Goal: Task Accomplishment & Management: Manage account settings

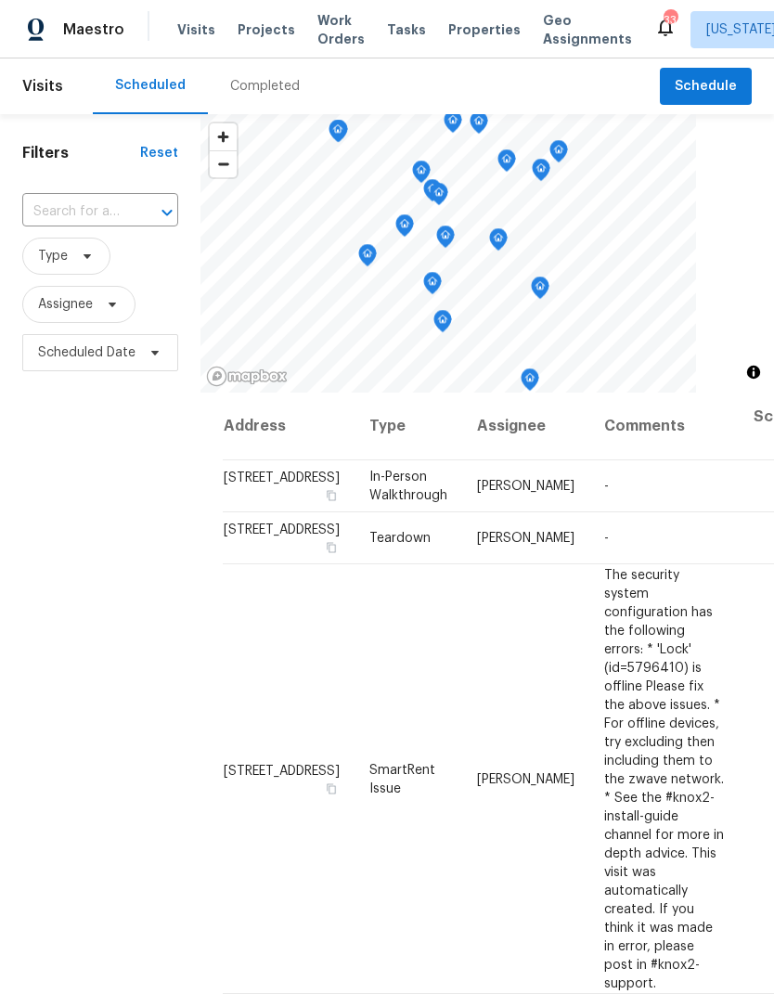
click at [250, 34] on span "Projects" at bounding box center [267, 29] width 58 height 19
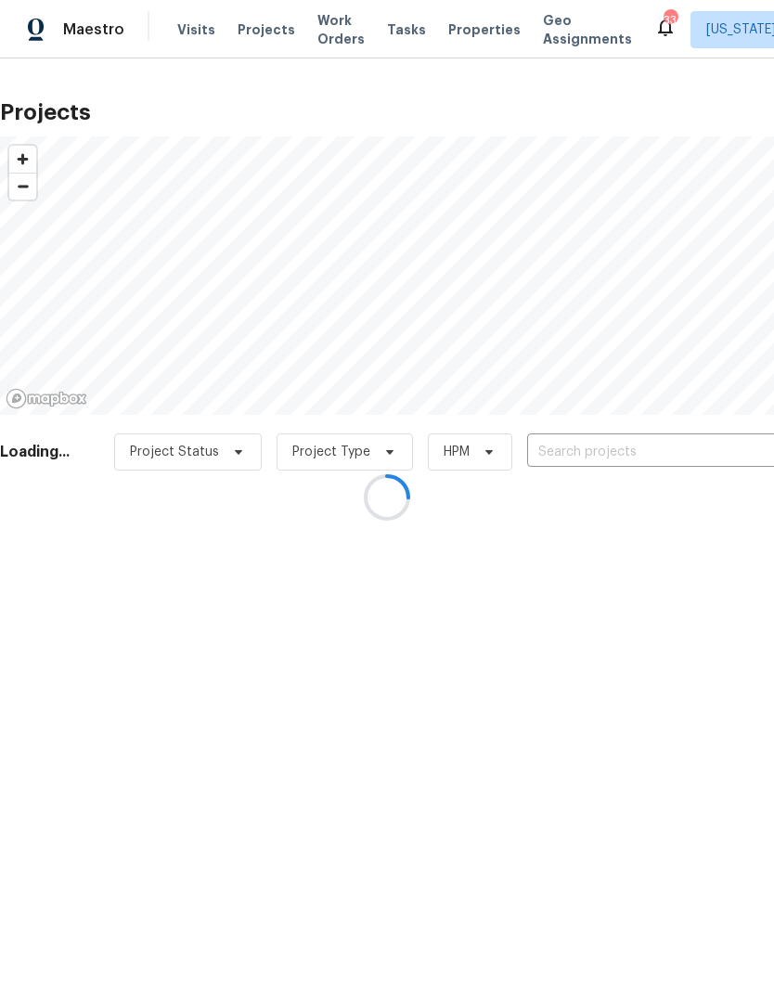
click at [615, 466] on div at bounding box center [387, 497] width 774 height 994
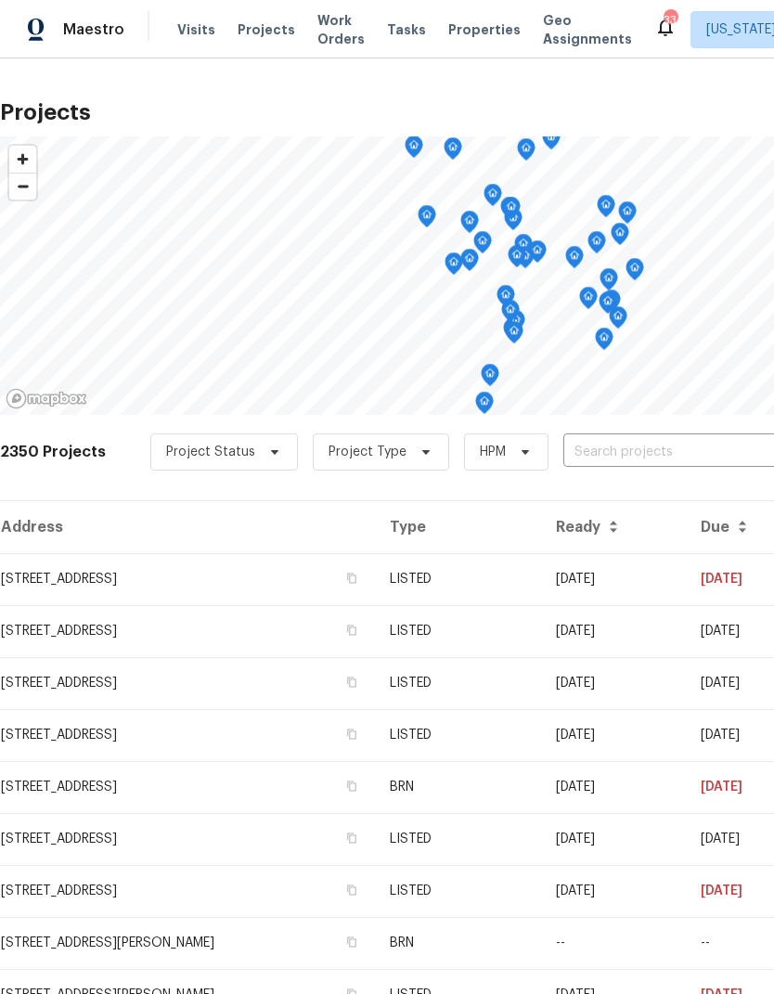
click at [614, 446] on input "text" at bounding box center [670, 452] width 213 height 29
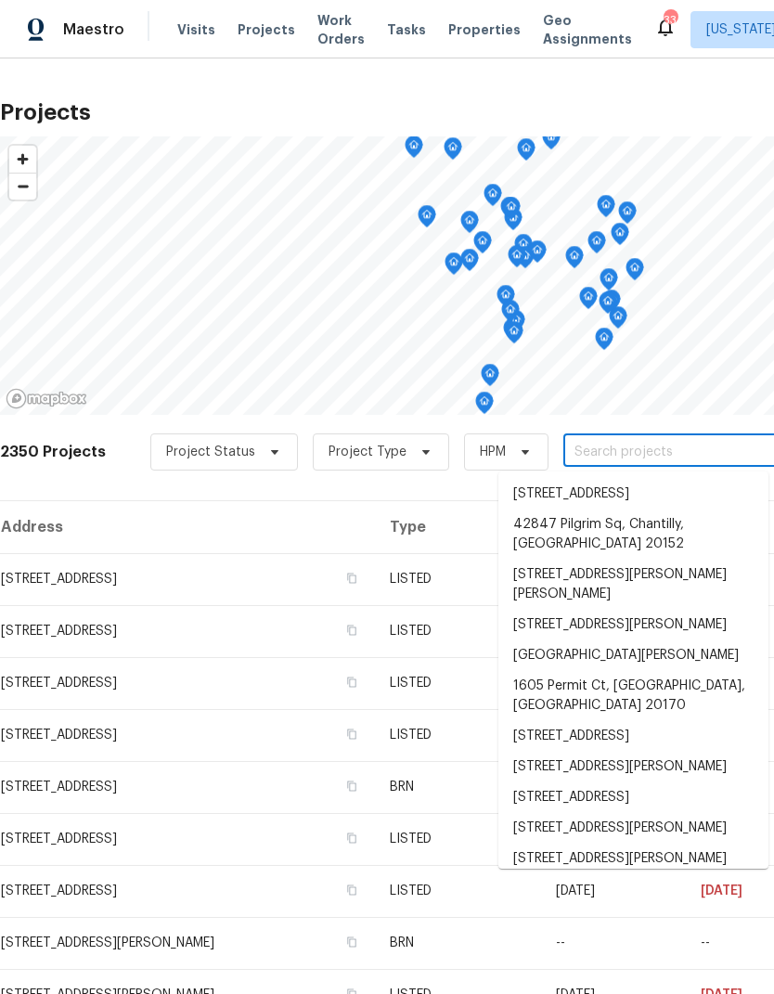
click at [598, 455] on input "text" at bounding box center [670, 452] width 213 height 29
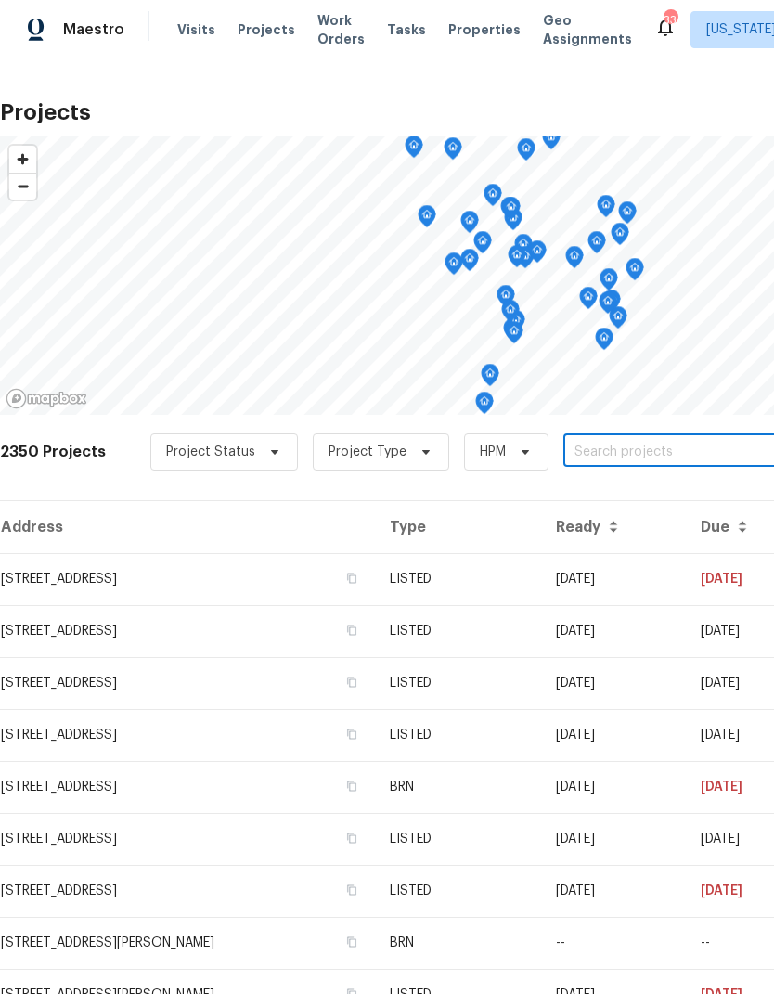
paste input "[STREET_ADDRESS]"
type input "[STREET_ADDRESS]"
click at [604, 499] on li "[STREET_ADDRESS]" at bounding box center [634, 494] width 270 height 31
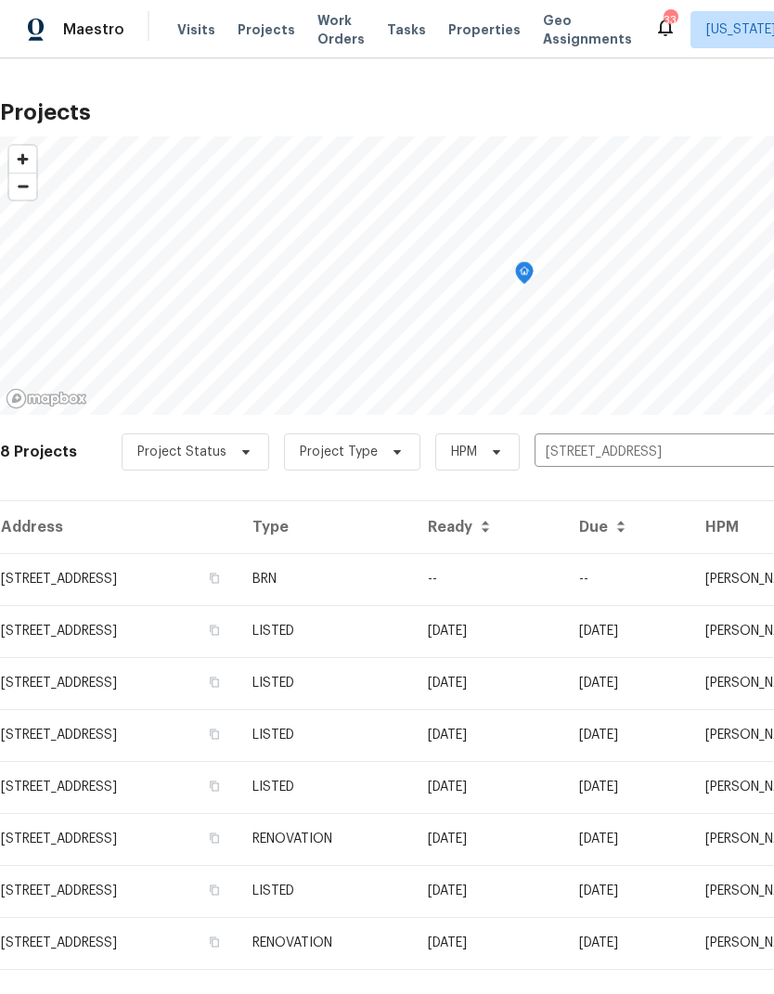
click at [124, 581] on td "[STREET_ADDRESS]" at bounding box center [119, 579] width 238 height 52
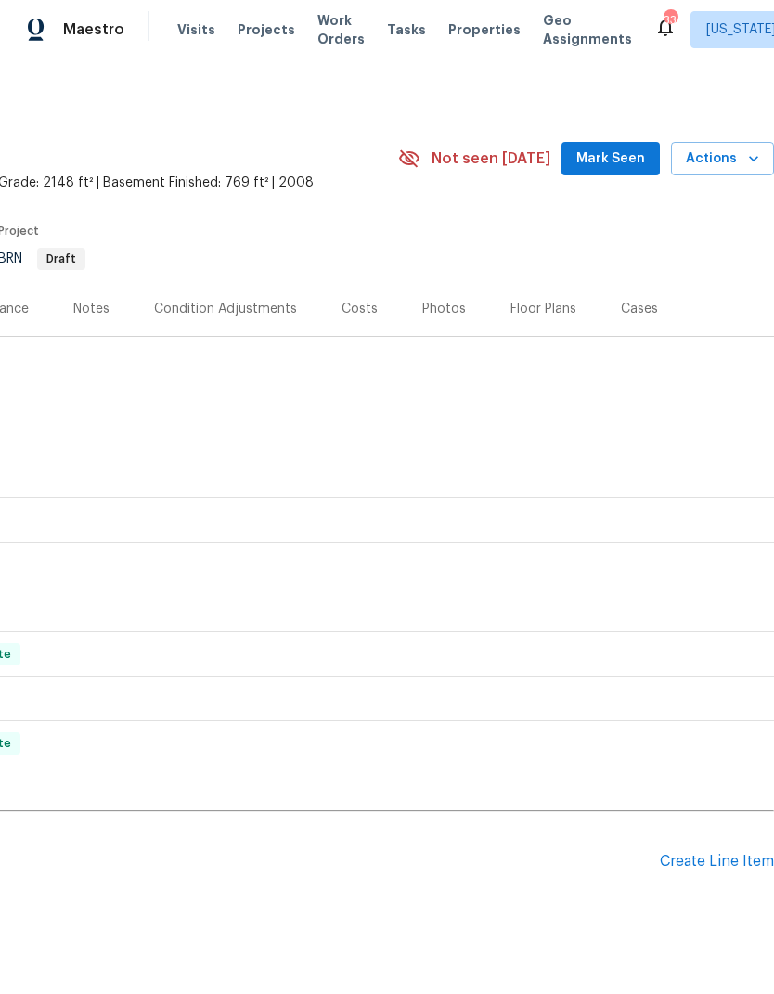
scroll to position [0, 275]
click at [714, 856] on div "Create Line Item" at bounding box center [717, 862] width 114 height 18
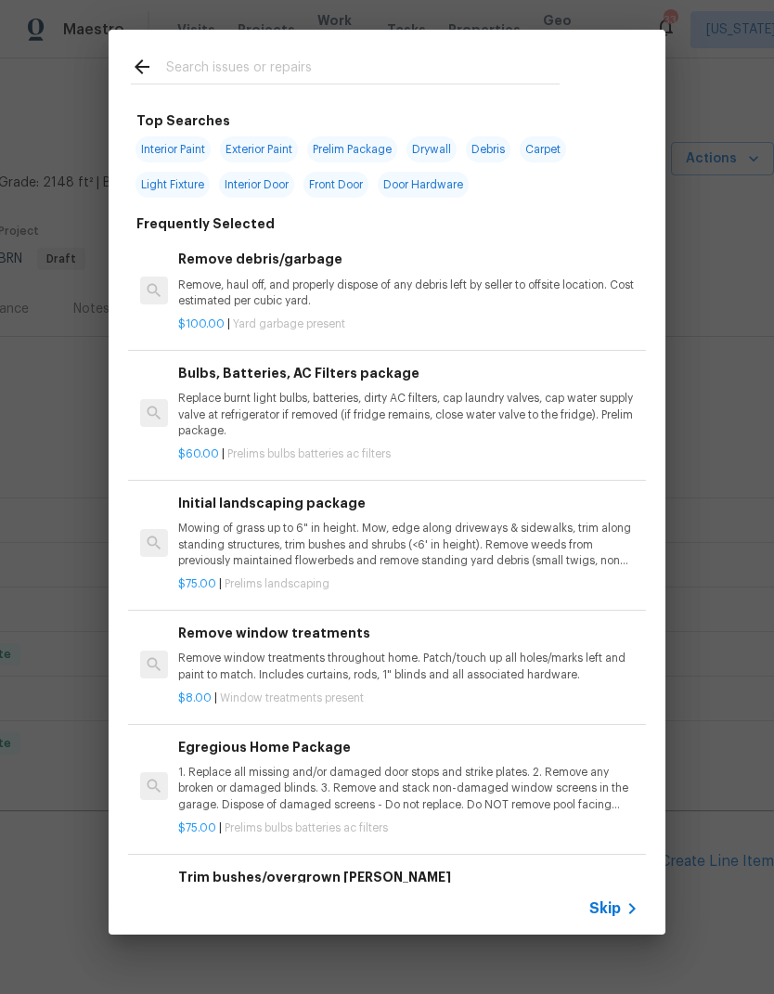
click at [297, 73] on input "text" at bounding box center [363, 70] width 394 height 28
type input "Dead"
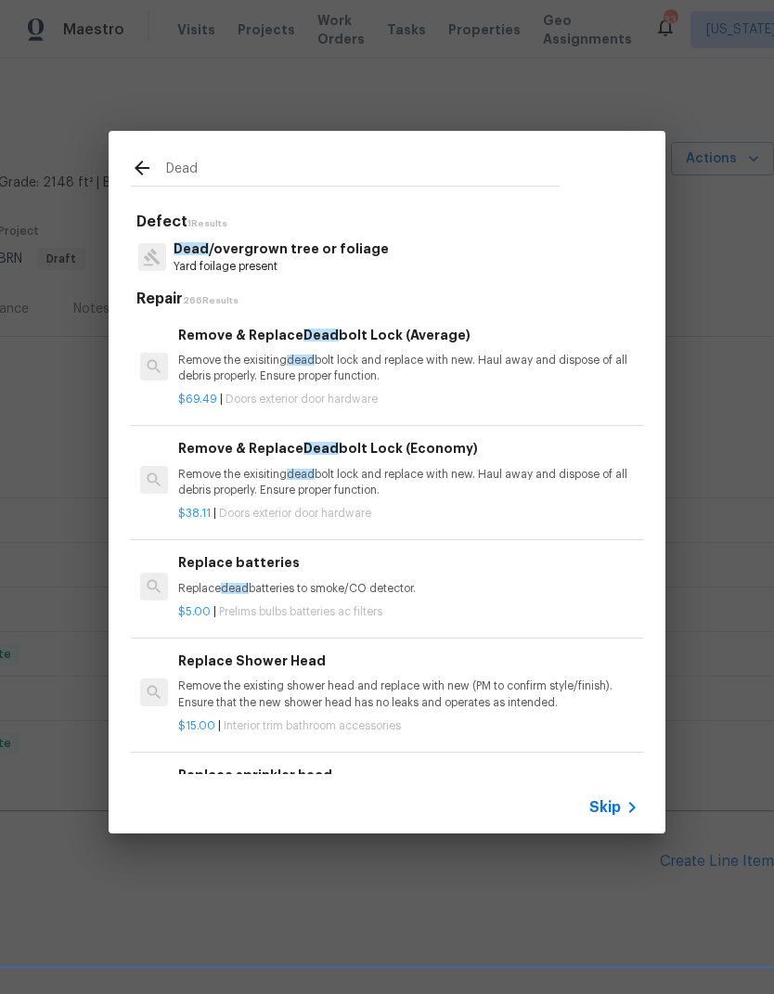
click at [325, 380] on p "Remove the exisiting dead bolt lock and replace with new. Haul away and dispose…" at bounding box center [408, 369] width 460 height 32
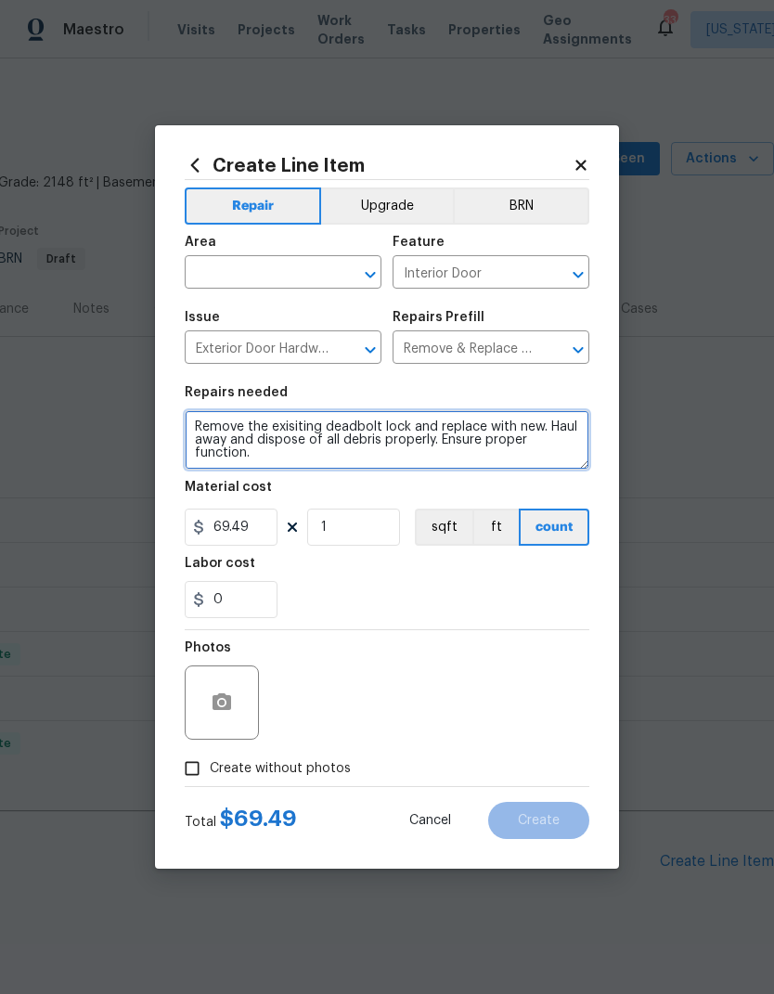
click at [201, 433] on textarea "Remove the exisiting deadbolt lock and replace with new. Haul away and dispose …" at bounding box center [387, 439] width 405 height 59
click at [361, 434] on textarea "Teardown: Remove the exisiting deadbolt lock and replace with new. Haul away an…" at bounding box center [387, 439] width 405 height 59
click at [351, 453] on textarea "Teardown: Remove the existing deadbolt lock and replace with new. Haul away and…" at bounding box center [387, 439] width 405 height 59
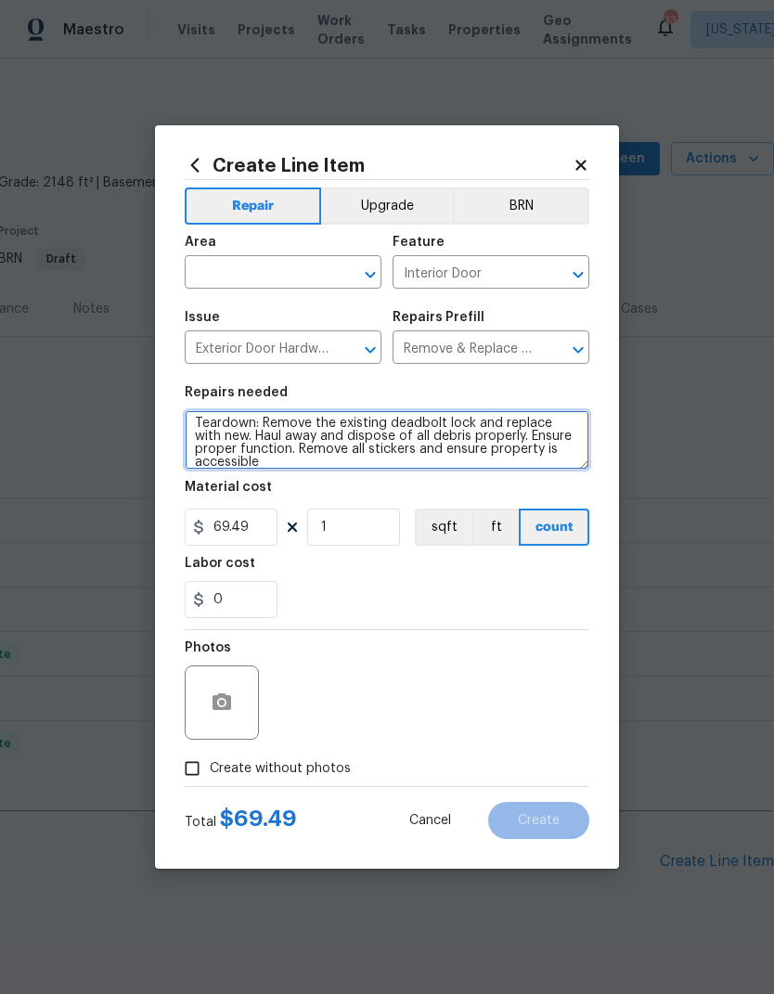
scroll to position [4, 0]
click at [344, 432] on textarea "Teardown: Remove the existing deadbolt lock and replace with new. Haul away and…" at bounding box center [387, 439] width 405 height 59
click at [343, 431] on textarea "Teardown: Remove the existing deadbolt lock and replace with new. Haul away and…" at bounding box center [387, 439] width 405 height 59
click at [348, 434] on textarea "Teardown: Remove the existing deadbolt lock and replace with new. Haul away and…" at bounding box center [387, 439] width 405 height 59
type textarea "Teardown: Remove the existing deadbolt lock and replace with new. Haul away and…"
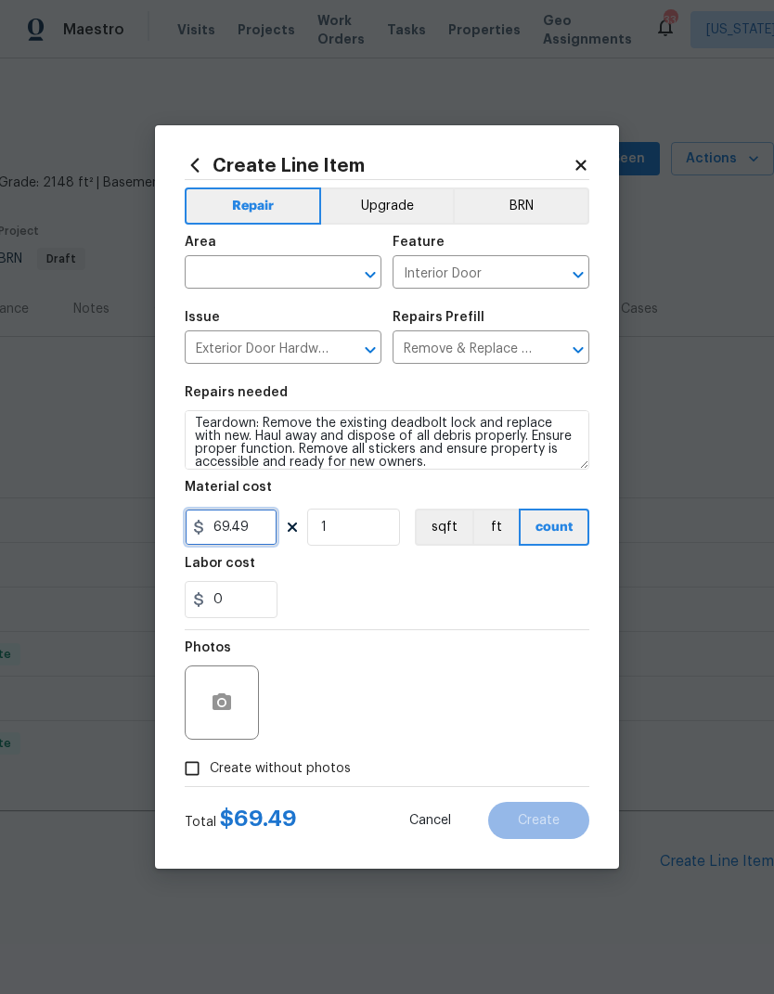
click at [244, 517] on input "69.49" at bounding box center [231, 527] width 93 height 37
type input "100"
click at [511, 572] on div "Labor cost" at bounding box center [387, 569] width 405 height 24
click at [184, 774] on input "Create without photos" at bounding box center [192, 768] width 35 height 35
checkbox input "true"
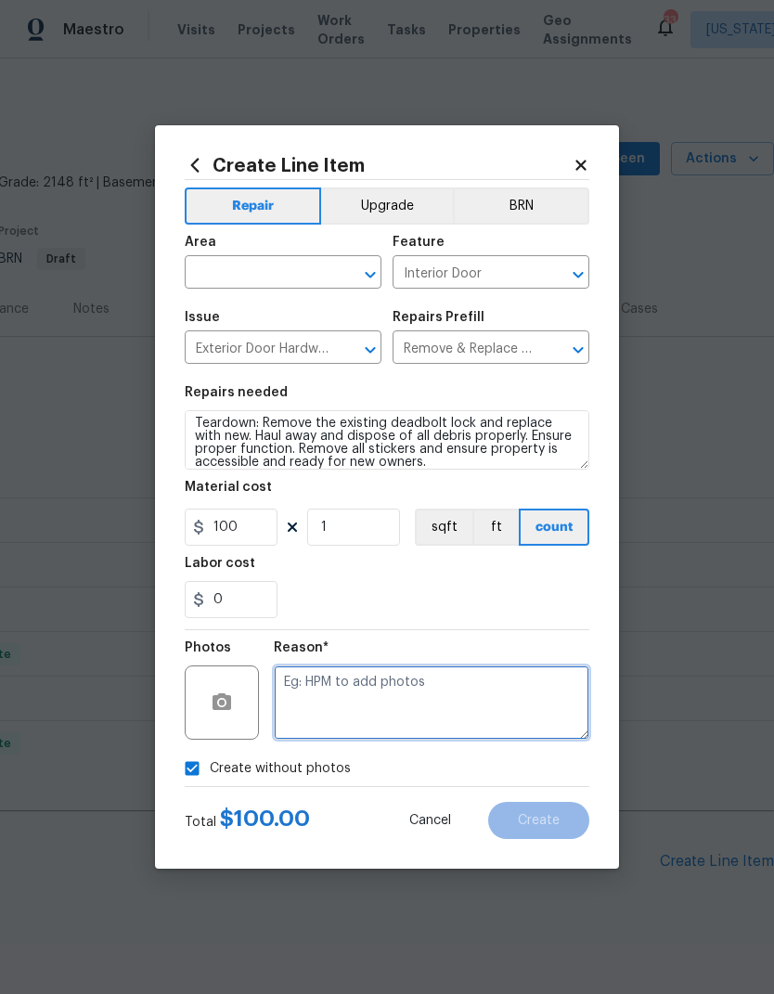
click at [469, 705] on textarea at bounding box center [432, 703] width 316 height 74
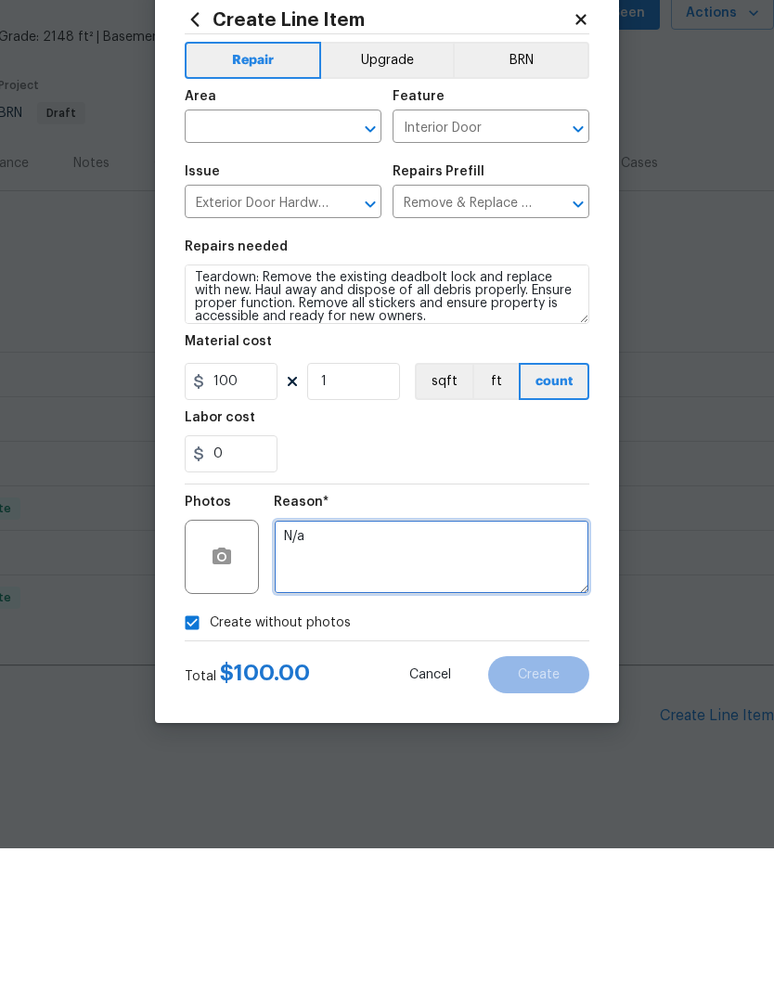
type textarea "N/a"
click at [288, 260] on input "text" at bounding box center [257, 274] width 145 height 29
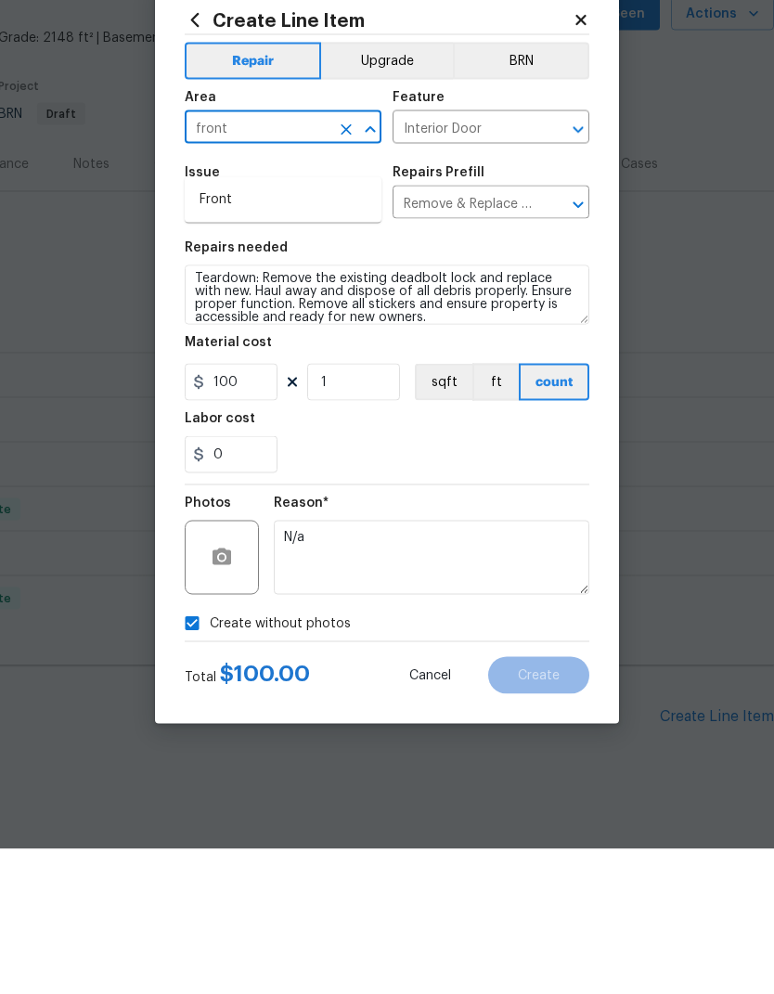
click at [304, 330] on li "Front" at bounding box center [283, 345] width 197 height 31
type input "Front"
click at [525, 581] on div "0" at bounding box center [387, 599] width 405 height 37
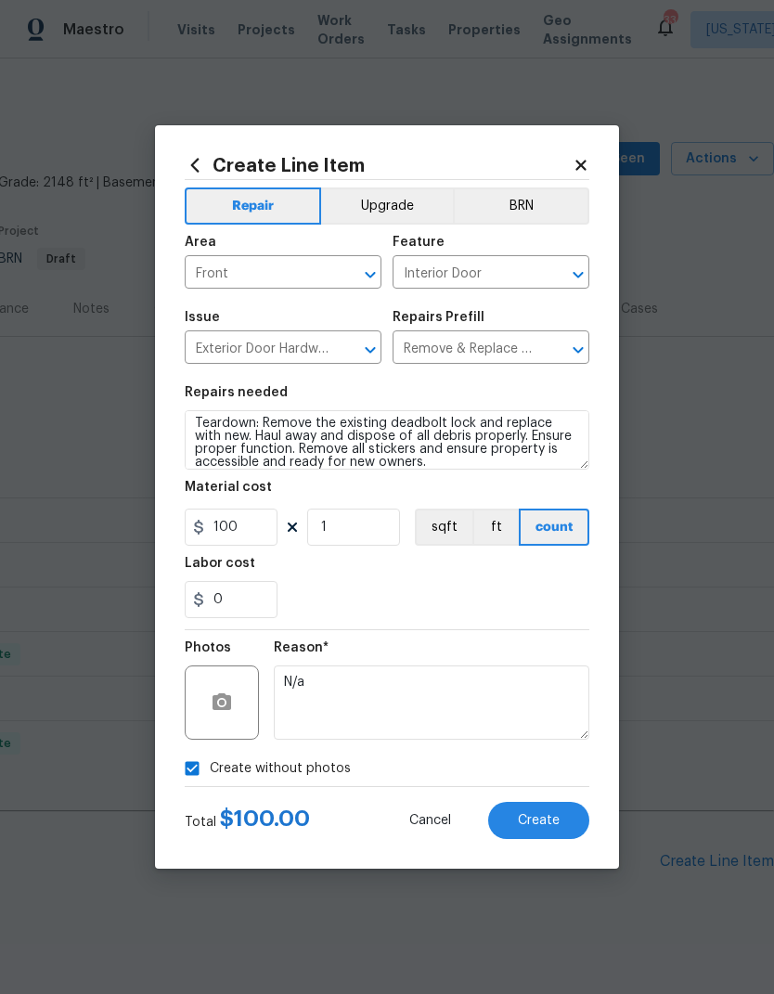
click at [541, 830] on button "Create" at bounding box center [538, 820] width 101 height 37
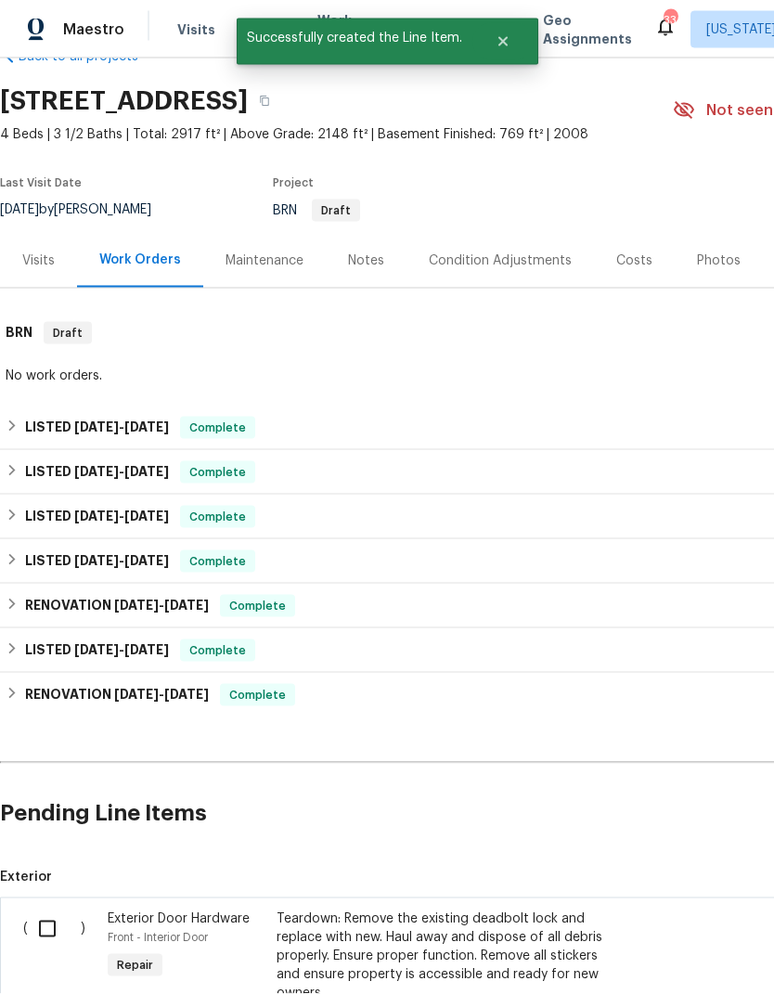
scroll to position [48, 0]
click at [48, 910] on input "checkbox" at bounding box center [54, 929] width 53 height 39
checkbox input "true"
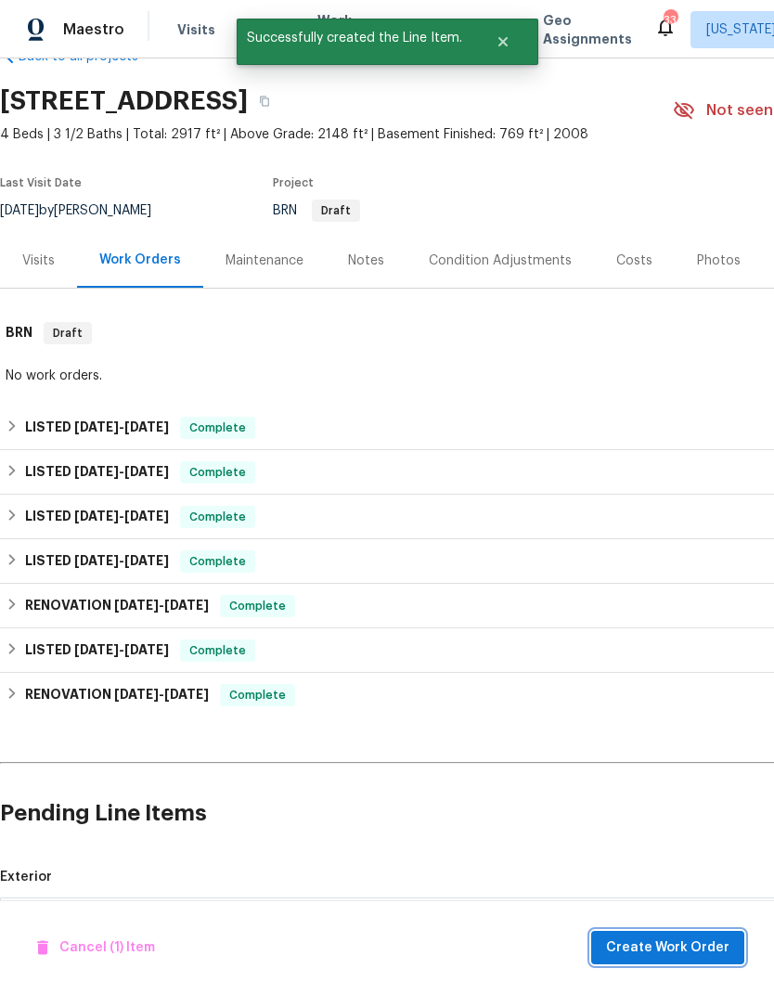
click at [685, 945] on span "Create Work Order" at bounding box center [667, 948] width 123 height 23
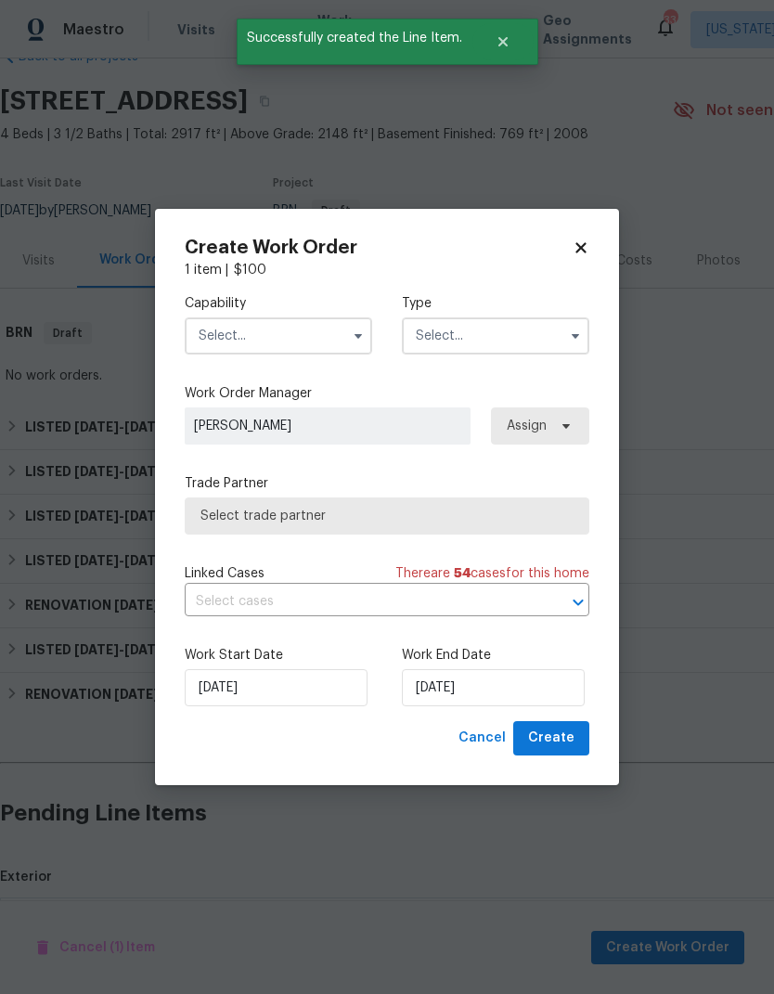
click at [307, 347] on input "text" at bounding box center [279, 335] width 188 height 37
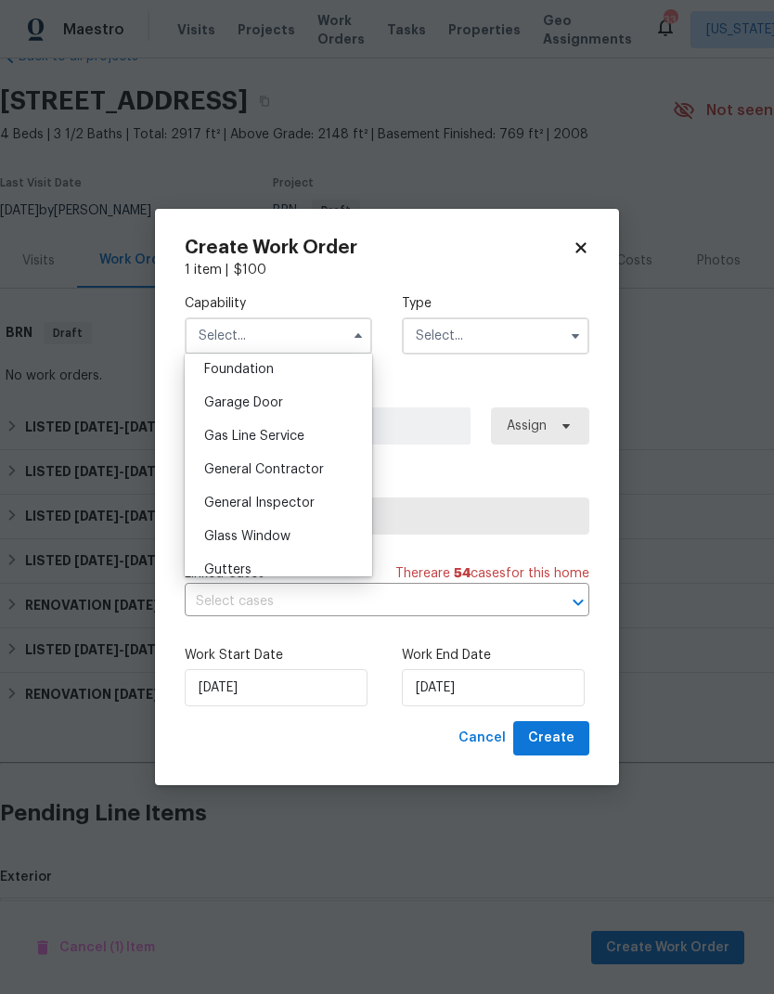
scroll to position [807, 0]
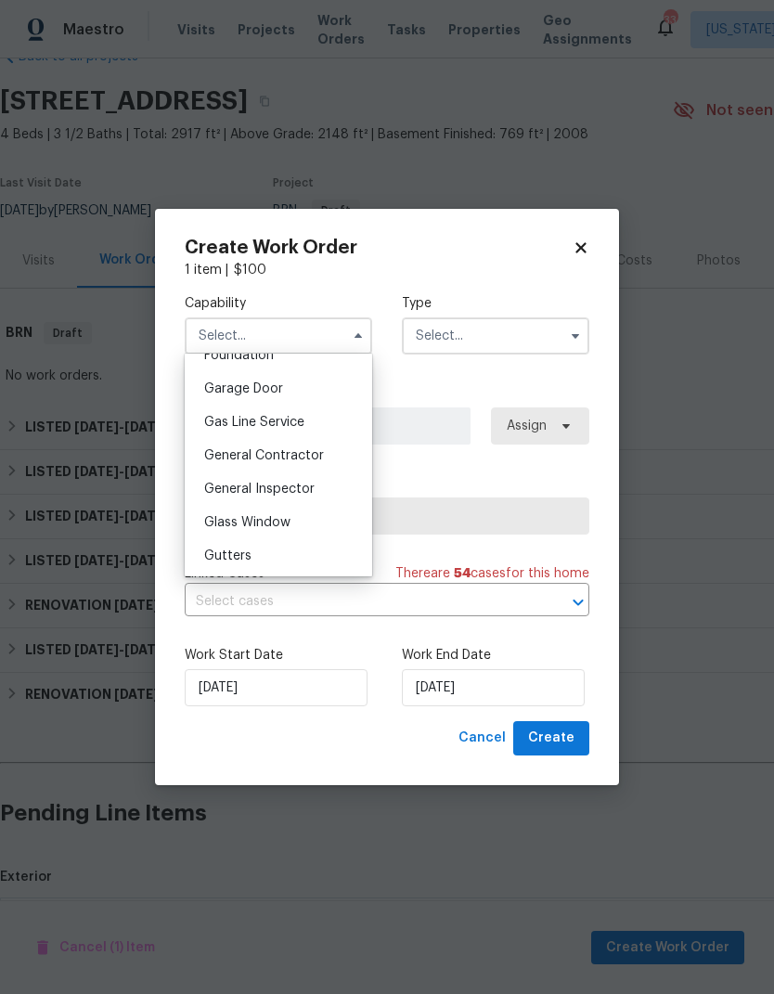
click at [322, 452] on div "General Contractor" at bounding box center [278, 455] width 178 height 33
type input "General Contractor"
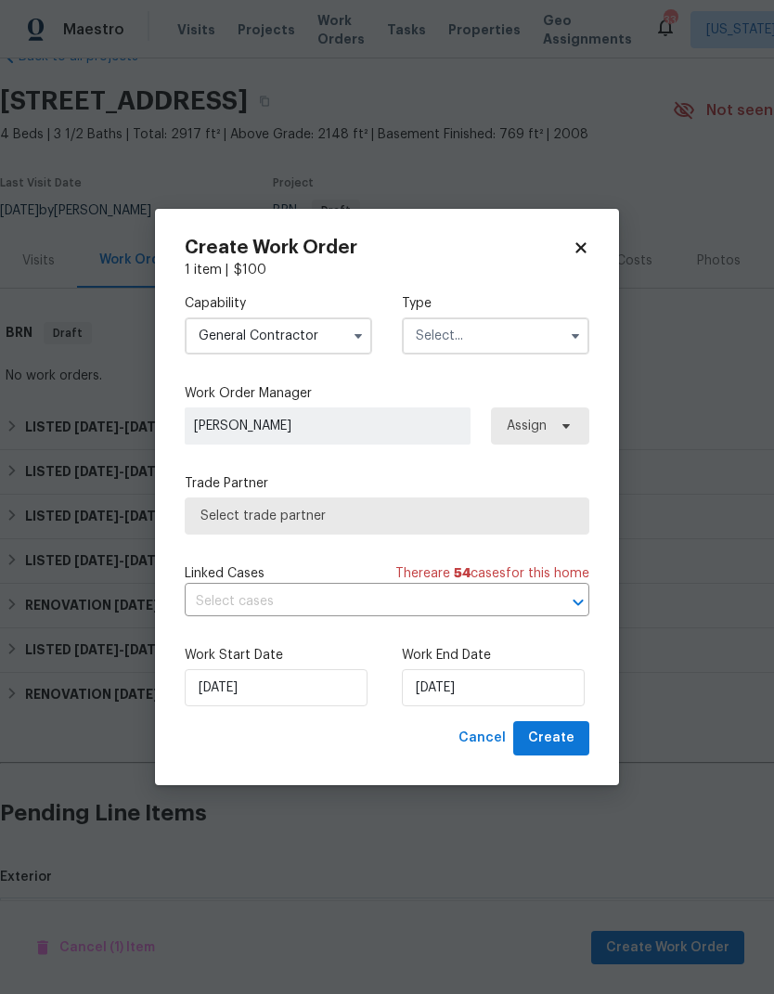
click at [558, 348] on input "text" at bounding box center [496, 335] width 188 height 37
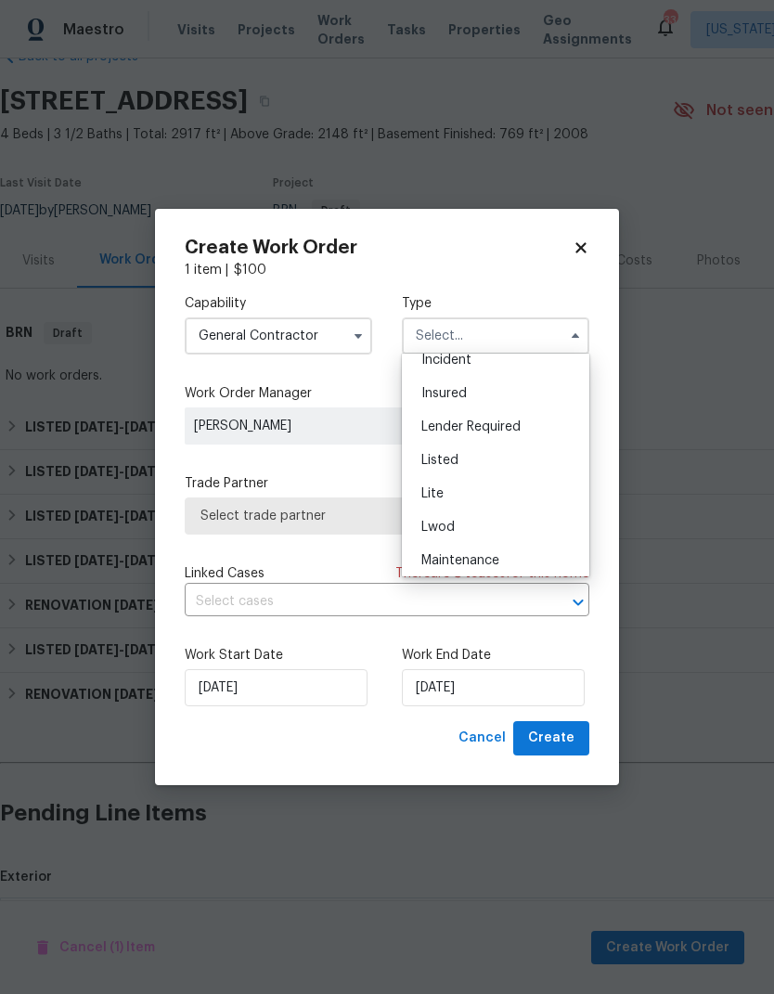
scroll to position [116, 0]
click at [480, 461] on div "Listed" at bounding box center [496, 459] width 178 height 33
type input "Listed"
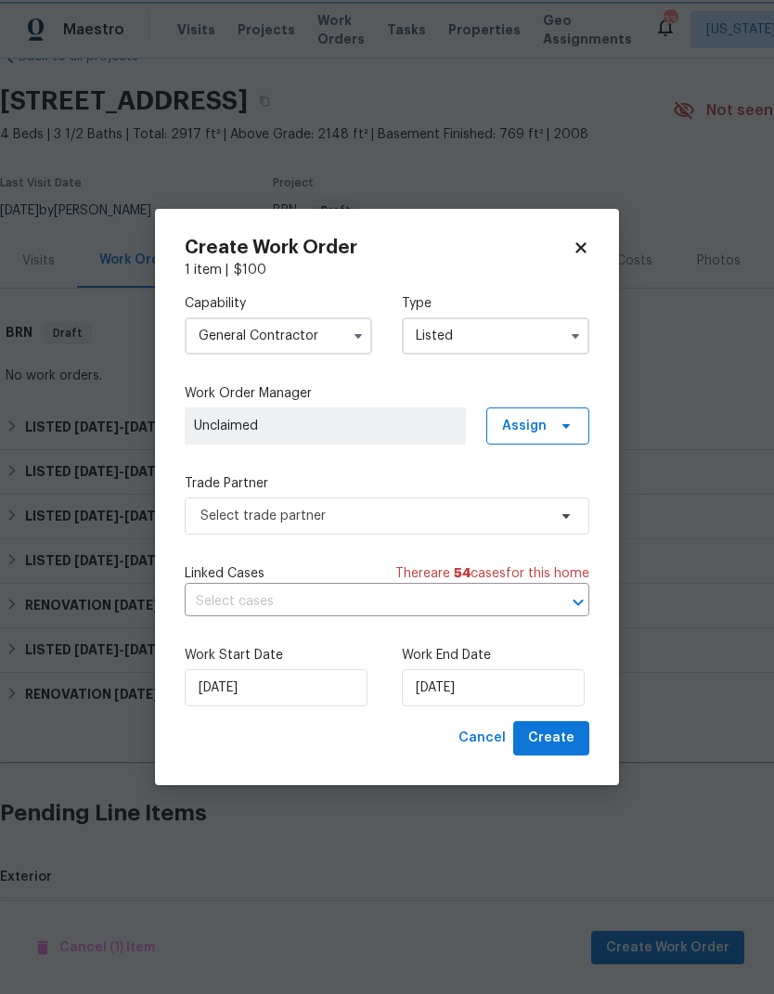
scroll to position [0, 0]
click at [558, 424] on span at bounding box center [563, 426] width 20 height 15
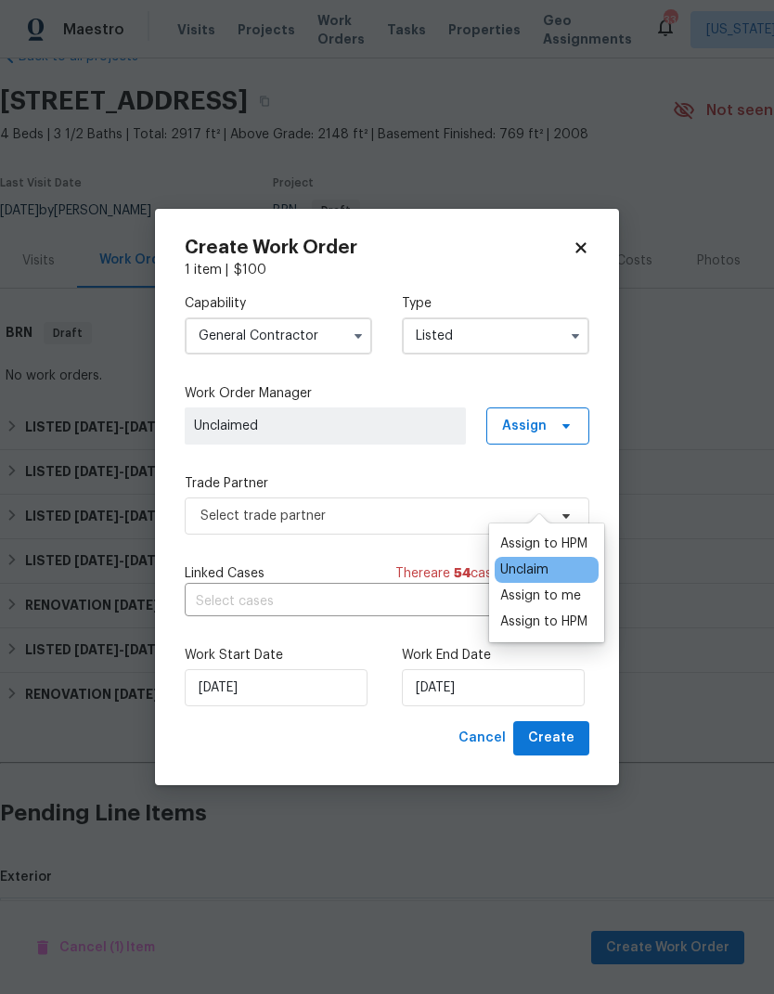
click at [561, 587] on div "Assign to me" at bounding box center [540, 596] width 81 height 19
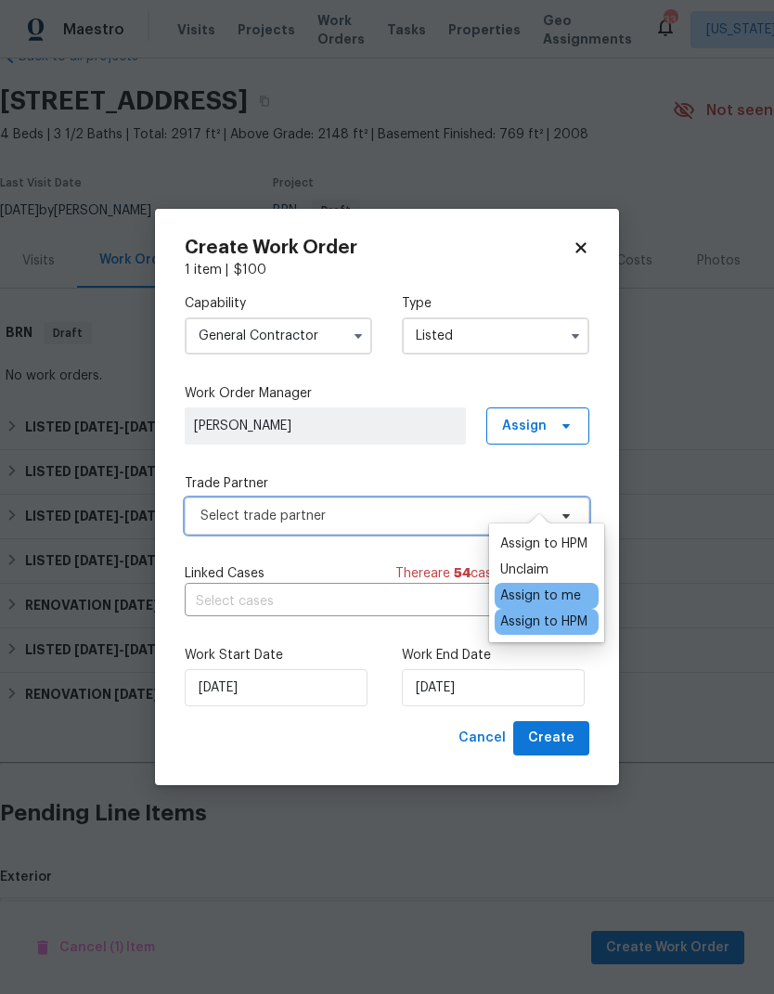
click at [378, 524] on span "Select trade partner" at bounding box center [374, 516] width 346 height 19
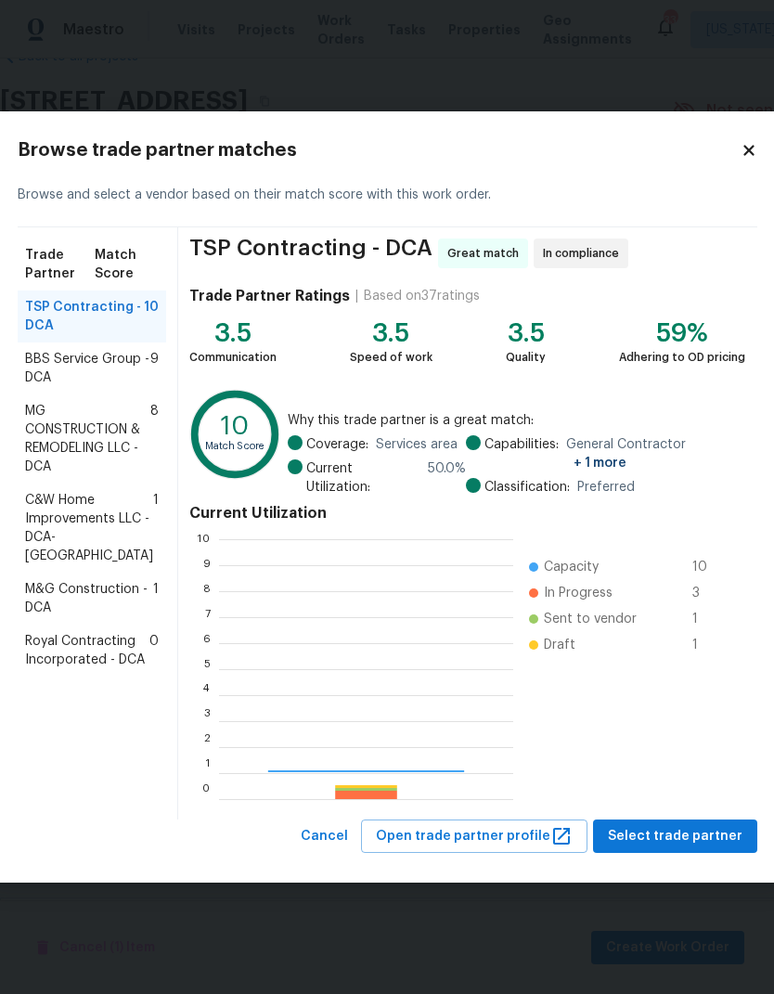
scroll to position [260, 294]
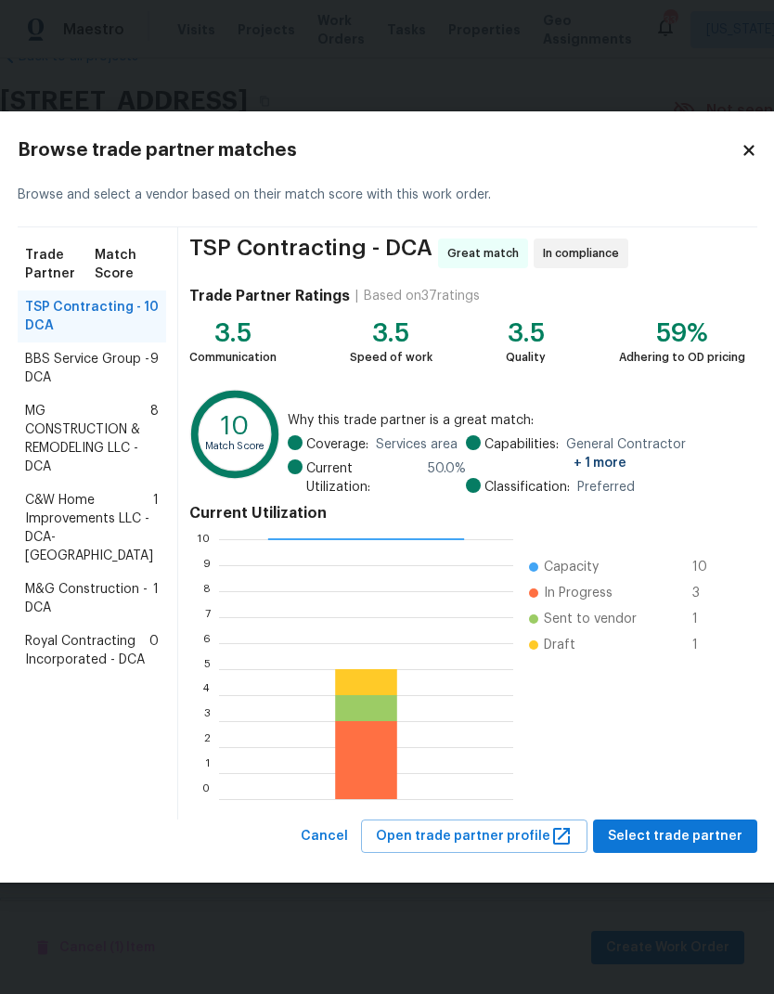
click at [83, 387] on span "BBS Service Group - DCA" at bounding box center [87, 368] width 125 height 37
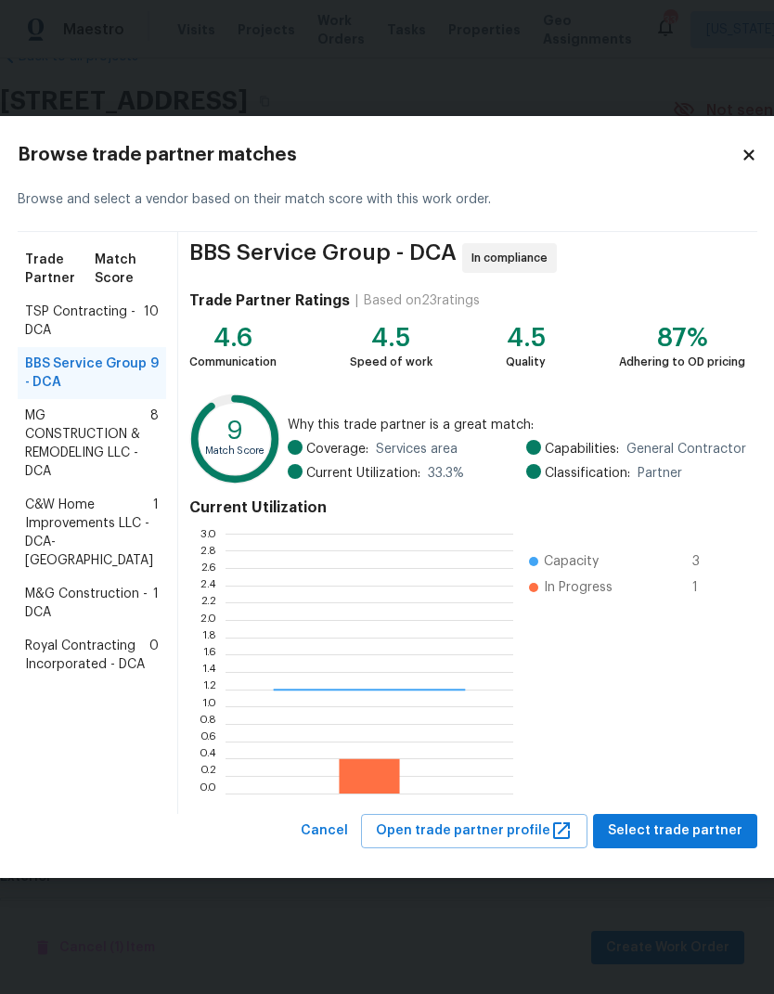
scroll to position [260, 288]
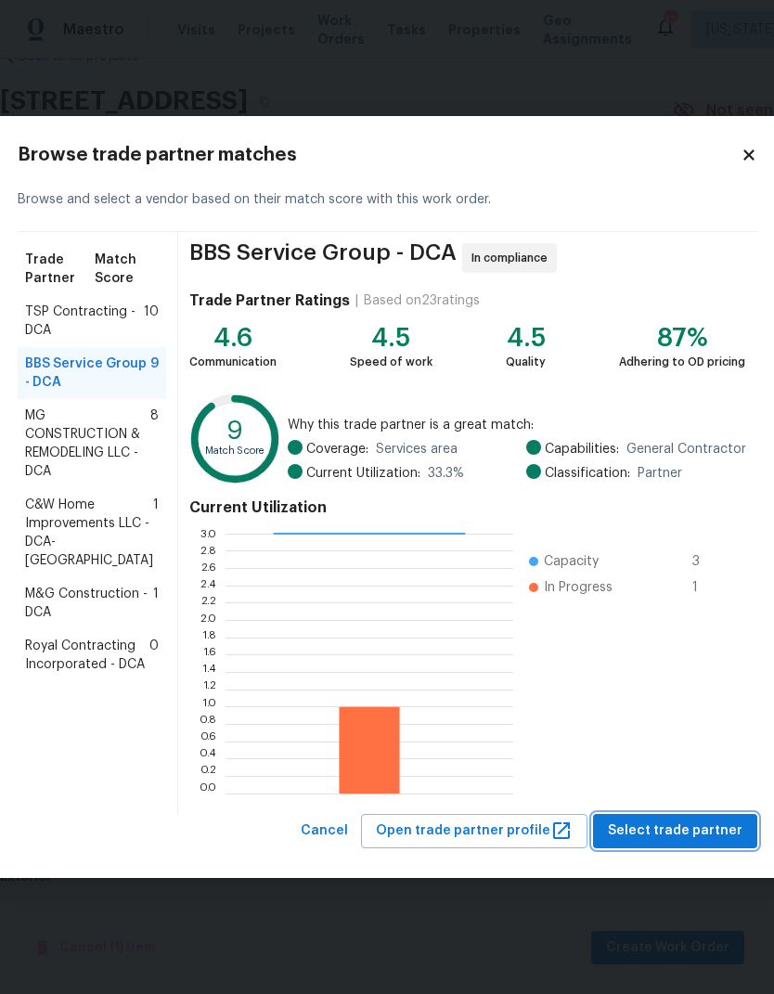
click at [666, 831] on span "Select trade partner" at bounding box center [675, 831] width 135 height 23
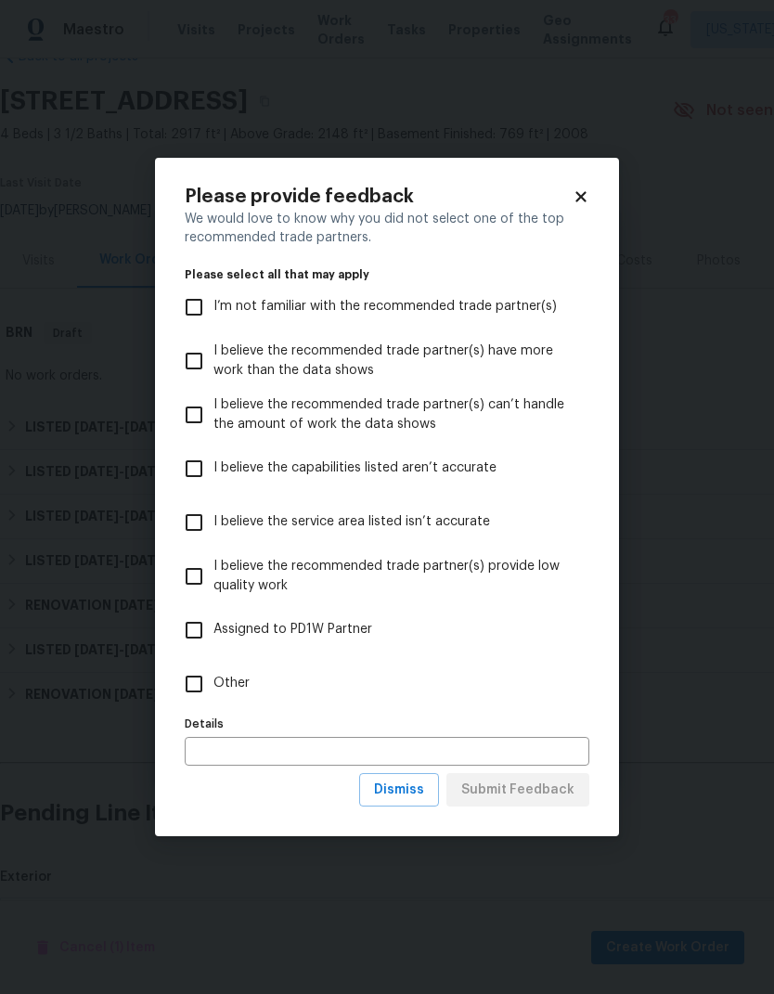
click at [186, 684] on input "Other" at bounding box center [194, 684] width 39 height 39
checkbox input "true"
click at [300, 758] on input "text" at bounding box center [387, 751] width 405 height 29
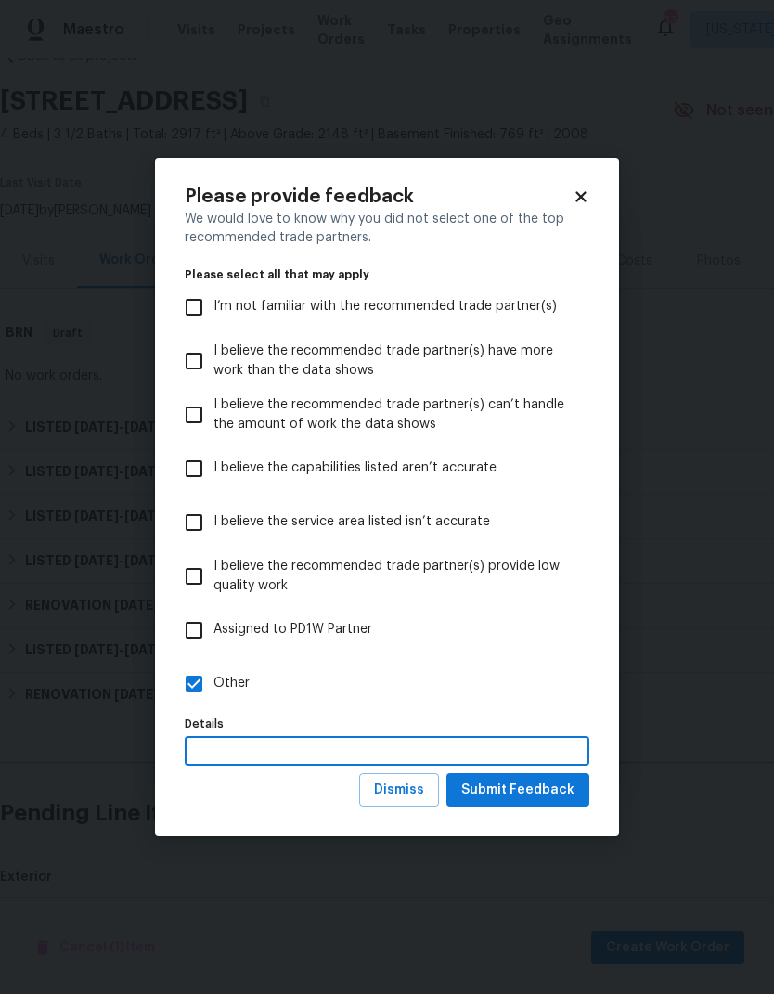
scroll to position [71, 0]
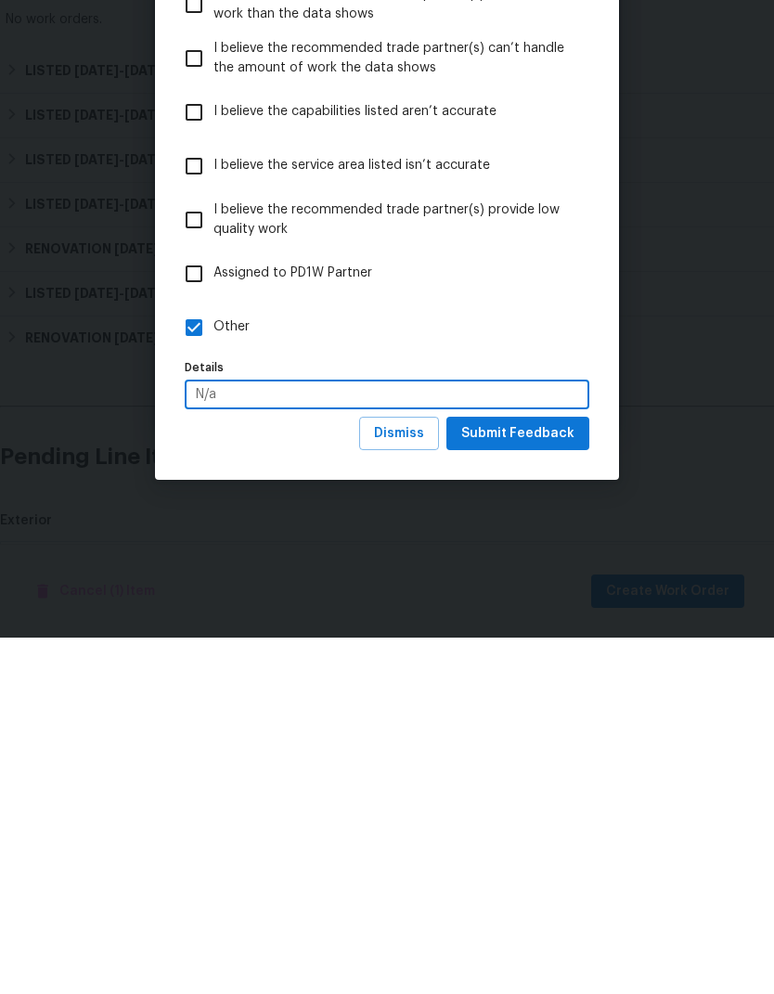
type input "N/a"
click at [525, 779] on span "Submit Feedback" at bounding box center [517, 790] width 113 height 23
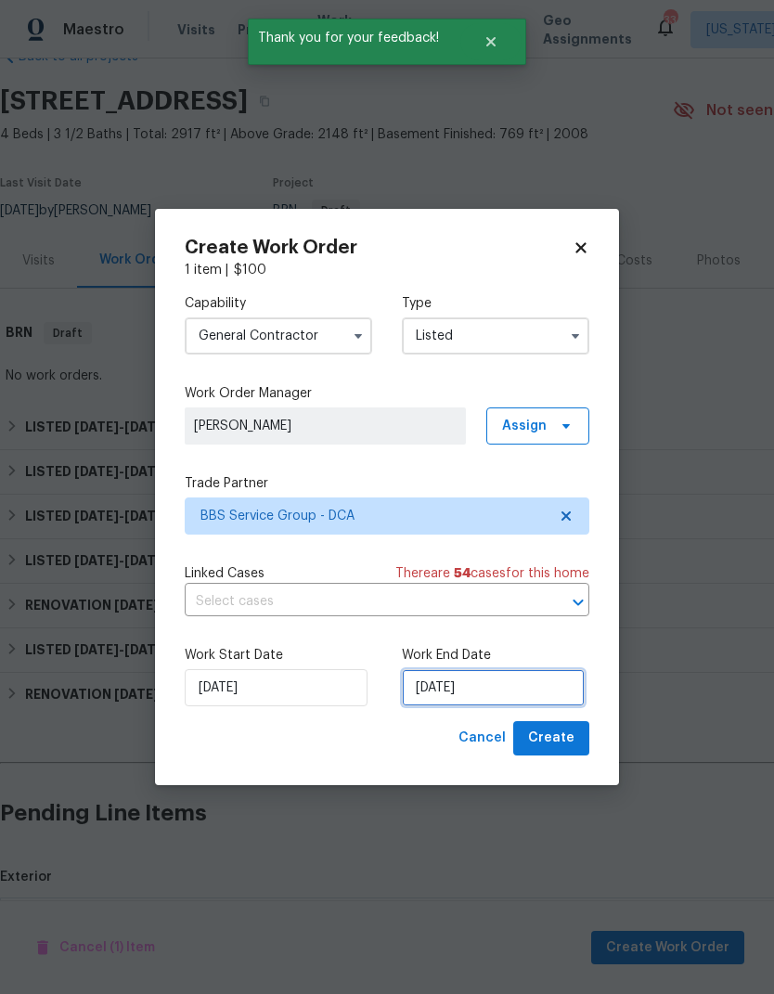
click at [475, 683] on input "[DATE]" at bounding box center [493, 687] width 183 height 37
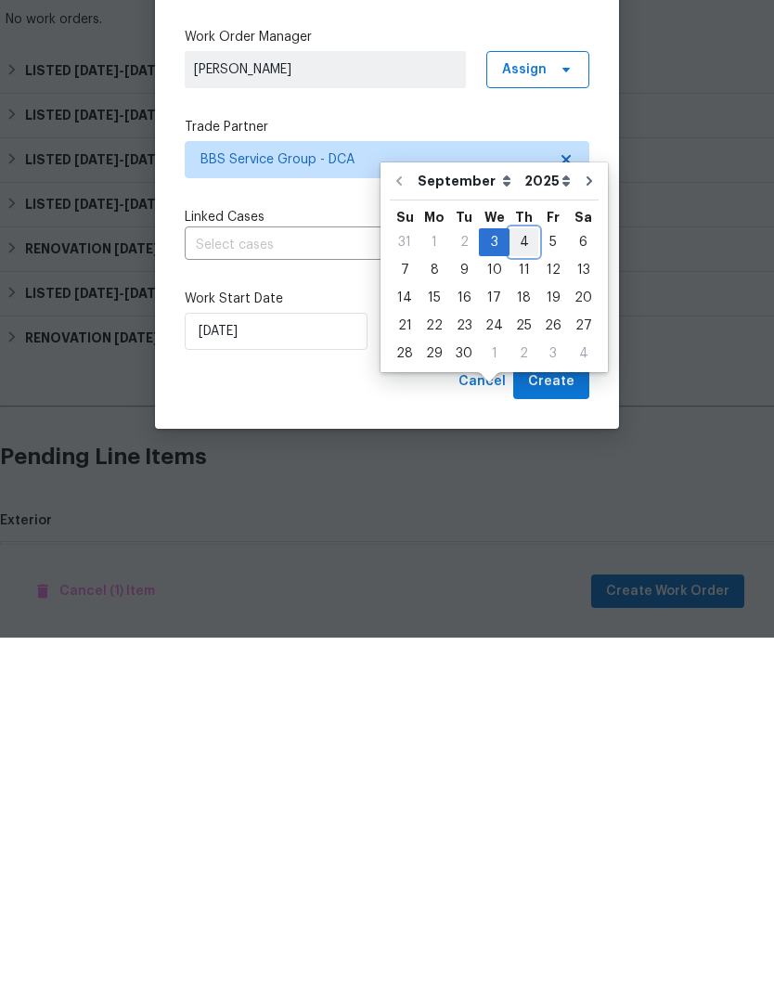
click at [514, 586] on div "4" at bounding box center [524, 599] width 29 height 26
type input "[DATE]"
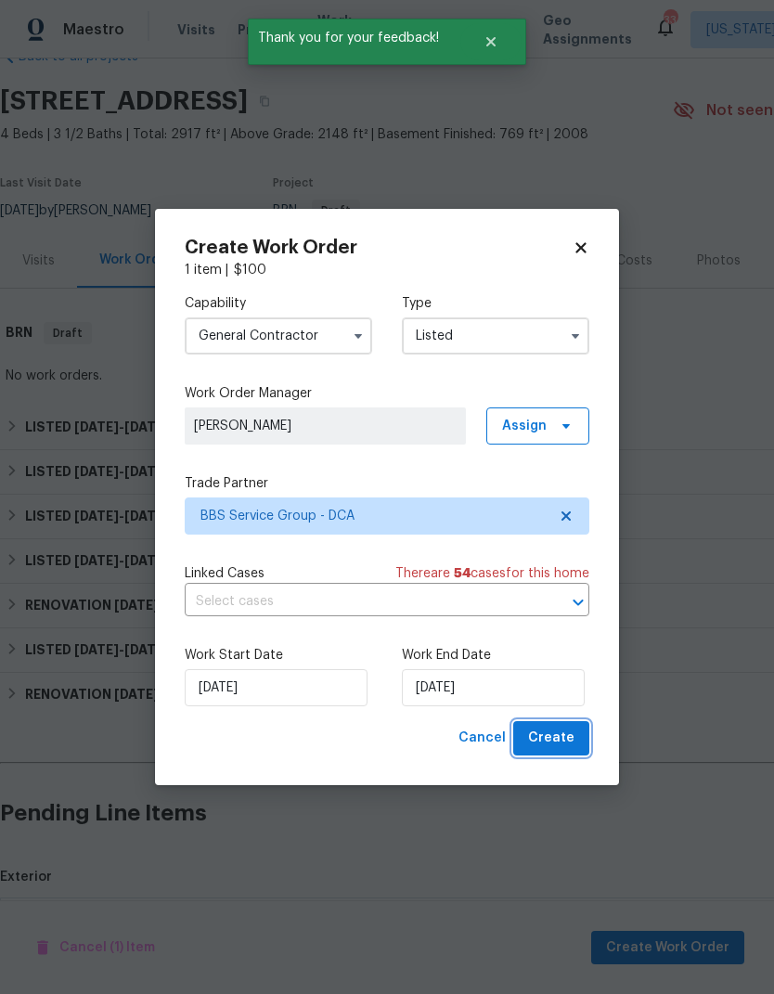
click at [560, 740] on span "Create" at bounding box center [551, 738] width 46 height 23
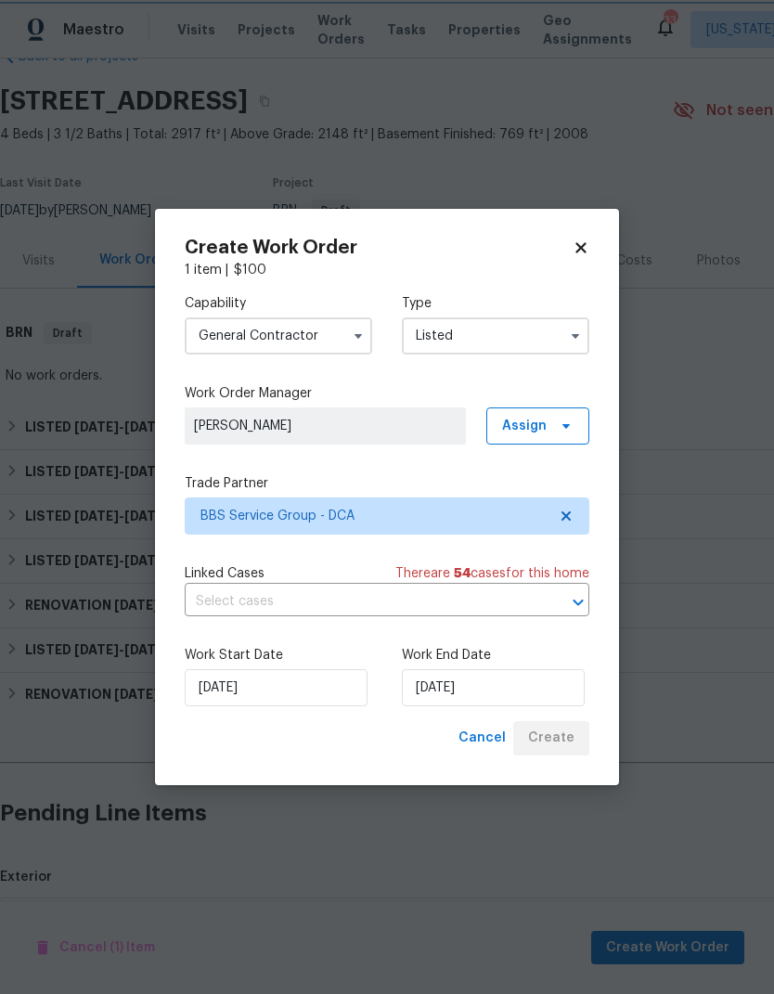
checkbox input "false"
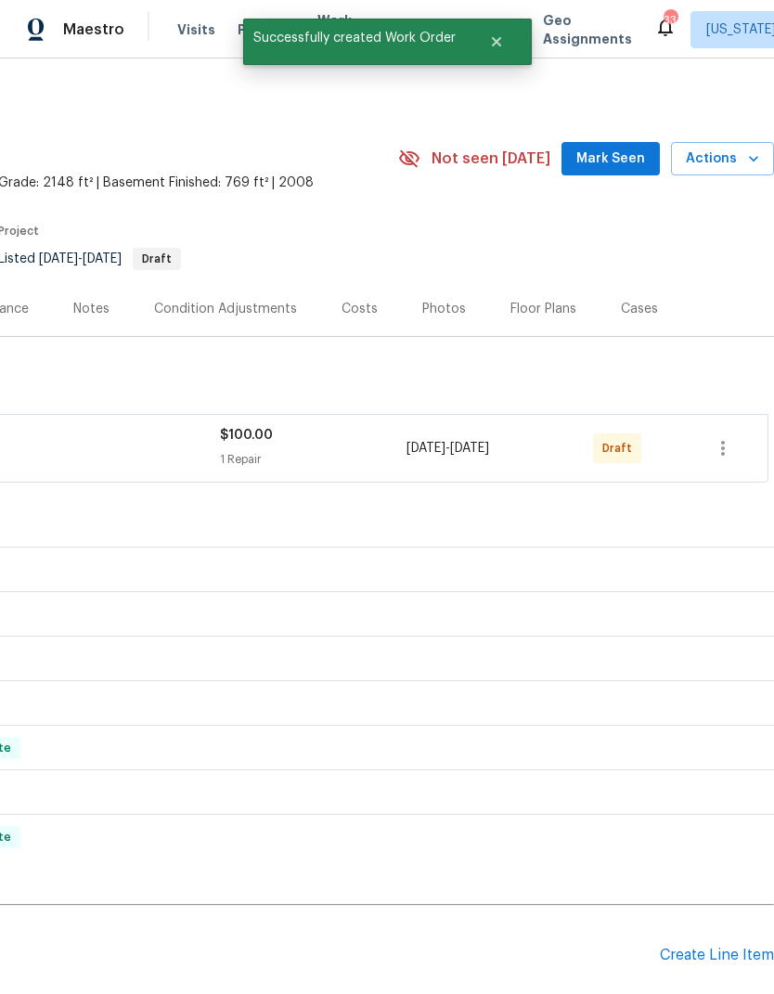
scroll to position [0, 275]
click at [729, 437] on icon "button" at bounding box center [723, 448] width 22 height 22
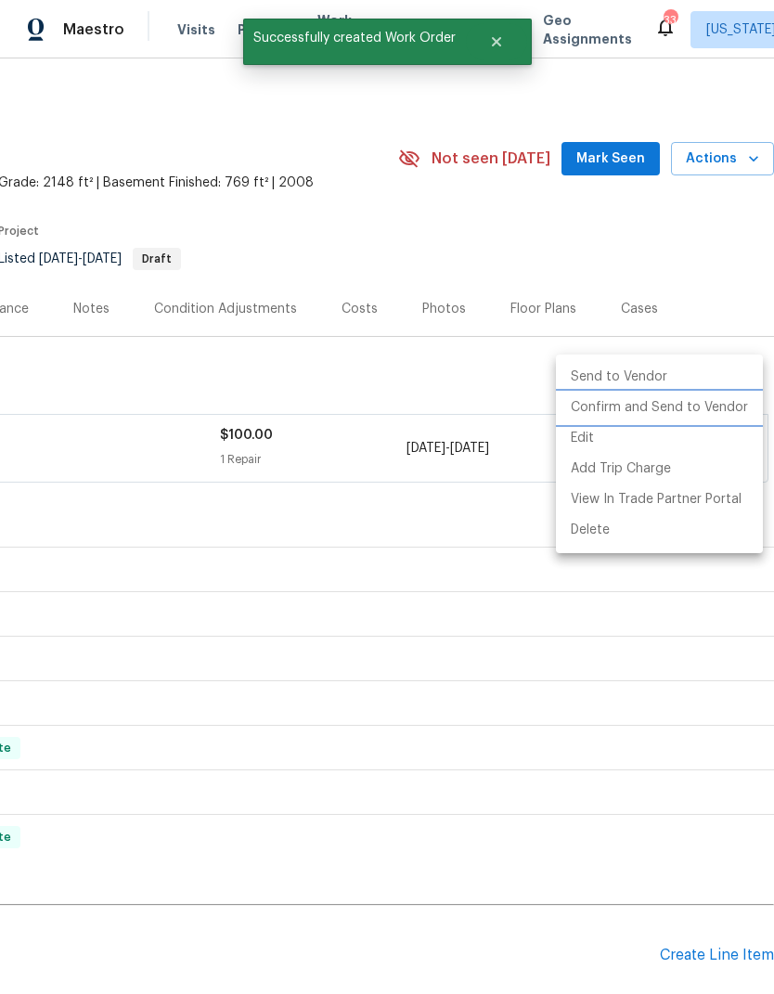
click at [662, 415] on li "Confirm and Send to Vendor" at bounding box center [659, 408] width 207 height 31
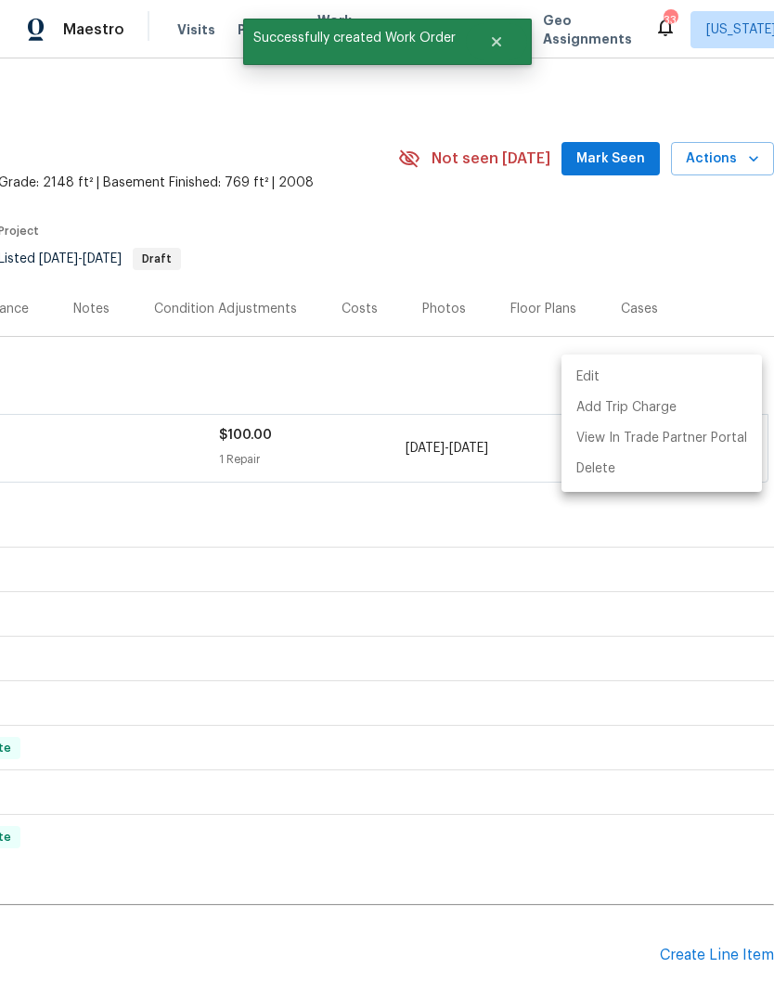
click at [529, 935] on div at bounding box center [387, 497] width 774 height 994
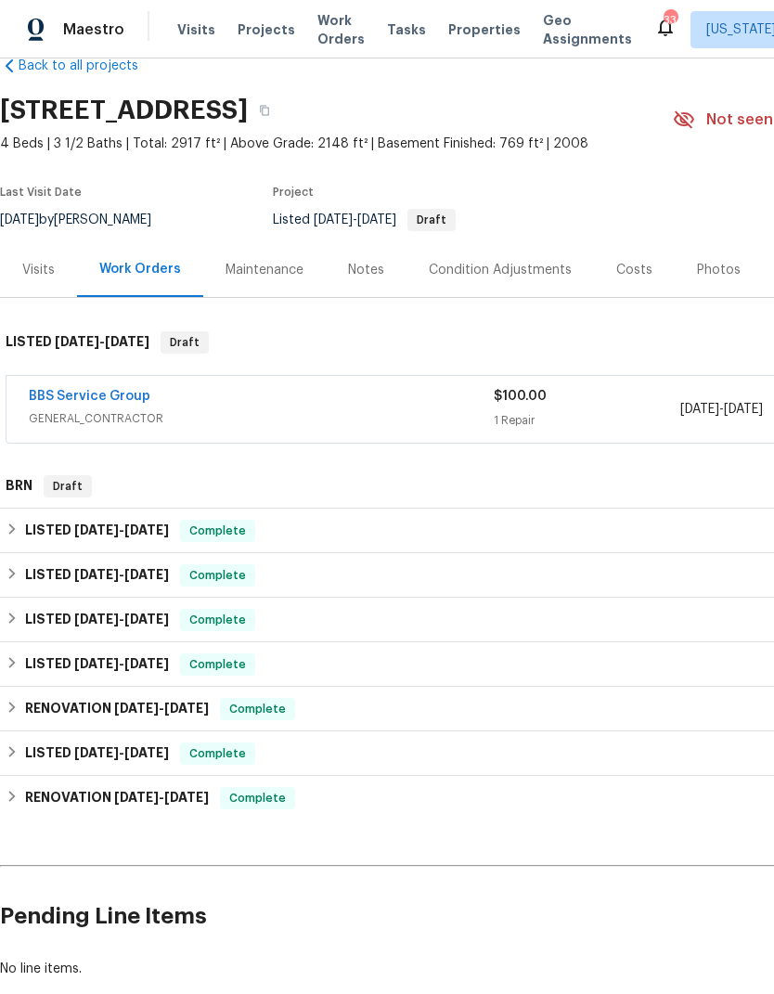
scroll to position [41, 0]
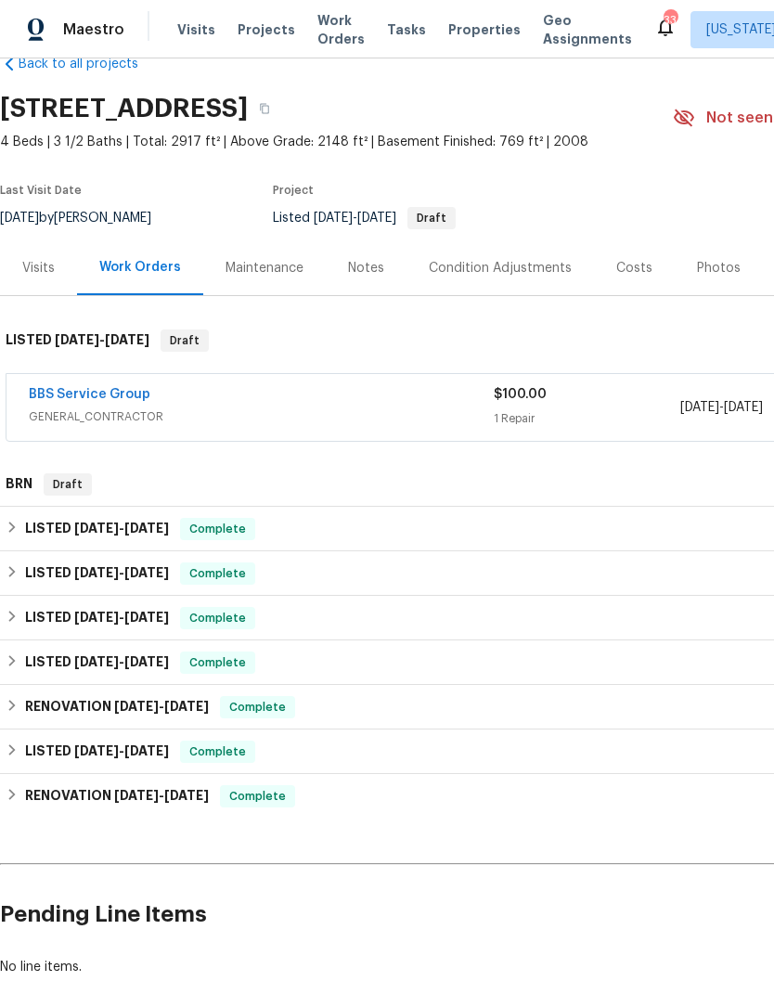
click at [84, 408] on span "GENERAL_CONTRACTOR" at bounding box center [261, 417] width 465 height 19
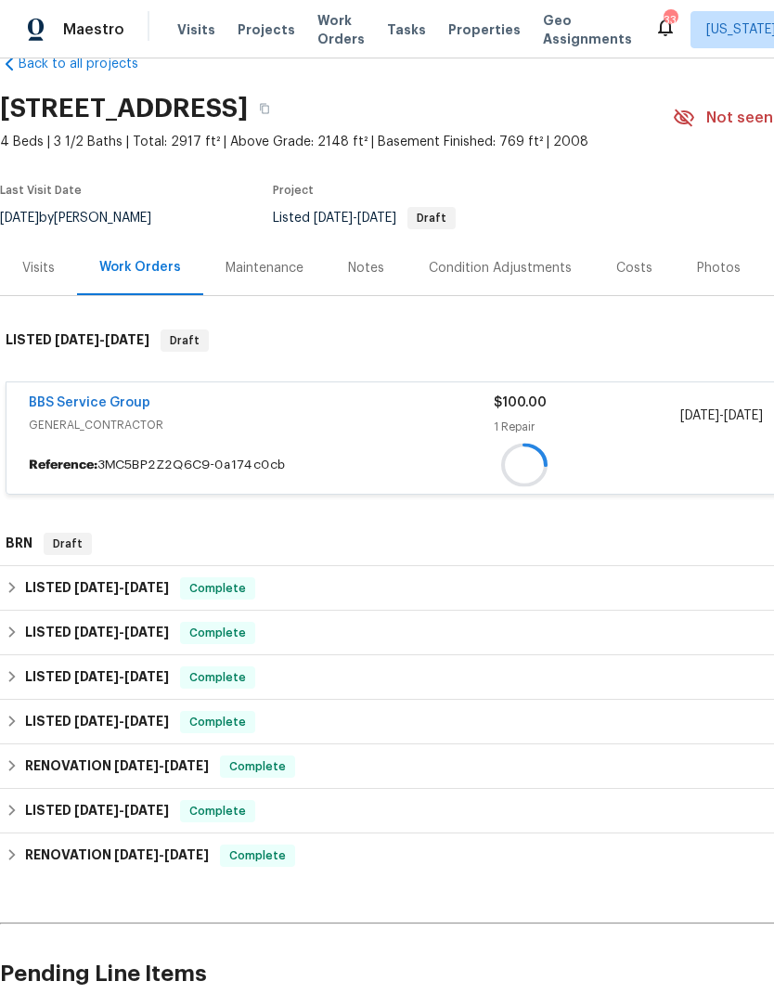
click at [84, 416] on span "GENERAL_CONTRACTOR" at bounding box center [261, 425] width 465 height 19
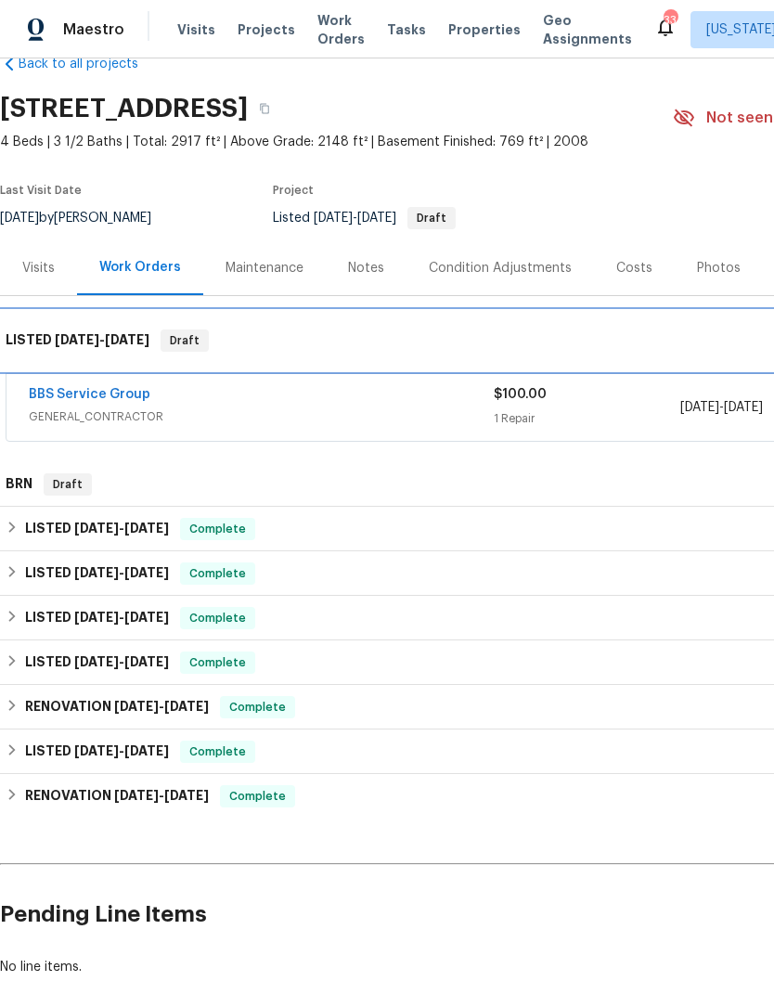
click at [136, 311] on div "LISTED 9/3/25 - 9/4/25 Draft" at bounding box center [524, 340] width 1049 height 59
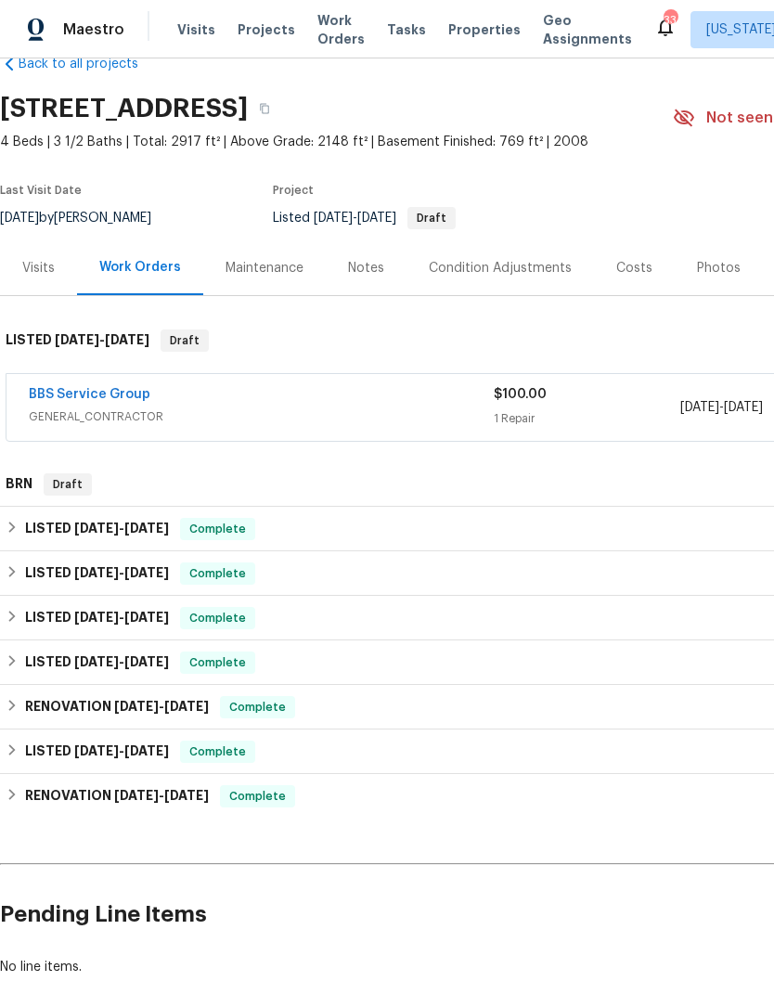
click at [98, 388] on link "BBS Service Group" at bounding box center [90, 394] width 122 height 13
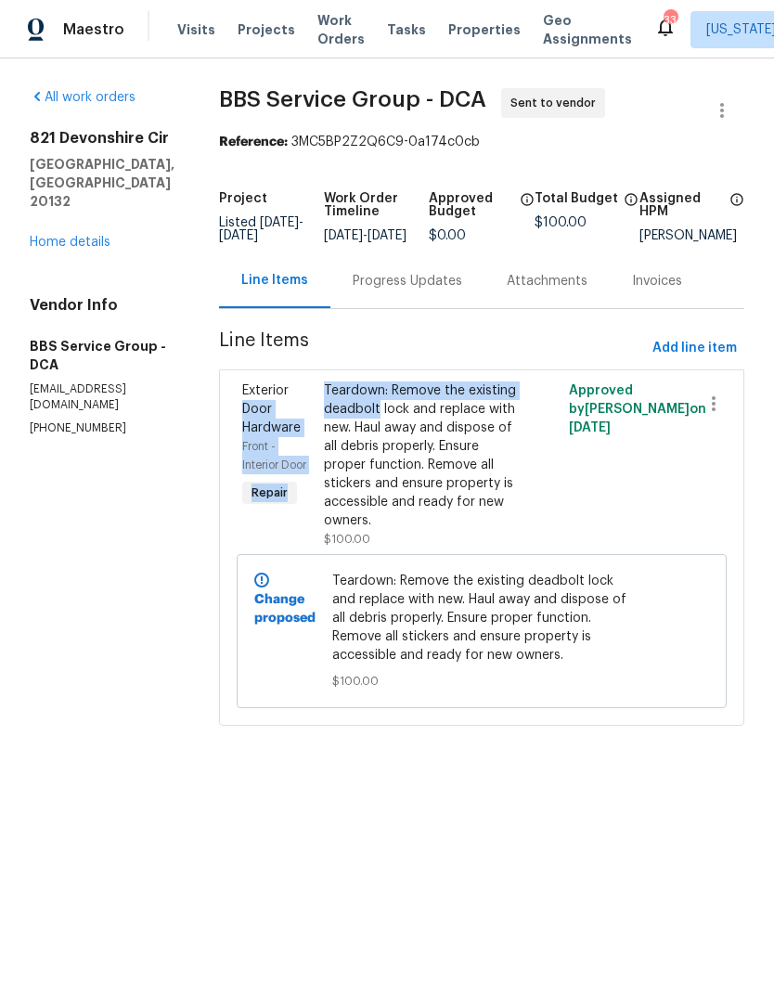
click at [374, 464] on div "Teardown: Remove the existing deadbolt lock and replace with new. Haul away and…" at bounding box center [420, 456] width 193 height 149
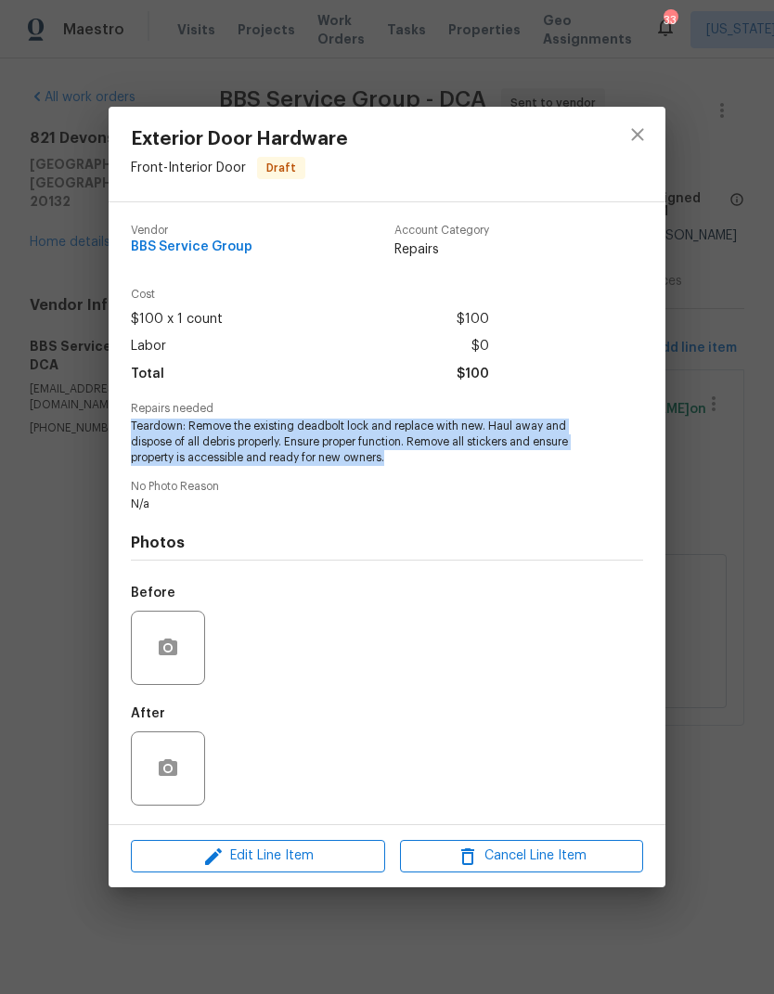
click at [729, 280] on div "Exterior Door Hardware Front - Interior Door Draft Vendor BBS Service Group Acc…" at bounding box center [387, 497] width 774 height 994
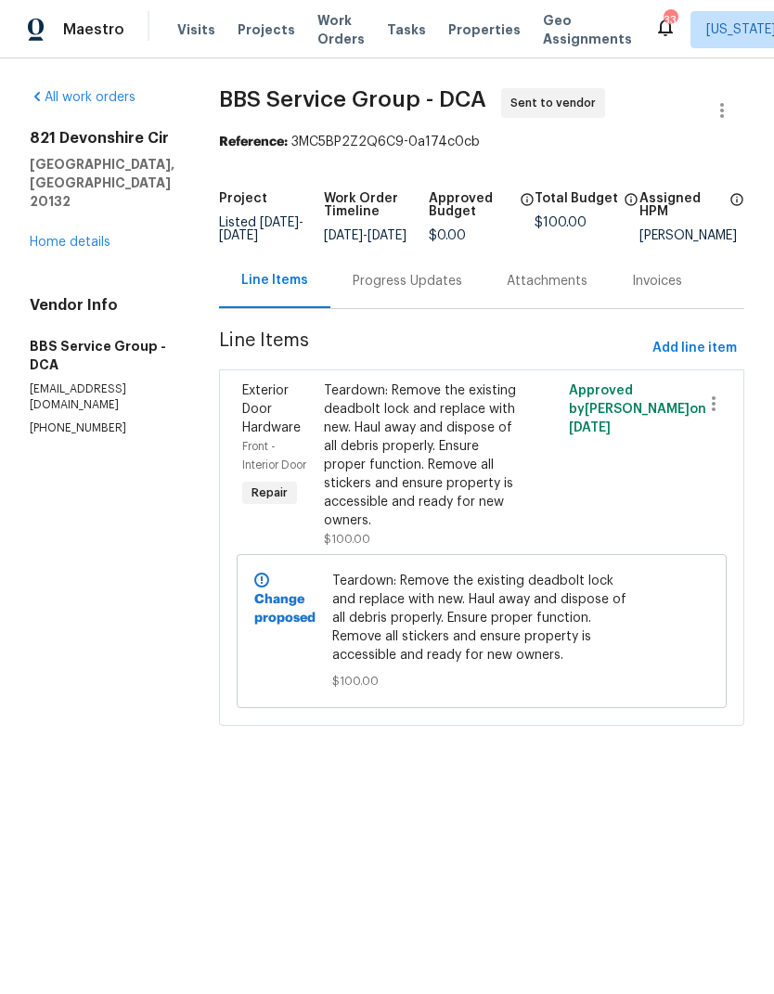
click at [100, 244] on link "Home details" at bounding box center [70, 242] width 81 height 13
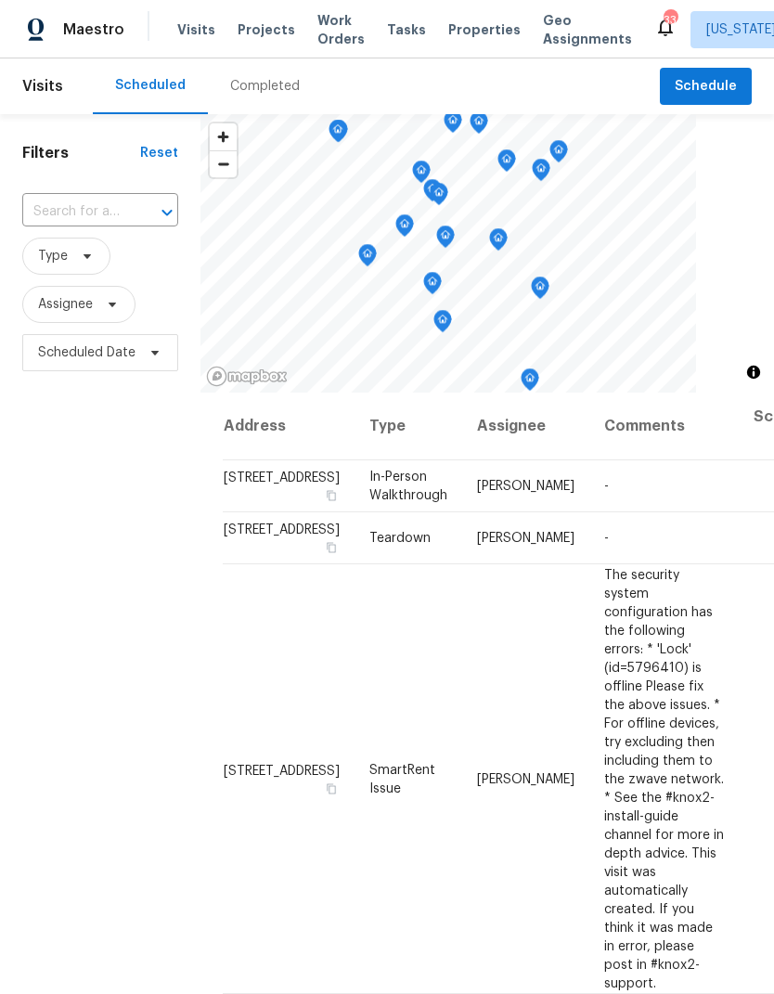
click at [251, 37] on span "Projects" at bounding box center [267, 29] width 58 height 19
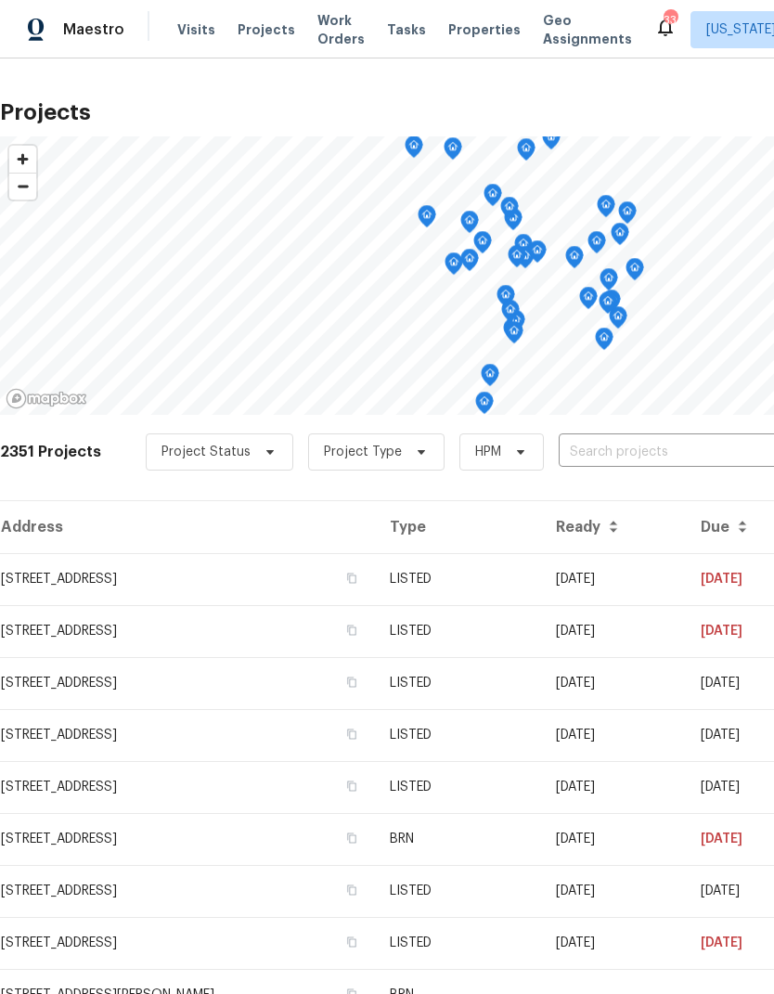
click at [644, 478] on div "2351 Projects Project Status Project Type HPM ​" at bounding box center [524, 463] width 1049 height 74
click at [649, 443] on input "text" at bounding box center [665, 452] width 213 height 29
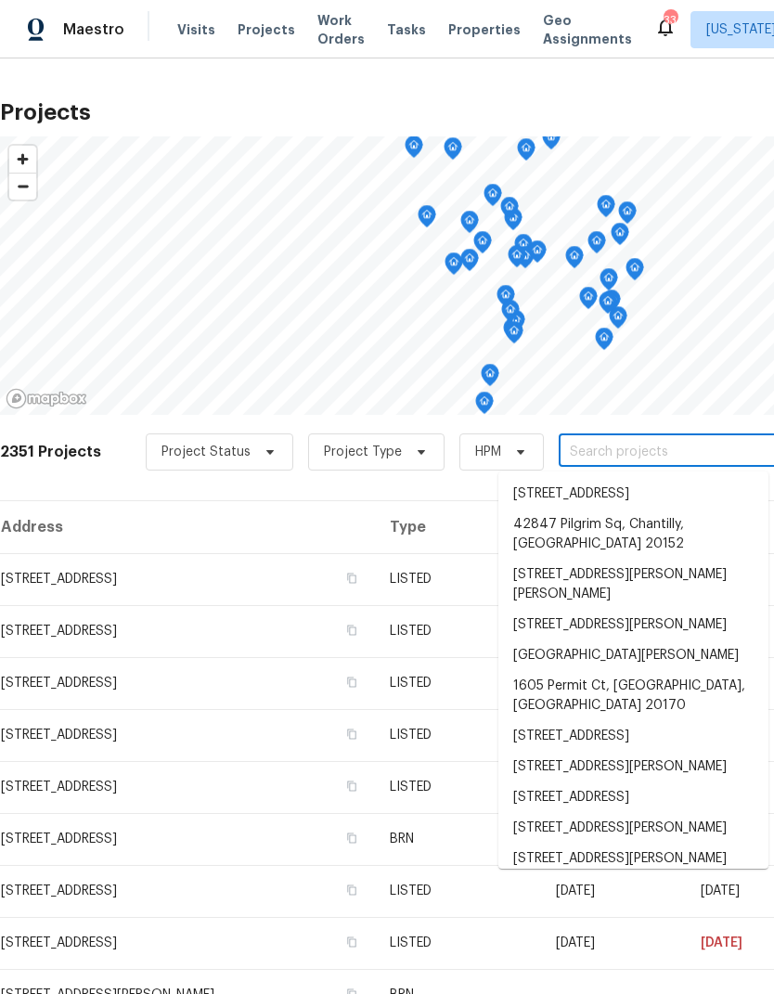
click at [625, 451] on input "text" at bounding box center [665, 452] width 213 height 29
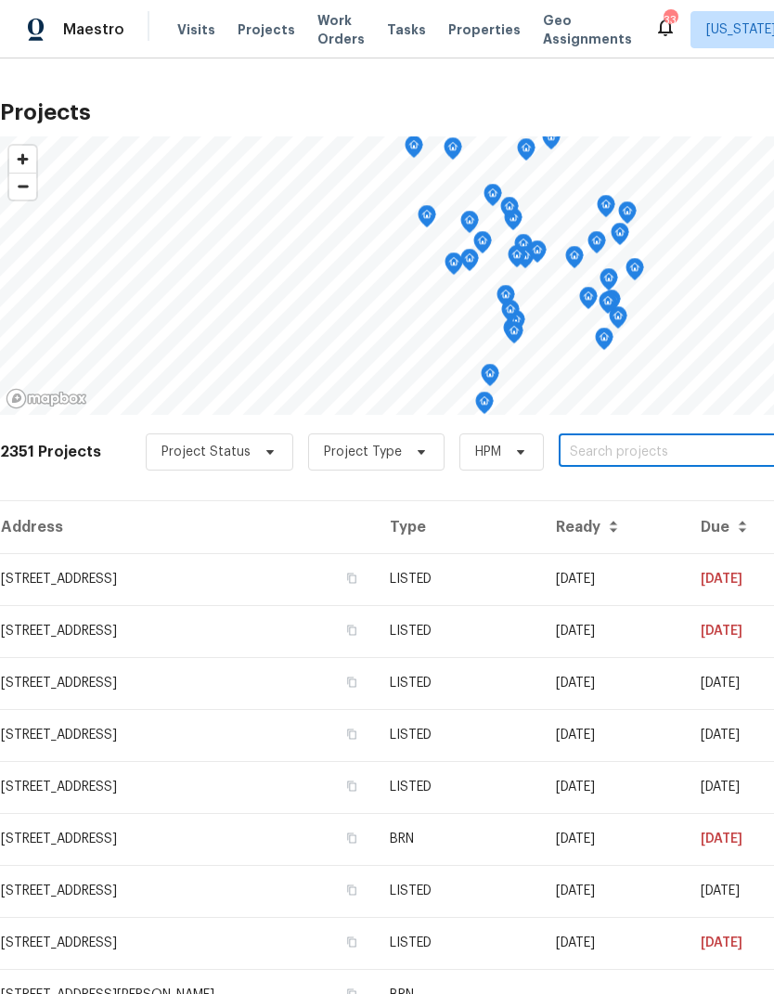
paste input "[STREET_ADDRESS]"
type input "11100 Boathouse Ct"
click at [643, 499] on li "[STREET_ADDRESS]" at bounding box center [634, 494] width 270 height 31
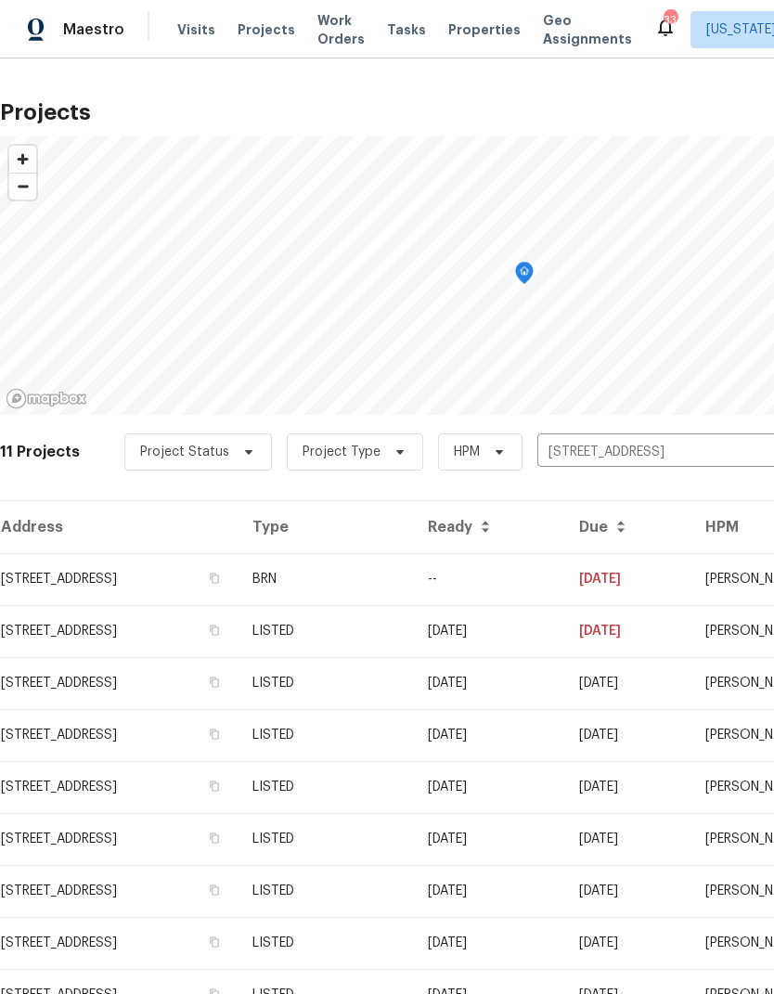
click at [164, 574] on td "[STREET_ADDRESS]" at bounding box center [119, 579] width 238 height 52
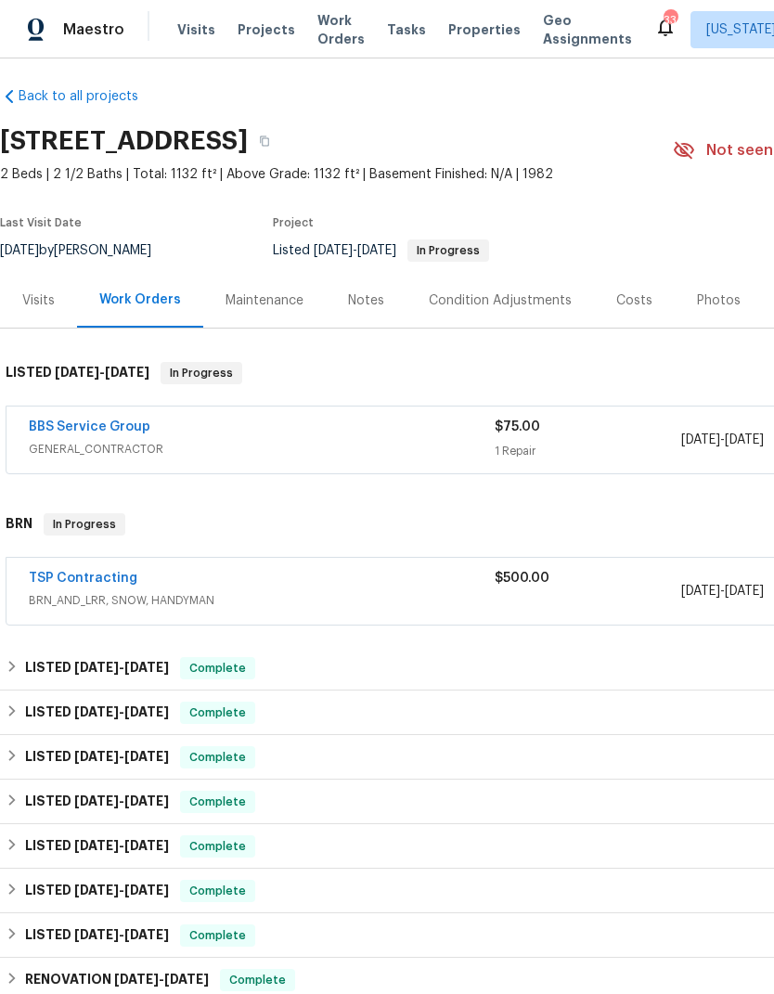
scroll to position [8, 0]
click at [61, 422] on link "BBS Service Group" at bounding box center [90, 427] width 122 height 13
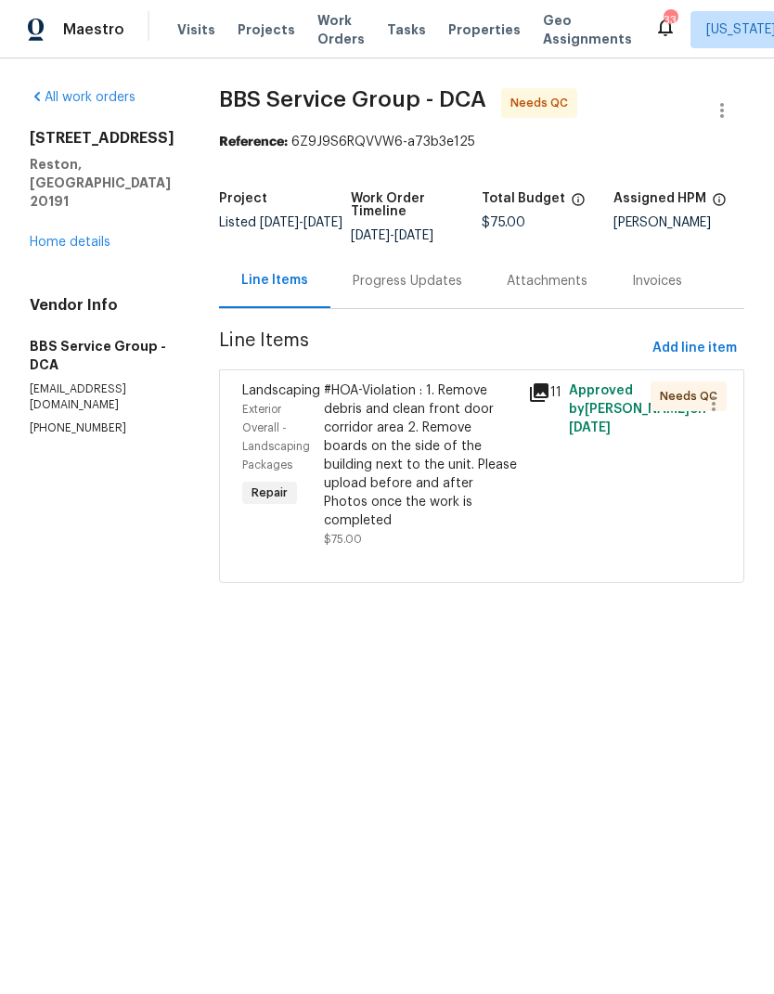
click at [530, 400] on icon at bounding box center [539, 392] width 19 height 19
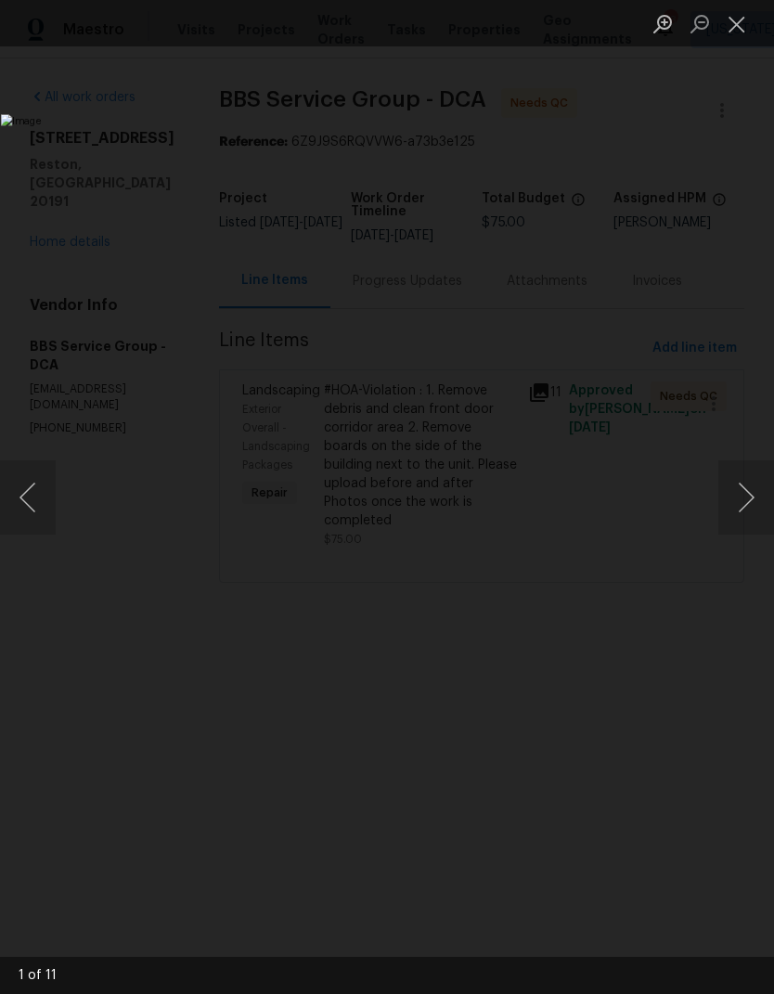
click at [739, 497] on button "Next image" at bounding box center [747, 497] width 56 height 74
click at [752, 473] on button "Next image" at bounding box center [747, 497] width 56 height 74
click at [749, 471] on button "Next image" at bounding box center [747, 497] width 56 height 74
click at [747, 465] on button "Next image" at bounding box center [747, 497] width 56 height 74
click at [747, 464] on button "Next image" at bounding box center [747, 497] width 56 height 74
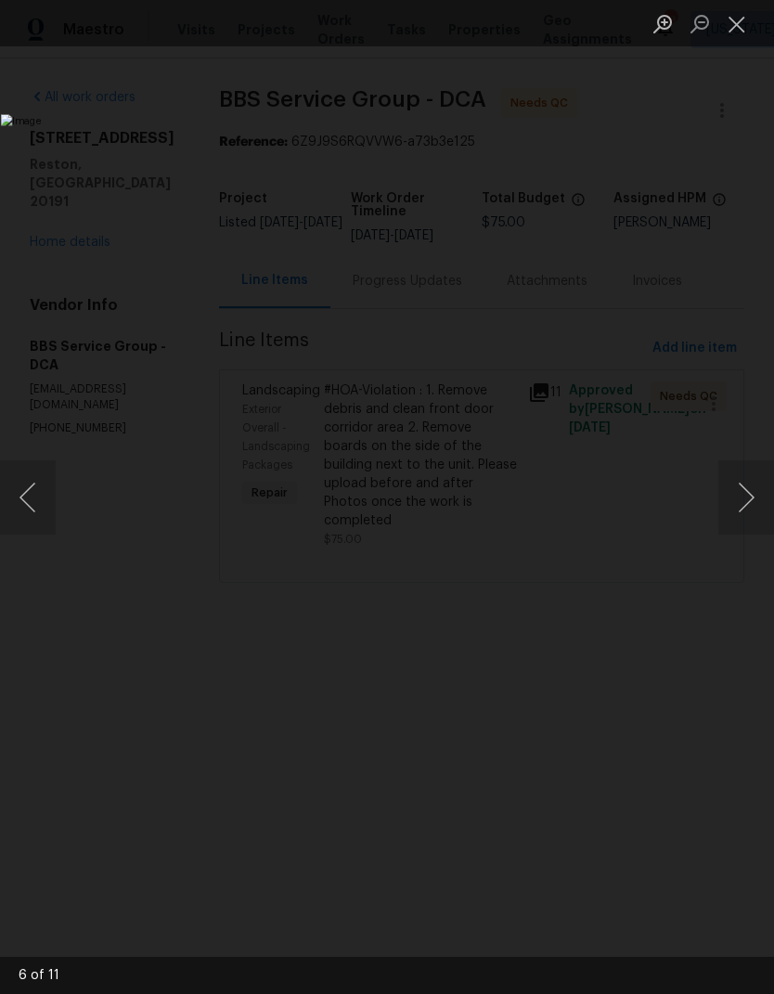
click at [748, 460] on button "Next image" at bounding box center [747, 497] width 56 height 74
click at [745, 463] on button "Next image" at bounding box center [747, 497] width 56 height 74
click at [747, 466] on button "Next image" at bounding box center [747, 497] width 56 height 74
click at [747, 460] on button "Next image" at bounding box center [747, 497] width 56 height 74
click at [743, 462] on button "Next image" at bounding box center [747, 497] width 56 height 74
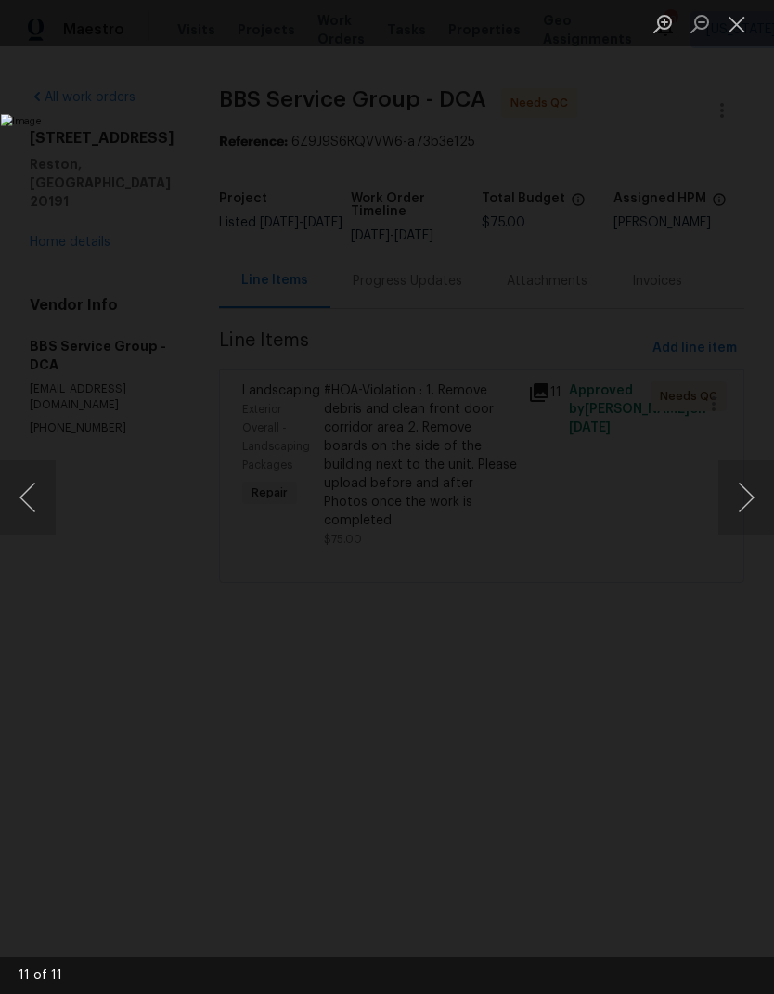
click at [734, 31] on button "Close lightbox" at bounding box center [737, 23] width 37 height 32
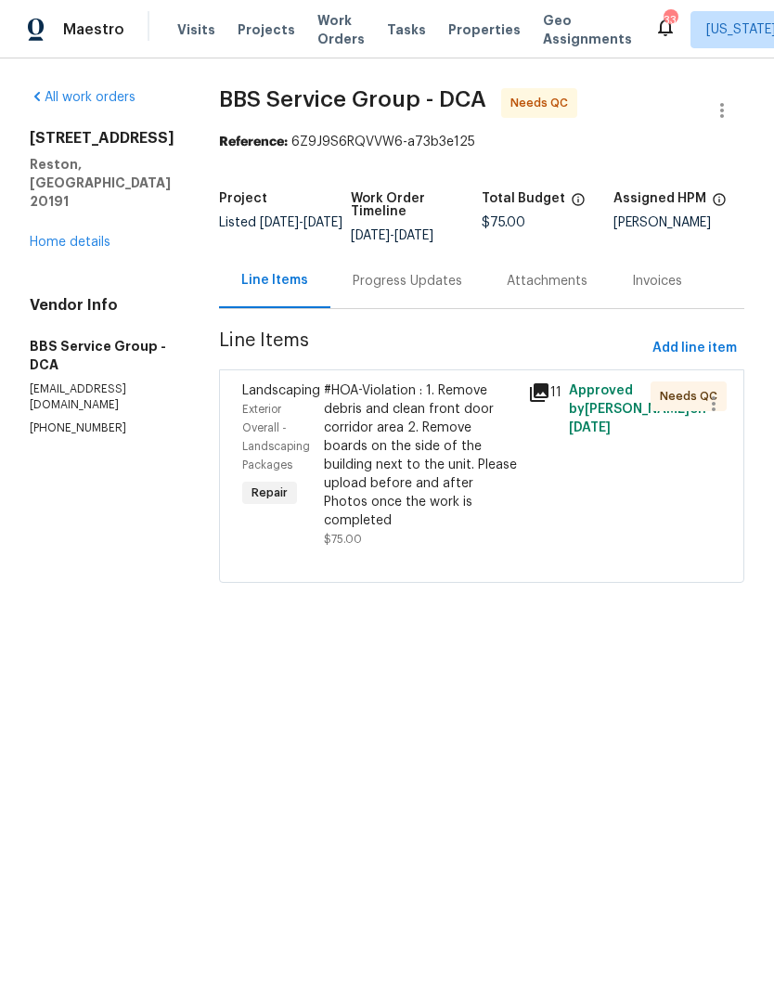
click at [382, 460] on div "#HOA-Violation : 1. Remove debris and clean front door corridor area 2. Remove …" at bounding box center [420, 456] width 193 height 149
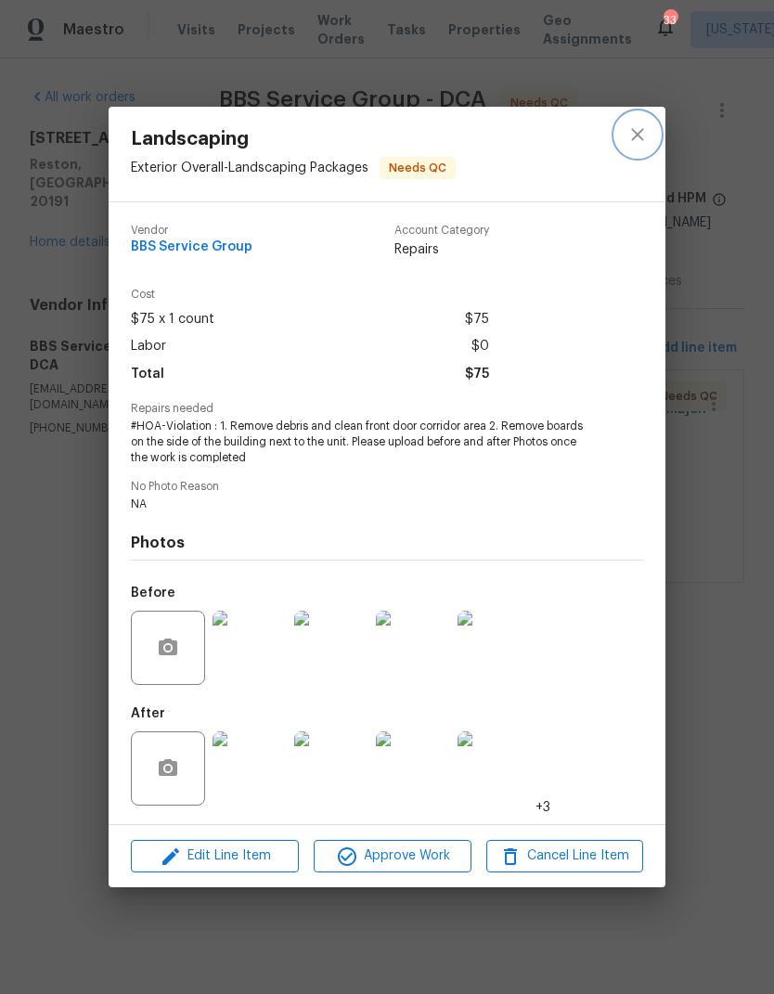
click at [650, 139] on button "close" at bounding box center [638, 134] width 45 height 45
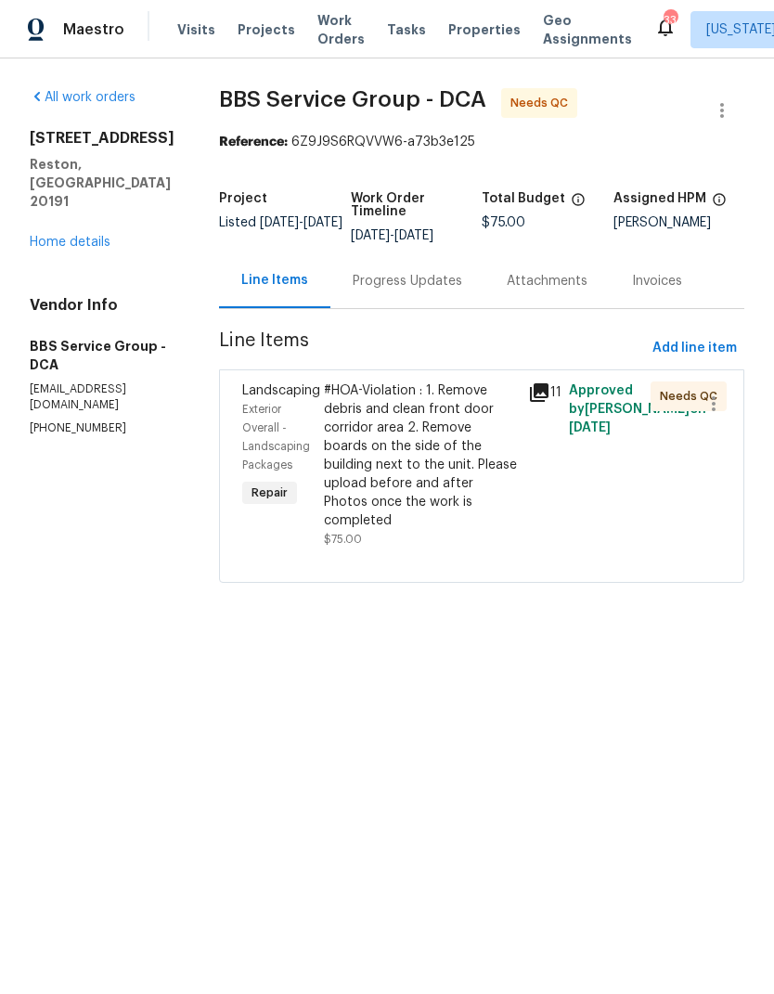
click at [395, 271] on div "Progress Updates" at bounding box center [407, 280] width 154 height 55
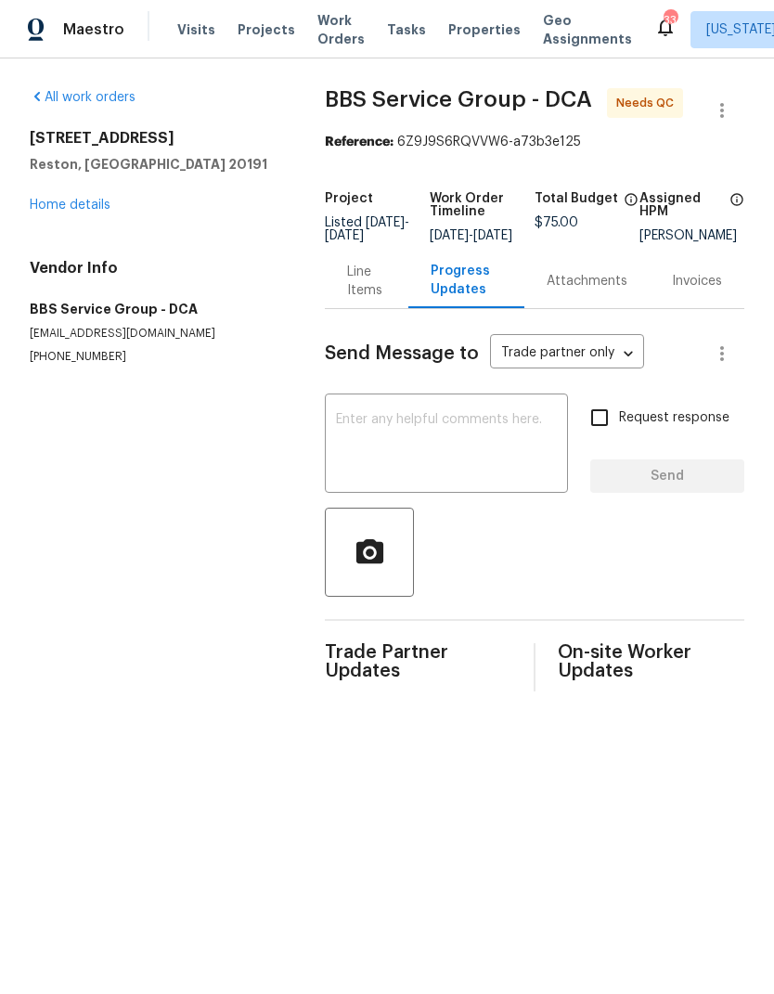
click at [373, 296] on div "Line Items" at bounding box center [366, 281] width 38 height 37
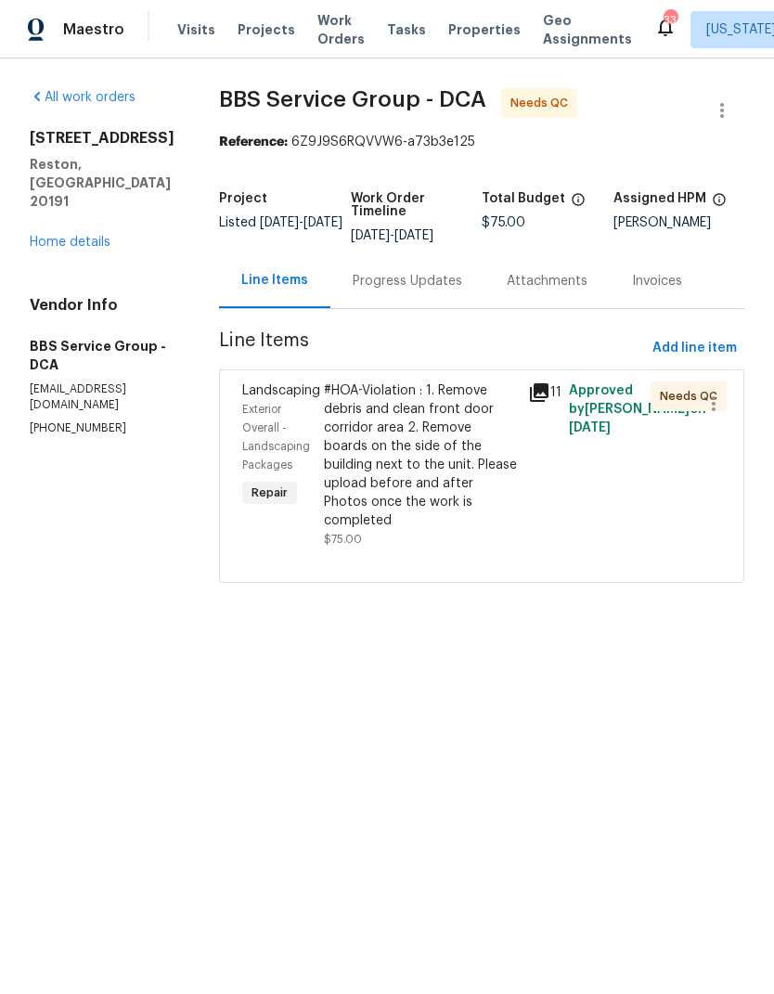
click at [407, 466] on div "#HOA-Violation : 1. Remove debris and clean front door corridor area 2. Remove …" at bounding box center [420, 456] width 193 height 149
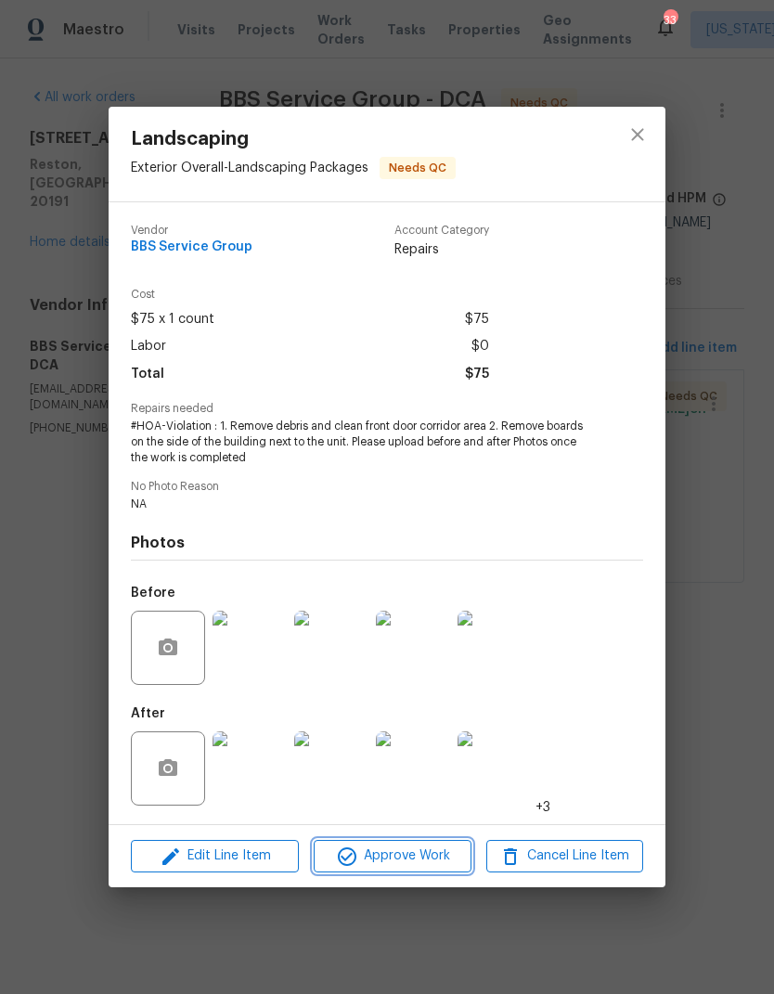
click at [398, 851] on span "Approve Work" at bounding box center [392, 856] width 146 height 23
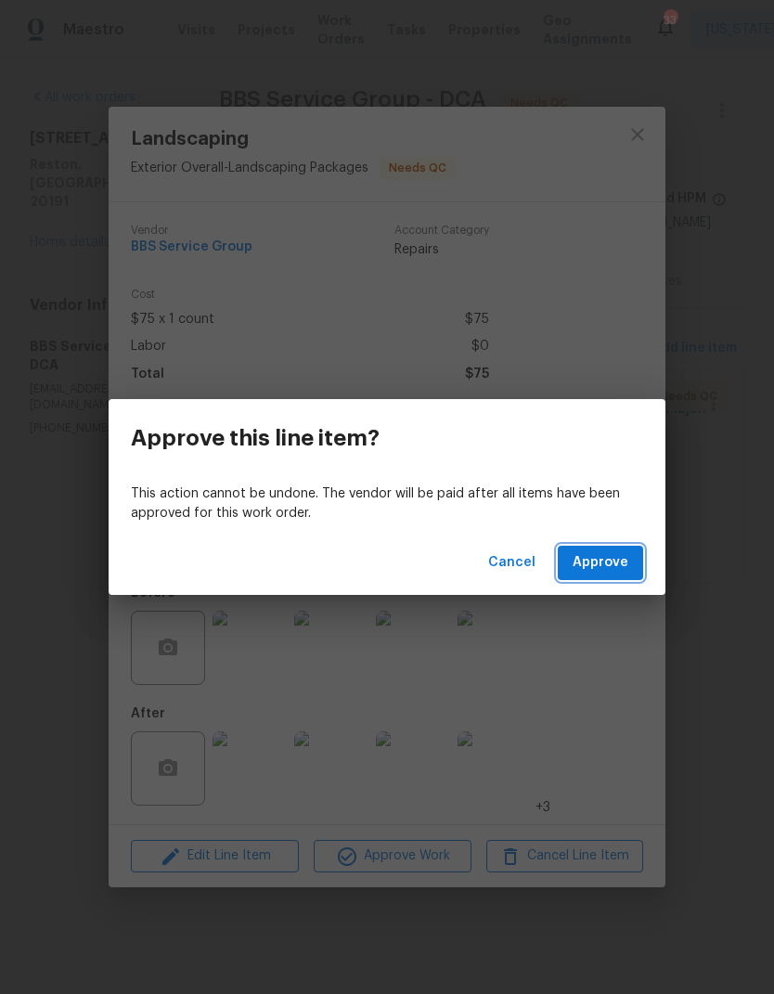
click at [591, 557] on span "Approve" at bounding box center [601, 562] width 56 height 23
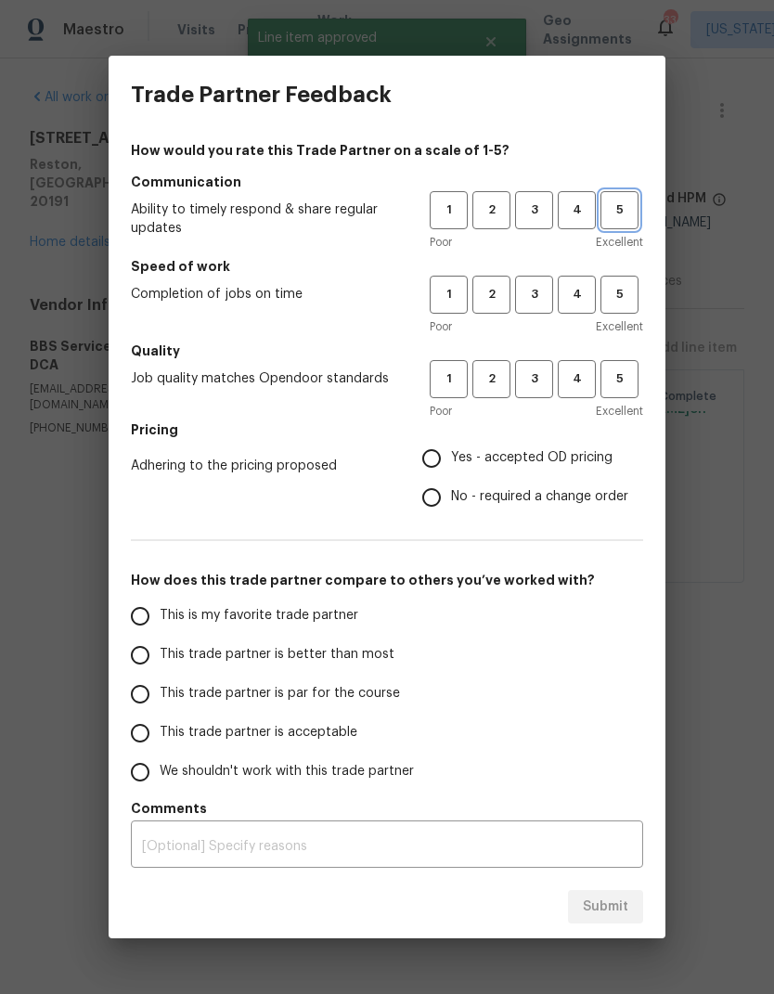
click at [620, 209] on span "5" at bounding box center [620, 210] width 34 height 21
click at [616, 293] on span "5" at bounding box center [620, 294] width 34 height 21
click at [609, 382] on span "5" at bounding box center [620, 379] width 34 height 21
click at [444, 457] on input "Yes - accepted OD pricing" at bounding box center [431, 458] width 39 height 39
radio input "true"
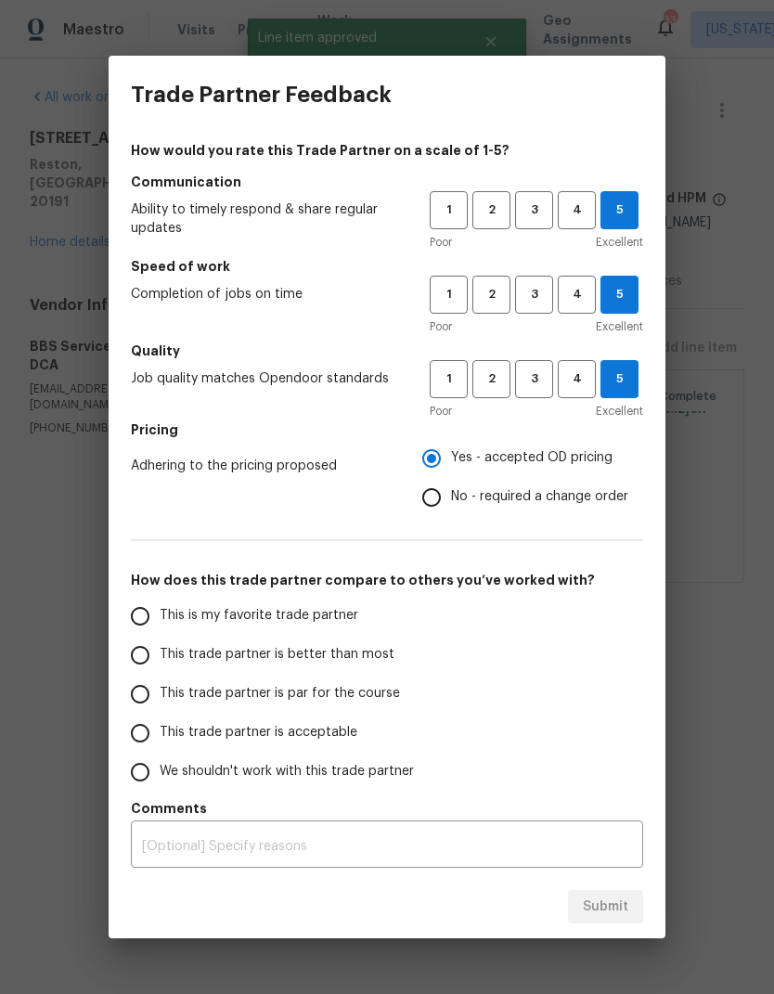
click at [125, 680] on input "This trade partner is par for the course" at bounding box center [140, 694] width 39 height 39
radio input "false"
click at [144, 667] on input "This trade partner is better than most" at bounding box center [140, 655] width 39 height 39
click at [625, 912] on span "Submit" at bounding box center [605, 907] width 45 height 23
radio input "true"
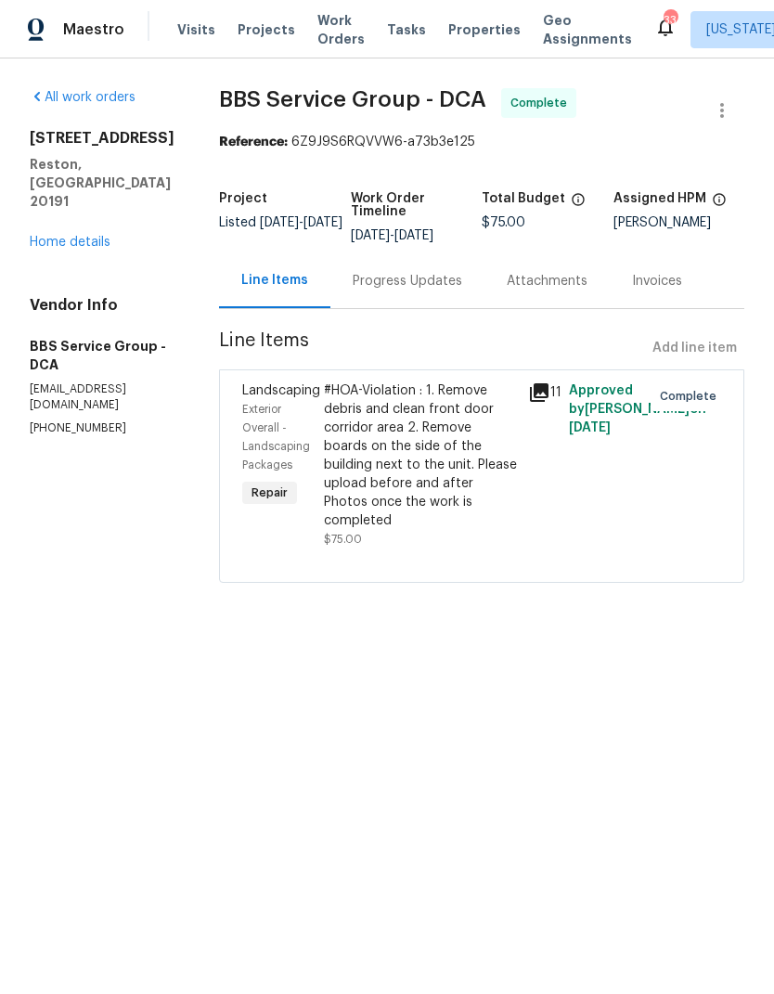
click at [97, 245] on link "Home details" at bounding box center [70, 242] width 81 height 13
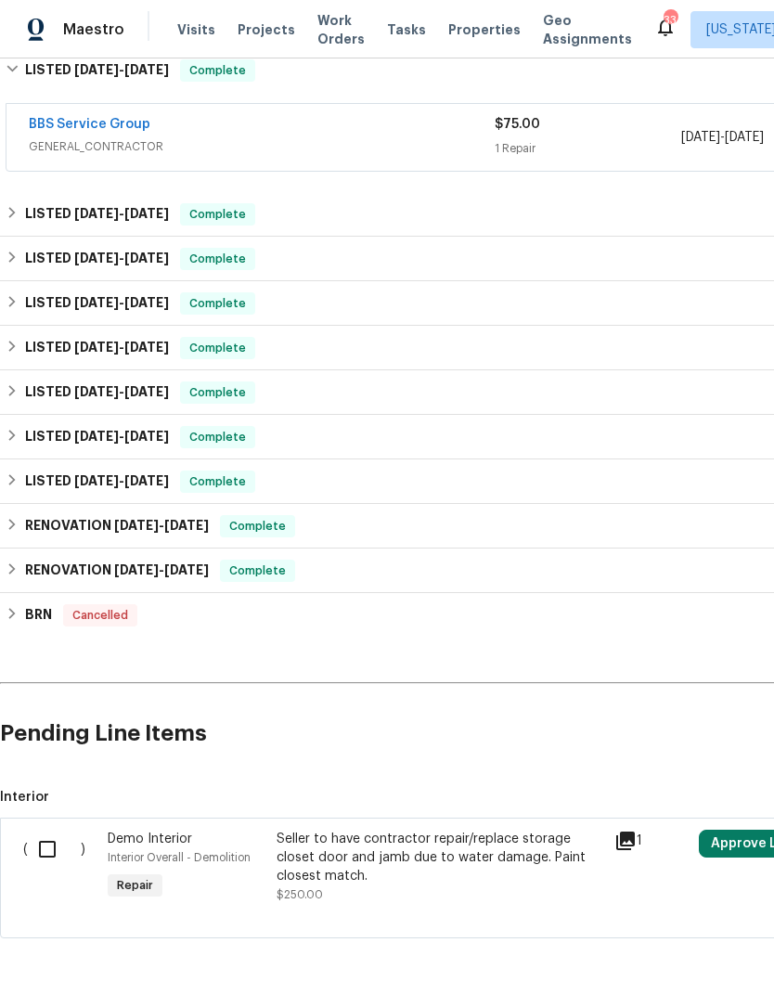
scroll to position [461, 0]
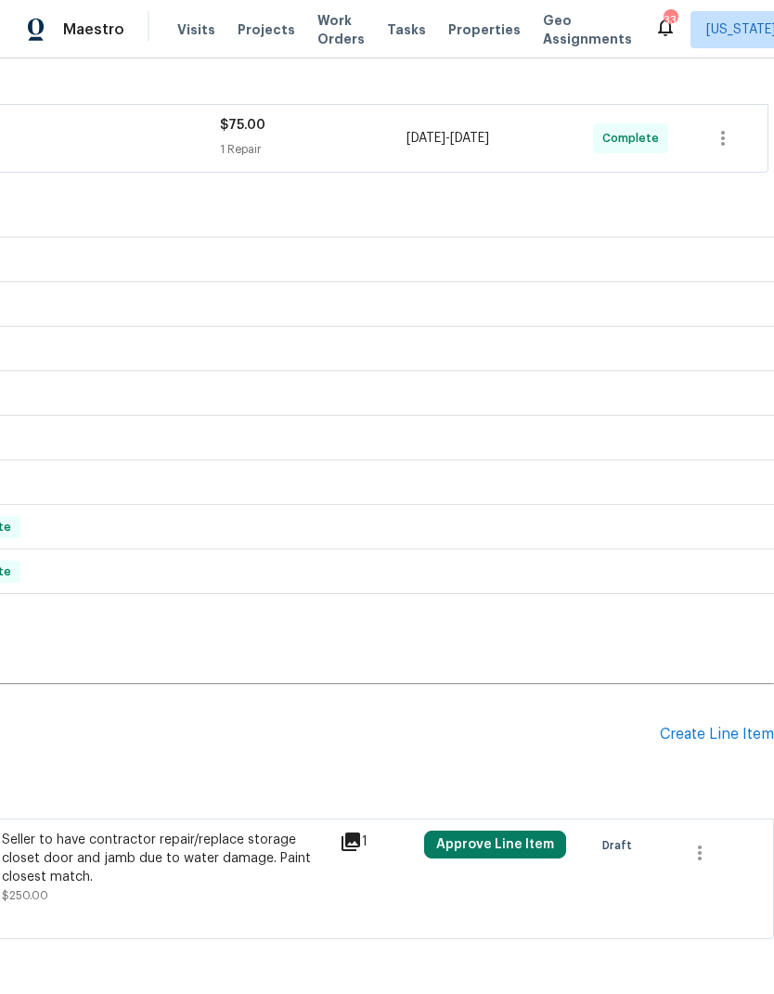
click at [708, 733] on div "Create Line Item" at bounding box center [717, 735] width 114 height 18
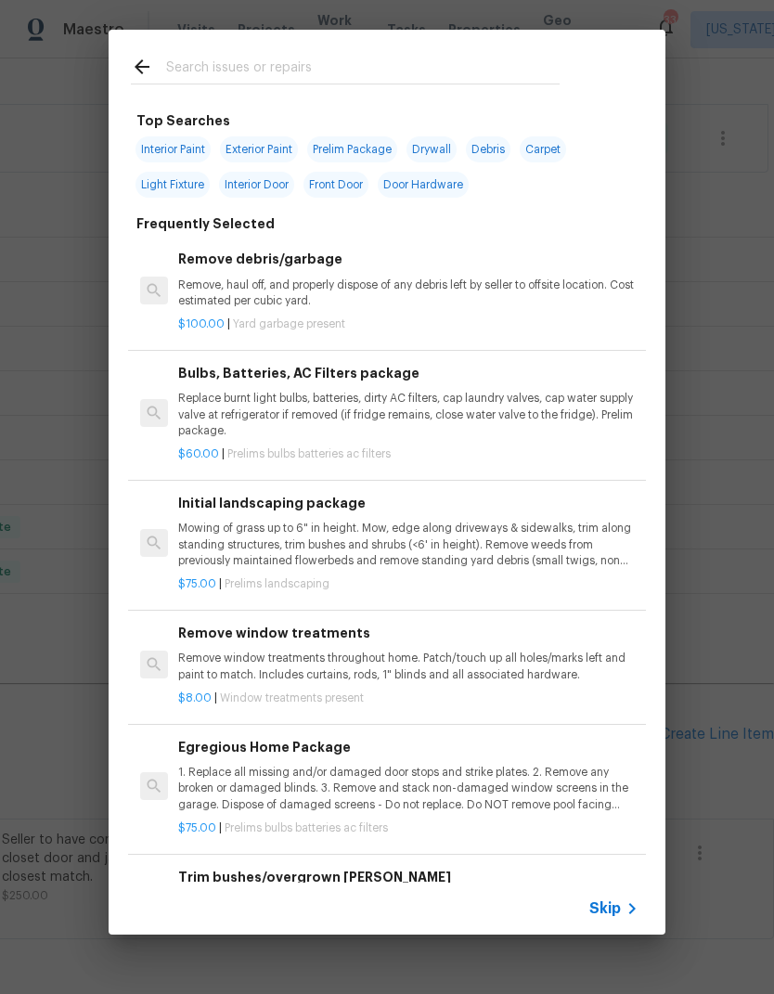
click at [287, 64] on input "text" at bounding box center [363, 70] width 394 height 28
type input "Dead"
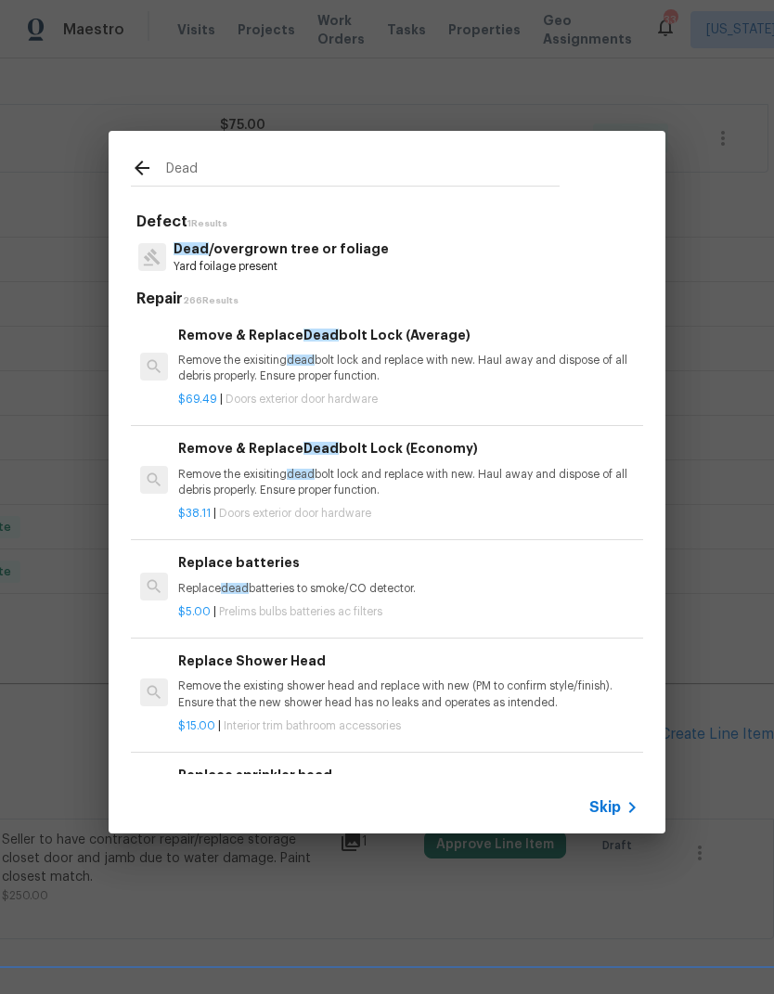
click at [307, 365] on span "dead" at bounding box center [301, 360] width 28 height 11
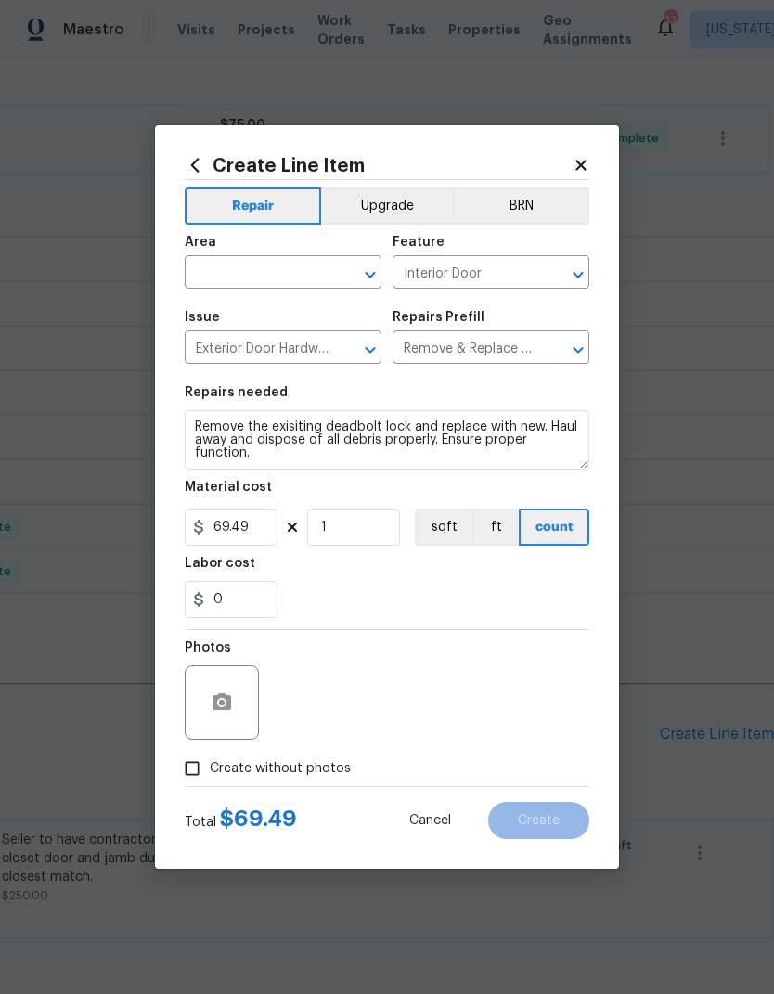
click at [255, 282] on input "text" at bounding box center [257, 274] width 145 height 29
click at [272, 312] on li "Front" at bounding box center [283, 315] width 197 height 31
type input "Front"
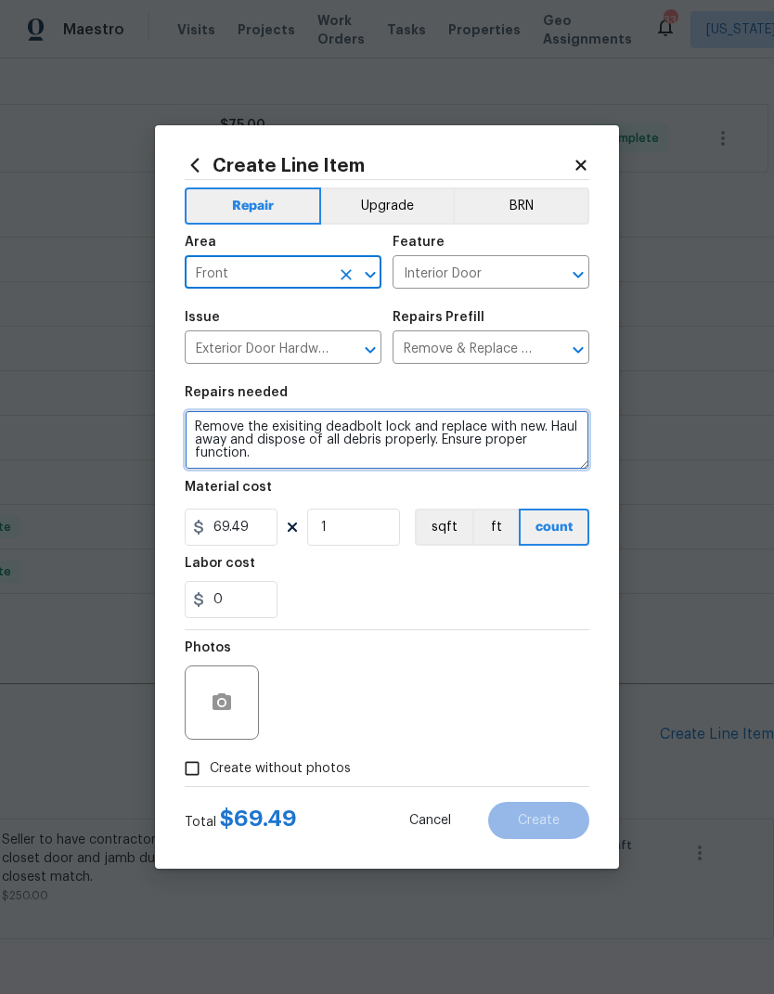
click at [337, 443] on textarea "Remove the exisiting deadbolt lock and replace with new. Haul away and dispose …" at bounding box center [387, 439] width 405 height 59
click at [360, 438] on textarea "Remove the exisiting deadbolt lock and replace with new. Haul away and dispose …" at bounding box center [387, 439] width 405 height 59
paste textarea "11100 Boathouse Ct # 101, Reston, VA 20191"
type textarea "11100 Boathouse Ct # 101, Reston, VA 20191"
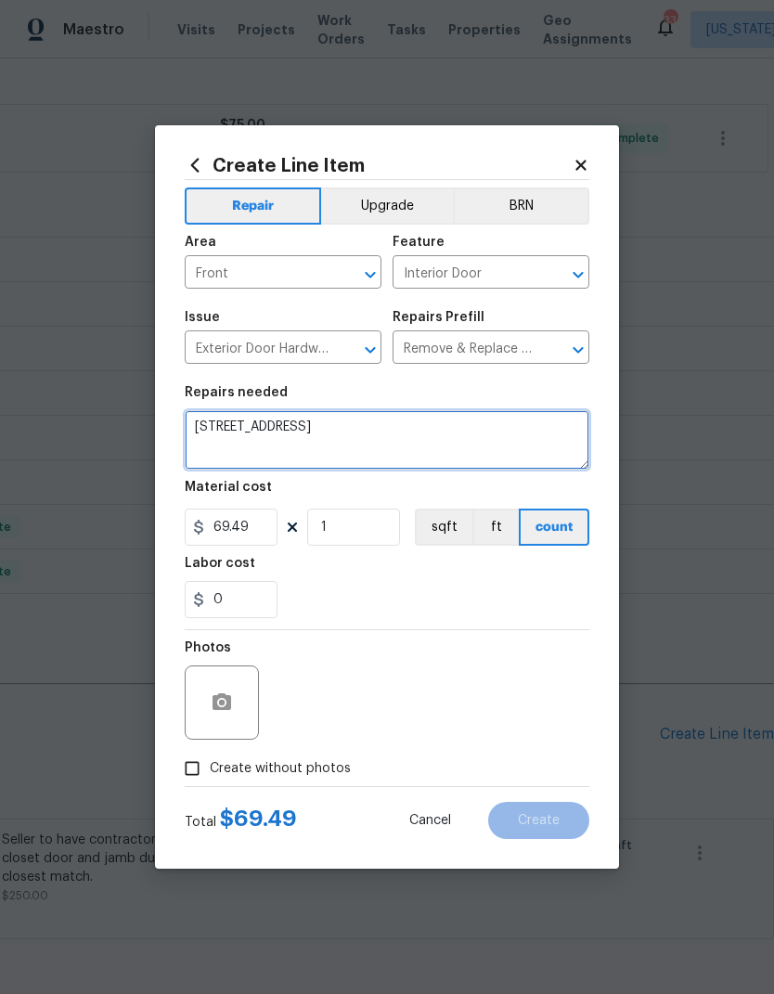
click at [316, 436] on textarea "11100 Boathouse Ct # 101, Reston, VA 20191" at bounding box center [387, 439] width 405 height 59
click at [330, 440] on textarea "11100 Boathouse Ct # 101, Reston, VA 20191" at bounding box center [387, 439] width 405 height 59
click at [330, 439] on textarea "11100 Boathouse Ct # 101, Reston, VA 20191" at bounding box center [387, 439] width 405 height 59
click at [333, 434] on textarea "11100 Boathouse Ct # 101, Reston, VA 20191" at bounding box center [387, 439] width 405 height 59
click at [332, 434] on textarea "11100 Boathouse Ct # 101, Reston, VA 20191" at bounding box center [387, 439] width 405 height 59
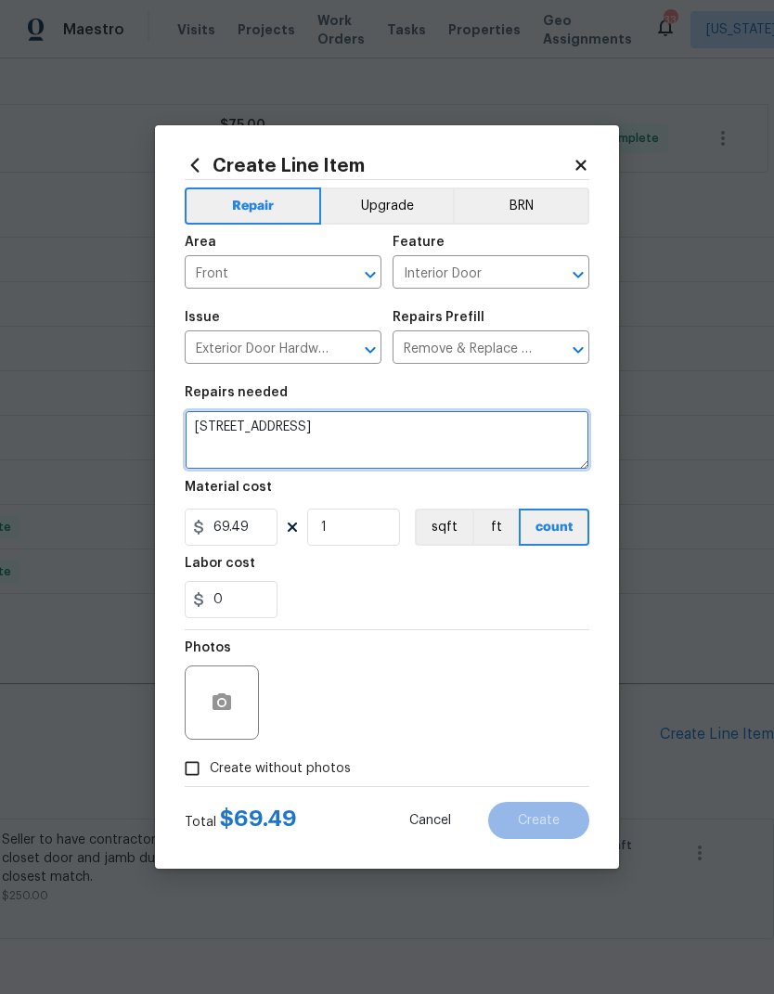
click at [330, 442] on textarea "11100 Boathouse Ct # 101, Reston, VA 20191" at bounding box center [387, 439] width 405 height 59
click at [330, 414] on textarea "11100 Boathouse Ct # 101, Reston, VA 20191" at bounding box center [387, 439] width 405 height 59
click at [321, 433] on textarea "11100 Boathouse Ct # 101, Reston, VA 20191" at bounding box center [387, 439] width 405 height 59
click at [255, 438] on textarea at bounding box center [387, 439] width 405 height 59
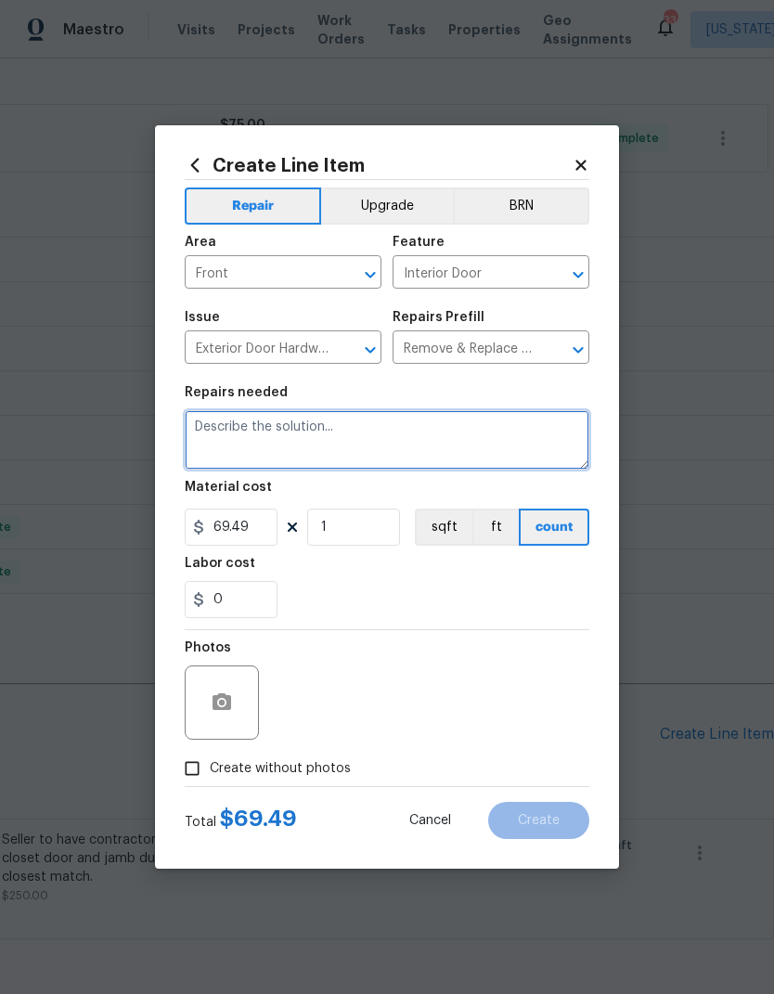
click at [254, 437] on textarea at bounding box center [387, 439] width 405 height 59
paste textarea "Teardown: Remove the existing deadbolt lock and replace with new. Haul away and…"
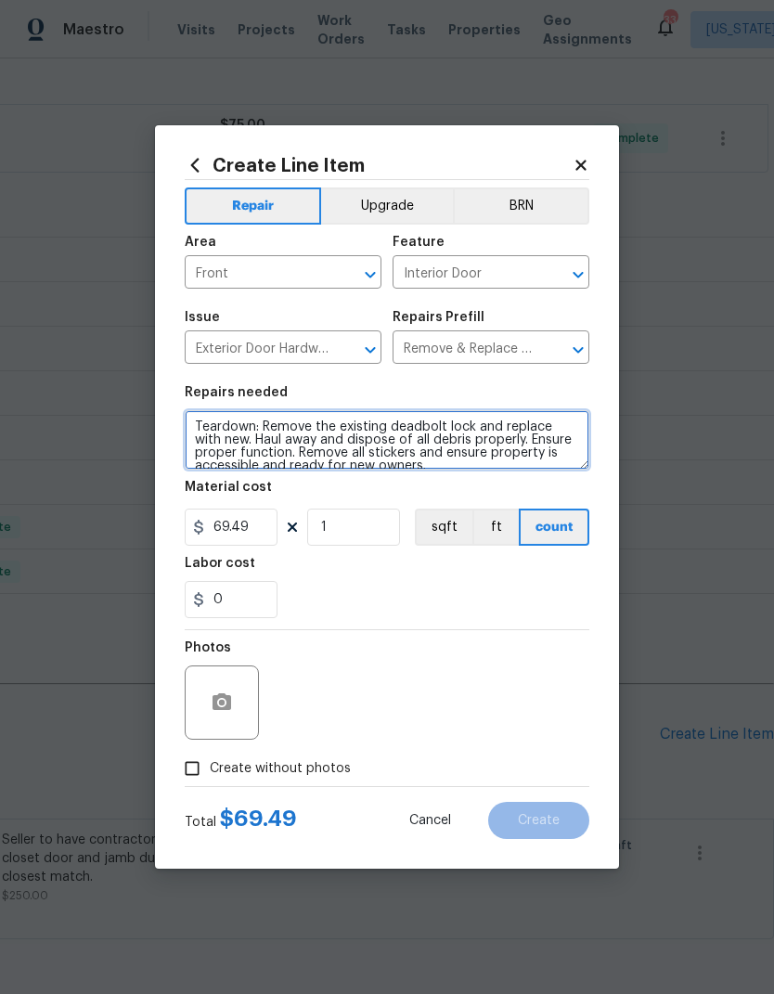
scroll to position [4, 0]
type textarea "Teardown: Remove the existing deadbolt lock and replace with new. Haul away and…"
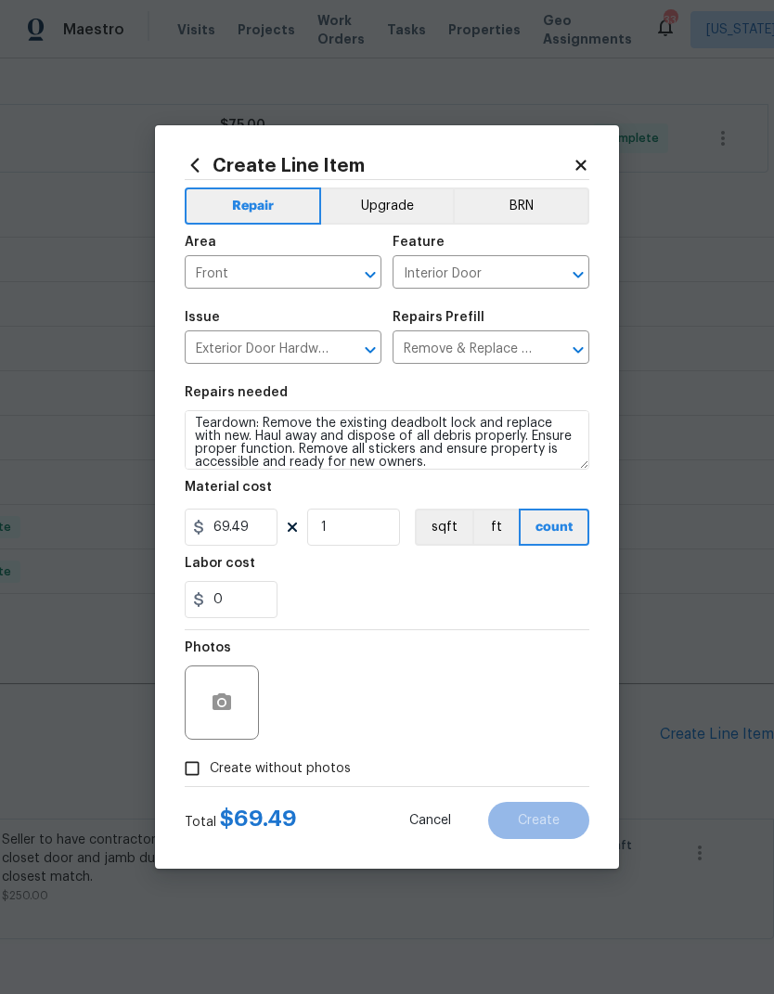
click at [435, 589] on div "0" at bounding box center [387, 599] width 405 height 37
click at [225, 542] on input "69.49" at bounding box center [231, 527] width 93 height 37
click at [233, 530] on input "69.49" at bounding box center [231, 527] width 93 height 37
click at [238, 520] on input "69.49" at bounding box center [231, 527] width 93 height 37
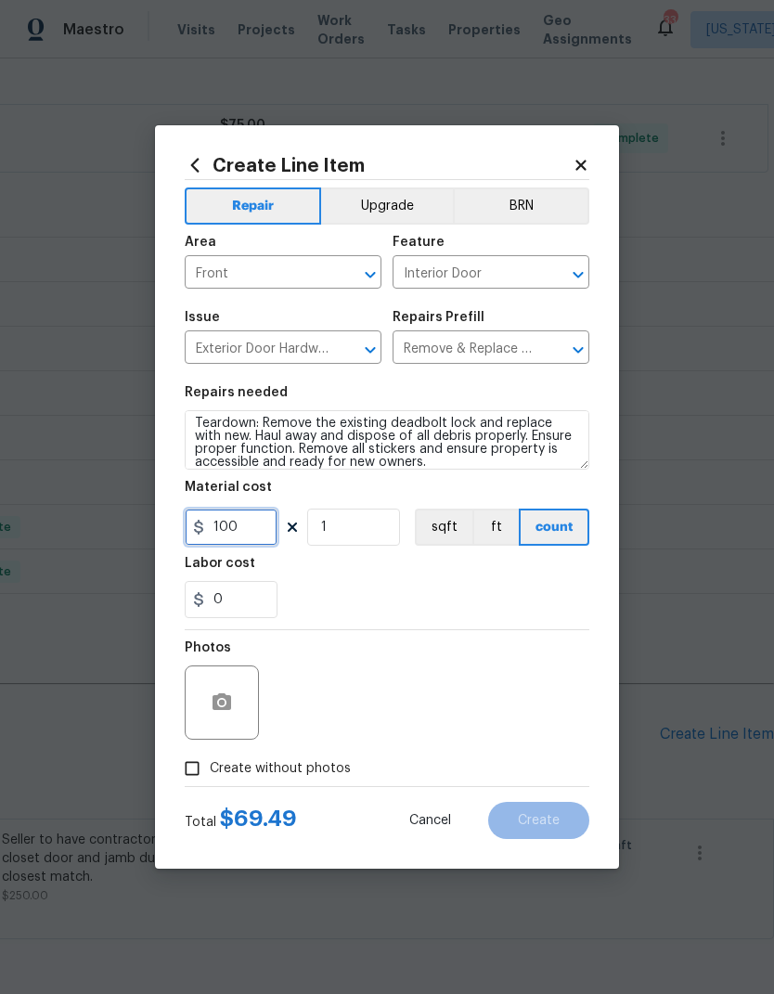
type input "100"
click at [450, 586] on div "0" at bounding box center [387, 599] width 405 height 37
click at [196, 754] on input "Create without photos" at bounding box center [192, 768] width 35 height 35
checkbox input "true"
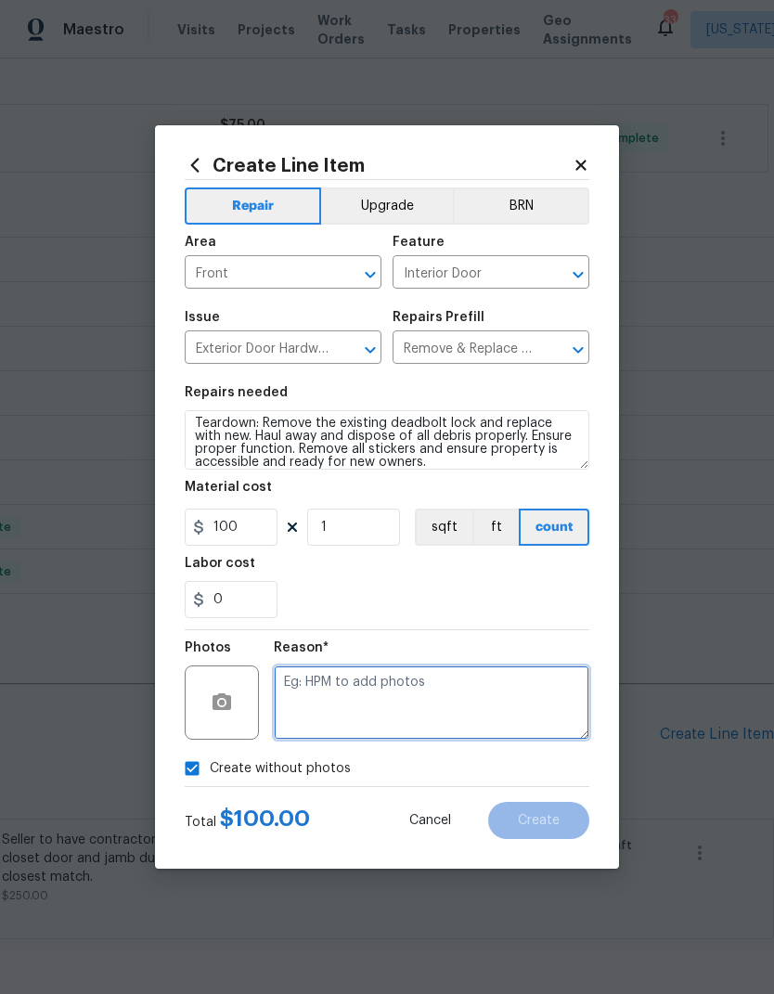
click at [381, 713] on textarea at bounding box center [432, 703] width 316 height 74
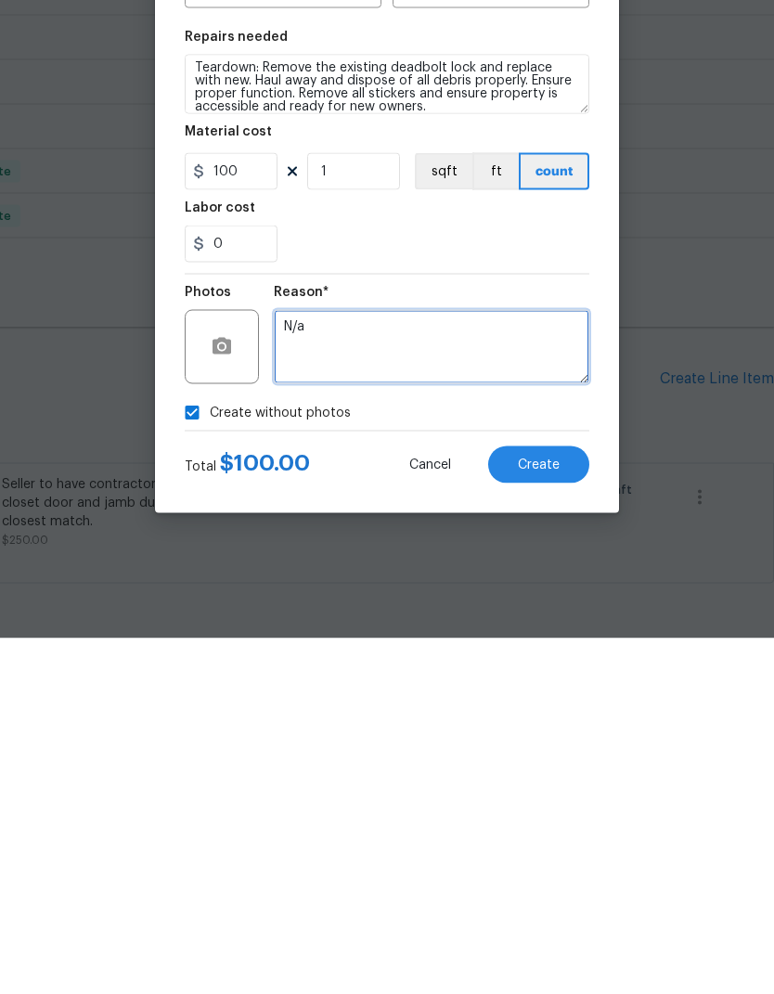
type textarea "N/a"
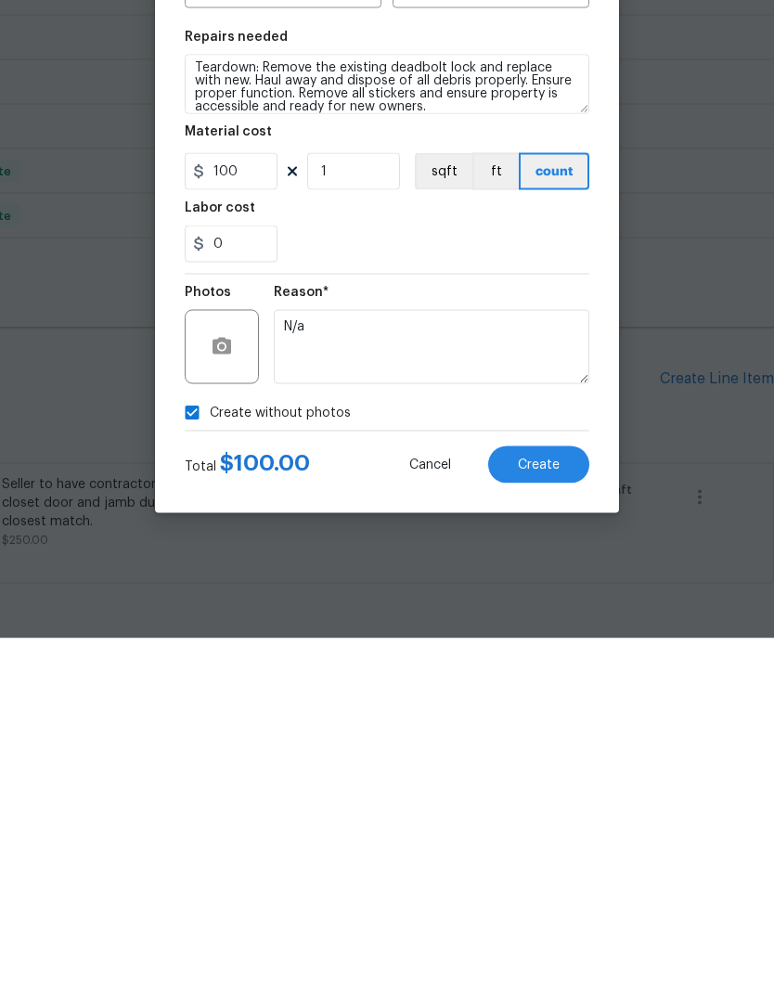
click at [541, 802] on button "Create" at bounding box center [538, 820] width 101 height 37
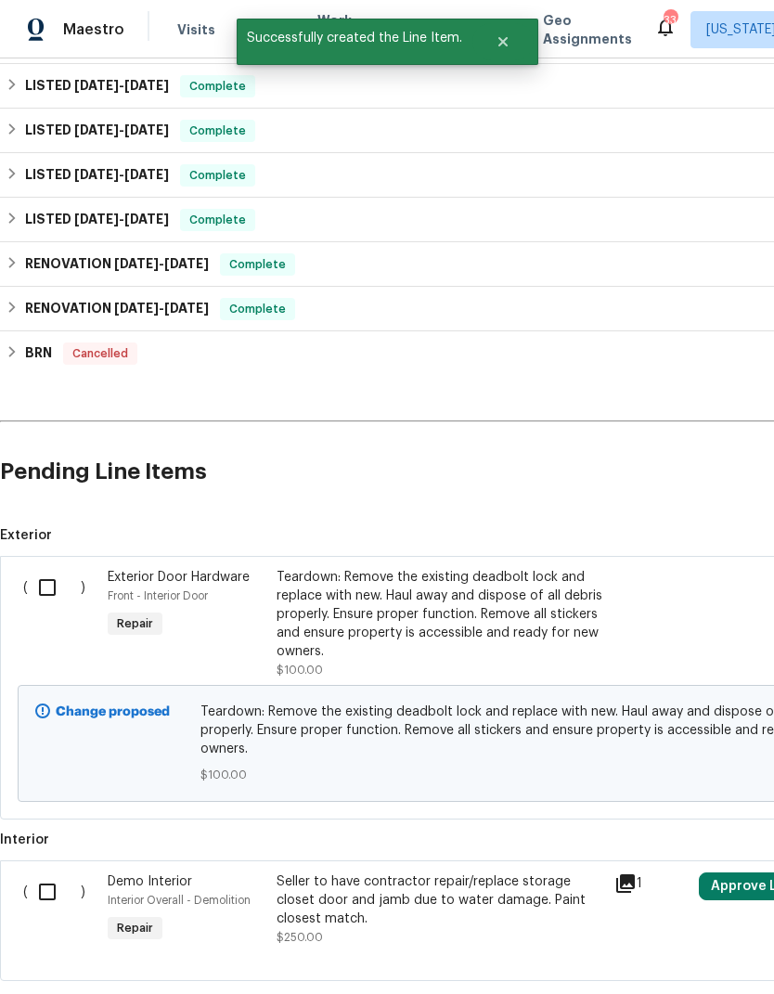
scroll to position [723, 0]
click at [45, 569] on input "checkbox" at bounding box center [54, 588] width 53 height 39
checkbox input "true"
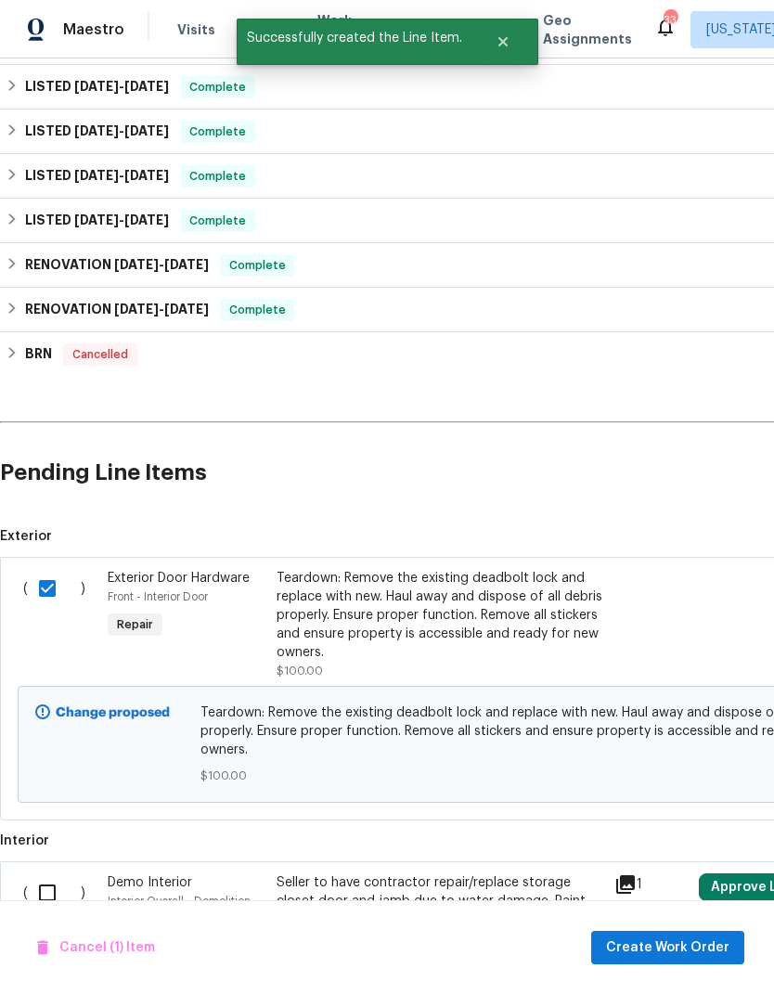
click at [683, 920] on div "Cancel (1) Item Create Work Order" at bounding box center [387, 948] width 774 height 95
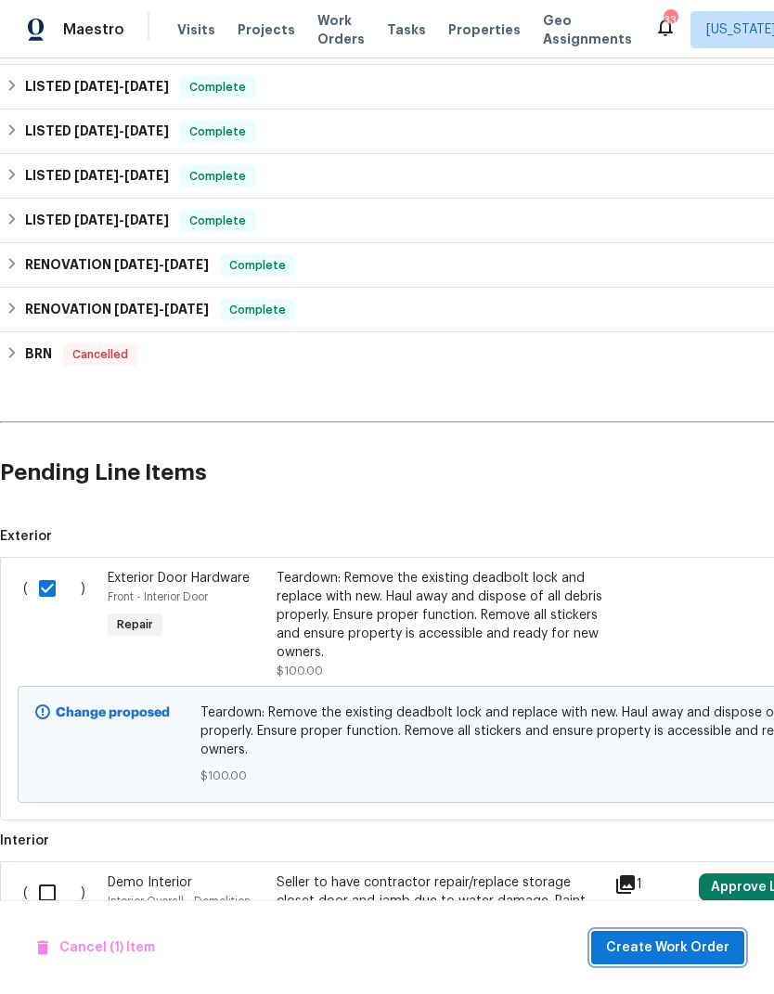
click at [669, 941] on span "Create Work Order" at bounding box center [667, 948] width 123 height 23
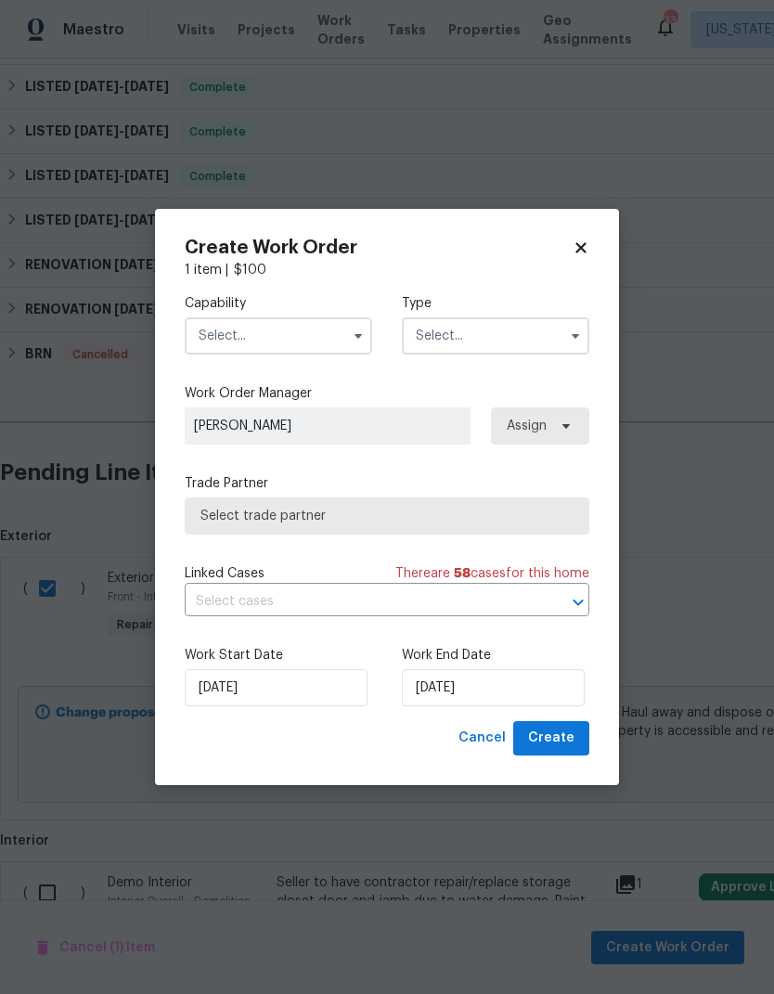
click at [310, 353] on input "text" at bounding box center [279, 335] width 188 height 37
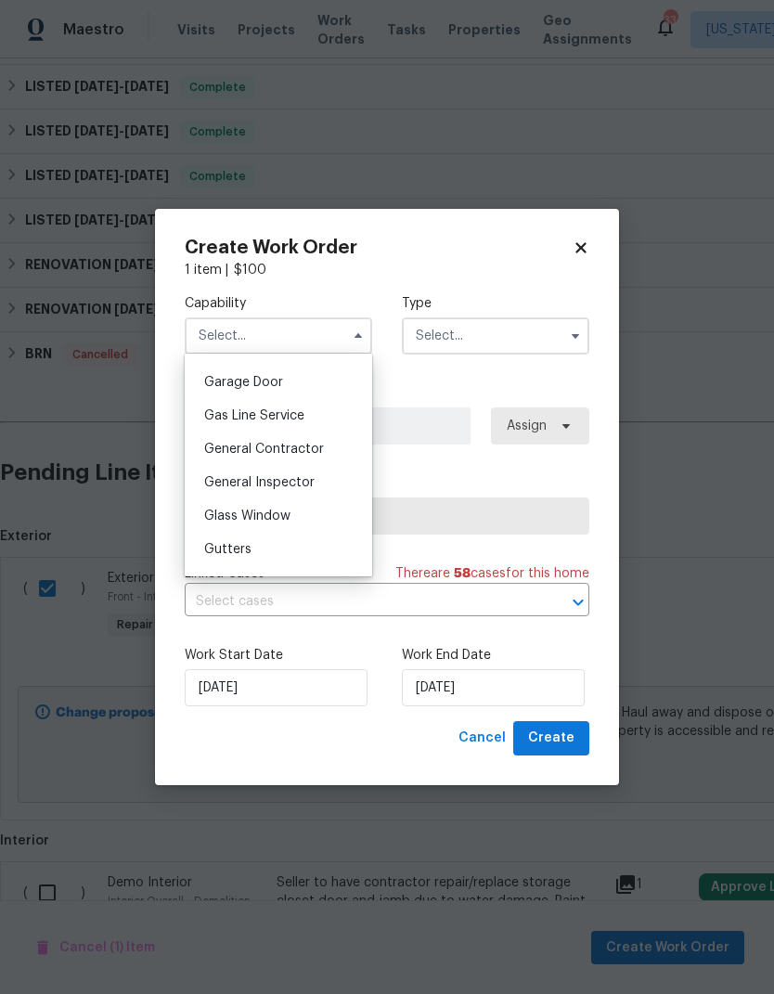
scroll to position [811, 0]
click at [310, 453] on span "General Contractor" at bounding box center [264, 451] width 120 height 13
type input "General Contractor"
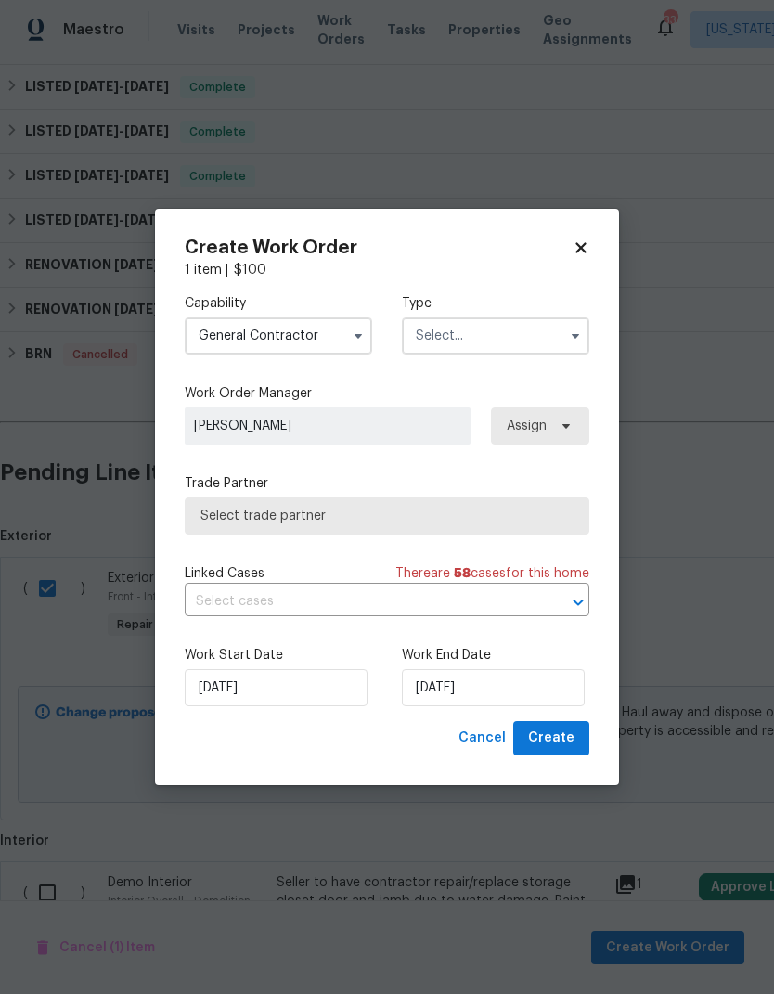
click at [515, 336] on input "text" at bounding box center [496, 335] width 188 height 37
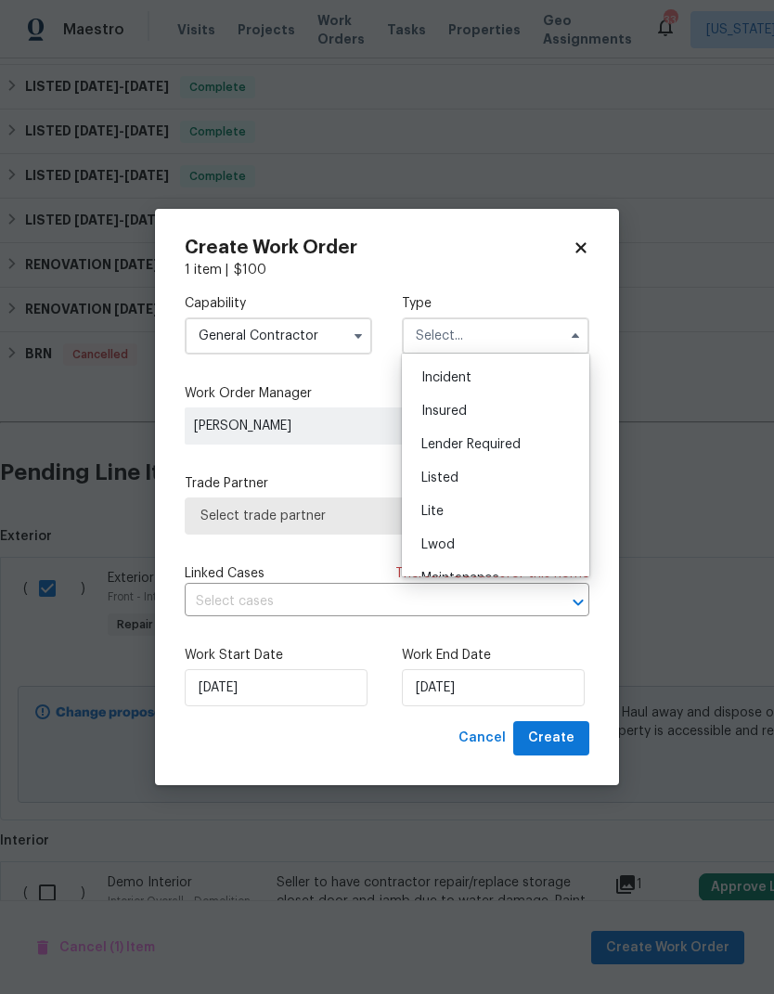
scroll to position [96, 0]
click at [479, 483] on div "Listed" at bounding box center [496, 479] width 178 height 33
type input "Listed"
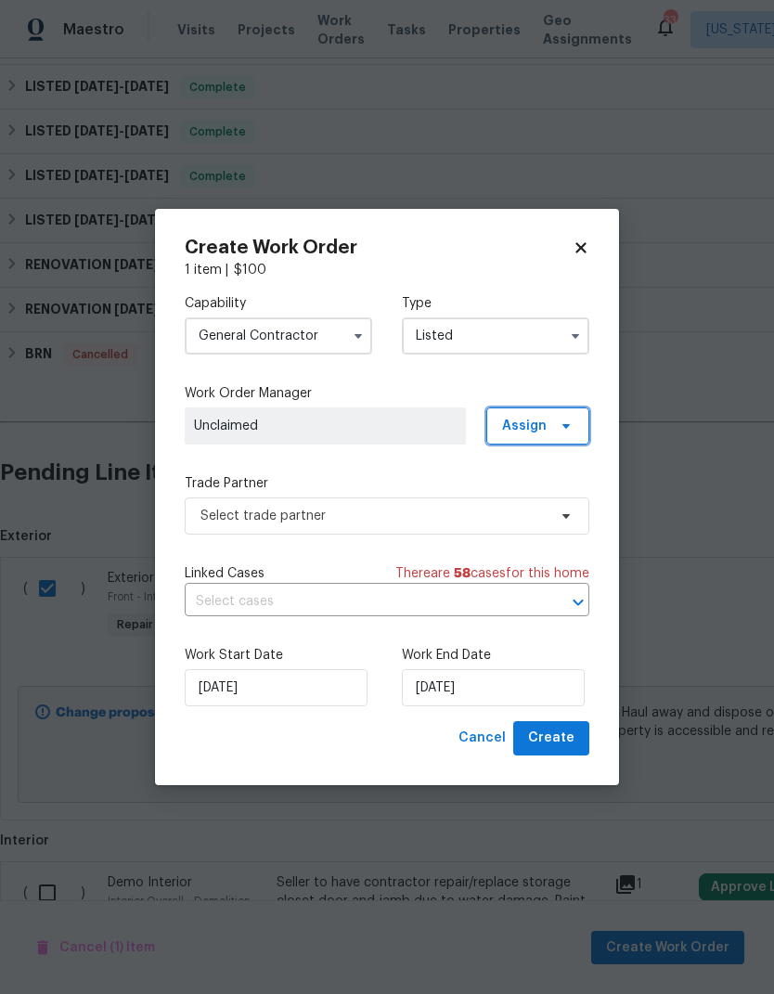
click at [562, 419] on icon at bounding box center [566, 426] width 15 height 15
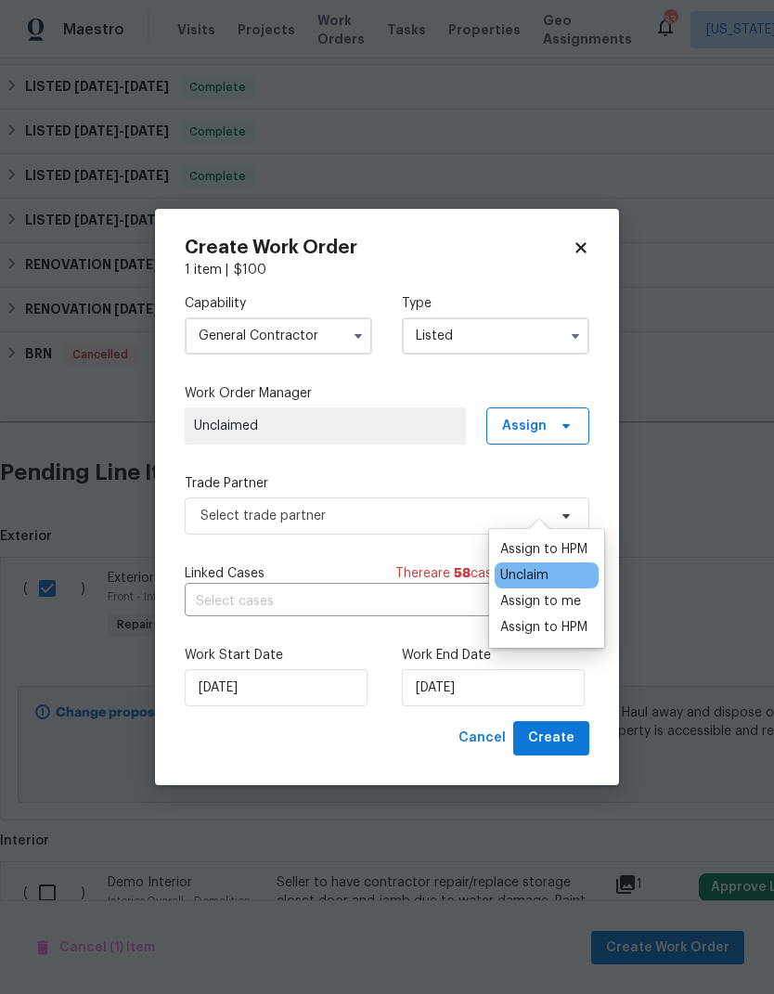
click at [564, 592] on div "Assign to me" at bounding box center [540, 601] width 81 height 19
click at [408, 477] on label "Trade Partner" at bounding box center [387, 483] width 405 height 19
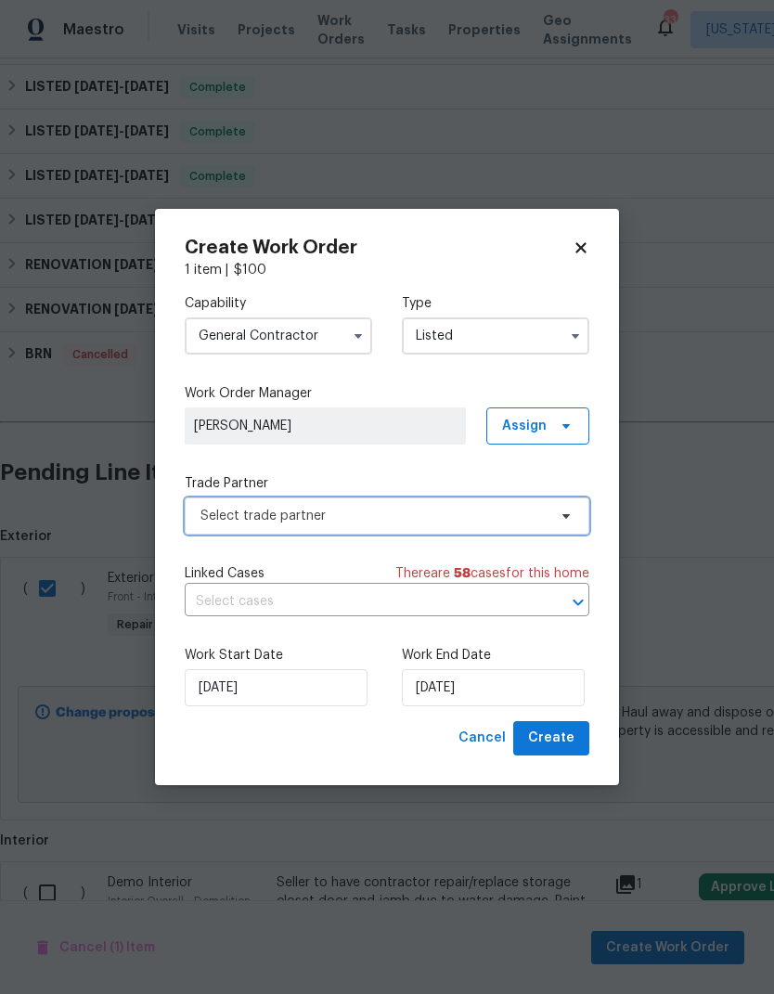
click at [550, 518] on span "Select trade partner" at bounding box center [387, 516] width 405 height 37
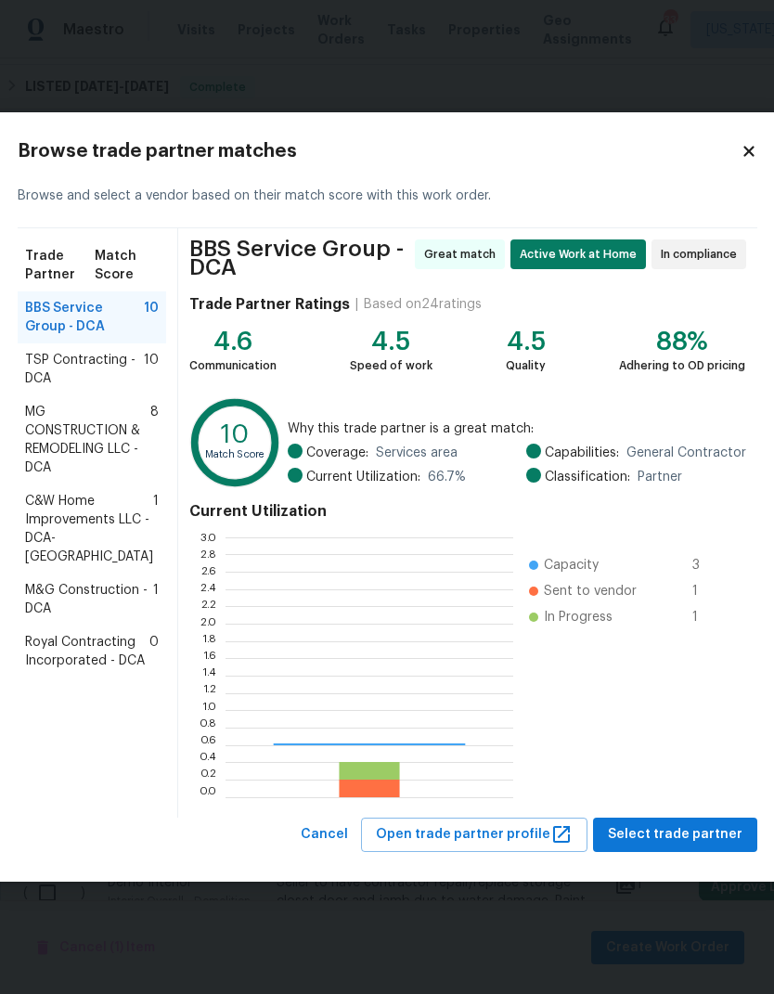
scroll to position [260, 288]
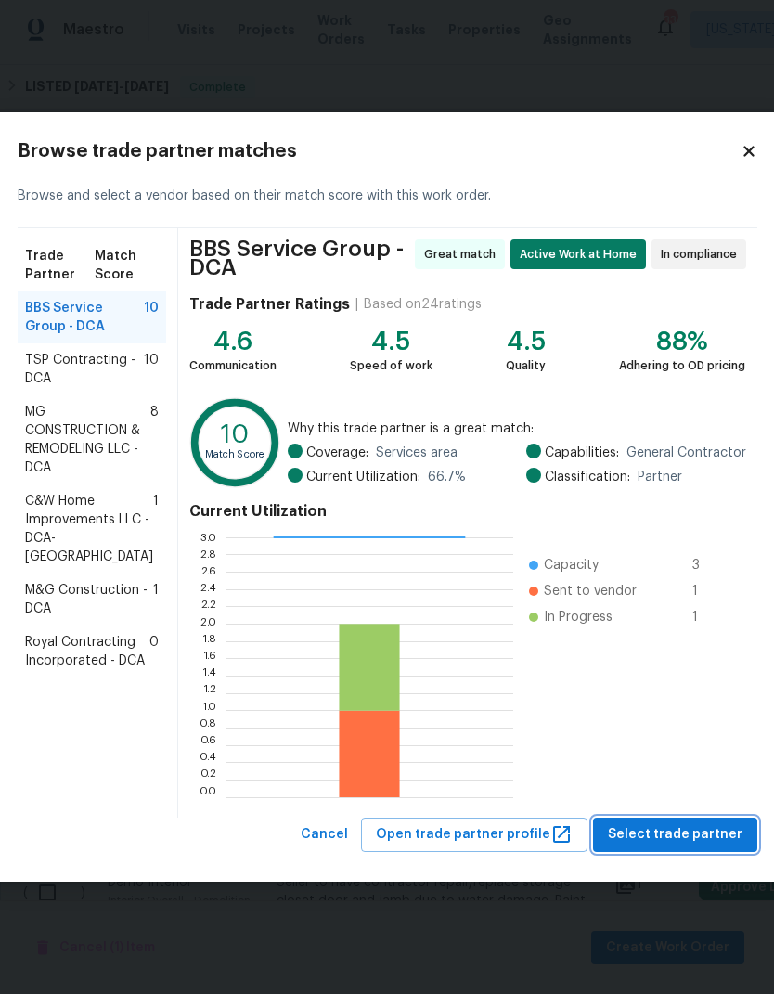
click at [665, 838] on span "Select trade partner" at bounding box center [675, 834] width 135 height 23
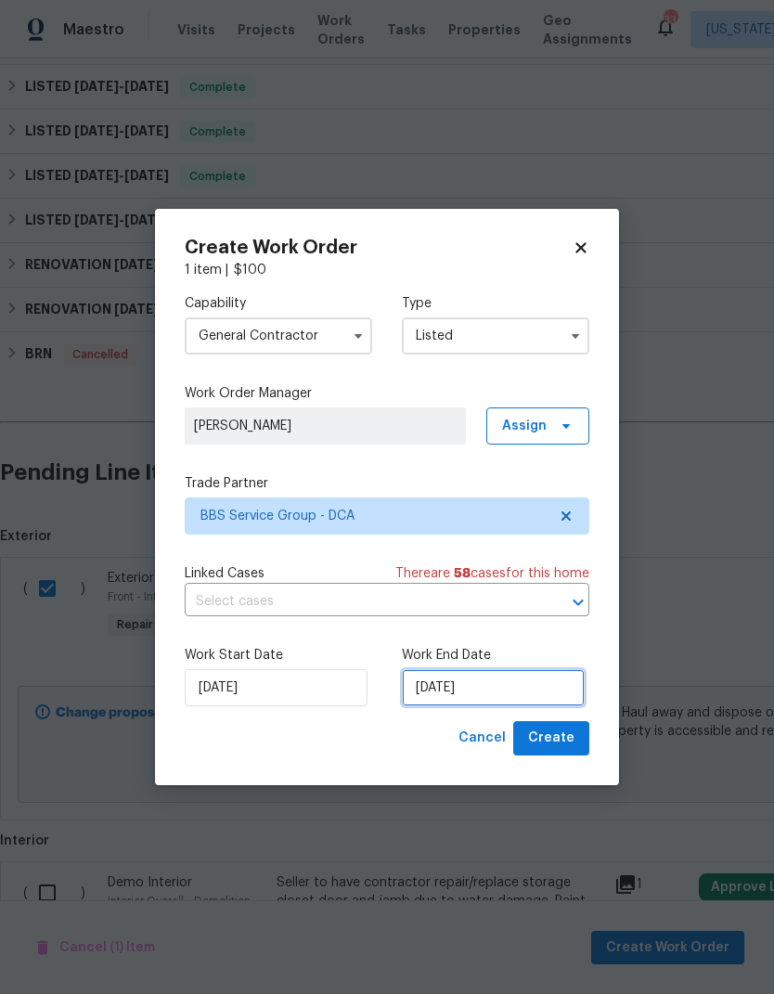
click at [464, 705] on input "[DATE]" at bounding box center [493, 687] width 183 height 37
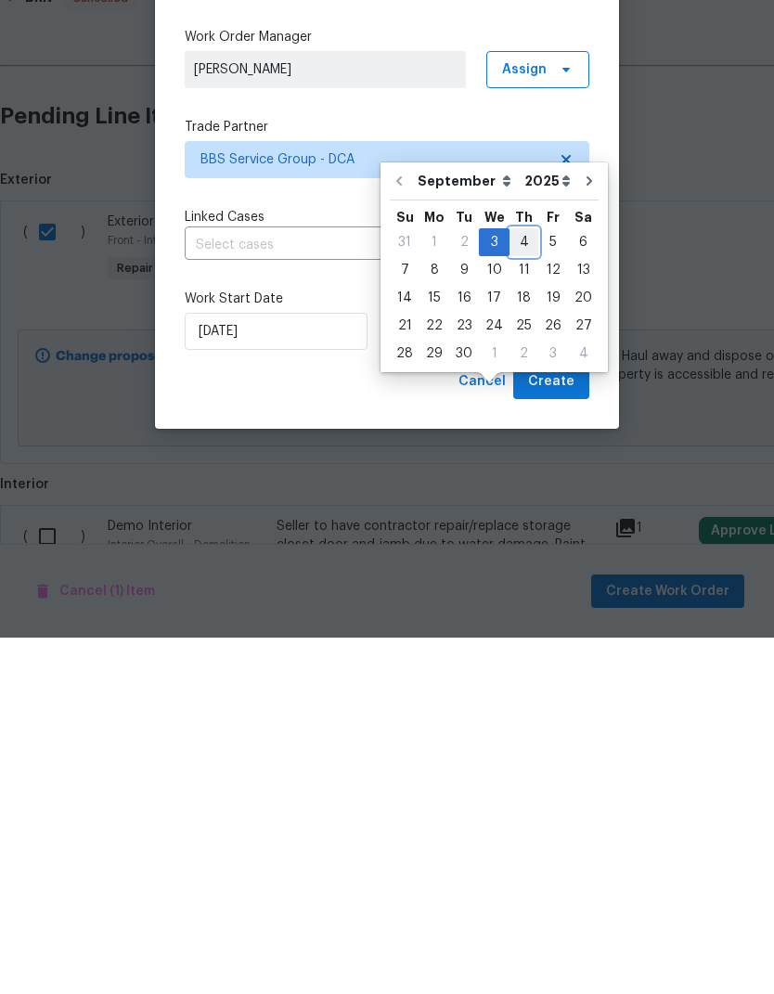
click at [521, 586] on div "4" at bounding box center [524, 599] width 29 height 26
type input "[DATE]"
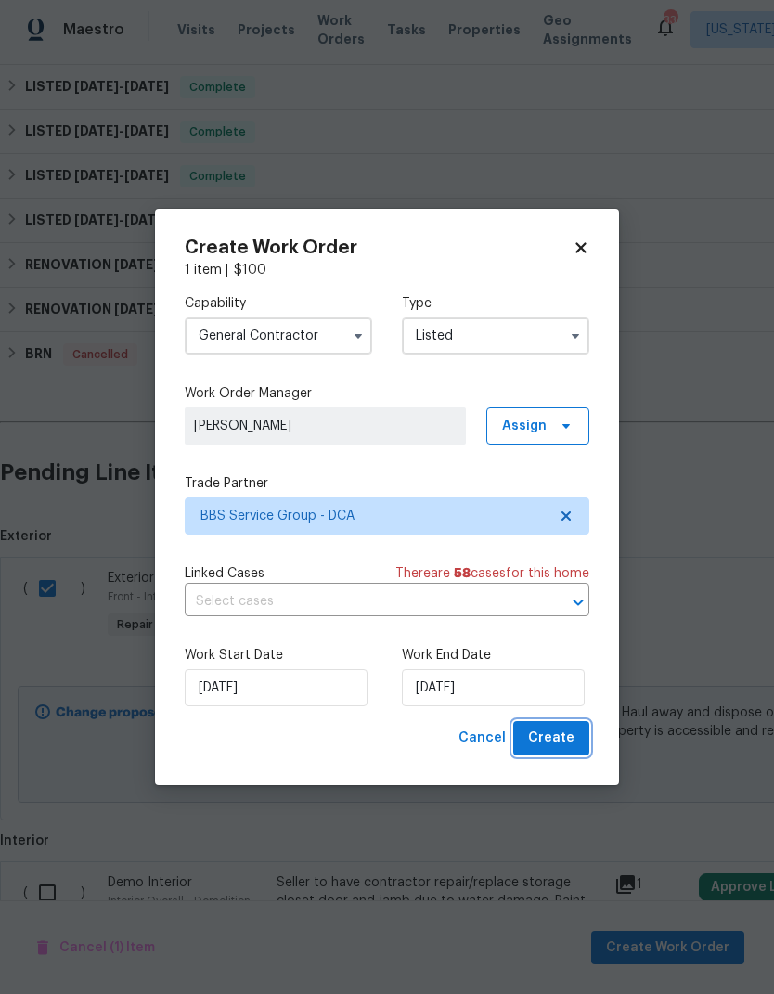
click at [551, 727] on button "Create" at bounding box center [551, 738] width 76 height 34
checkbox input "false"
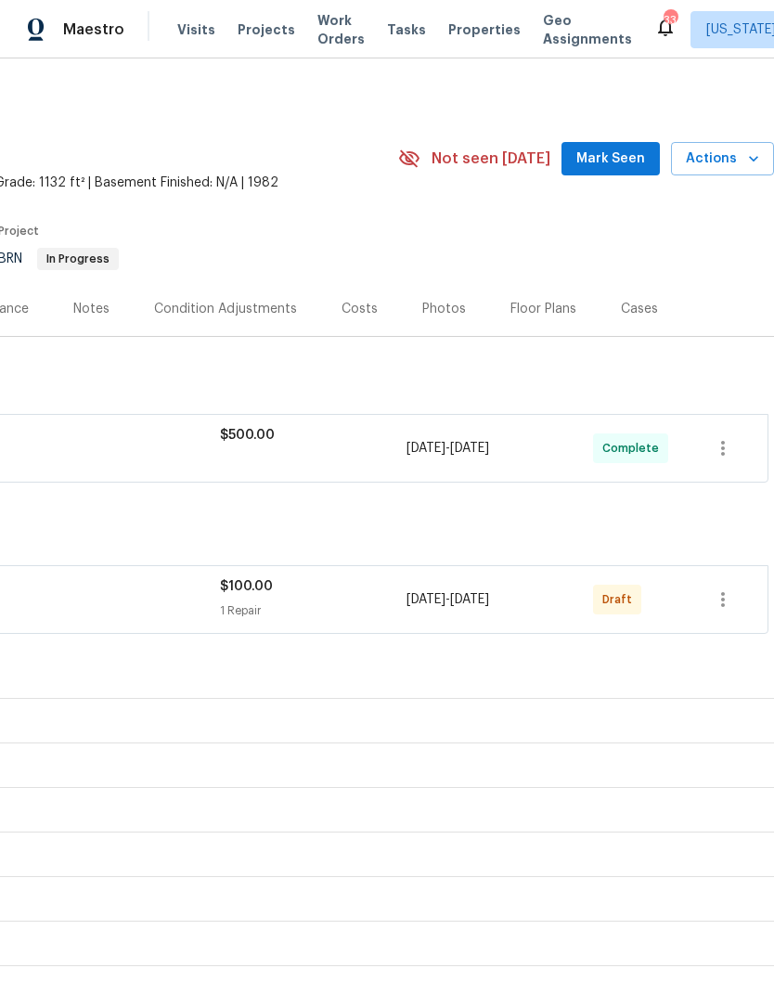
scroll to position [0, 275]
click at [717, 589] on icon "button" at bounding box center [723, 600] width 22 height 22
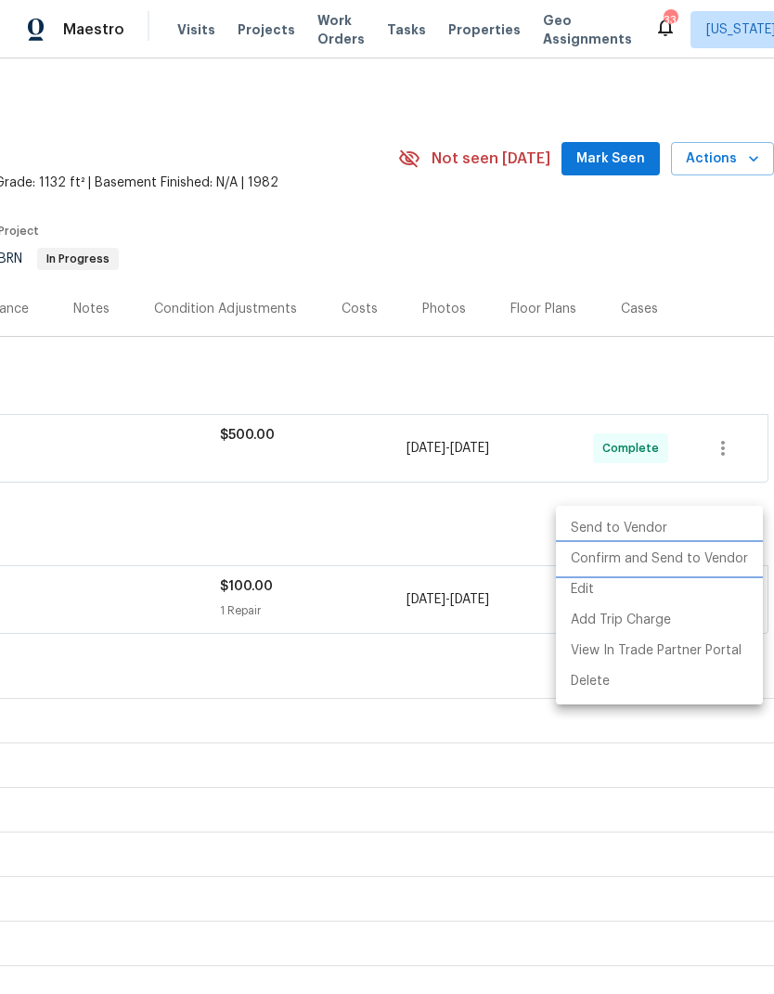
click at [659, 570] on li "Confirm and Send to Vendor" at bounding box center [659, 559] width 207 height 31
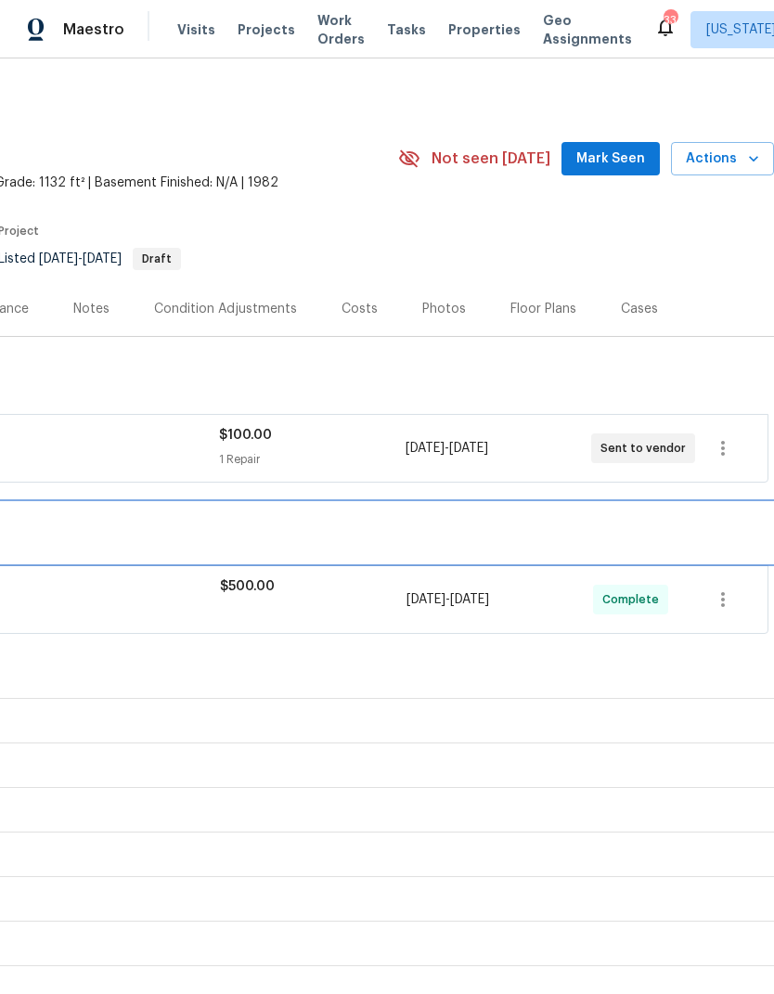
click at [665, 522] on div "BRN In Progress" at bounding box center [250, 533] width 1038 height 22
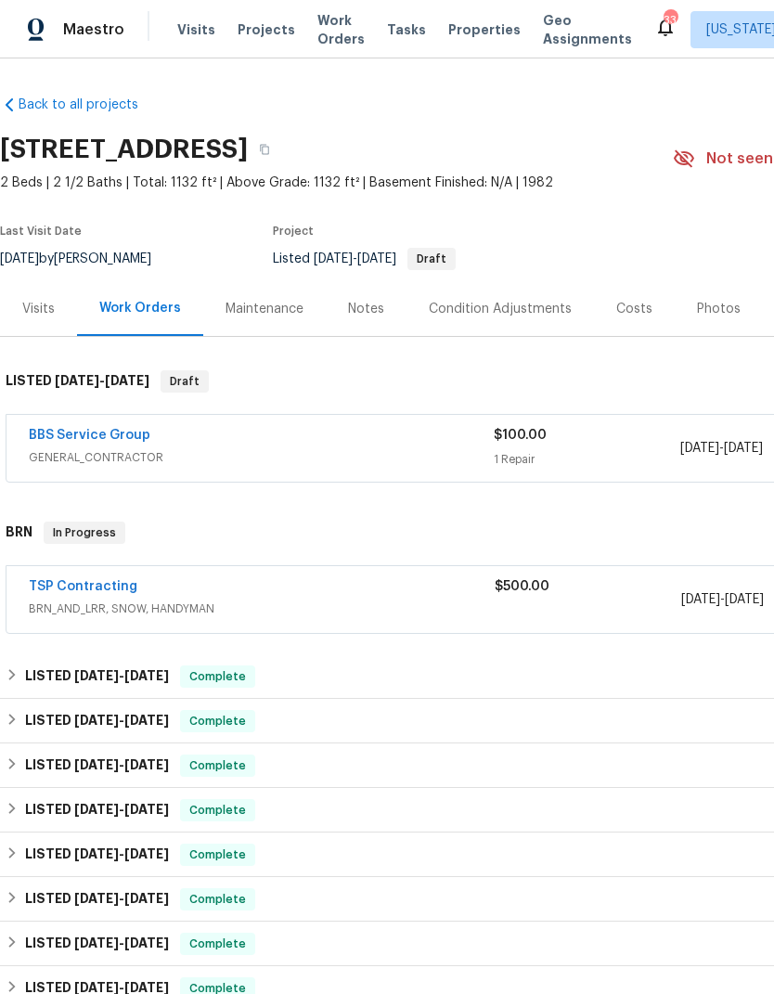
scroll to position [0, 0]
click at [281, 133] on button "button" at bounding box center [264, 149] width 33 height 33
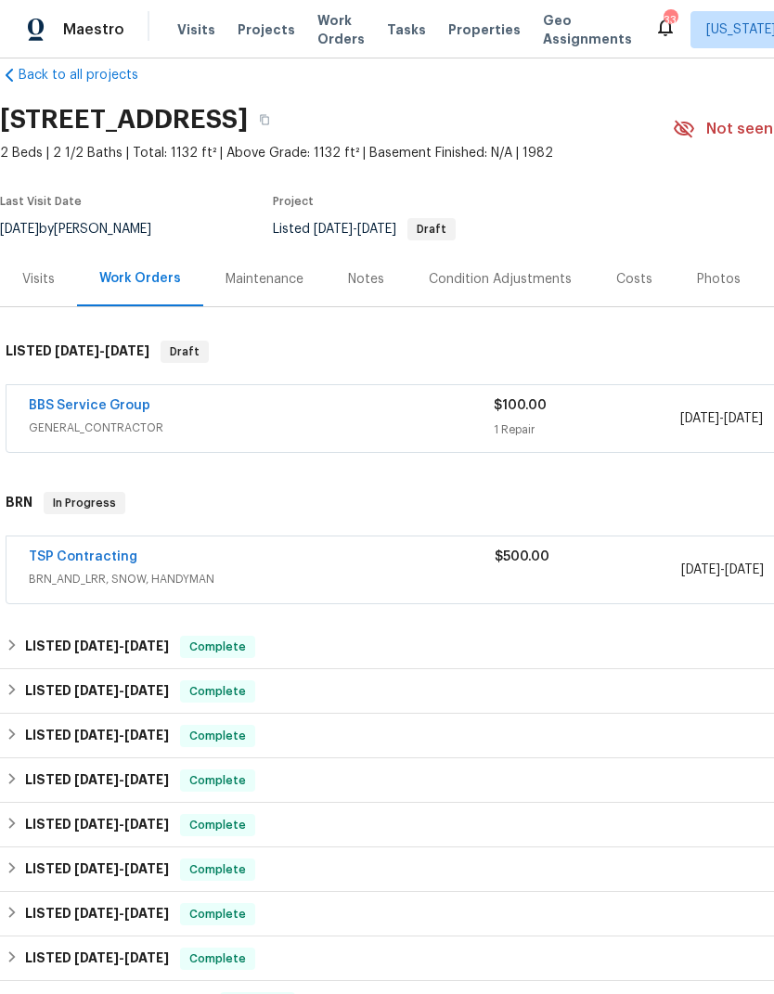
scroll to position [31, 0]
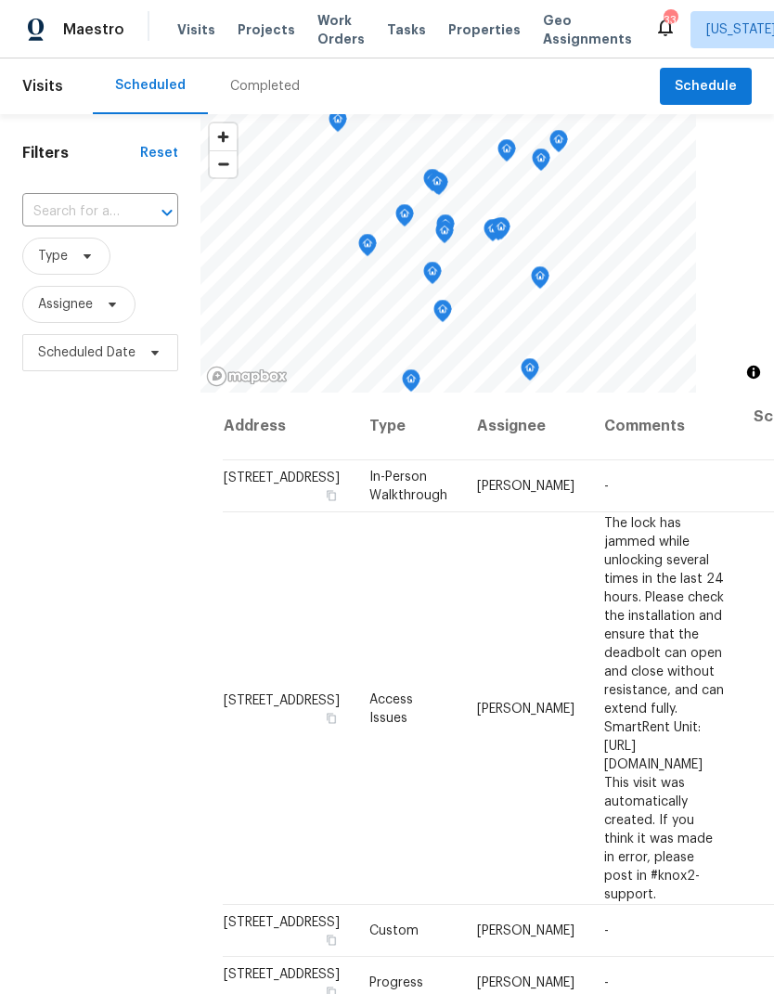
click at [258, 37] on span "Projects" at bounding box center [267, 29] width 58 height 19
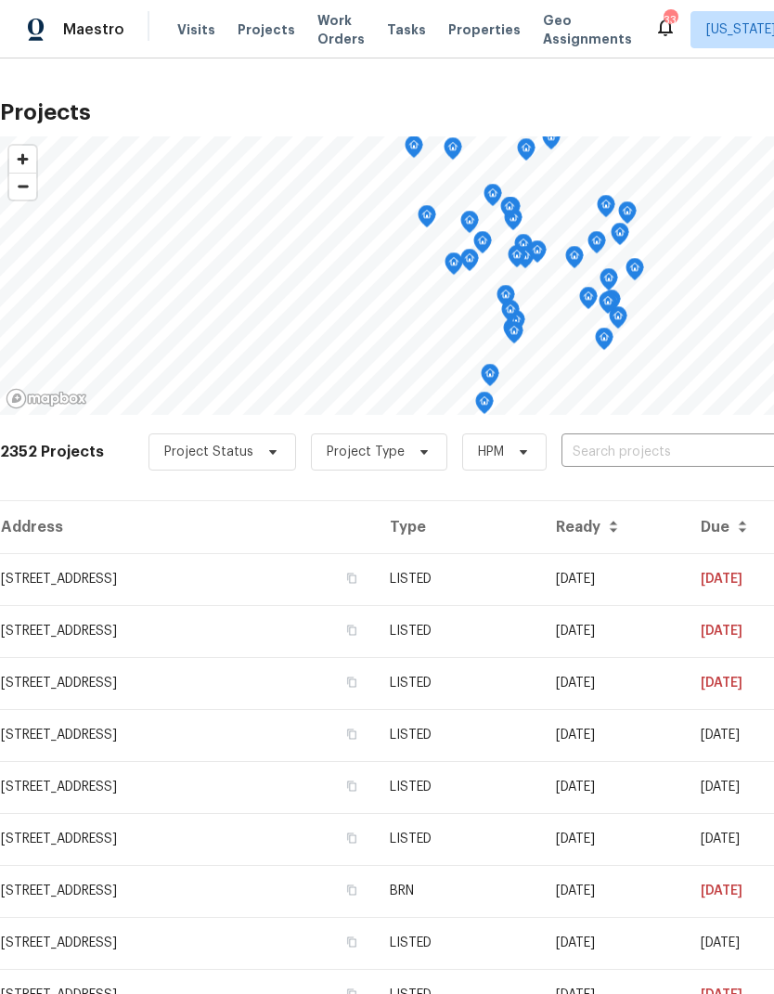
click at [701, 458] on input "text" at bounding box center [668, 452] width 213 height 29
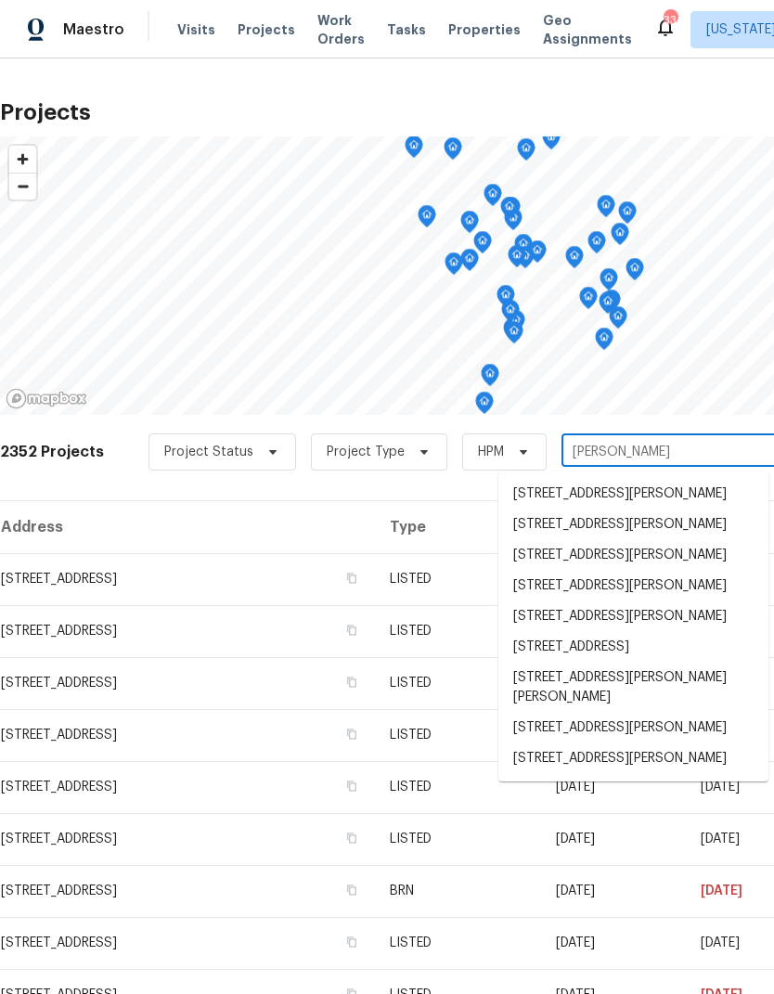
type input "[PERSON_NAME]"
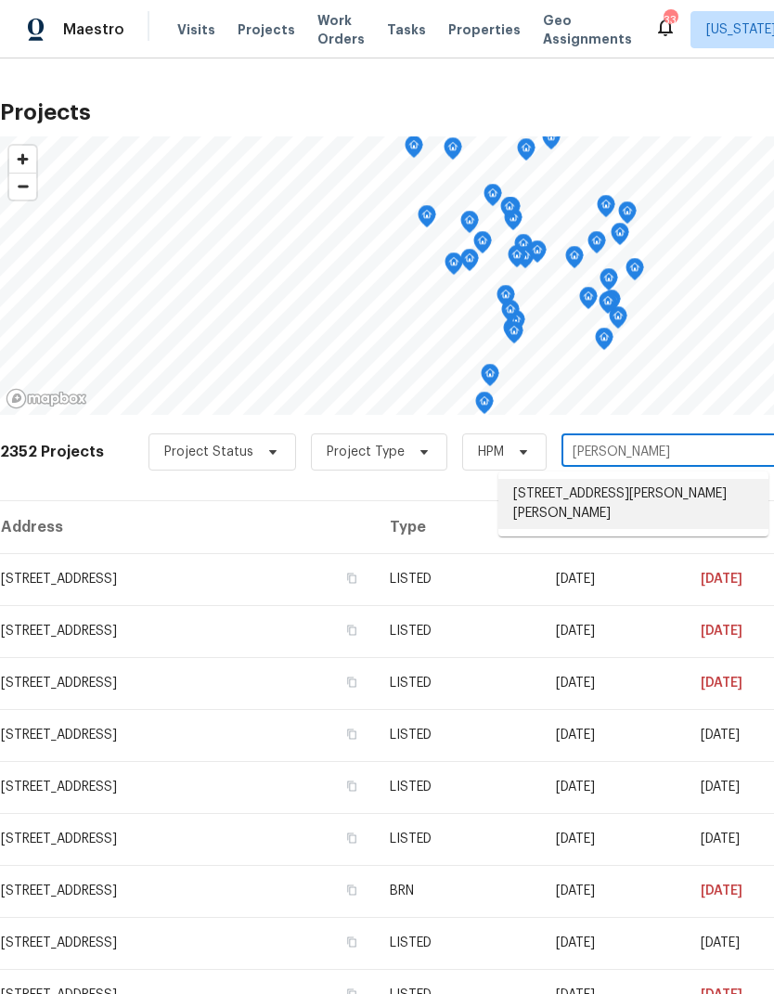
click at [660, 491] on li "2007 Jonathan Dr, Sterling, VA 20164" at bounding box center [634, 504] width 270 height 50
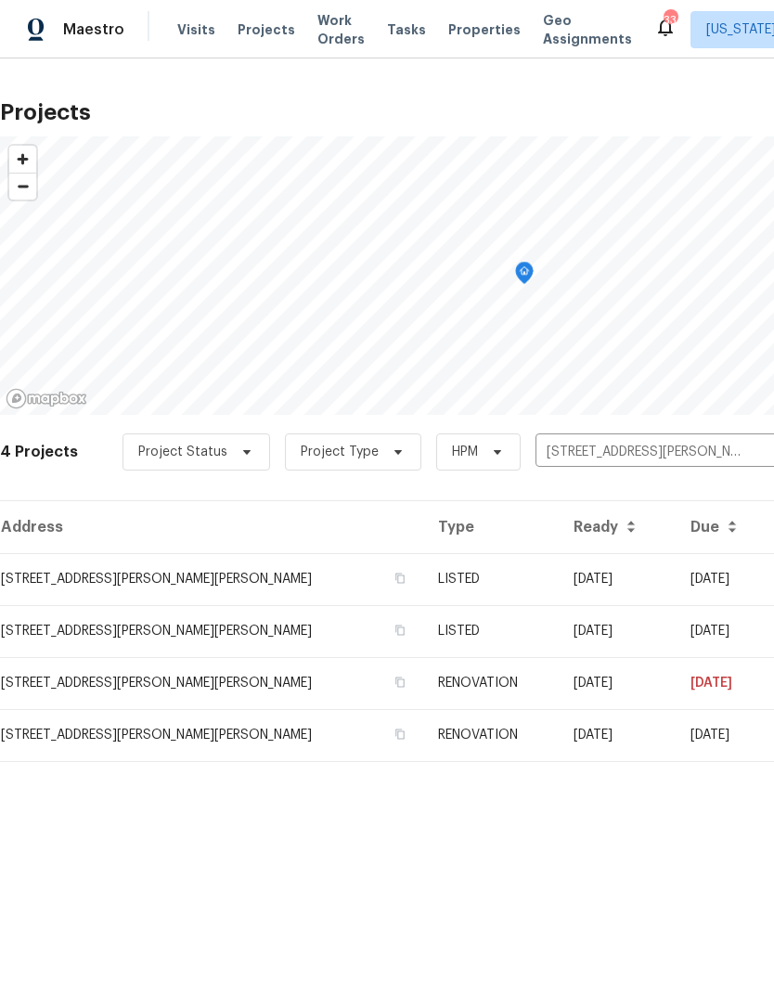
click at [55, 590] on td "2007 Jonathan Dr, Sterling, VA 20164" at bounding box center [211, 579] width 423 height 52
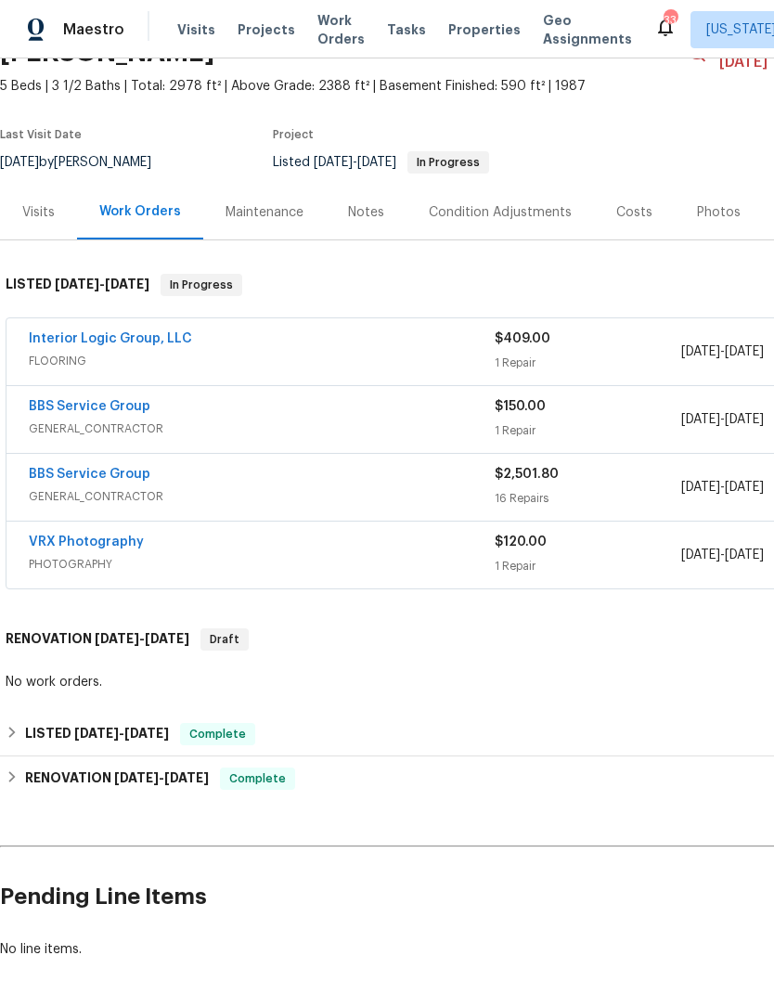
scroll to position [115, 0]
click at [64, 400] on link "BBS Service Group" at bounding box center [90, 406] width 122 height 13
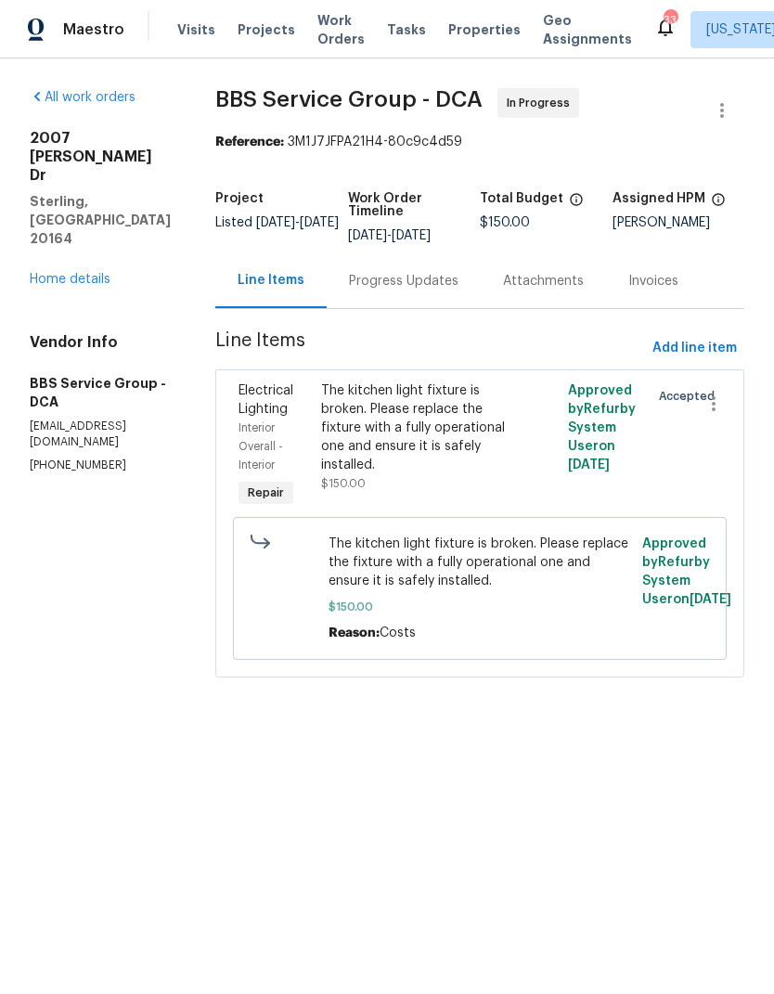
click at [37, 273] on link "Home details" at bounding box center [70, 279] width 81 height 13
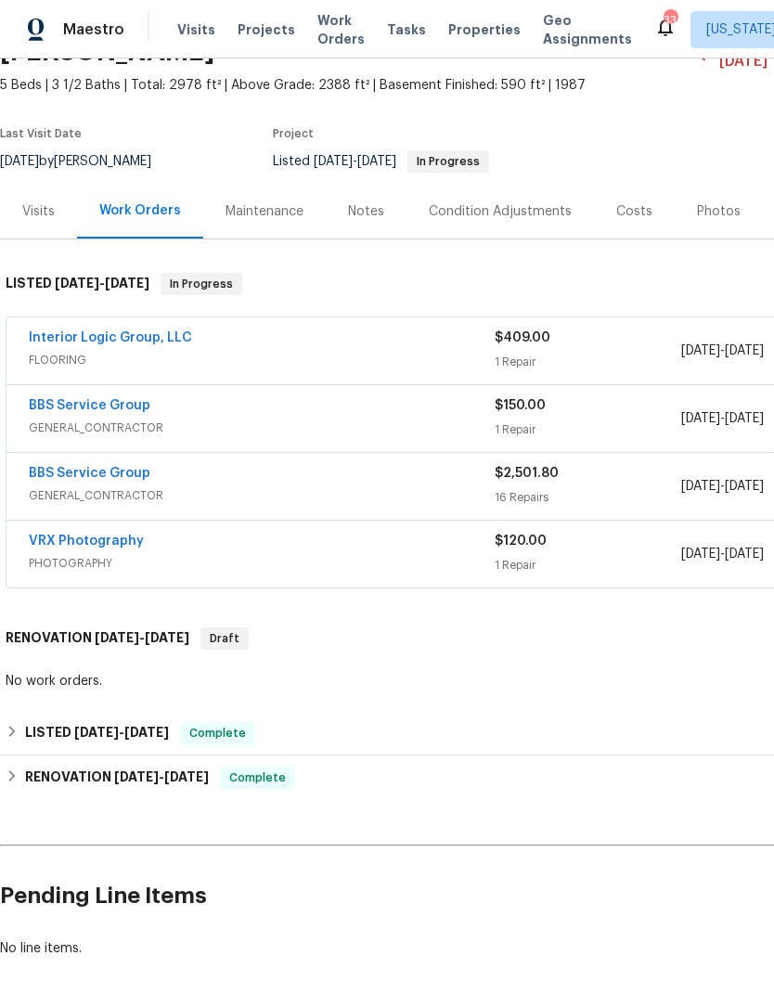
scroll to position [115, 0]
click at [134, 332] on link "Interior Logic Group, LLC" at bounding box center [110, 338] width 163 height 13
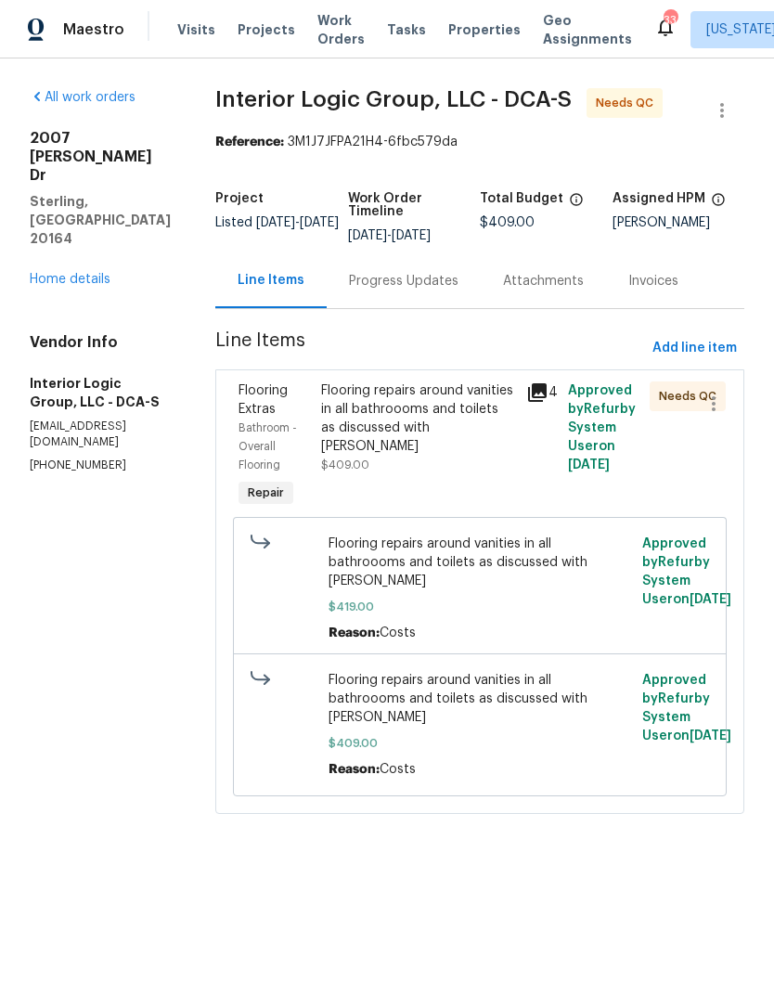
click at [547, 399] on icon at bounding box center [537, 392] width 19 height 19
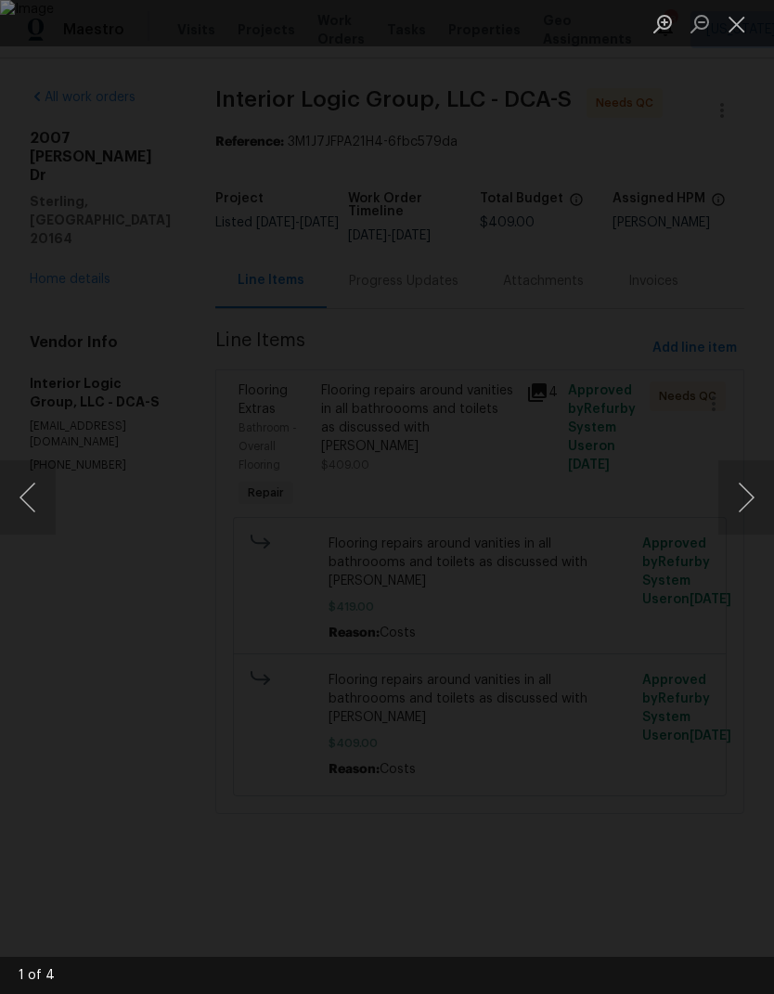
click at [762, 485] on button "Next image" at bounding box center [747, 497] width 56 height 74
click at [749, 474] on button "Next image" at bounding box center [747, 497] width 56 height 74
click at [745, 460] on button "Next image" at bounding box center [747, 497] width 56 height 74
click at [747, 473] on button "Next image" at bounding box center [747, 497] width 56 height 74
click at [745, 481] on button "Next image" at bounding box center [747, 497] width 56 height 74
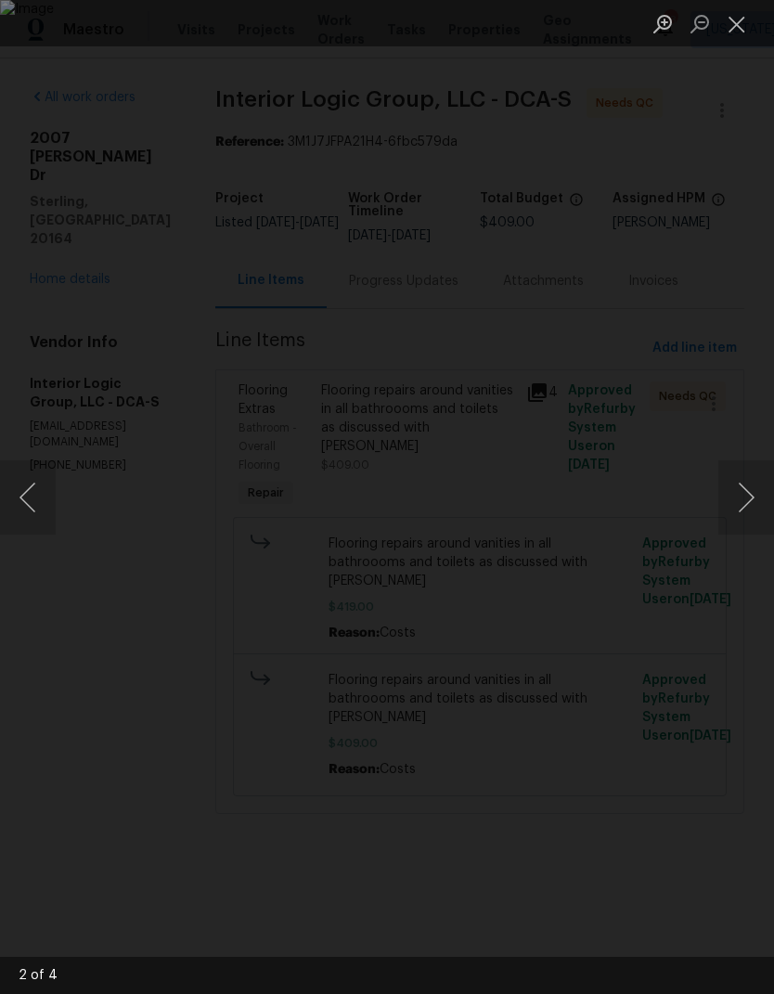
click at [744, 486] on button "Next image" at bounding box center [747, 497] width 56 height 74
click at [734, 496] on button "Next image" at bounding box center [747, 497] width 56 height 74
click at [732, 27] on button "Close lightbox" at bounding box center [737, 23] width 37 height 32
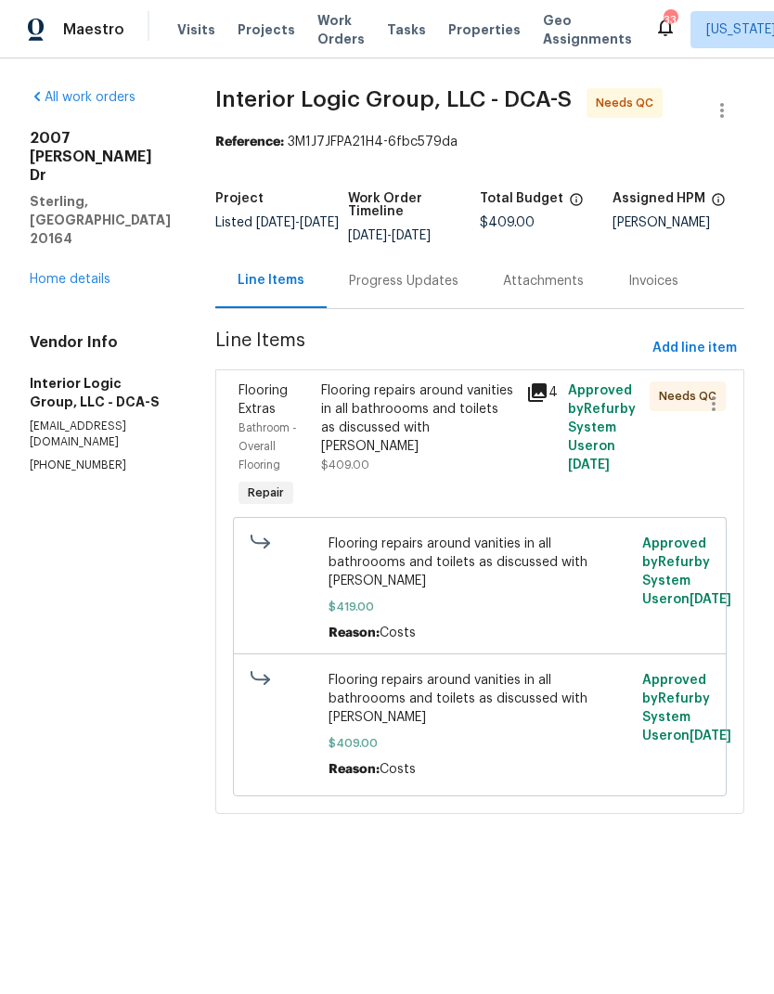
click at [546, 404] on icon at bounding box center [537, 393] width 22 height 22
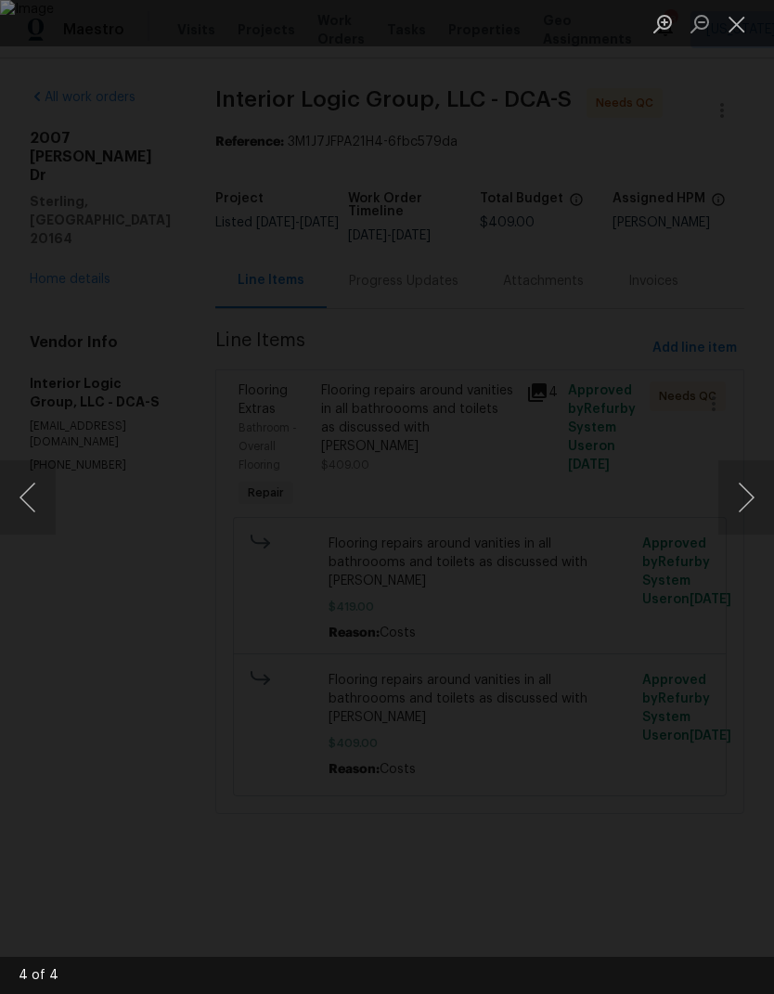
click at [753, 19] on button "Close lightbox" at bounding box center [737, 23] width 37 height 32
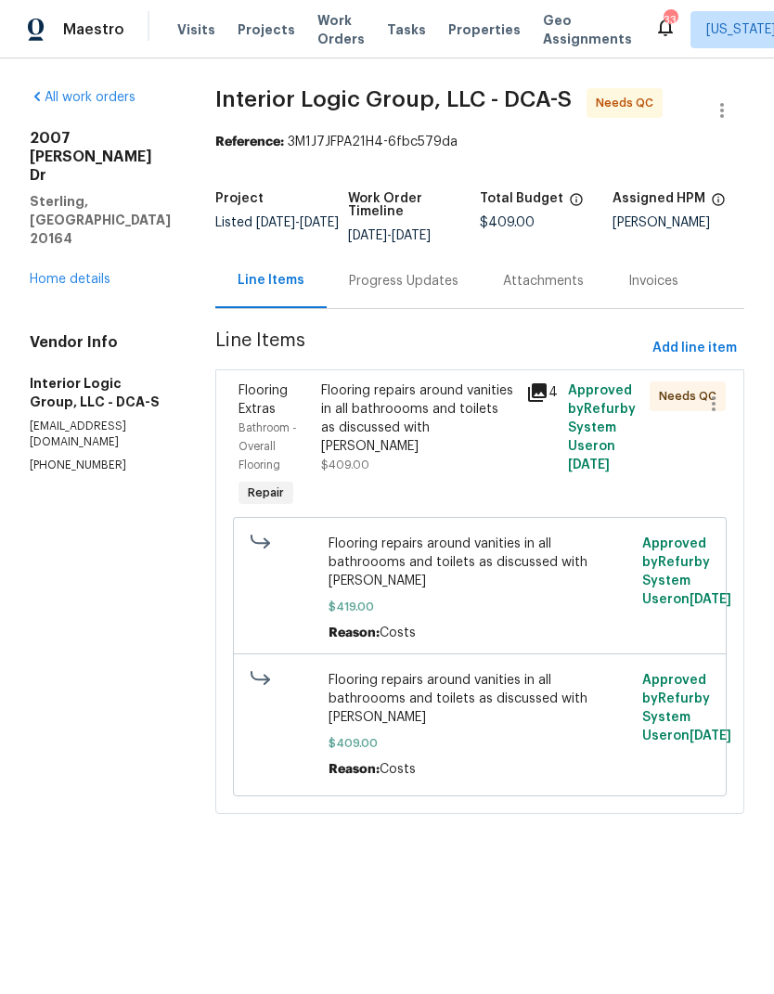
click at [72, 273] on link "Home details" at bounding box center [70, 279] width 81 height 13
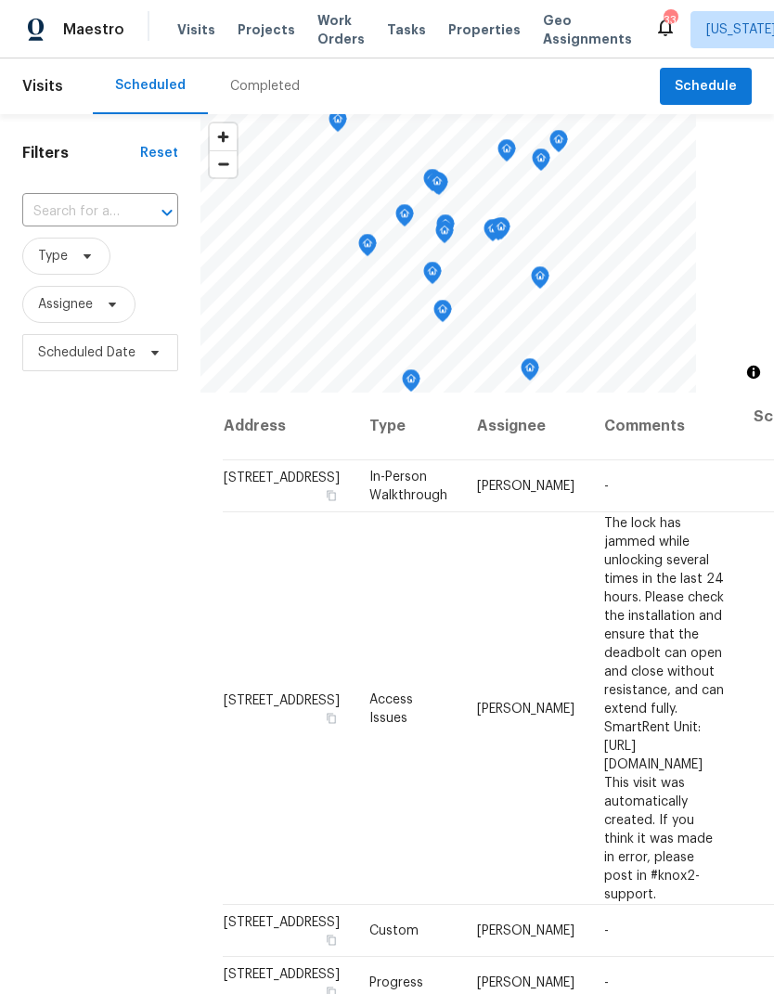
click at [338, 22] on span "Work Orders" at bounding box center [340, 29] width 47 height 37
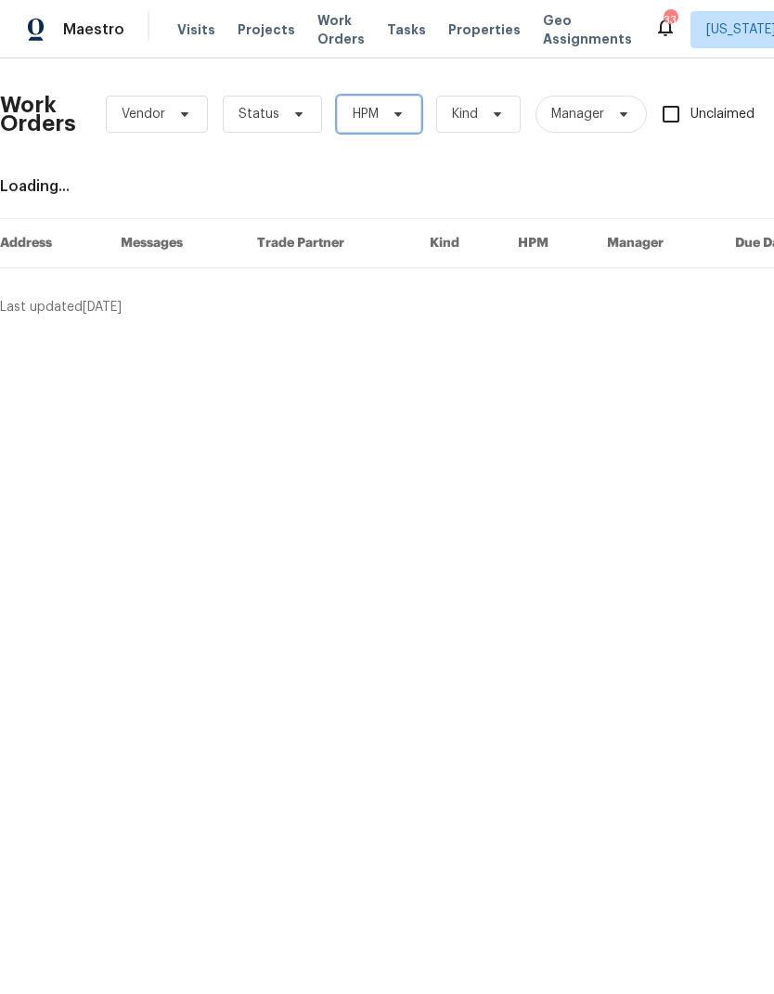
click at [402, 122] on span "HPM" at bounding box center [379, 114] width 84 height 37
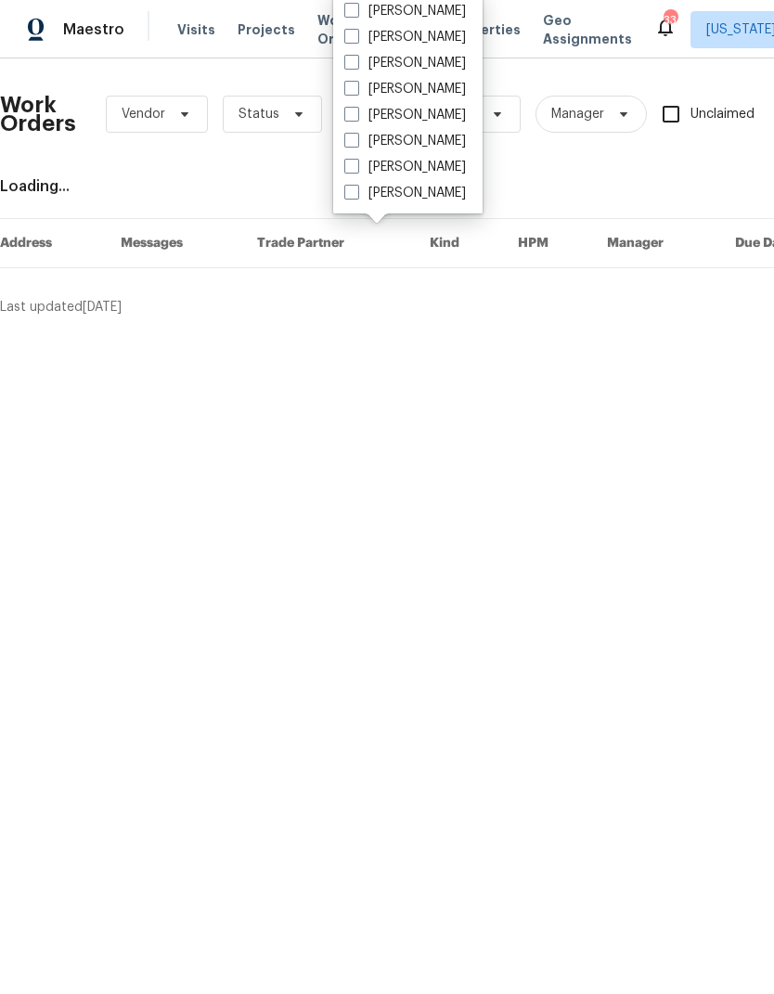
click at [352, 172] on span at bounding box center [351, 166] width 15 height 15
click at [352, 170] on input "[PERSON_NAME]" at bounding box center [350, 164] width 12 height 12
checkbox input "true"
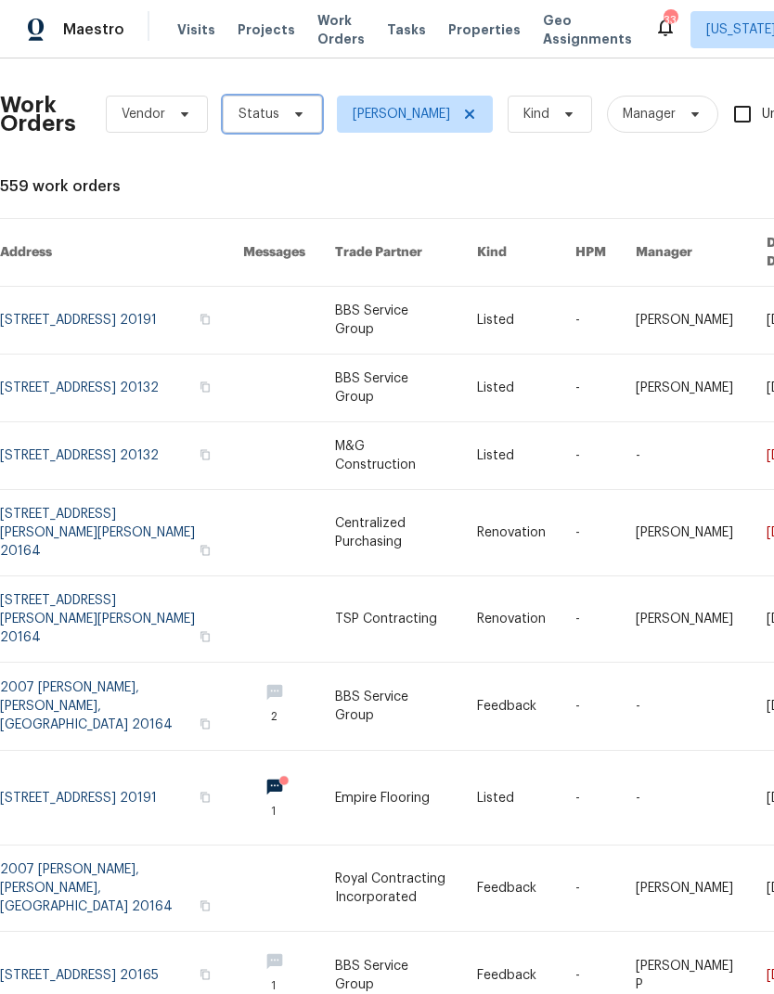
click at [287, 128] on span "Status" at bounding box center [272, 114] width 99 height 37
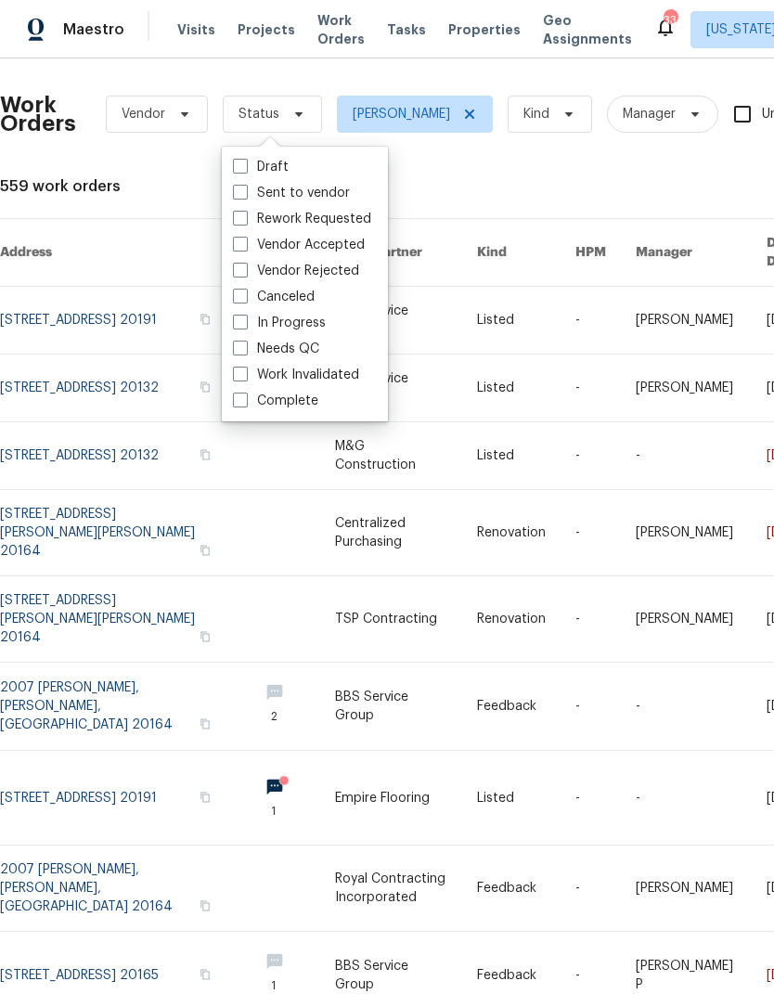
click at [246, 343] on span at bounding box center [240, 348] width 15 height 15
click at [245, 343] on input "Needs QC" at bounding box center [239, 346] width 12 height 12
checkbox input "true"
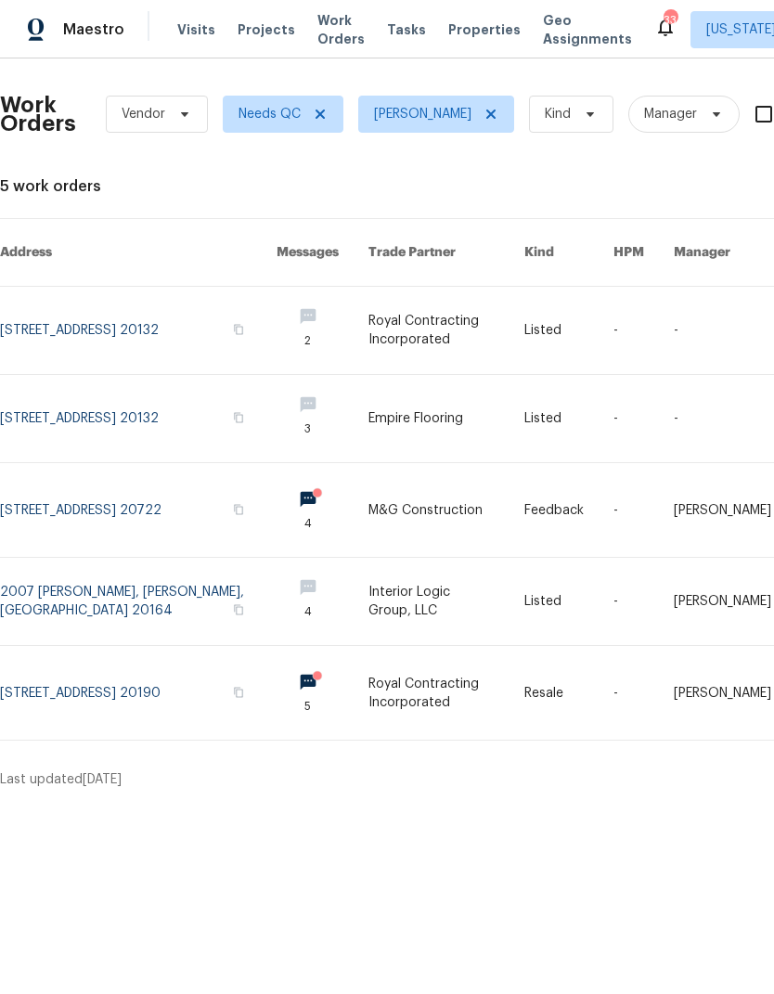
click at [44, 681] on link at bounding box center [138, 693] width 277 height 94
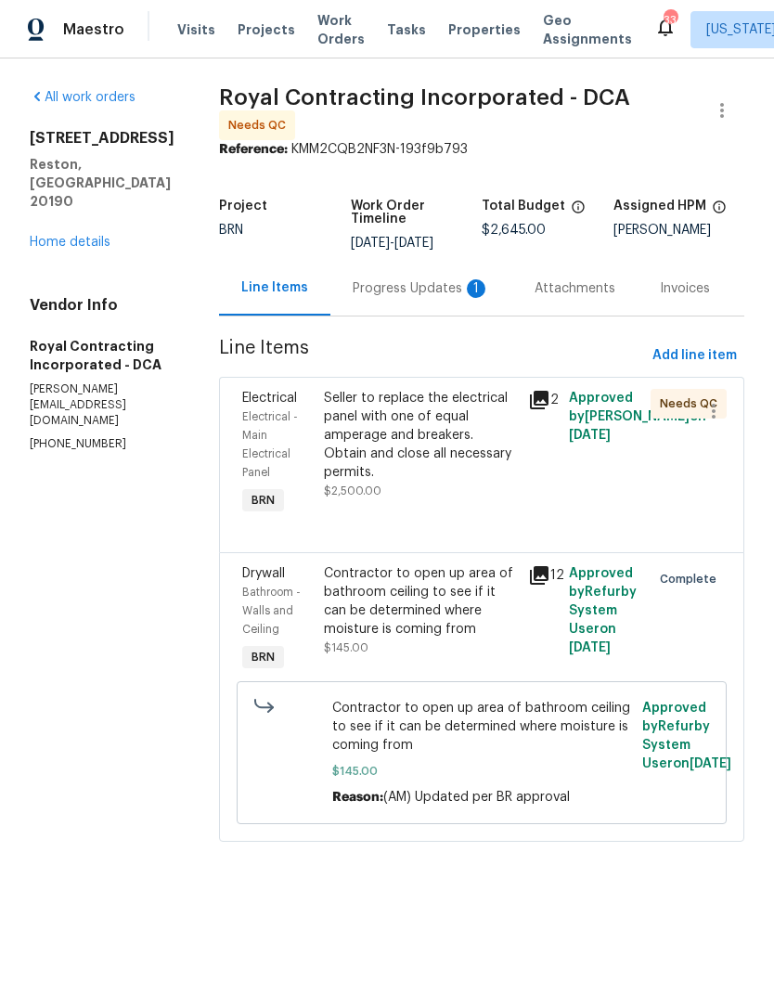
click at [409, 310] on div "Progress Updates 1" at bounding box center [421, 288] width 182 height 55
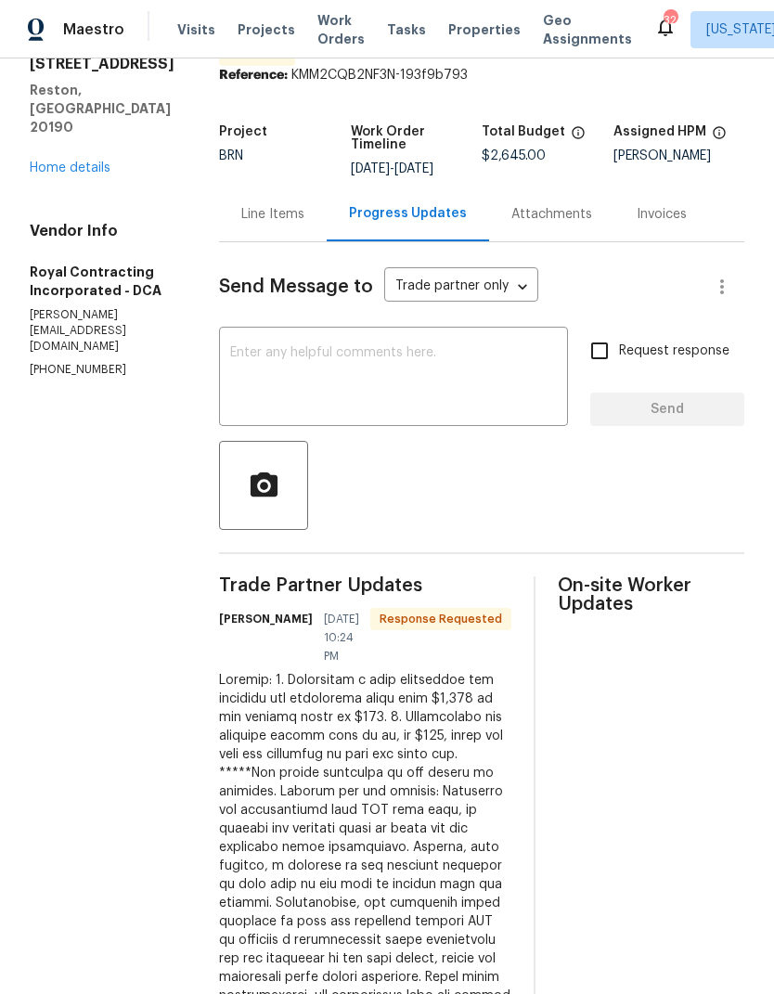
scroll to position [71, 0]
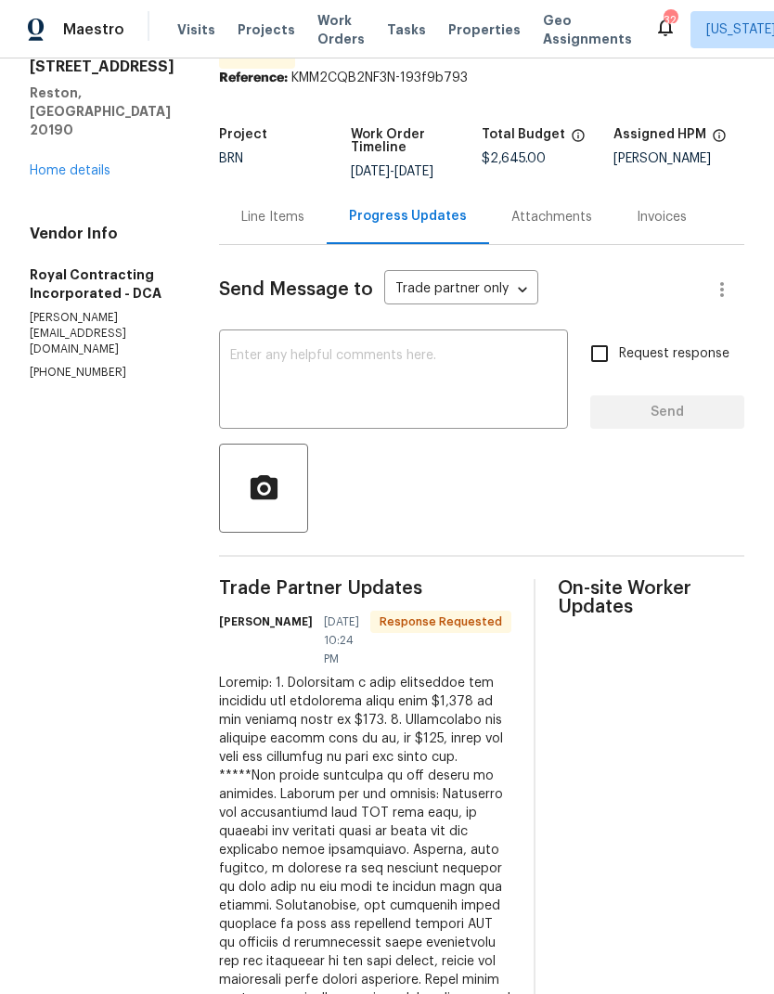
click at [290, 234] on div "Line Items" at bounding box center [273, 216] width 108 height 55
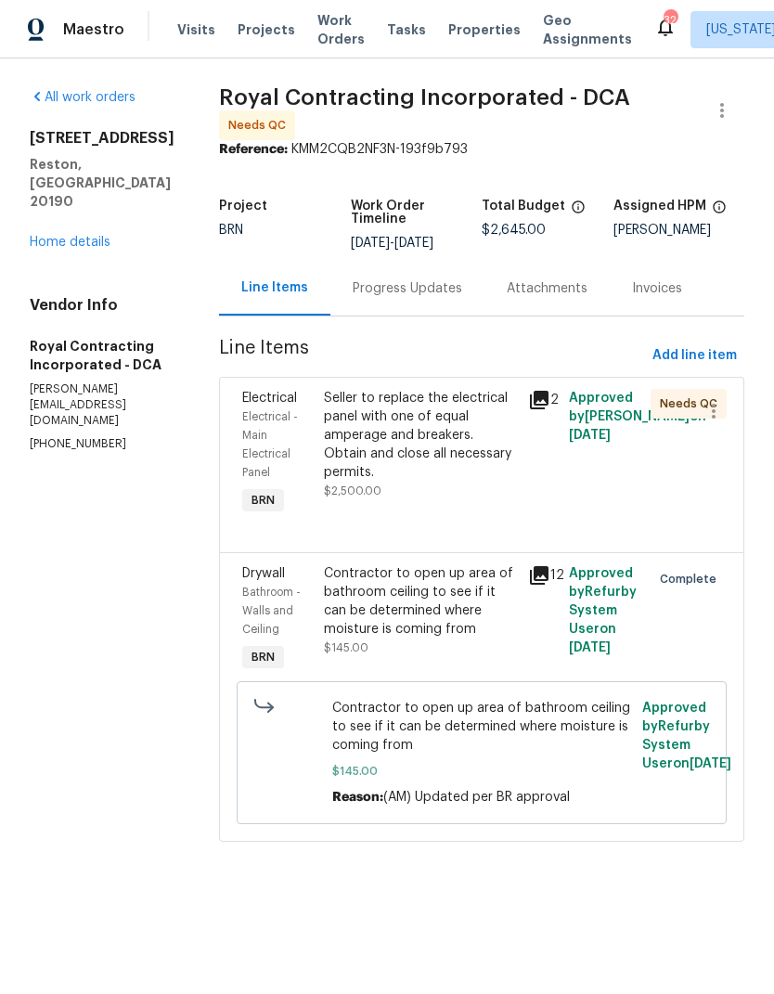
click at [424, 463] on div "Seller to replace the electrical panel with one of equal amperage and breakers.…" at bounding box center [420, 435] width 193 height 93
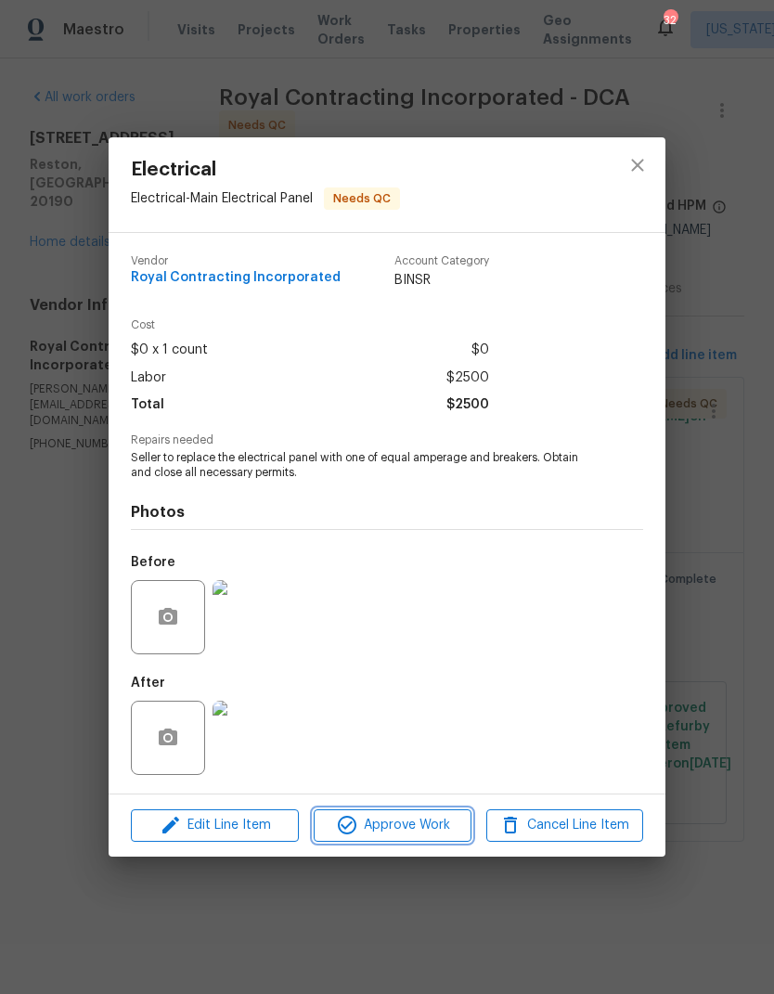
click at [387, 819] on span "Approve Work" at bounding box center [392, 825] width 146 height 23
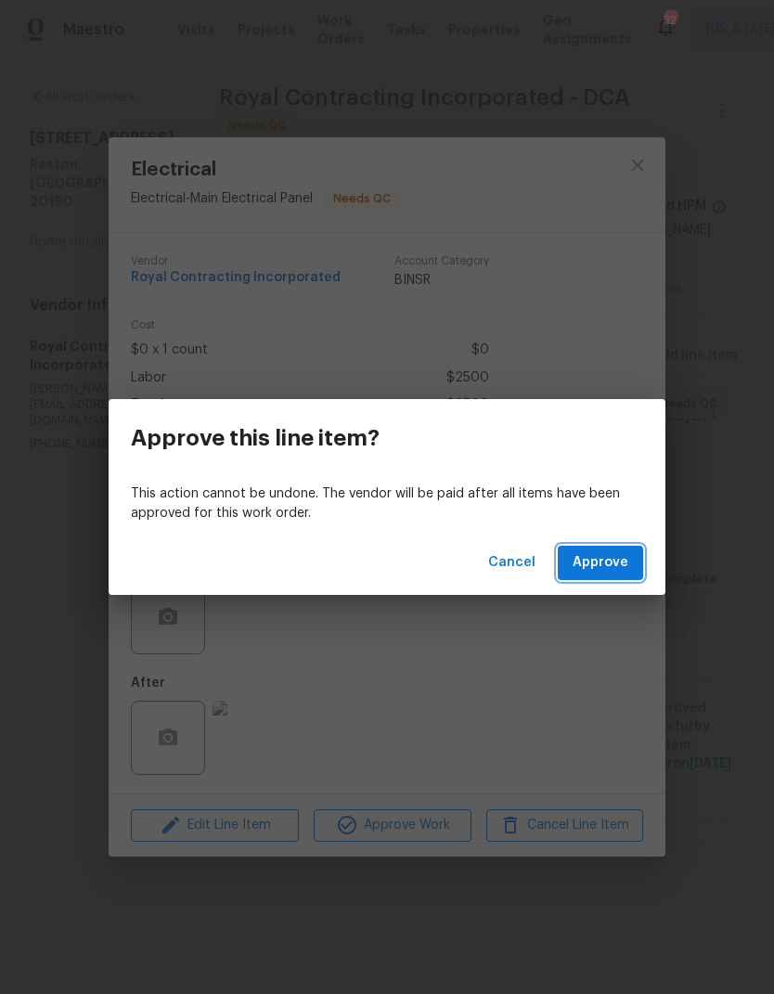
click at [599, 566] on span "Approve" at bounding box center [601, 562] width 56 height 23
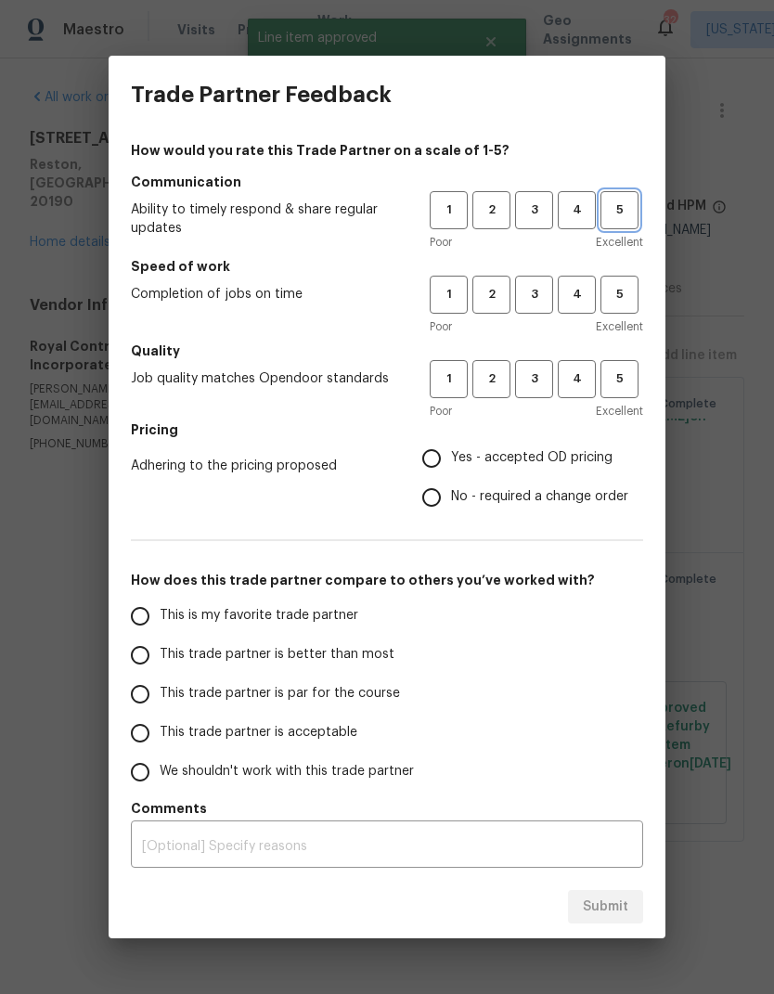
click at [620, 212] on span "5" at bounding box center [620, 210] width 34 height 21
click at [616, 293] on span "5" at bounding box center [620, 294] width 34 height 21
click at [626, 386] on span "5" at bounding box center [620, 379] width 34 height 21
click at [424, 472] on input "Yes - accepted OD pricing" at bounding box center [431, 458] width 39 height 39
radio input "true"
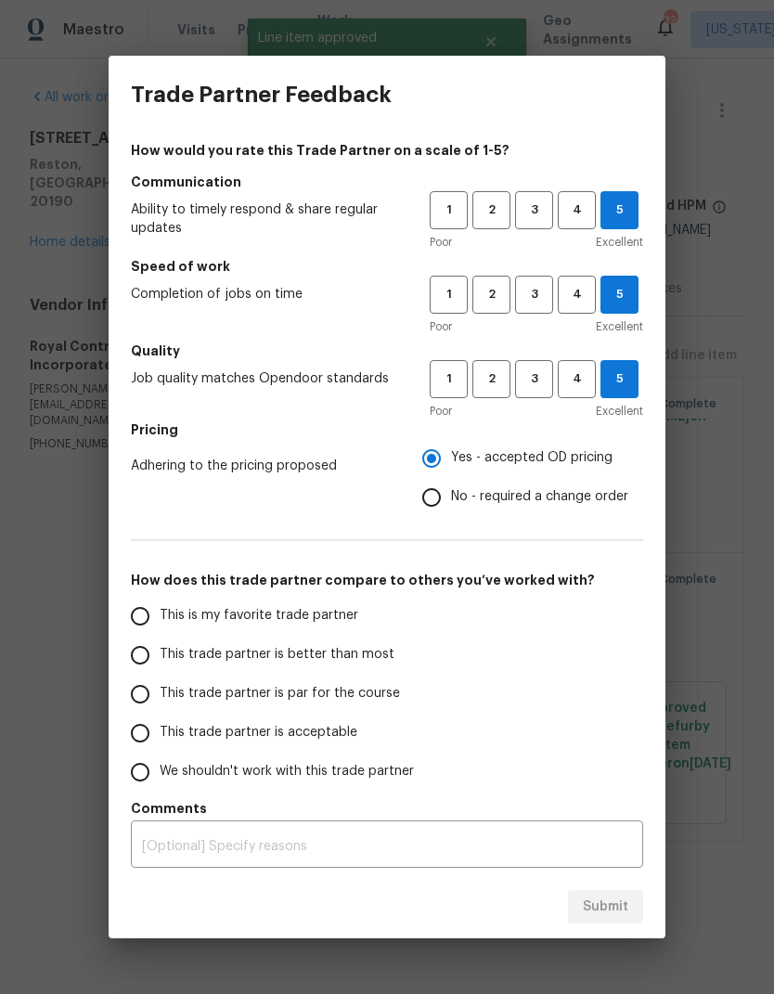
click at [145, 614] on input "This is my favorite trade partner" at bounding box center [140, 616] width 39 height 39
click at [594, 923] on button "Submit" at bounding box center [605, 907] width 75 height 34
radio input "true"
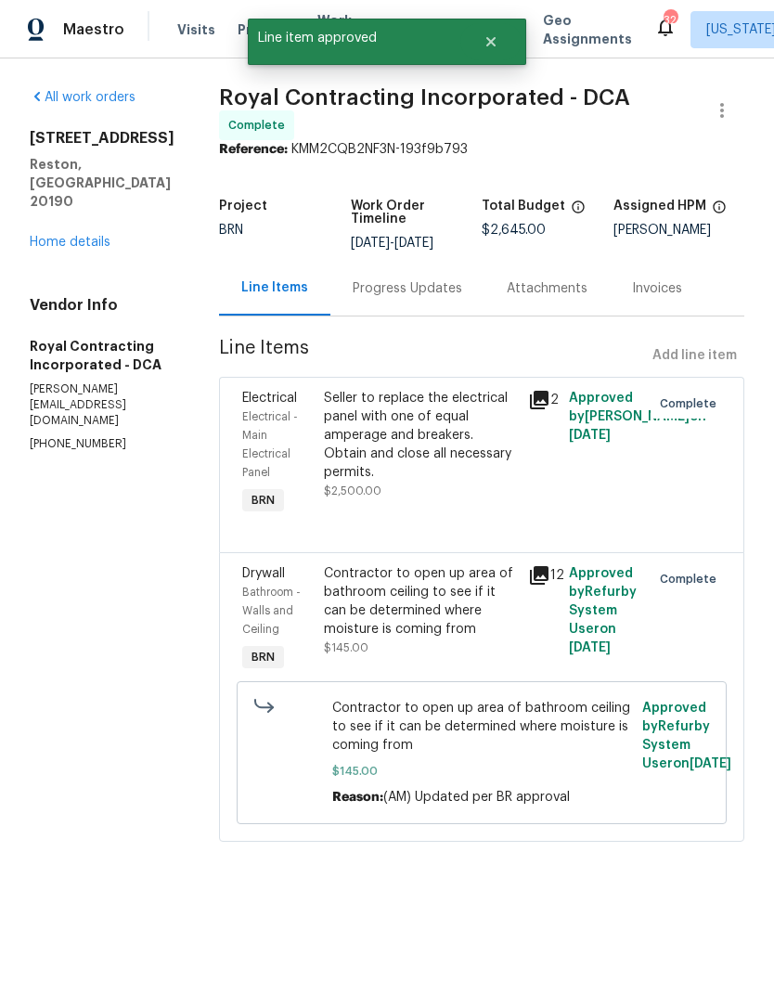
radio input "false"
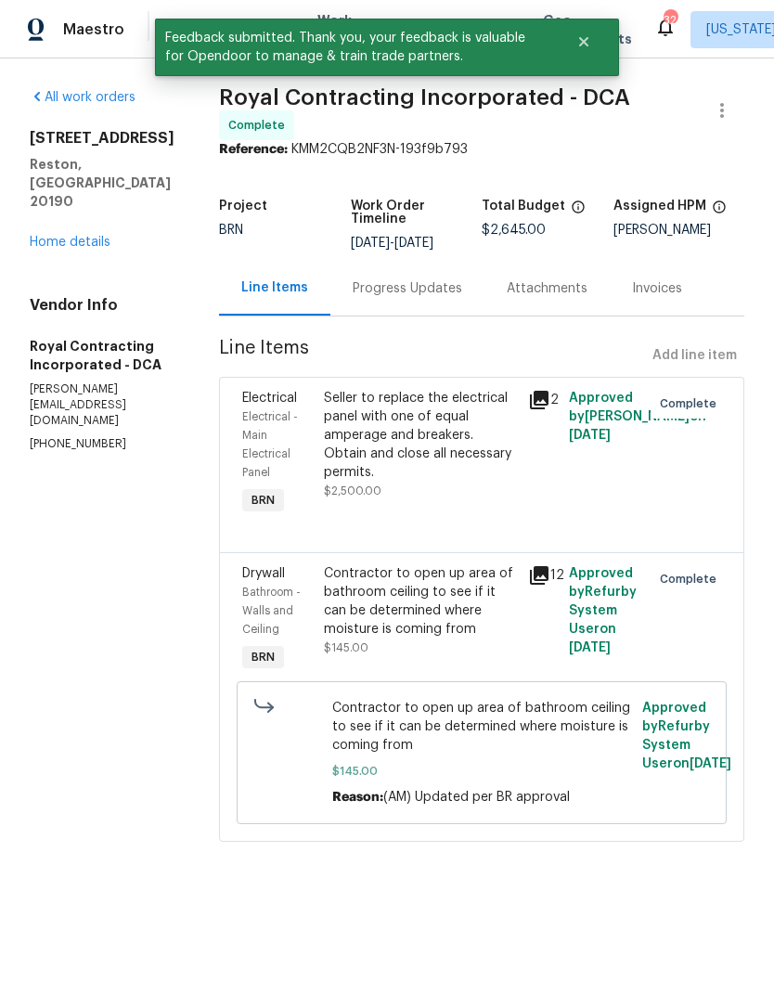
click at [103, 92] on link "All work orders" at bounding box center [83, 97] width 106 height 13
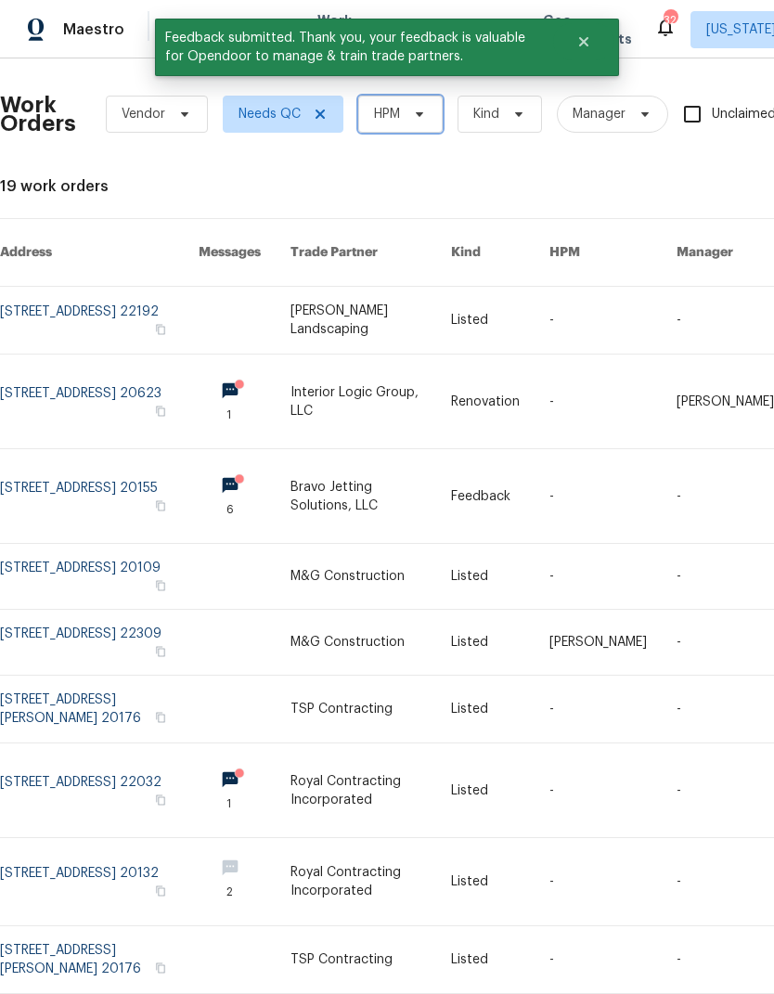
click at [406, 108] on span "HPM" at bounding box center [400, 114] width 84 height 37
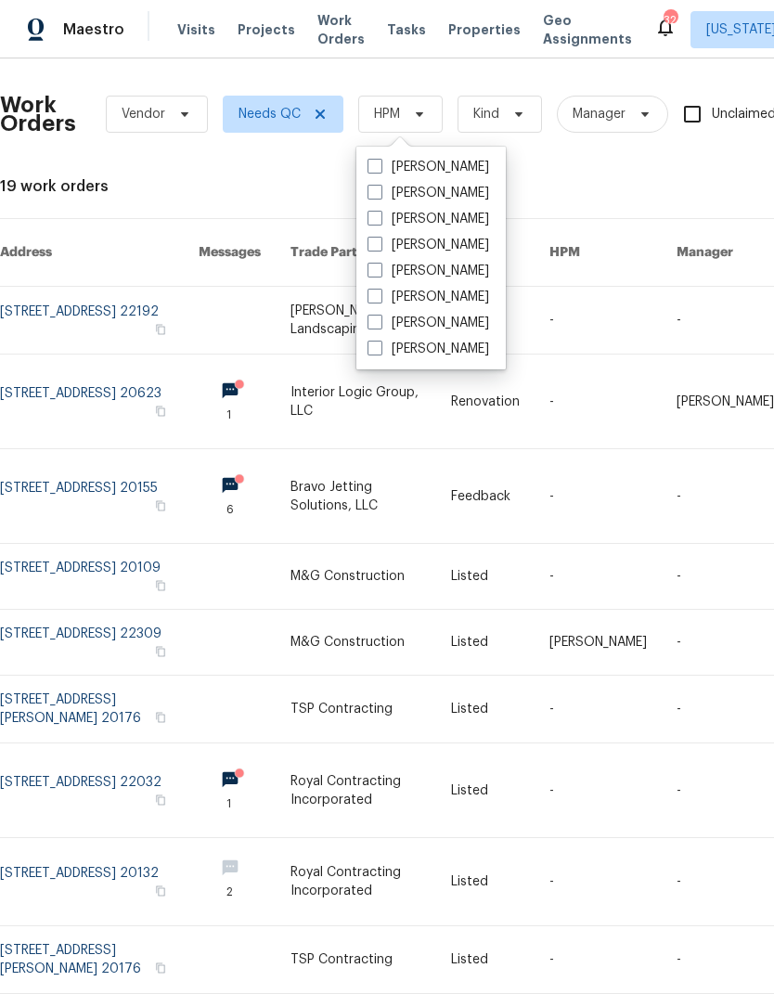
click at [378, 323] on span at bounding box center [375, 322] width 15 height 15
click at [378, 323] on input "[PERSON_NAME]" at bounding box center [374, 320] width 12 height 12
checkbox input "true"
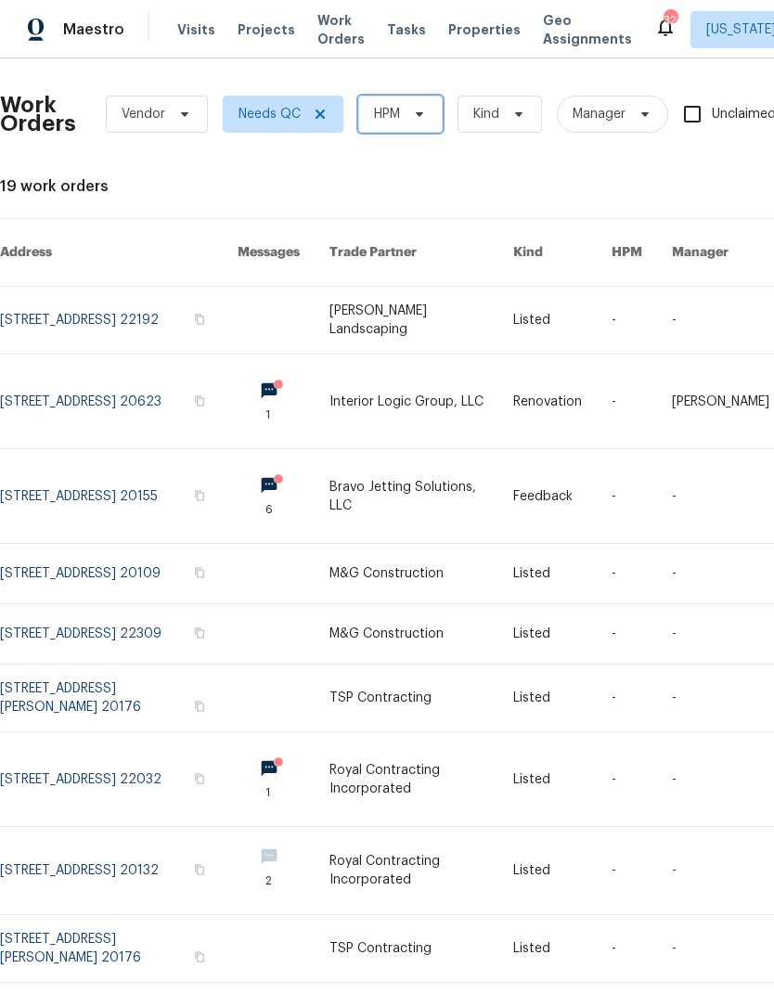
click at [402, 119] on span "HPM" at bounding box center [400, 114] width 84 height 37
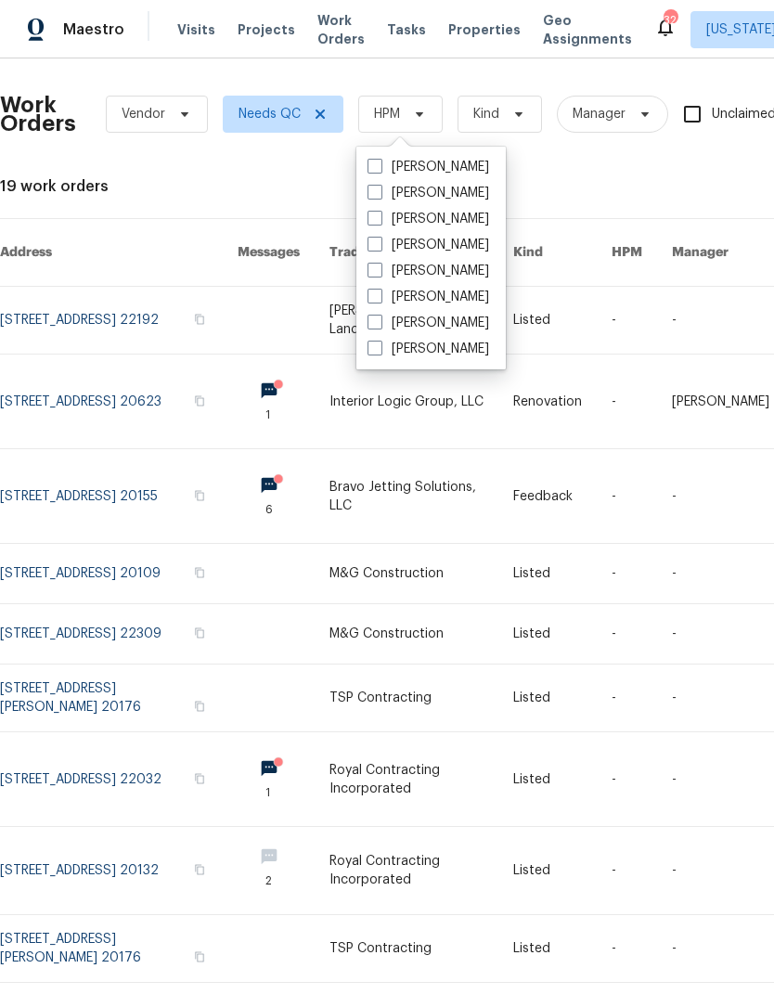
click at [376, 327] on span at bounding box center [375, 322] width 15 height 15
click at [376, 326] on input "[PERSON_NAME]" at bounding box center [374, 320] width 12 height 12
checkbox input "true"
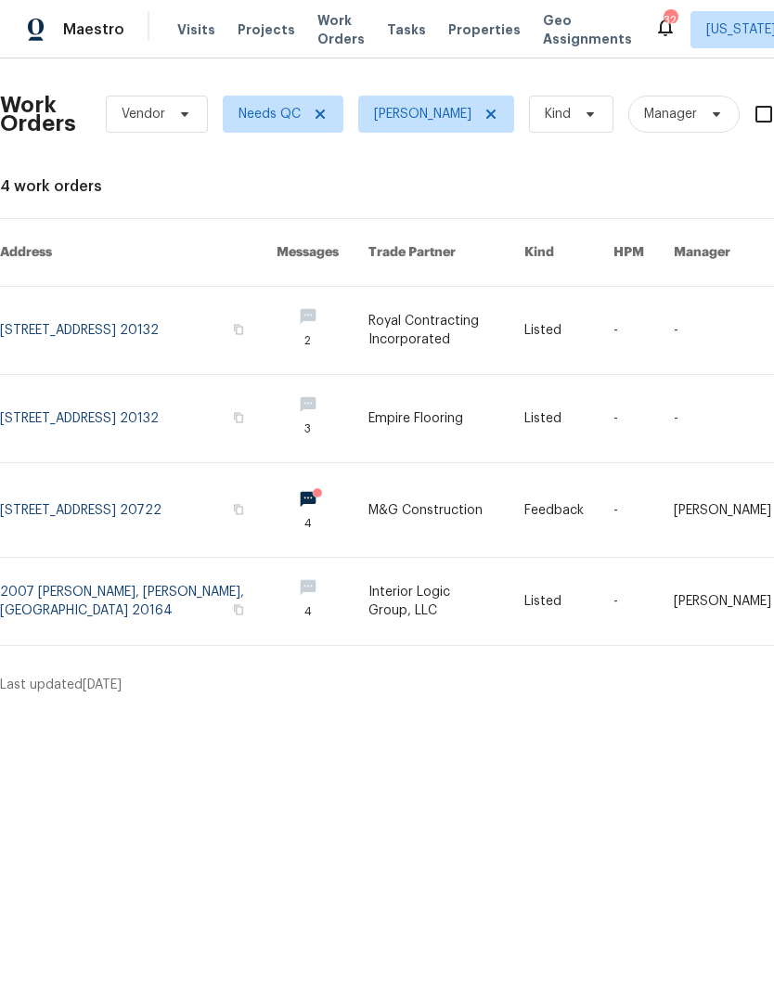
click at [99, 473] on link at bounding box center [138, 510] width 277 height 94
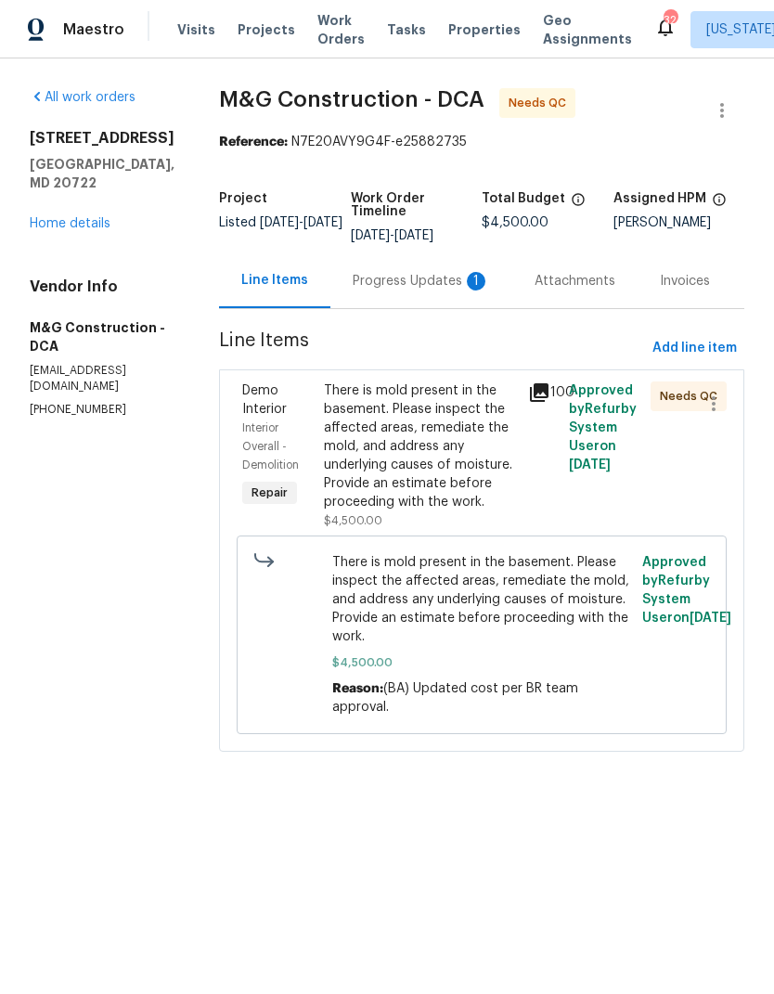
click at [547, 392] on icon at bounding box center [539, 392] width 19 height 19
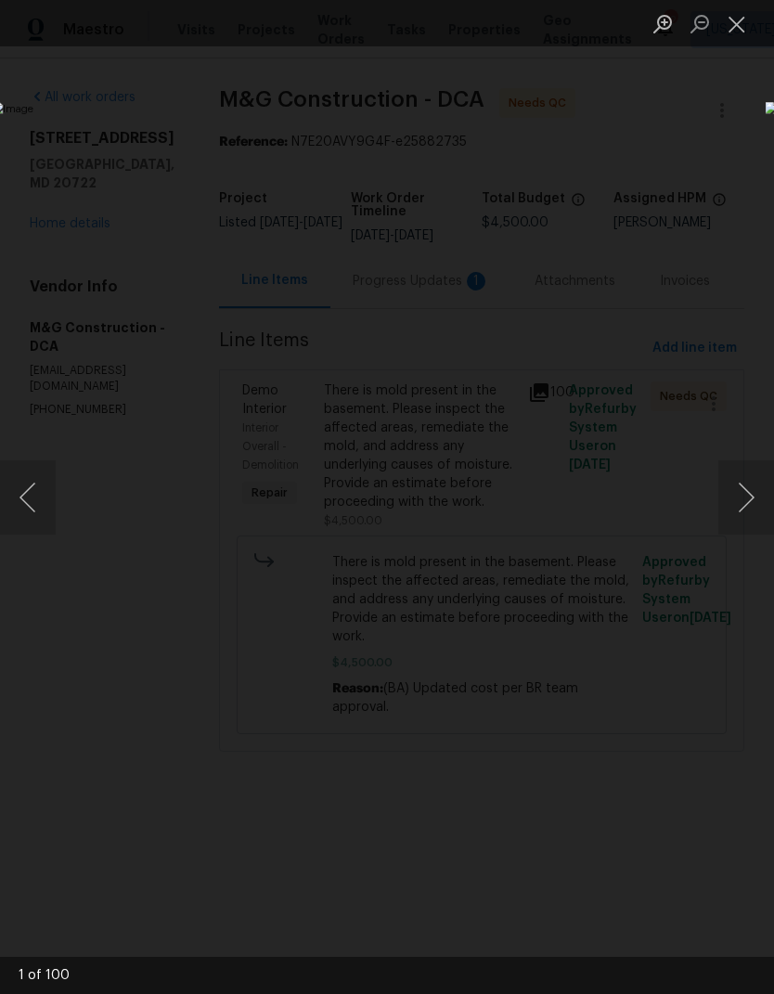
click at [747, 511] on button "Next image" at bounding box center [747, 497] width 56 height 74
click at [742, 500] on button "Next image" at bounding box center [747, 497] width 56 height 74
click at [741, 498] on button "Next image" at bounding box center [747, 497] width 56 height 74
click at [749, 490] on button "Next image" at bounding box center [747, 497] width 56 height 74
click at [748, 486] on button "Next image" at bounding box center [747, 497] width 56 height 74
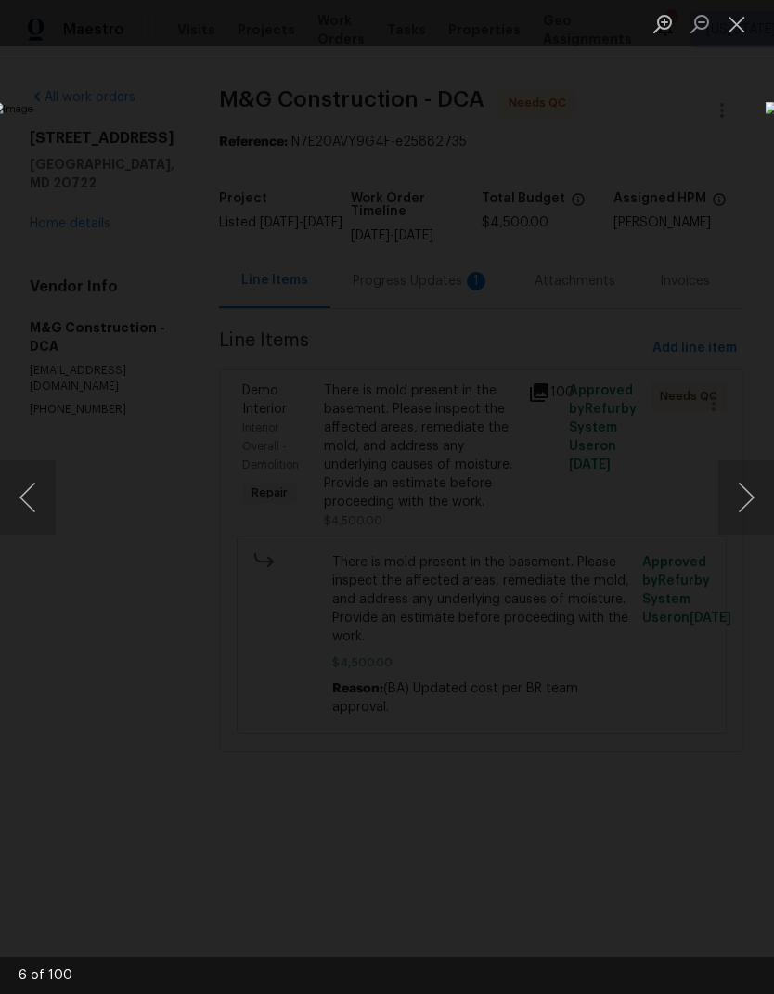
click at [745, 490] on button "Next image" at bounding box center [747, 497] width 56 height 74
click at [746, 494] on button "Next image" at bounding box center [747, 497] width 56 height 74
click at [747, 497] on button "Next image" at bounding box center [747, 497] width 56 height 74
click at [743, 495] on button "Next image" at bounding box center [747, 497] width 56 height 74
click at [741, 494] on button "Next image" at bounding box center [747, 497] width 56 height 74
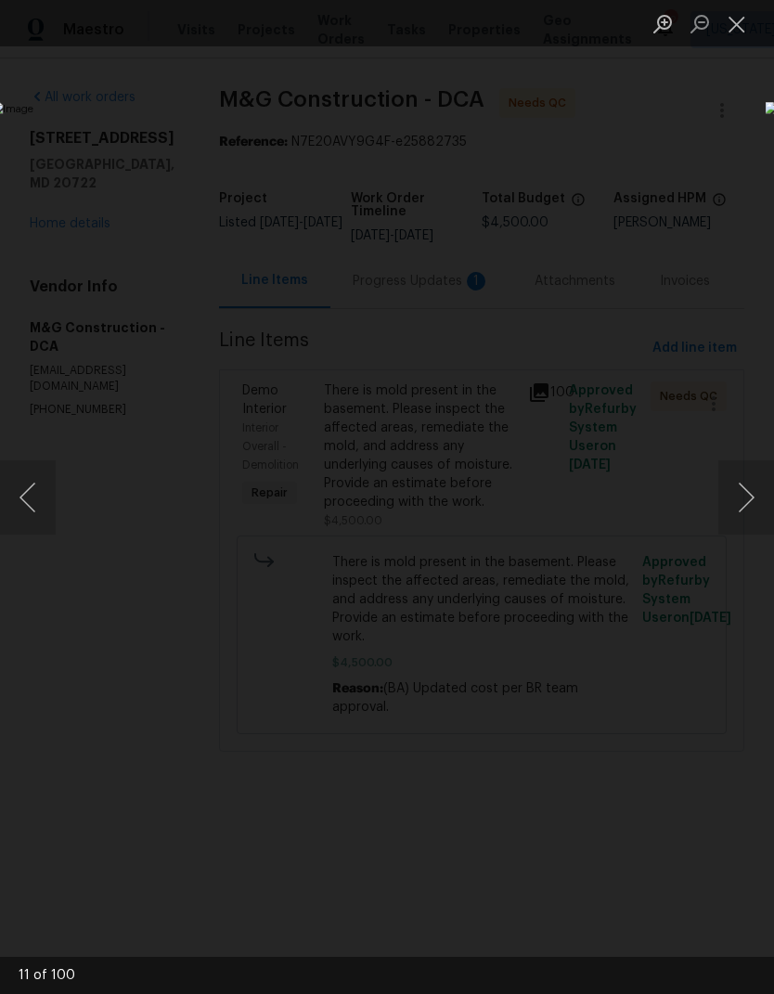
click at [743, 495] on button "Next image" at bounding box center [747, 497] width 56 height 74
click at [738, 498] on button "Next image" at bounding box center [747, 497] width 56 height 74
click at [741, 495] on button "Next image" at bounding box center [747, 497] width 56 height 74
click at [745, 493] on button "Next image" at bounding box center [747, 497] width 56 height 74
click at [741, 488] on button "Next image" at bounding box center [747, 497] width 56 height 74
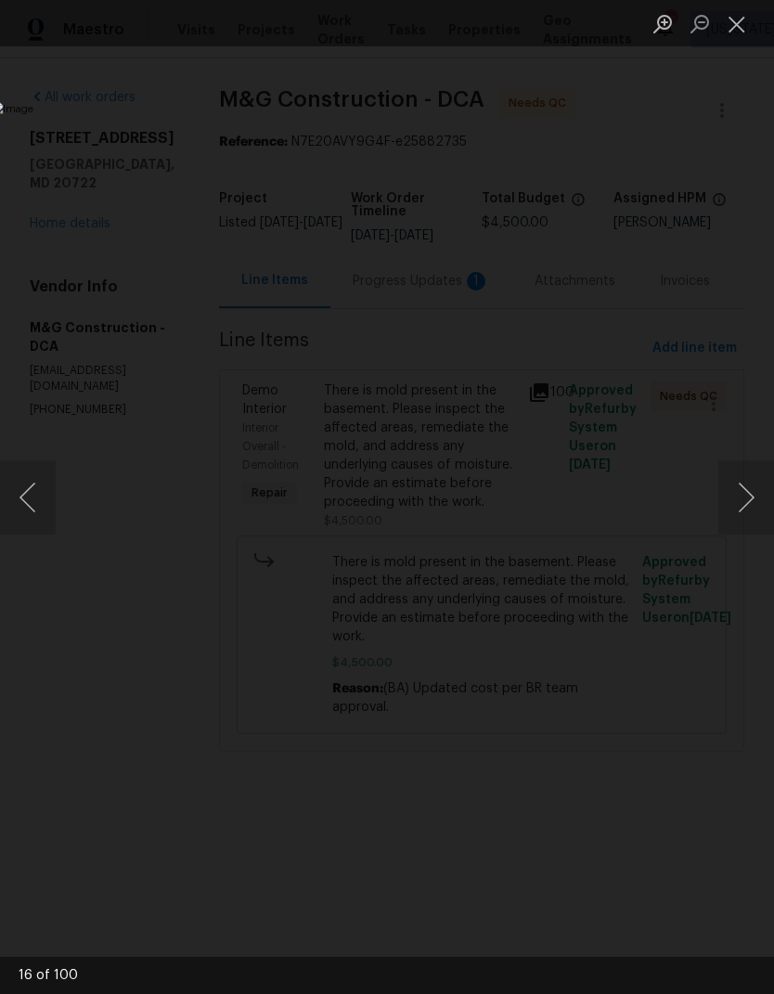
click at [745, 486] on button "Next image" at bounding box center [747, 497] width 56 height 74
click at [740, 490] on button "Next image" at bounding box center [747, 497] width 56 height 74
click at [735, 490] on button "Next image" at bounding box center [747, 497] width 56 height 74
click at [742, 493] on button "Next image" at bounding box center [747, 497] width 56 height 74
click at [741, 493] on button "Next image" at bounding box center [747, 497] width 56 height 74
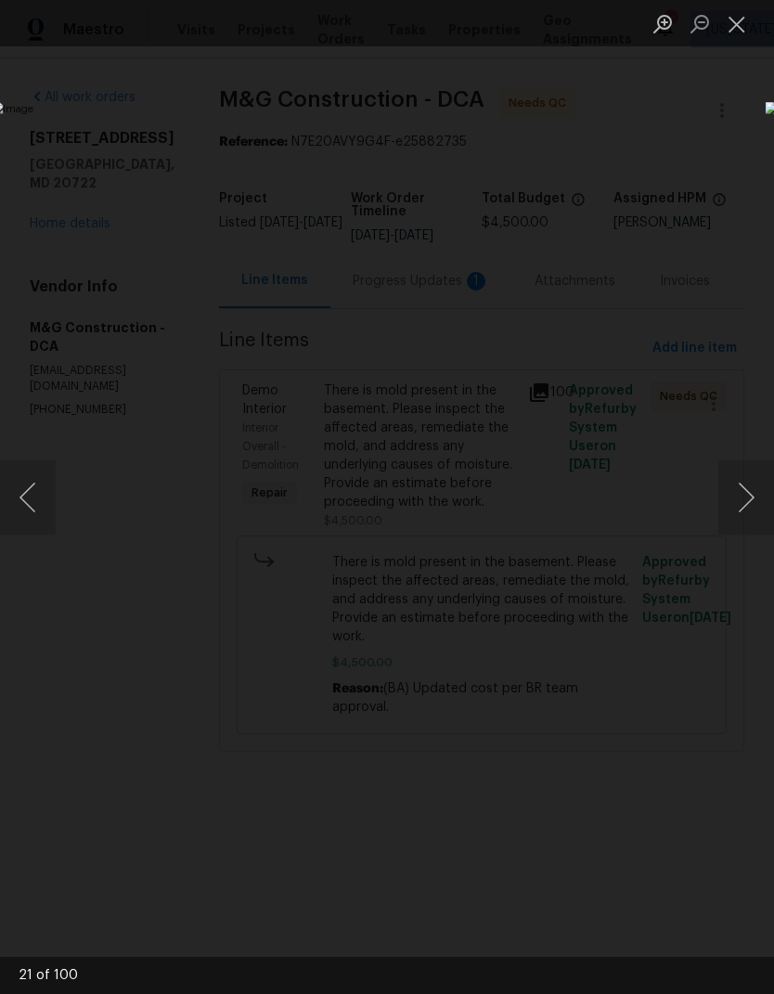
click at [745, 498] on button "Next image" at bounding box center [747, 497] width 56 height 74
click at [31, 496] on button "Previous image" at bounding box center [28, 497] width 56 height 74
click at [735, 505] on button "Next image" at bounding box center [747, 497] width 56 height 74
click at [743, 504] on button "Next image" at bounding box center [747, 497] width 56 height 74
click at [737, 501] on button "Next image" at bounding box center [747, 497] width 56 height 74
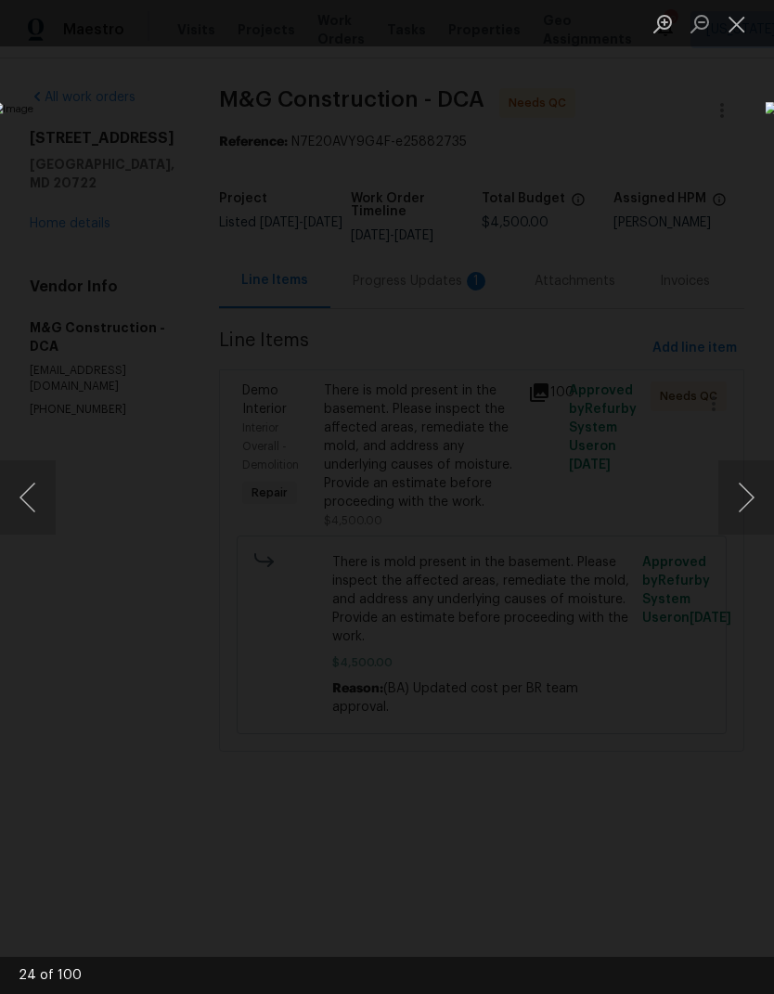
click at [743, 499] on button "Next image" at bounding box center [747, 497] width 56 height 74
click at [738, 499] on button "Next image" at bounding box center [747, 497] width 56 height 74
click at [736, 500] on button "Next image" at bounding box center [747, 497] width 56 height 74
click at [731, 510] on button "Next image" at bounding box center [747, 497] width 56 height 74
click at [740, 518] on button "Next image" at bounding box center [747, 497] width 56 height 74
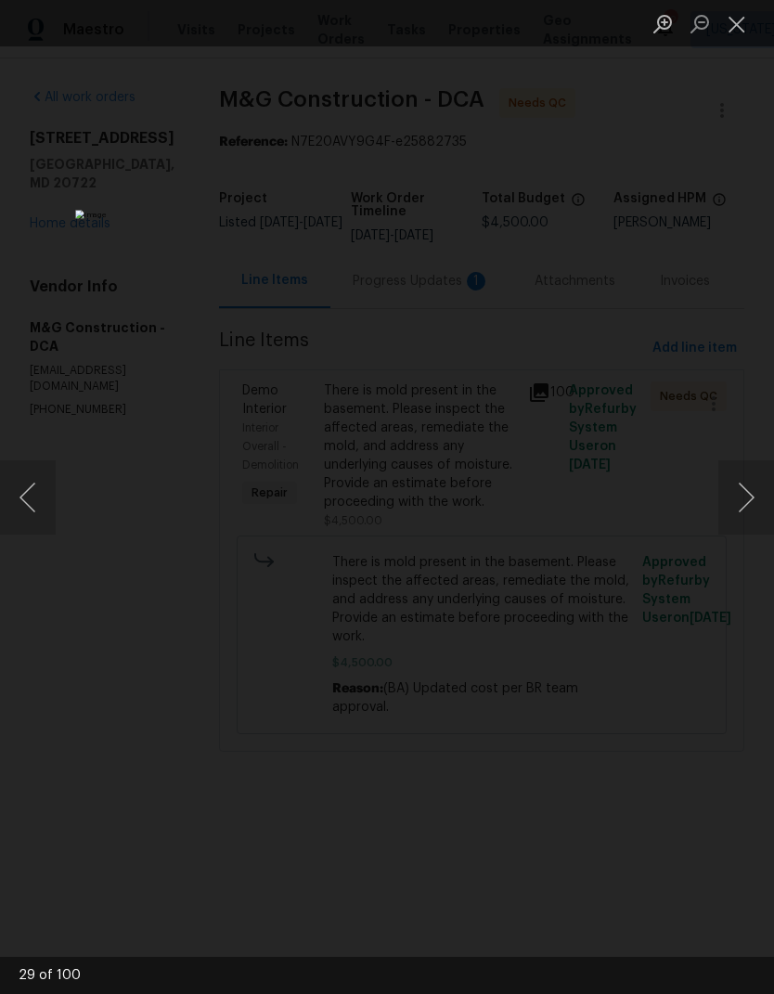
click at [741, 512] on button "Next image" at bounding box center [747, 497] width 56 height 74
click at [741, 517] on button "Next image" at bounding box center [747, 497] width 56 height 74
click at [741, 510] on button "Next image" at bounding box center [747, 497] width 56 height 74
click at [741, 506] on button "Next image" at bounding box center [747, 497] width 56 height 74
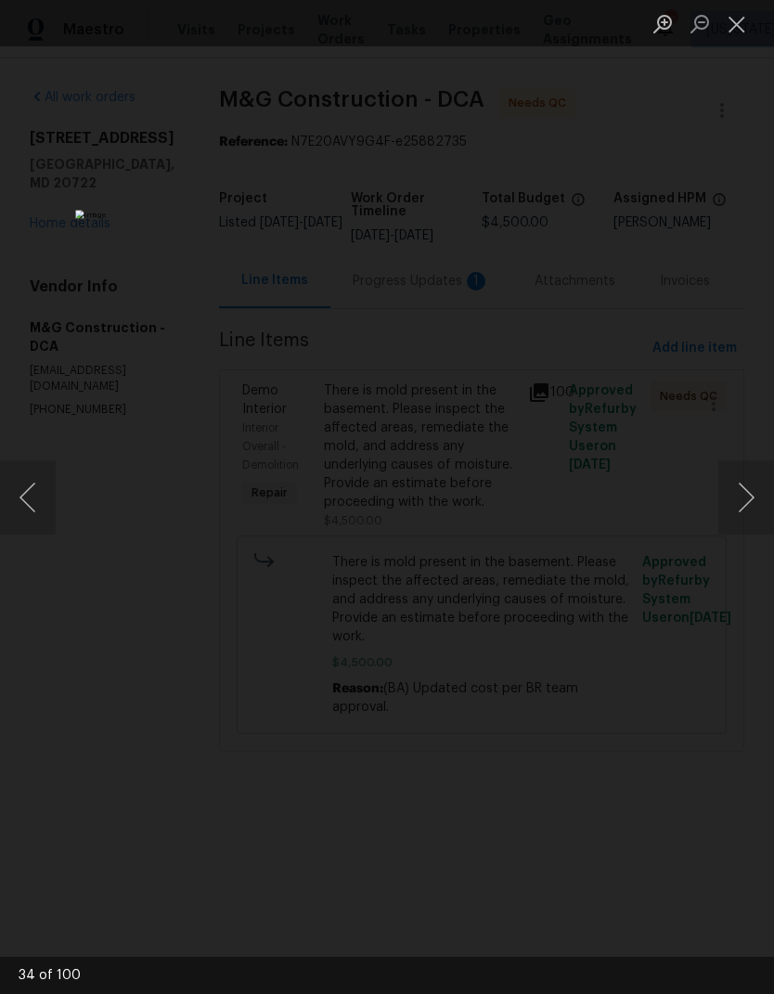
click at [735, 512] on button "Next image" at bounding box center [747, 497] width 56 height 74
click at [744, 505] on button "Next image" at bounding box center [747, 497] width 56 height 74
click at [739, 506] on button "Next image" at bounding box center [747, 497] width 56 height 74
click at [734, 508] on button "Next image" at bounding box center [747, 497] width 56 height 74
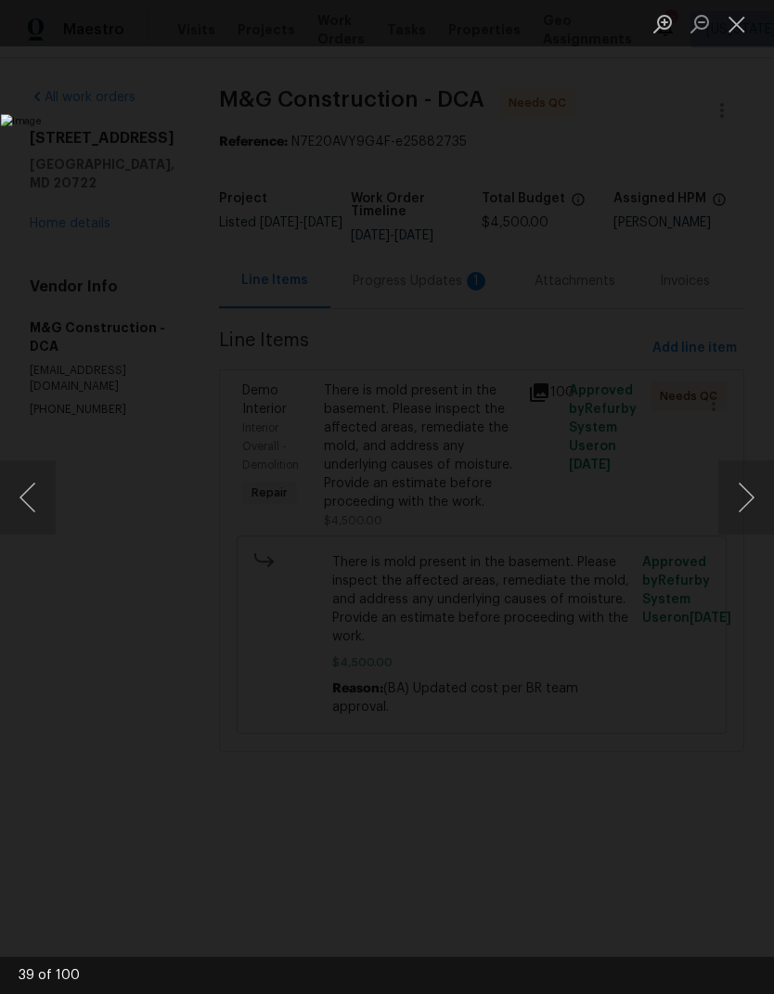
click at [738, 507] on button "Next image" at bounding box center [747, 497] width 56 height 74
click at [738, 508] on button "Next image" at bounding box center [747, 497] width 56 height 74
click at [740, 506] on button "Next image" at bounding box center [747, 497] width 56 height 74
click at [742, 508] on button "Next image" at bounding box center [747, 497] width 56 height 74
click at [743, 512] on button "Next image" at bounding box center [747, 497] width 56 height 74
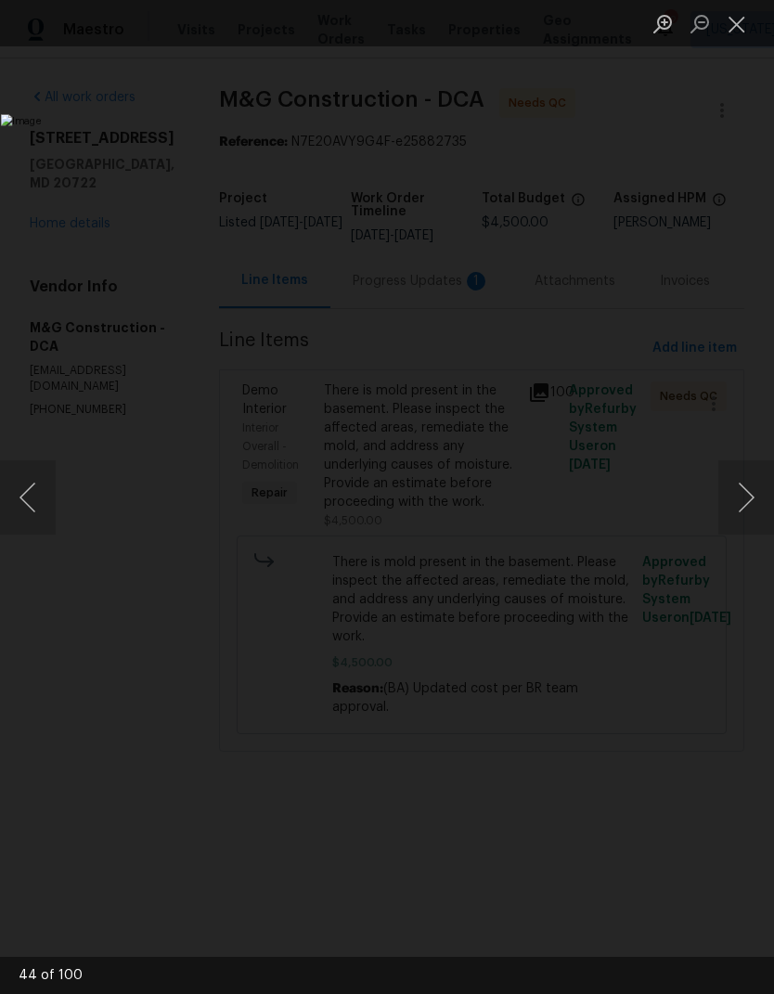
click at [744, 512] on button "Next image" at bounding box center [747, 497] width 56 height 74
click at [742, 512] on button "Next image" at bounding box center [747, 497] width 56 height 74
click at [743, 508] on button "Next image" at bounding box center [747, 497] width 56 height 74
click at [742, 512] on button "Next image" at bounding box center [747, 497] width 56 height 74
click at [742, 510] on button "Next image" at bounding box center [747, 497] width 56 height 74
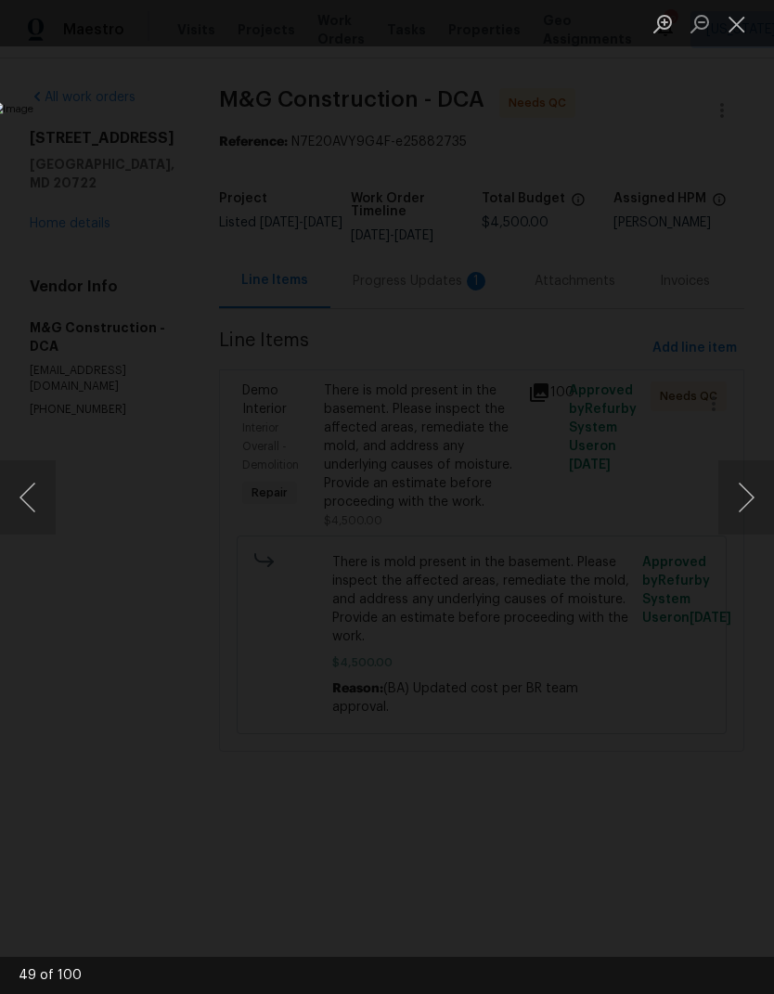
click at [743, 501] on button "Next image" at bounding box center [747, 497] width 56 height 74
click at [743, 510] on button "Next image" at bounding box center [747, 497] width 56 height 74
click at [742, 510] on button "Next image" at bounding box center [747, 497] width 56 height 74
click at [747, 511] on button "Next image" at bounding box center [747, 497] width 56 height 74
click at [737, 512] on button "Next image" at bounding box center [747, 497] width 56 height 74
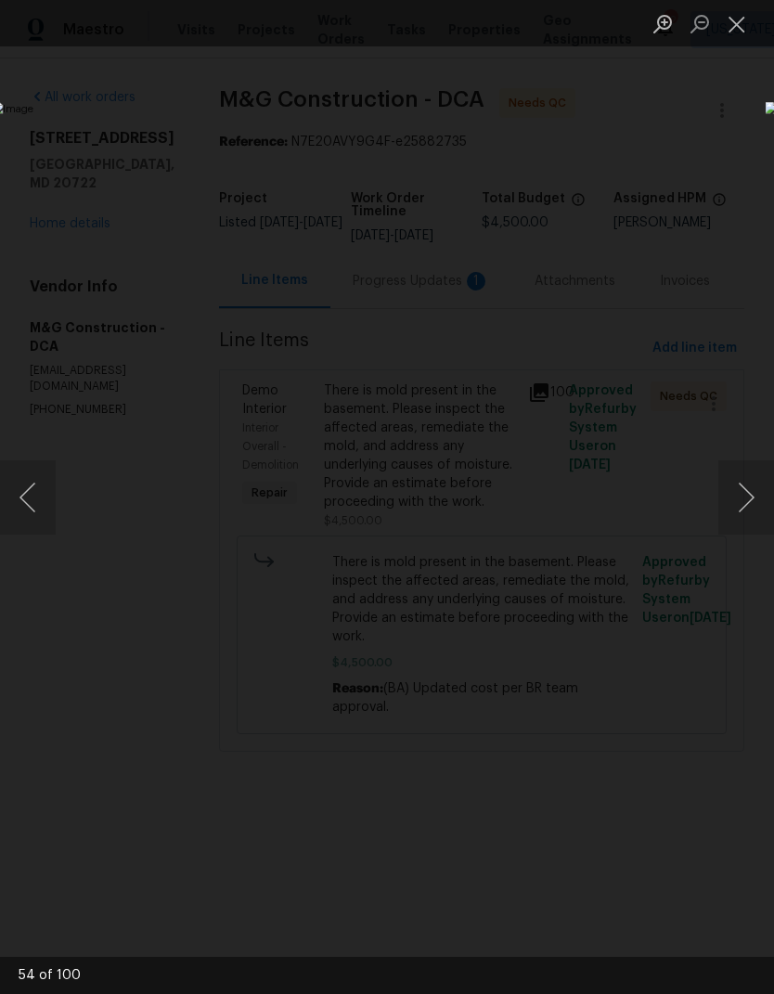
click at [730, 25] on button "Close lightbox" at bounding box center [737, 23] width 37 height 32
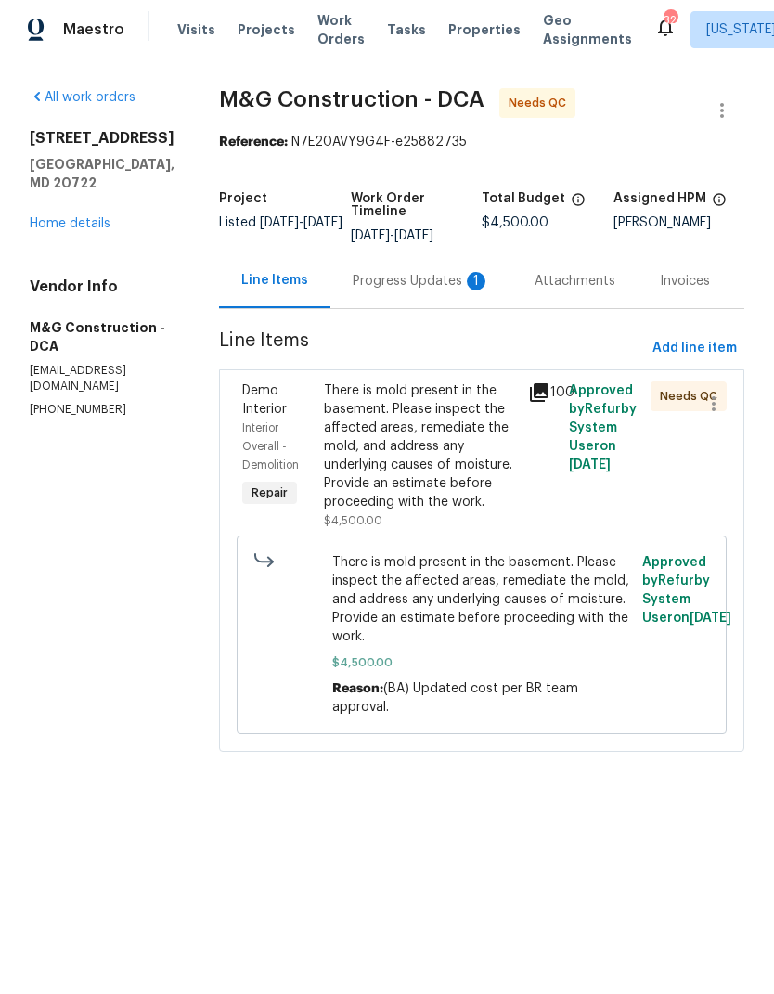
click at [380, 478] on div "There is mold present in the basement. Please inspect the affected areas, remed…" at bounding box center [420, 447] width 193 height 130
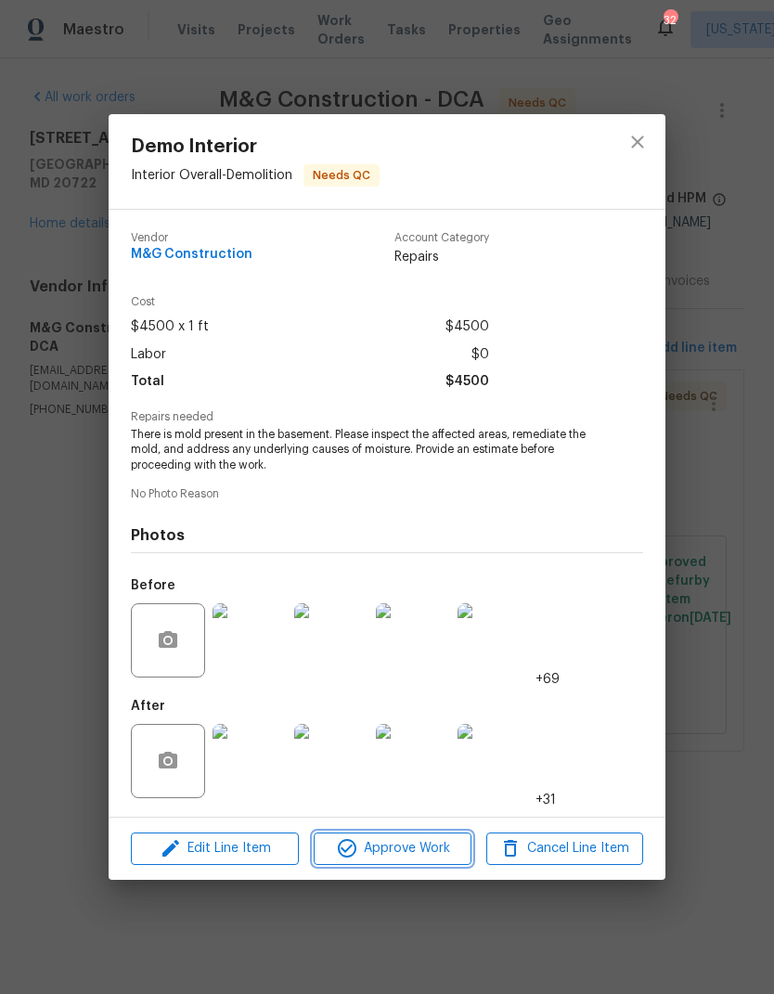
click at [398, 862] on button "Approve Work" at bounding box center [392, 849] width 157 height 32
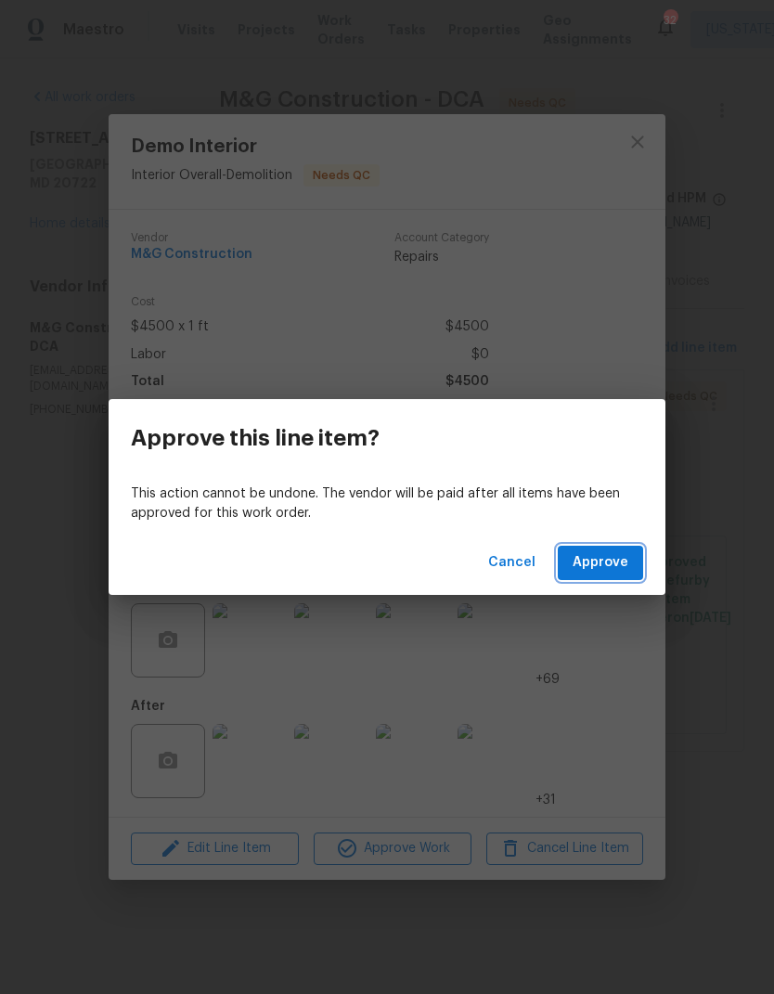
click at [612, 569] on span "Approve" at bounding box center [601, 562] width 56 height 23
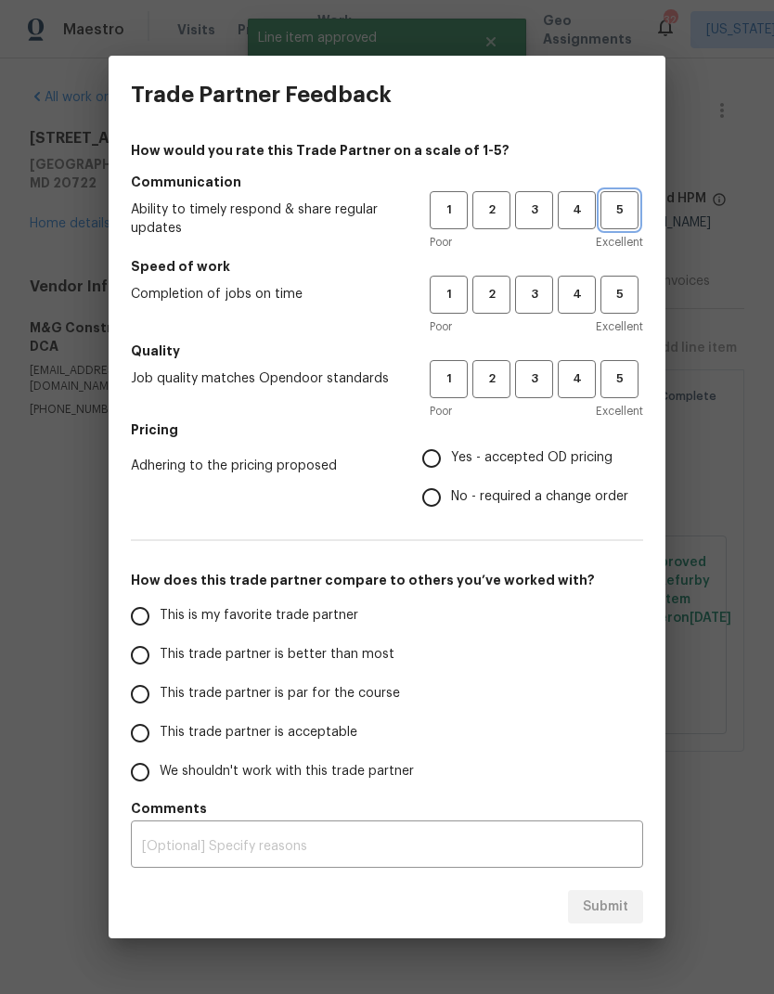
click at [607, 220] on span "5" at bounding box center [620, 210] width 34 height 21
click at [632, 305] on span "5" at bounding box center [620, 294] width 34 height 21
click at [615, 393] on button "5" at bounding box center [620, 379] width 38 height 38
click at [445, 450] on input "Yes - accepted OD pricing" at bounding box center [431, 458] width 39 height 39
radio input "true"
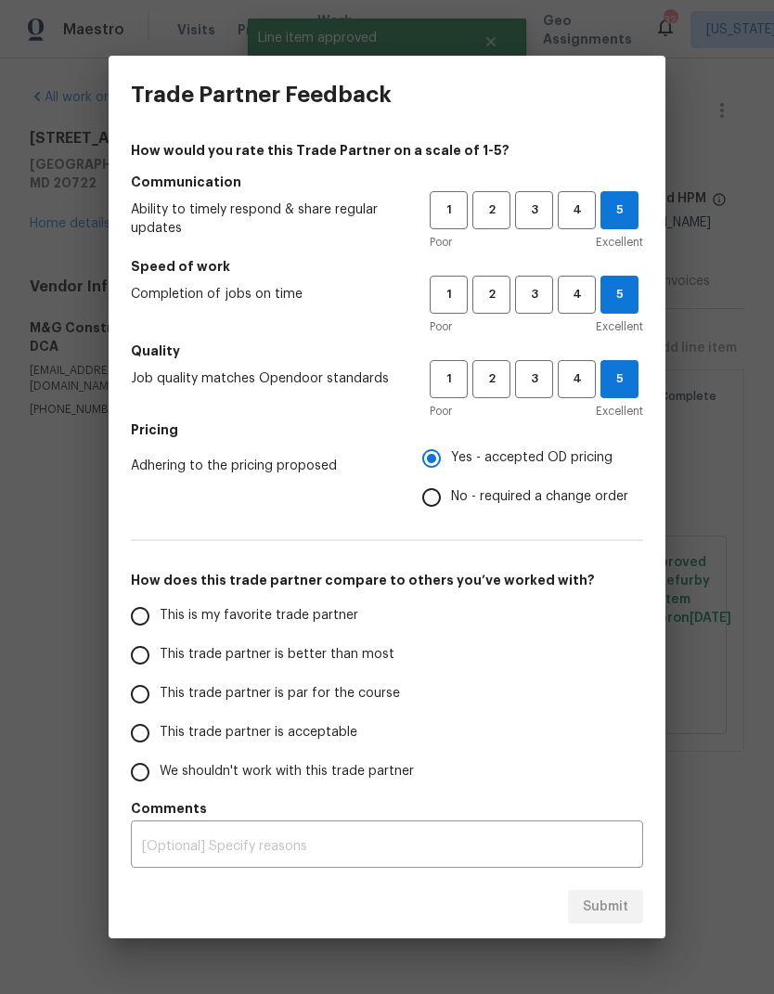
click at [157, 646] on input "This trade partner is better than most" at bounding box center [140, 655] width 39 height 39
click at [597, 922] on button "Submit" at bounding box center [605, 907] width 75 height 34
radio input "true"
radio input "false"
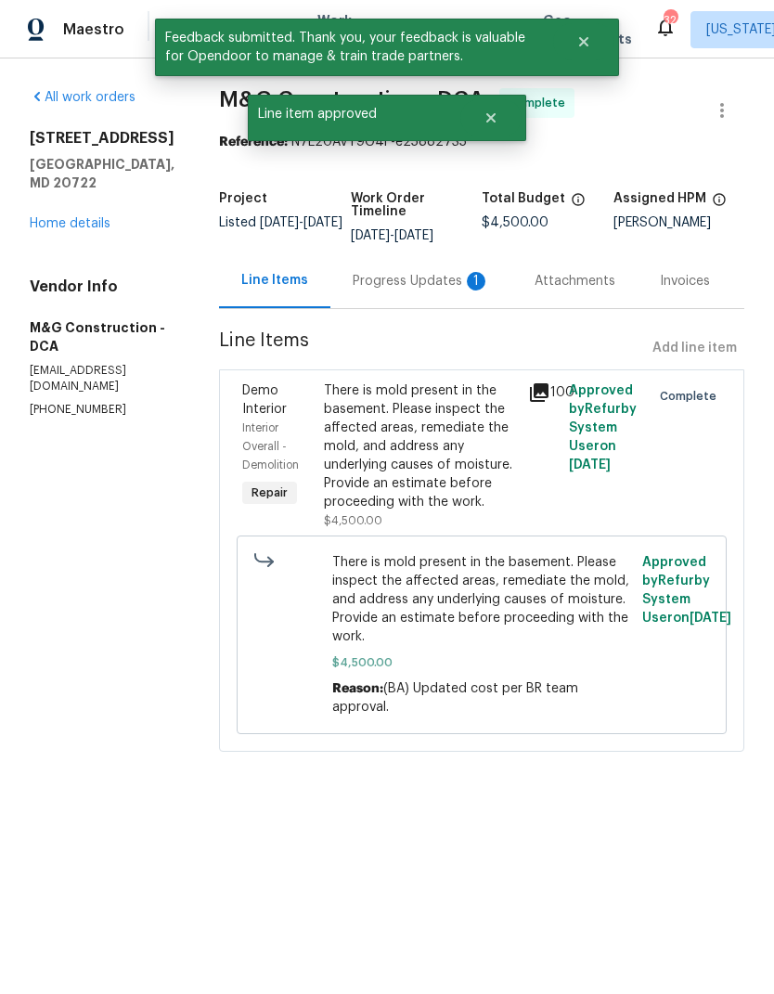
click at [429, 277] on div "Progress Updates 1" at bounding box center [421, 281] width 137 height 19
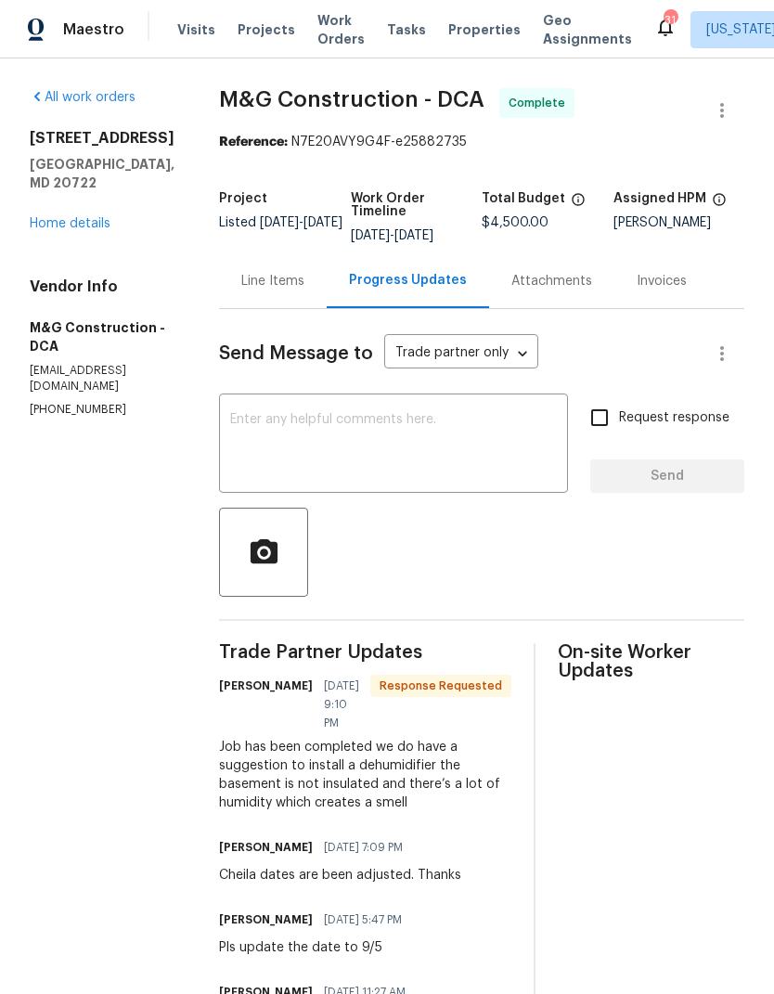
click at [85, 217] on link "Home details" at bounding box center [70, 223] width 81 height 13
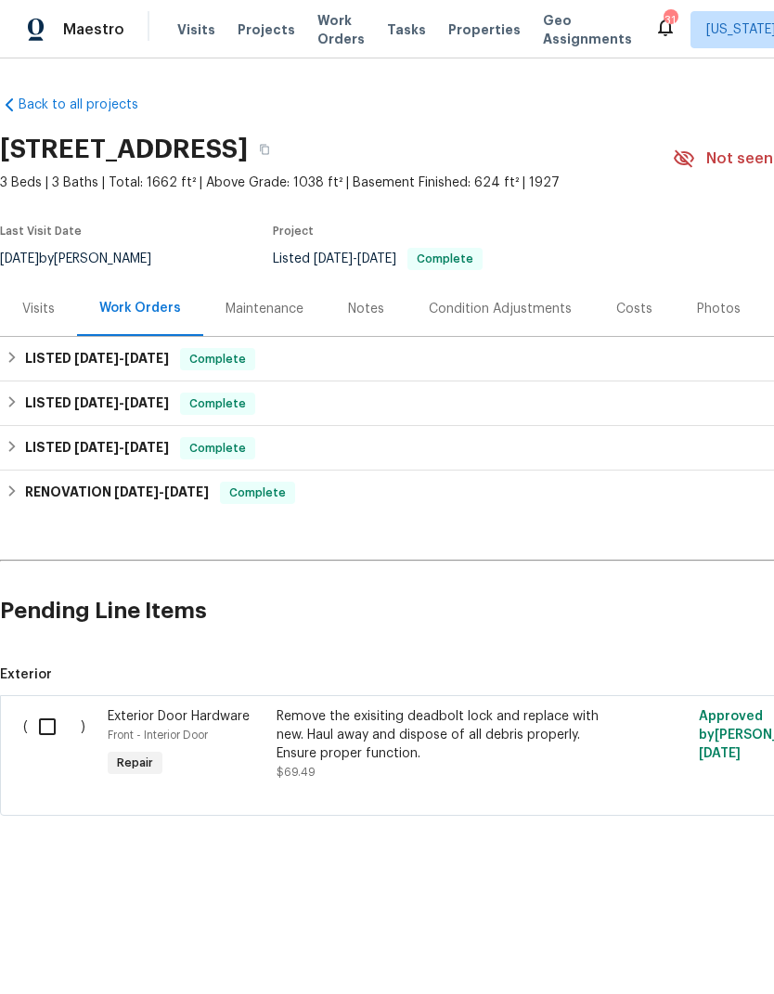
click at [58, 727] on input "checkbox" at bounding box center [54, 726] width 53 height 39
checkbox input "true"
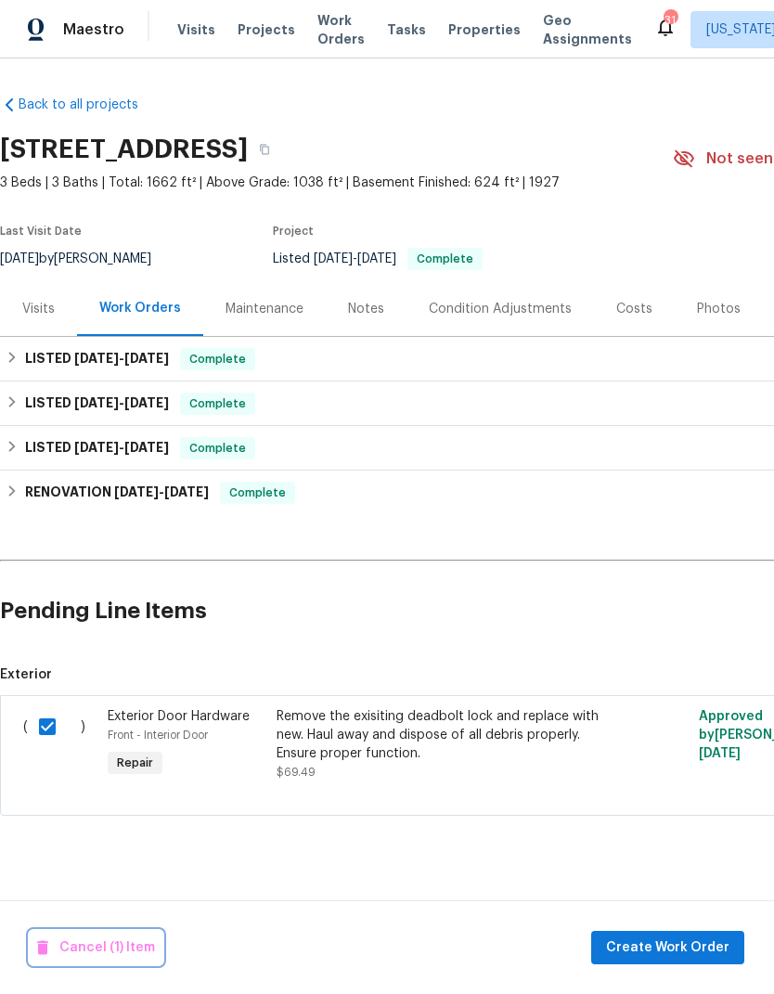
click at [111, 948] on span "Cancel (1) Item" at bounding box center [96, 948] width 118 height 23
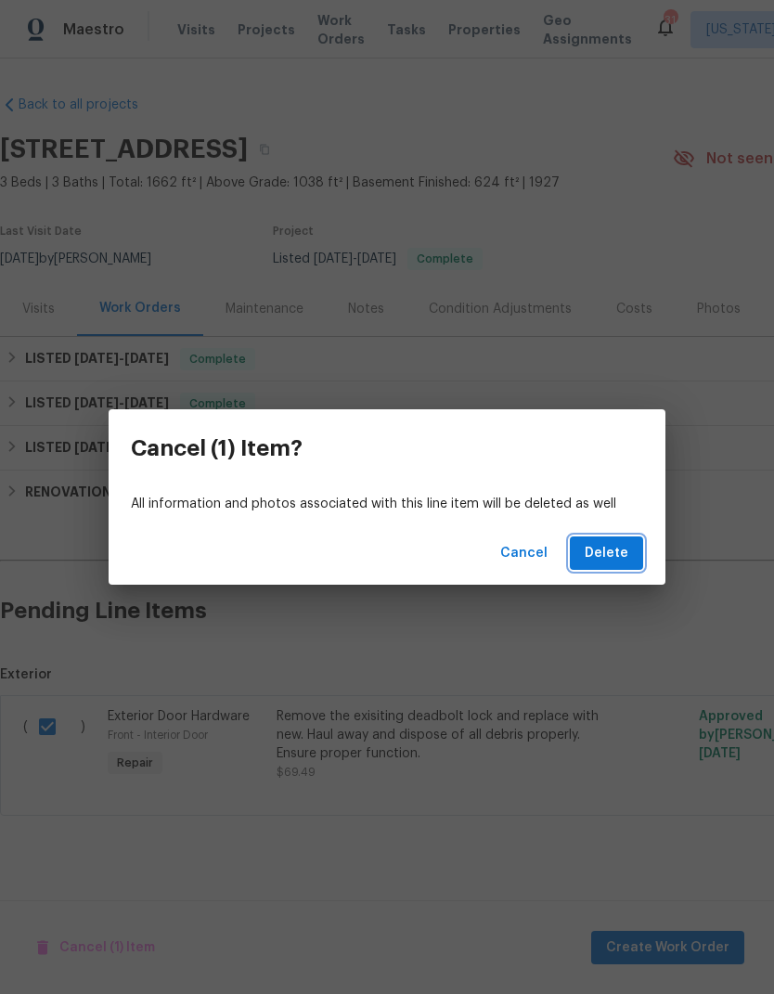
click at [628, 549] on span "Delete" at bounding box center [607, 553] width 44 height 23
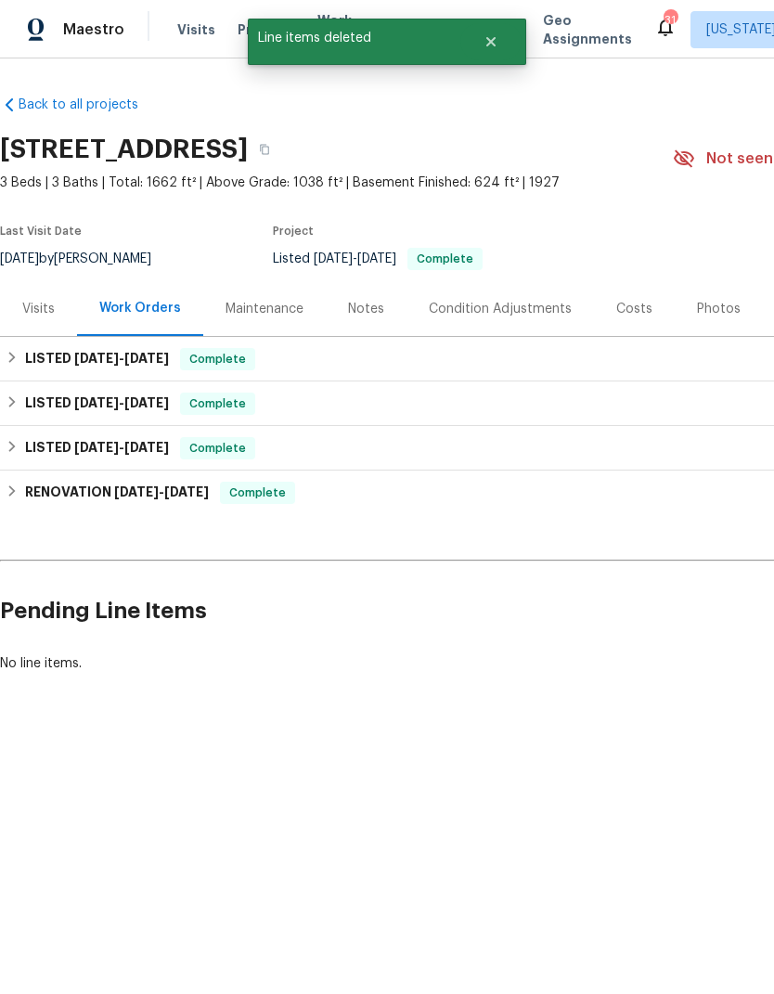
click at [128, 109] on link "Back to all projects" at bounding box center [89, 105] width 178 height 19
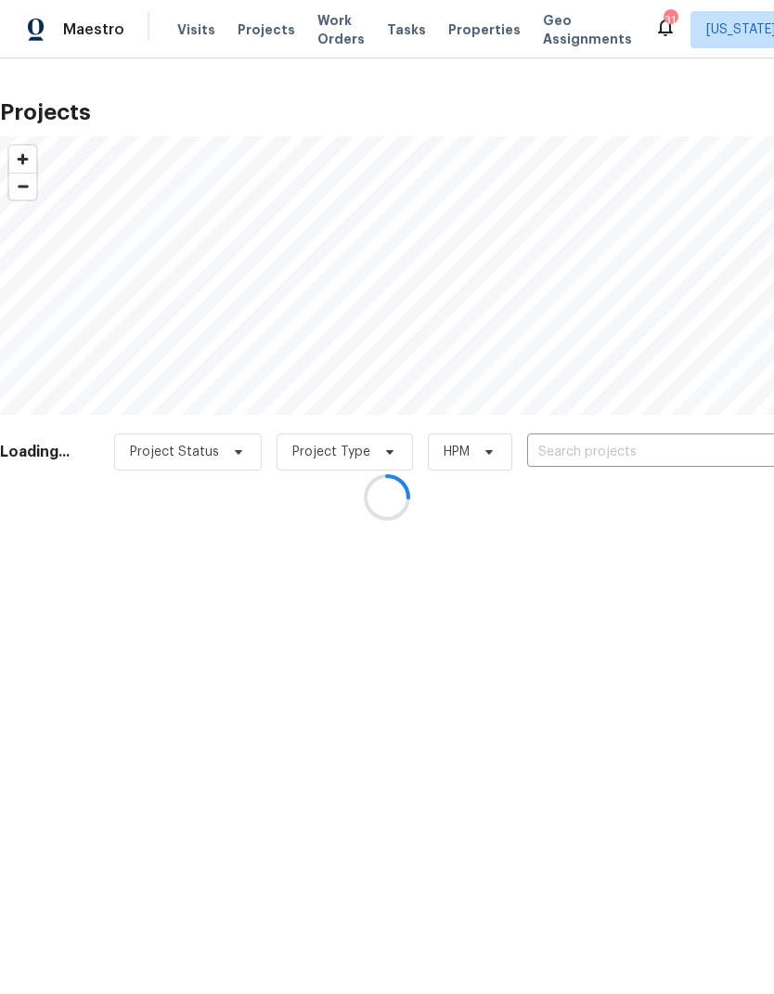
click at [320, 33] on div at bounding box center [387, 497] width 774 height 994
click at [323, 26] on div at bounding box center [387, 497] width 774 height 994
click at [335, 28] on div at bounding box center [387, 497] width 774 height 994
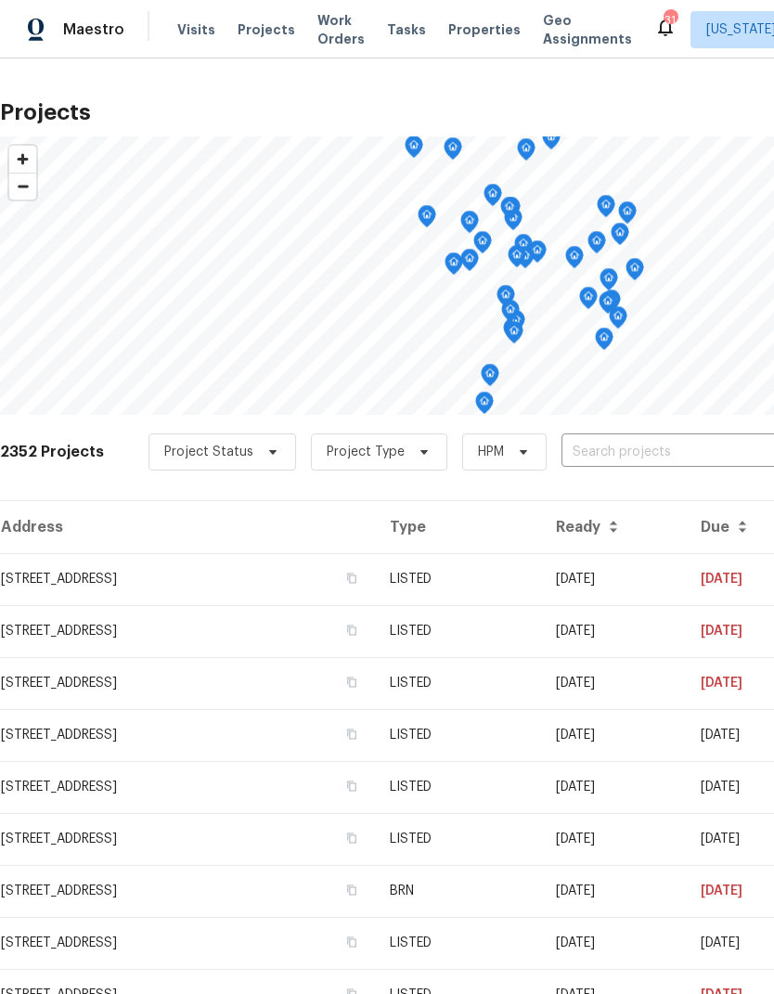
click at [317, 32] on span "Work Orders" at bounding box center [340, 29] width 47 height 37
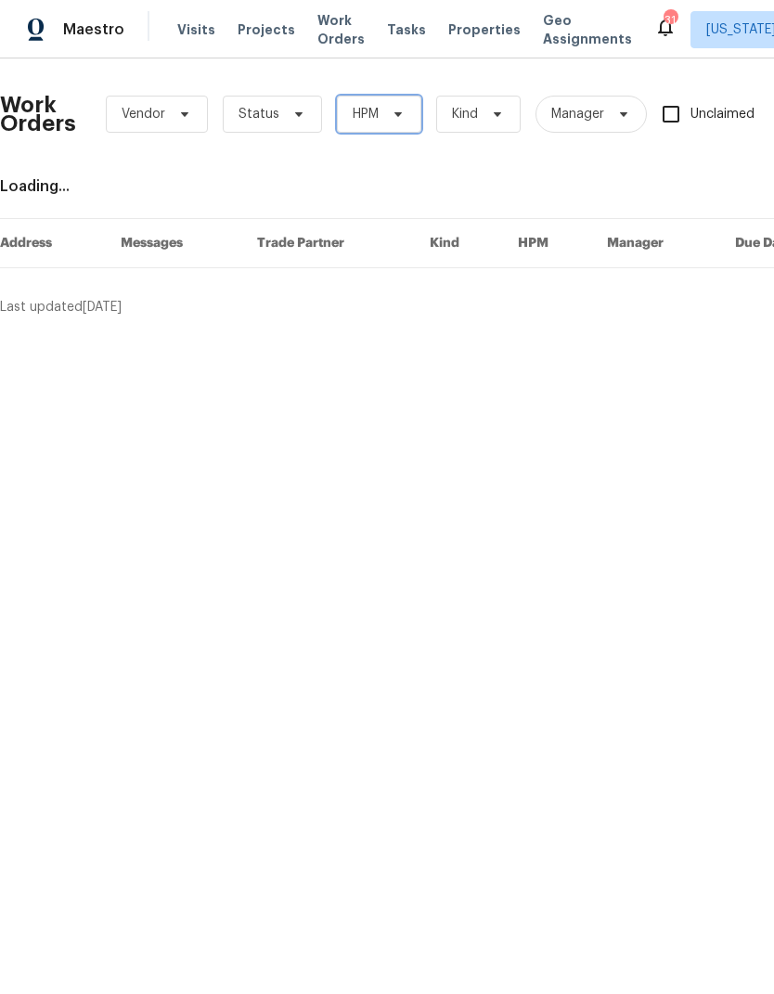
click at [378, 129] on span "HPM" at bounding box center [379, 114] width 84 height 37
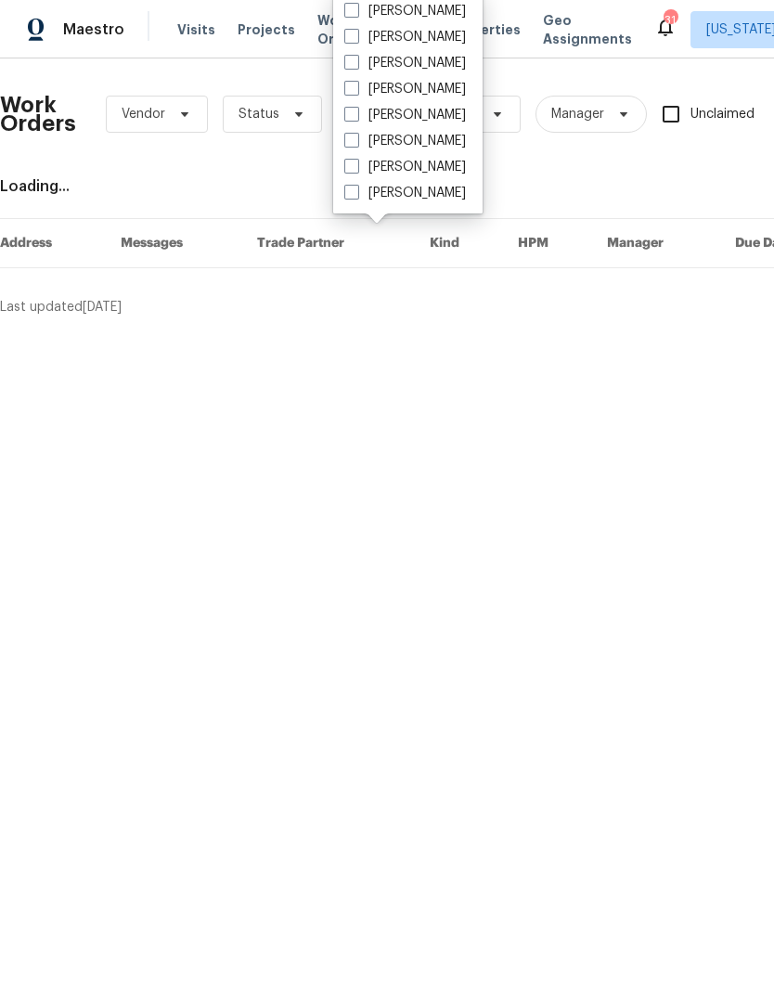
click at [357, 159] on span at bounding box center [351, 166] width 15 height 15
click at [356, 158] on input "[PERSON_NAME]" at bounding box center [350, 164] width 12 height 12
checkbox input "true"
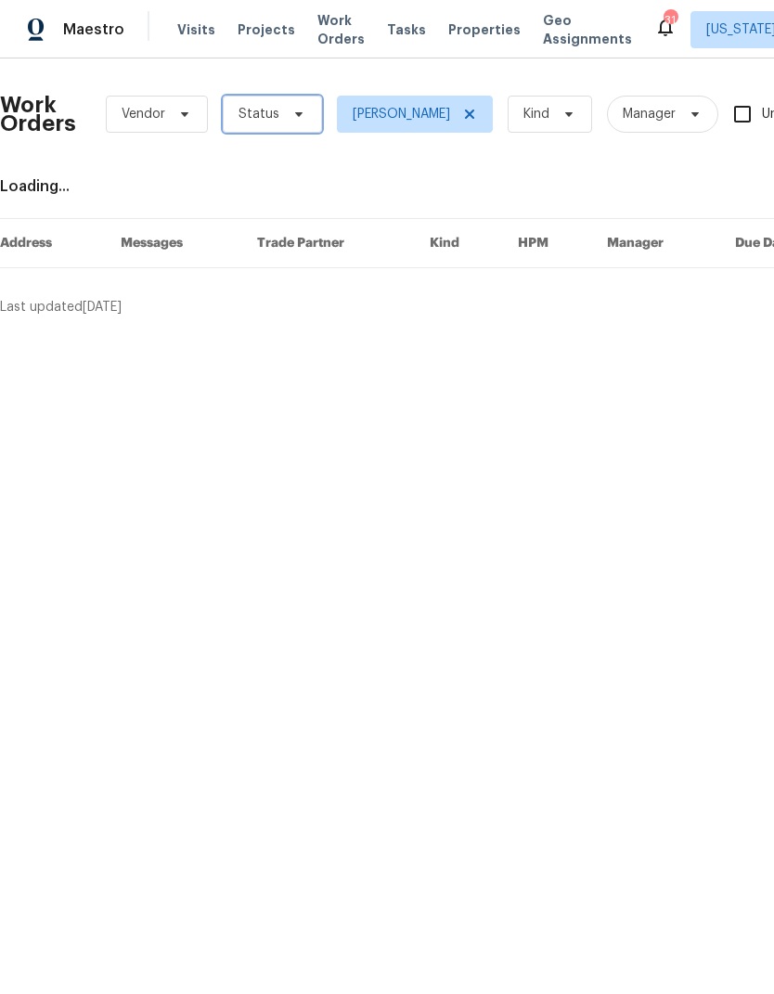
click at [270, 113] on span "Status" at bounding box center [259, 114] width 41 height 19
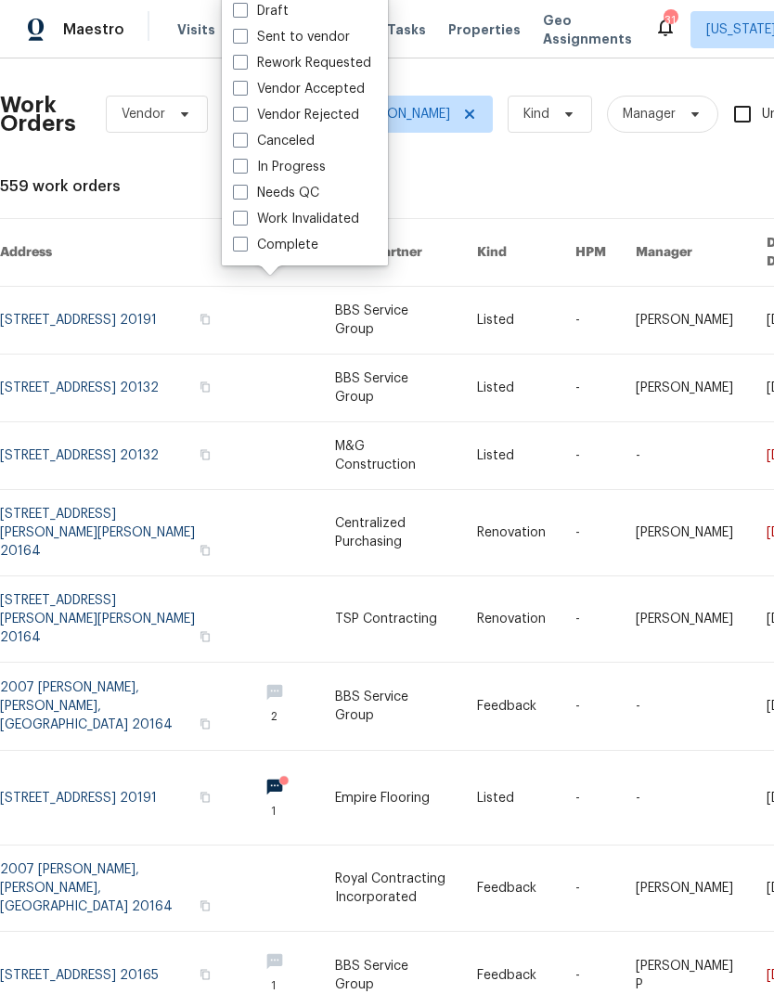
click at [251, 190] on label "Needs QC" at bounding box center [276, 193] width 86 height 19
click at [245, 190] on input "Needs QC" at bounding box center [239, 190] width 12 height 12
checkbox input "true"
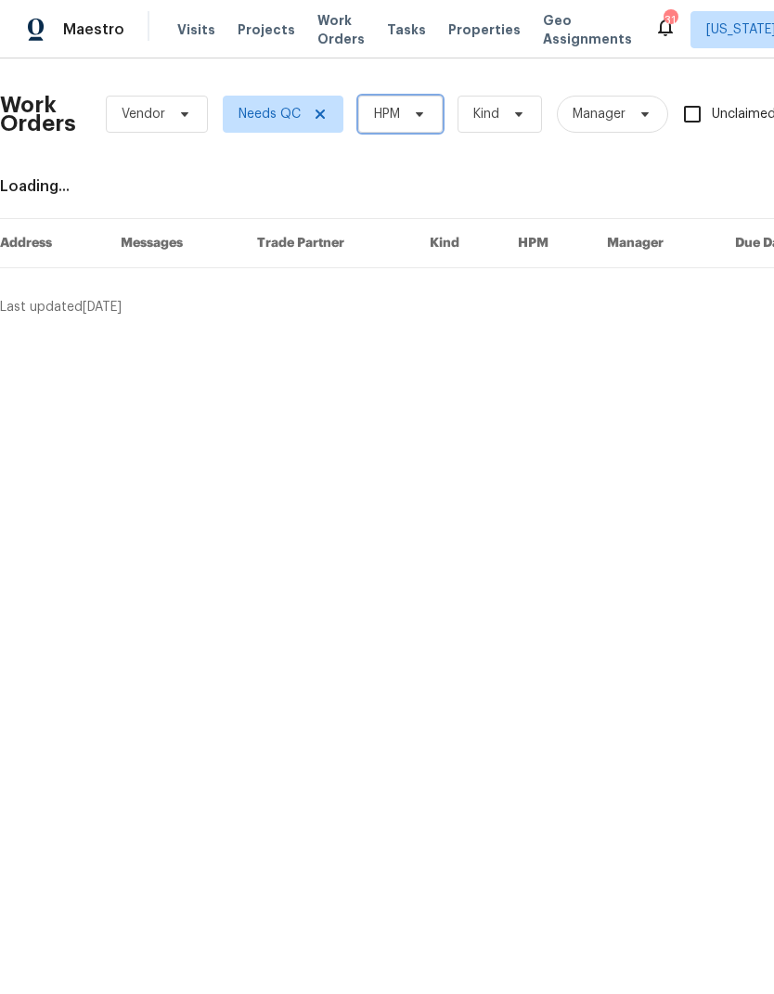
click at [405, 122] on span "HPM" at bounding box center [400, 114] width 84 height 37
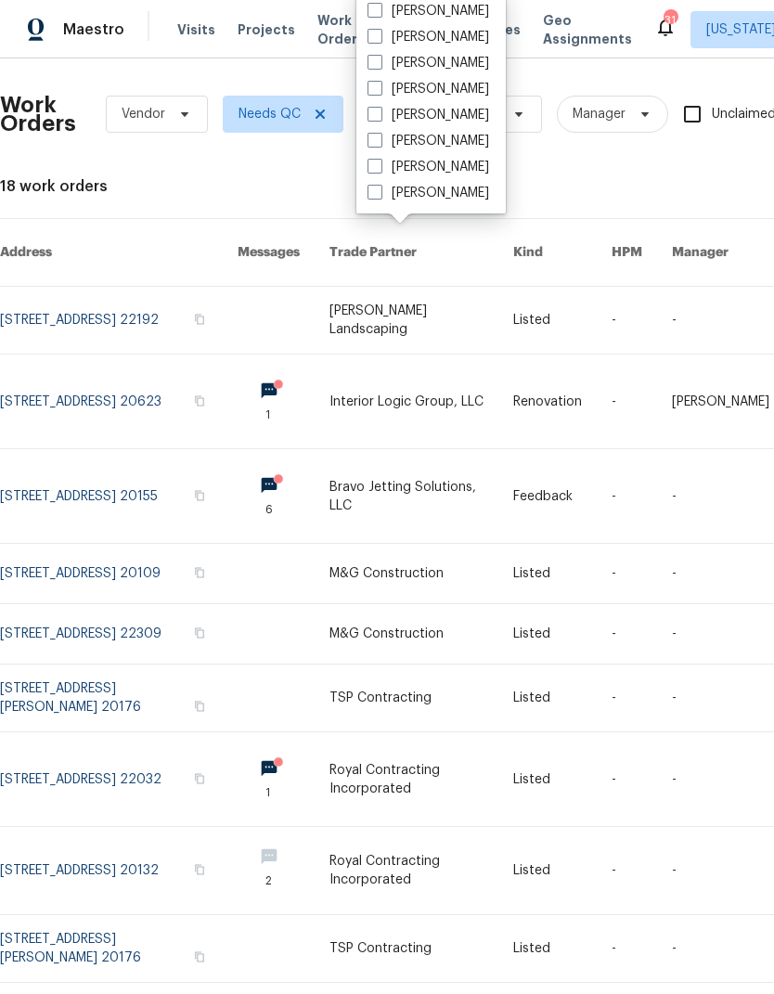
click at [371, 165] on span at bounding box center [375, 166] width 15 height 15
click at [371, 165] on input "[PERSON_NAME]" at bounding box center [374, 164] width 12 height 12
checkbox input "true"
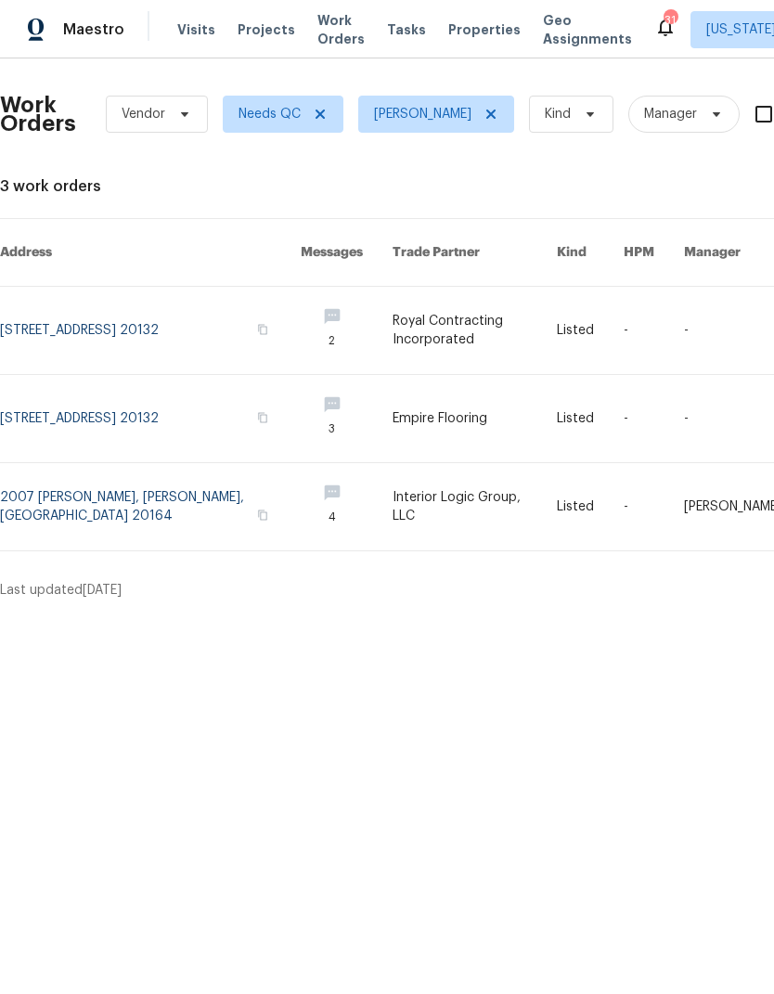
click at [108, 393] on link at bounding box center [150, 418] width 301 height 87
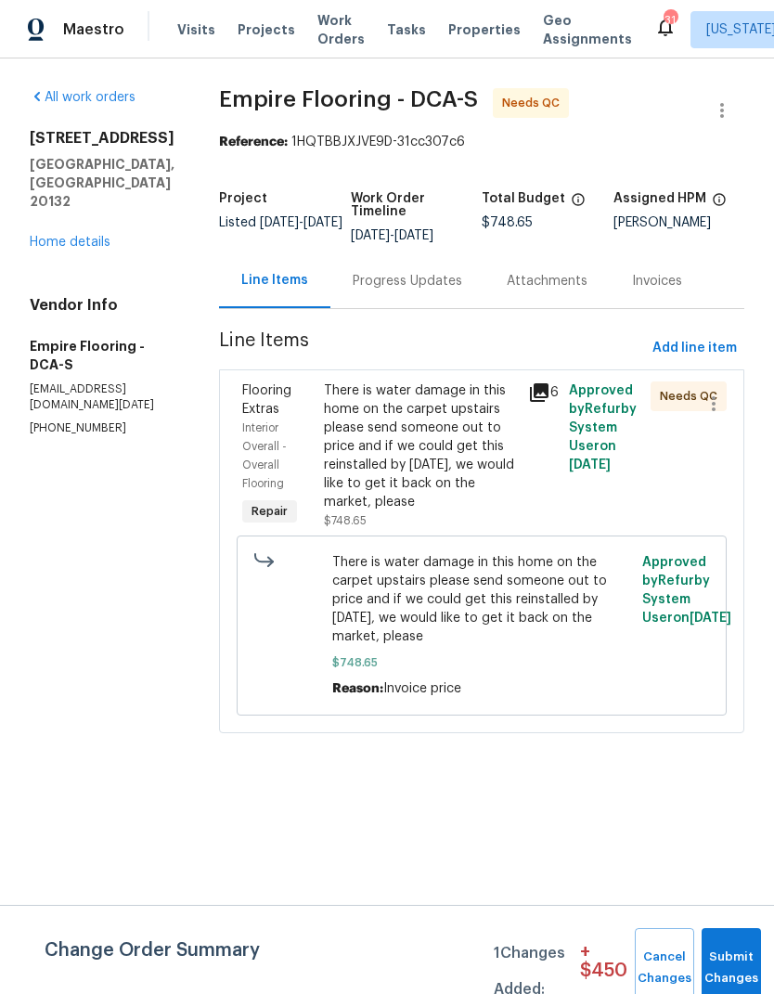
click at [434, 291] on div "Progress Updates" at bounding box center [408, 281] width 110 height 19
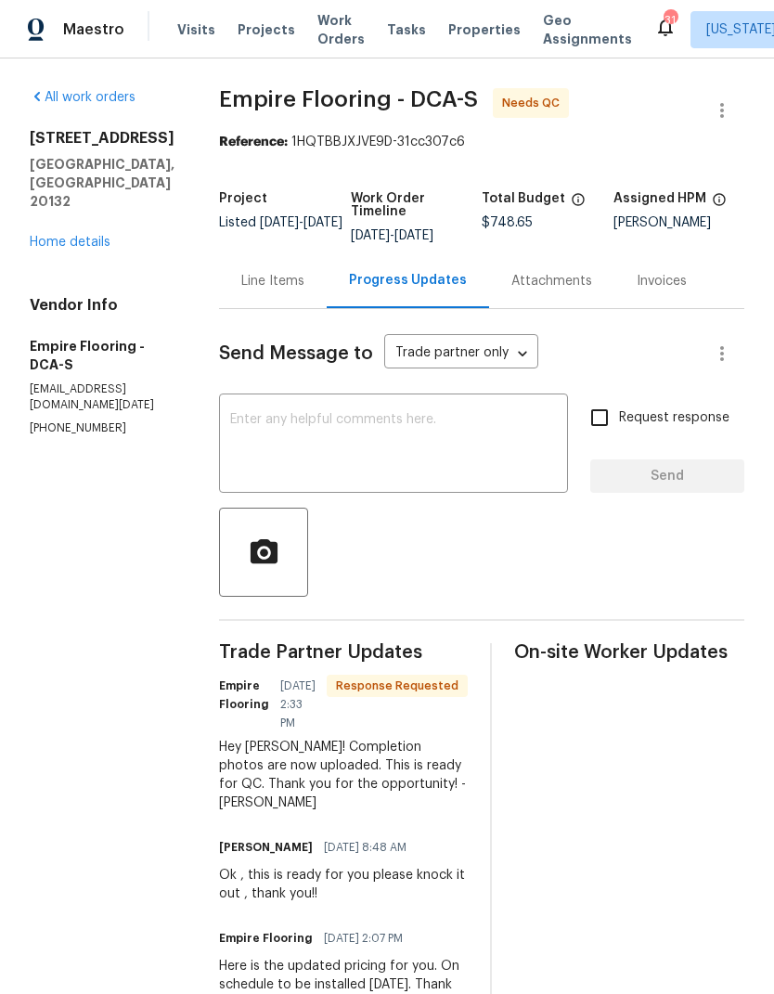
click at [305, 291] on div "Line Items" at bounding box center [272, 281] width 63 height 19
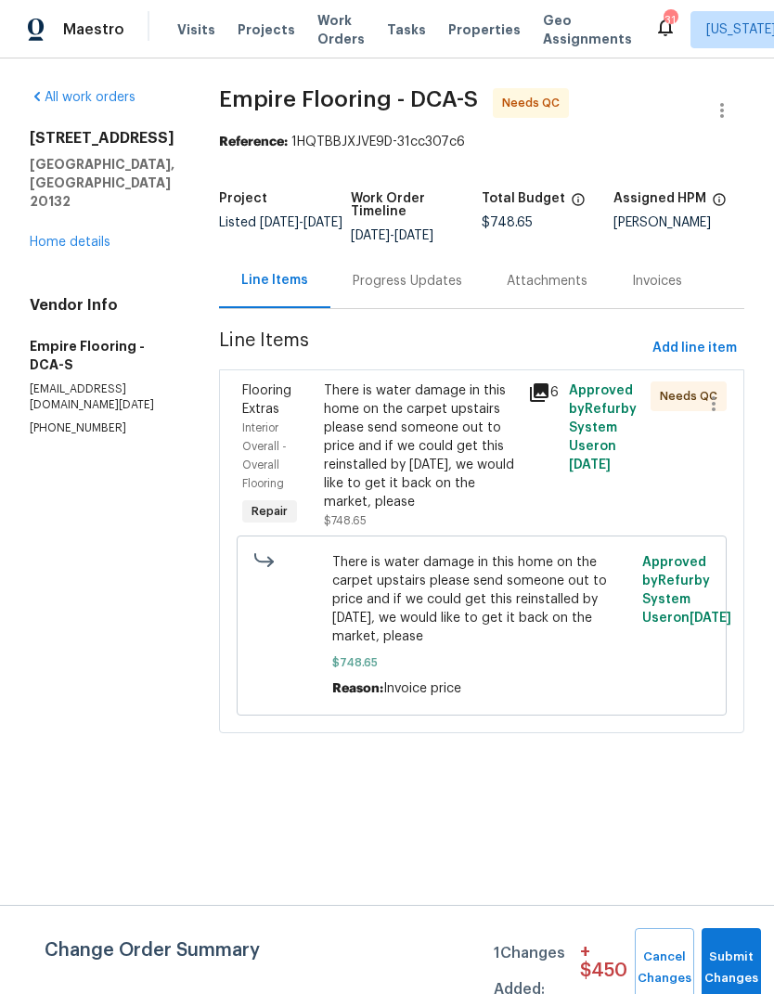
click at [549, 402] on icon at bounding box center [539, 392] width 19 height 19
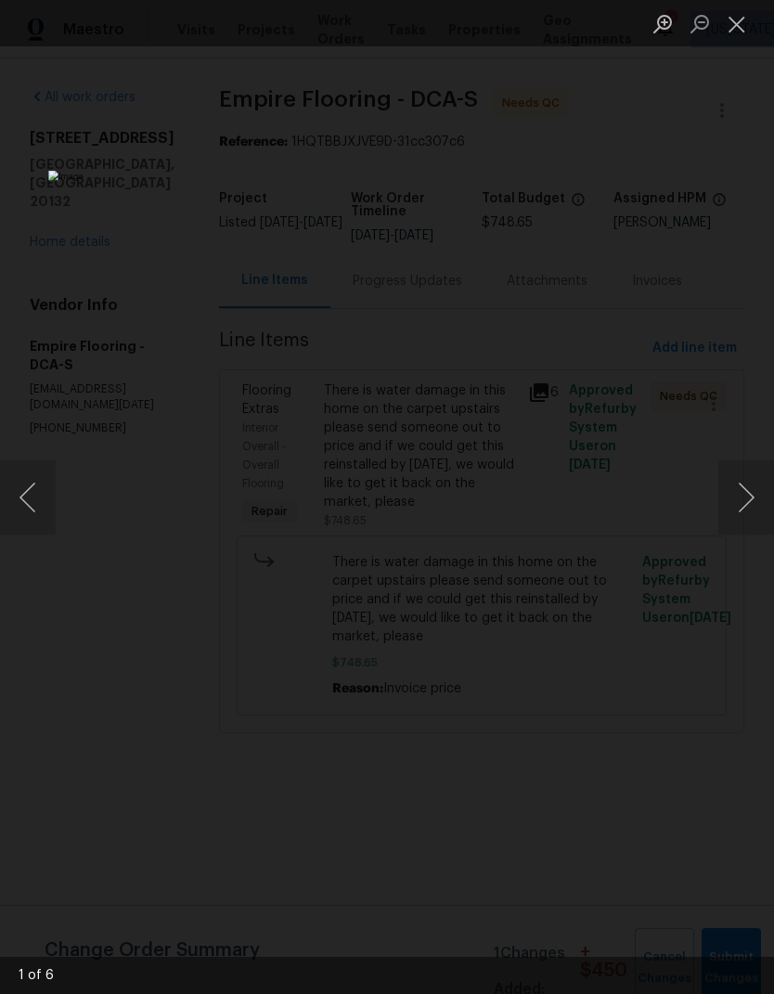
click at [738, 507] on button "Next image" at bounding box center [747, 497] width 56 height 74
click at [732, 495] on button "Next image" at bounding box center [747, 497] width 56 height 74
click at [730, 495] on button "Next image" at bounding box center [747, 497] width 56 height 74
click at [733, 492] on button "Next image" at bounding box center [747, 497] width 56 height 74
click at [731, 481] on button "Next image" at bounding box center [747, 497] width 56 height 74
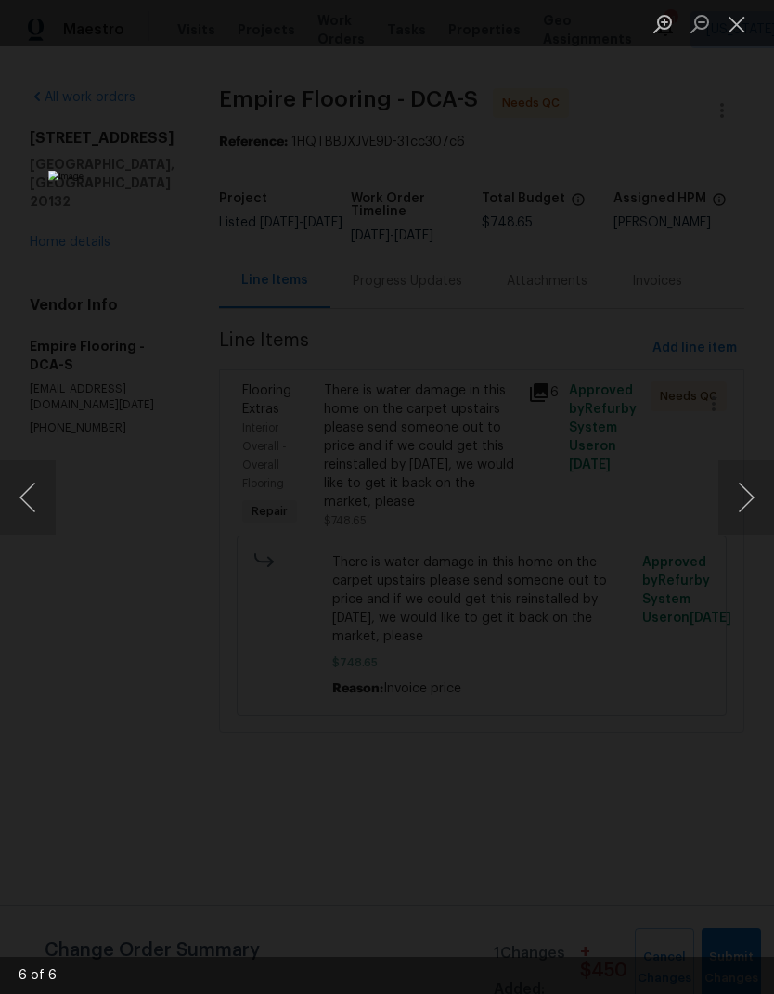
click at [733, 479] on button "Next image" at bounding box center [747, 497] width 56 height 74
click at [736, 477] on button "Next image" at bounding box center [747, 497] width 56 height 74
click at [738, 477] on button "Next image" at bounding box center [747, 497] width 56 height 74
click at [739, 480] on button "Next image" at bounding box center [747, 497] width 56 height 74
click at [739, 12] on button "Close lightbox" at bounding box center [737, 23] width 37 height 32
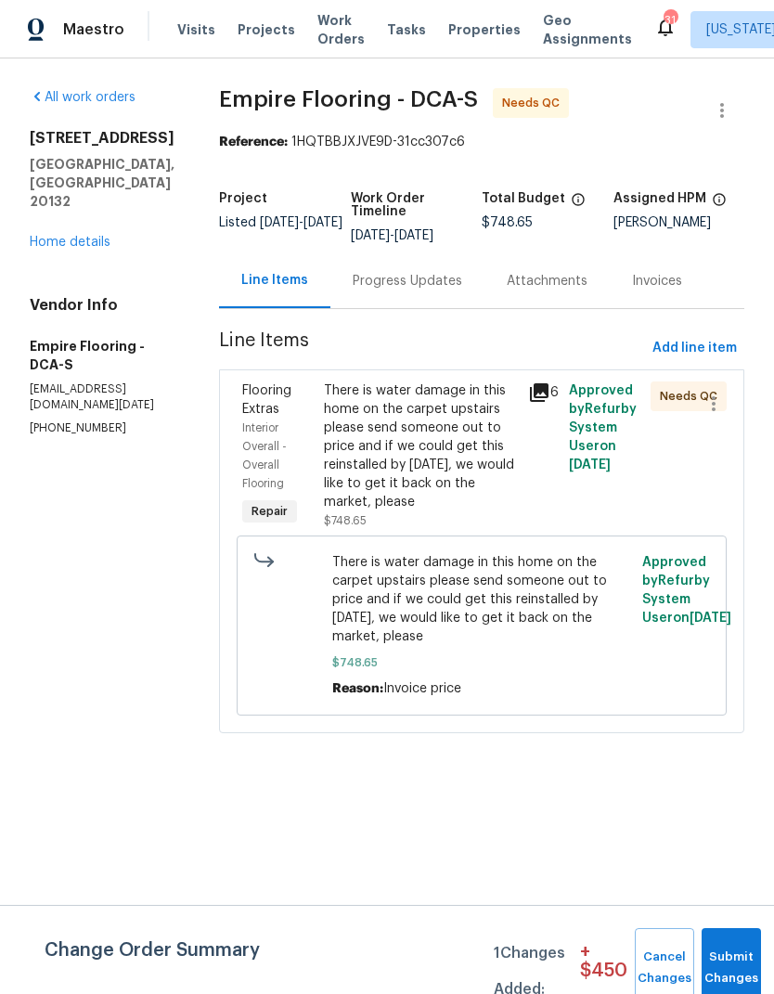
click at [431, 446] on div "There is water damage in this home on the carpet upstairs please send someone o…" at bounding box center [420, 447] width 193 height 130
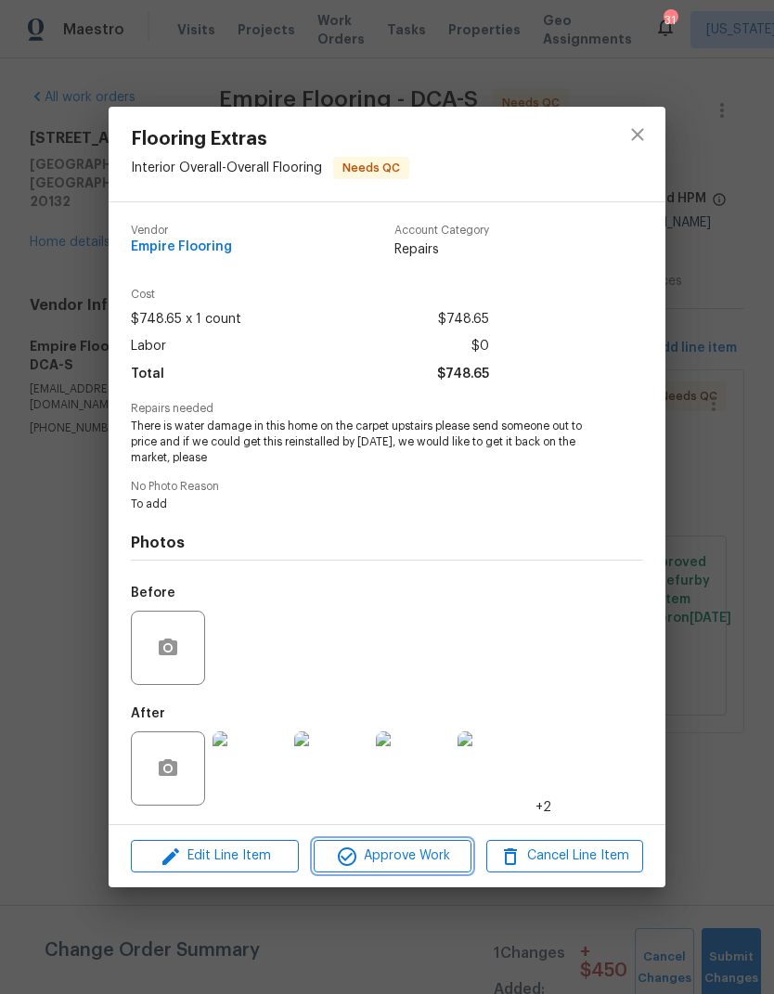
click at [385, 873] on button "Approve Work" at bounding box center [392, 856] width 157 height 32
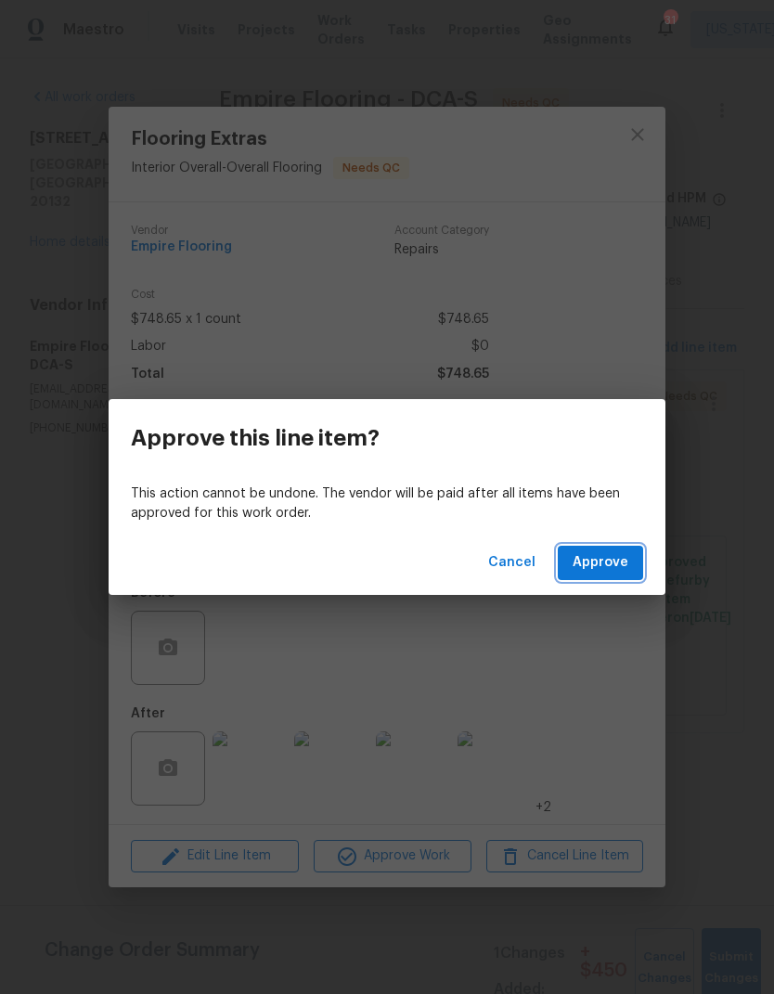
click at [608, 559] on span "Approve" at bounding box center [601, 562] width 56 height 23
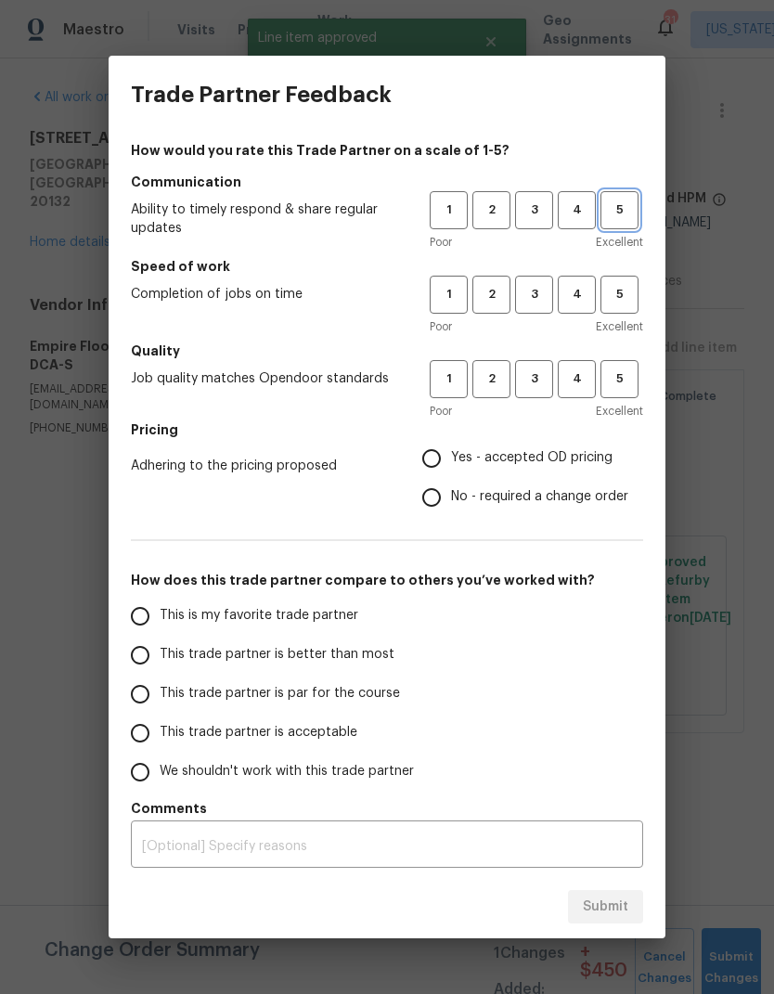
click at [625, 213] on span "5" at bounding box center [620, 210] width 34 height 21
click at [620, 299] on span "5" at bounding box center [620, 294] width 34 height 21
click at [611, 377] on span "5" at bounding box center [620, 379] width 34 height 21
click at [575, 219] on span "4" at bounding box center [577, 210] width 34 height 21
click at [574, 292] on span "4" at bounding box center [577, 294] width 34 height 21
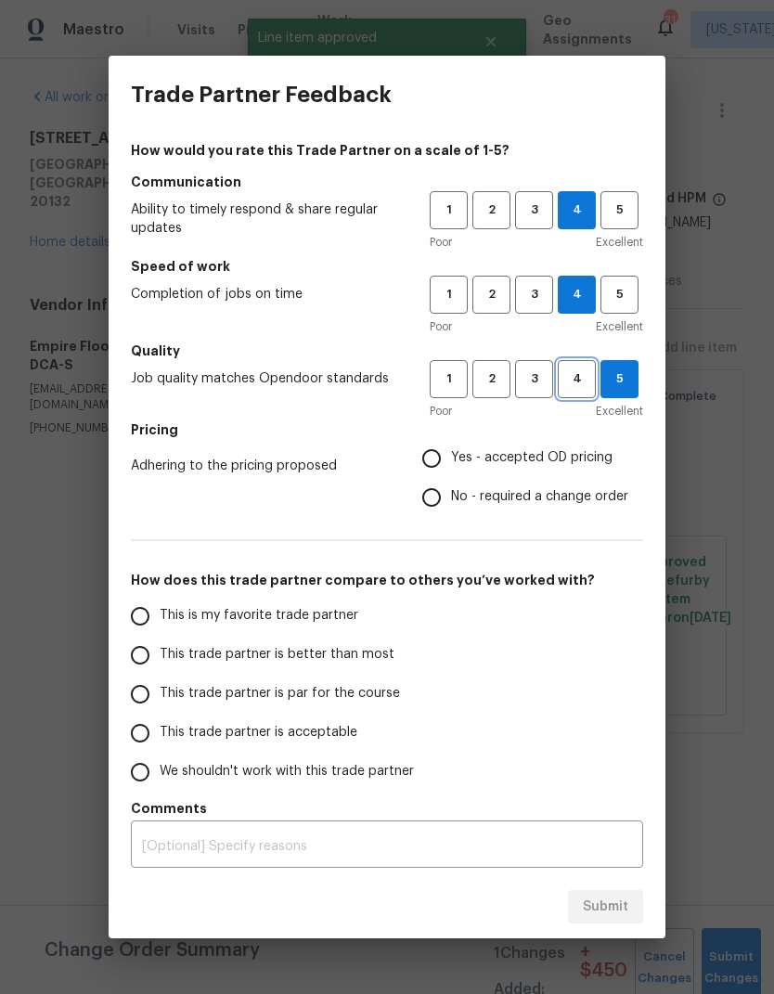
click at [573, 379] on span "4" at bounding box center [577, 379] width 34 height 21
click at [442, 449] on input "Yes - accepted OD pricing" at bounding box center [431, 458] width 39 height 39
radio input "true"
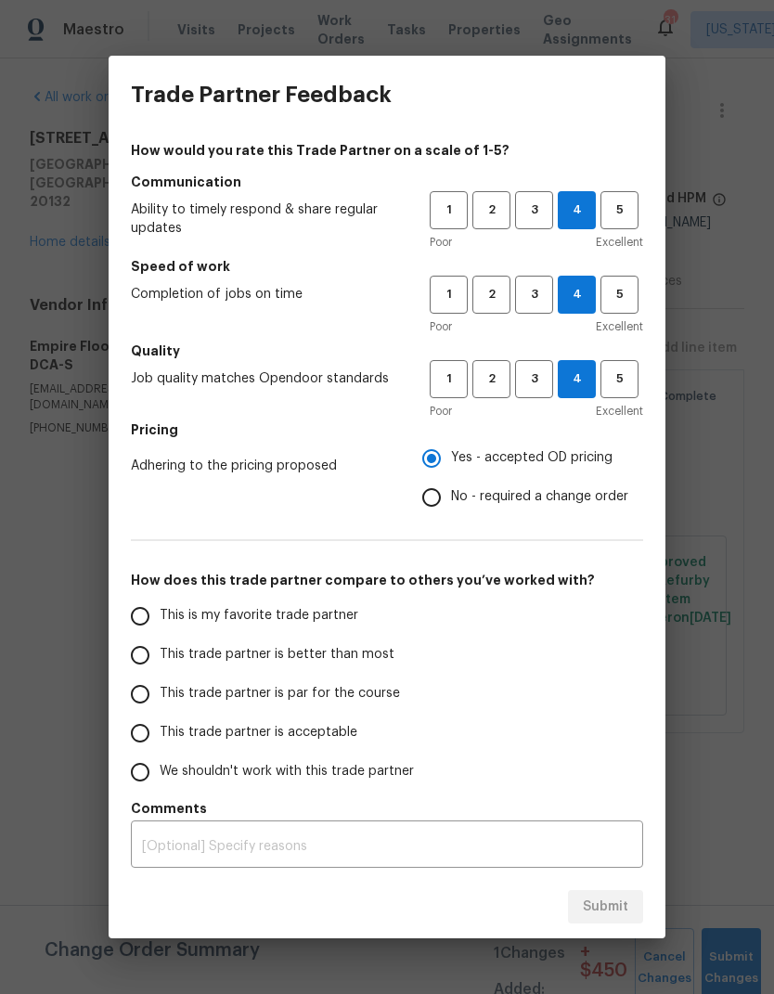
click at [138, 694] on input "This trade partner is par for the course" at bounding box center [140, 694] width 39 height 39
click at [607, 905] on span "Submit" at bounding box center [605, 907] width 45 height 23
radio input "true"
radio input "false"
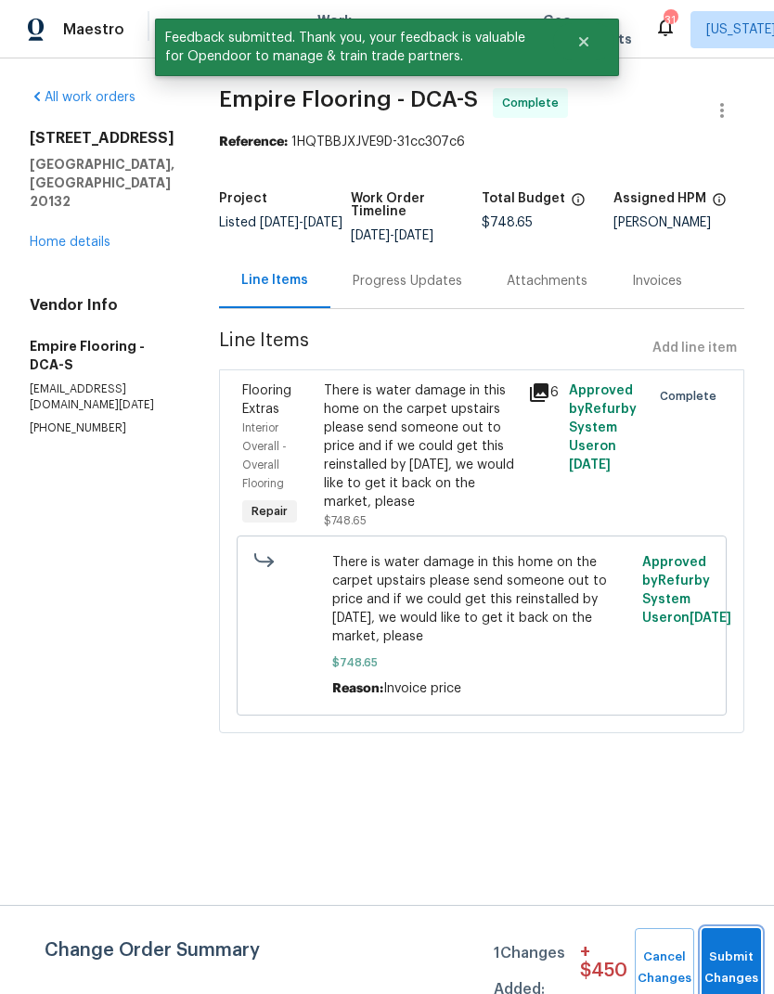
click at [728, 948] on button "Submit Changes" at bounding box center [731, 968] width 59 height 80
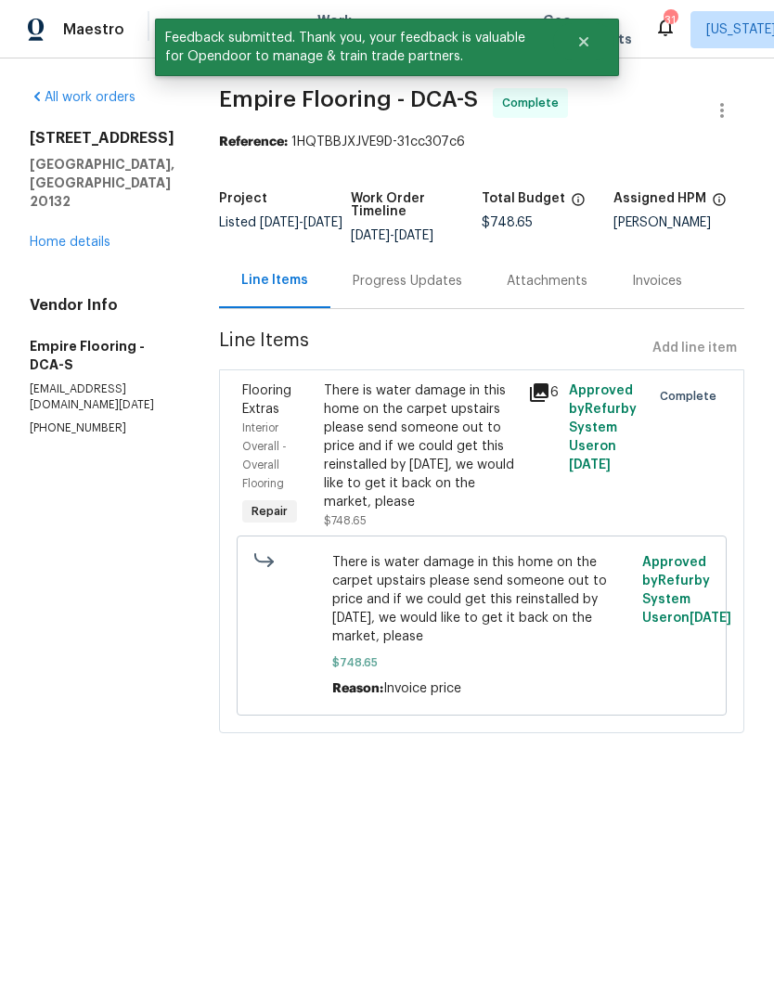
click at [116, 103] on link "All work orders" at bounding box center [83, 97] width 106 height 13
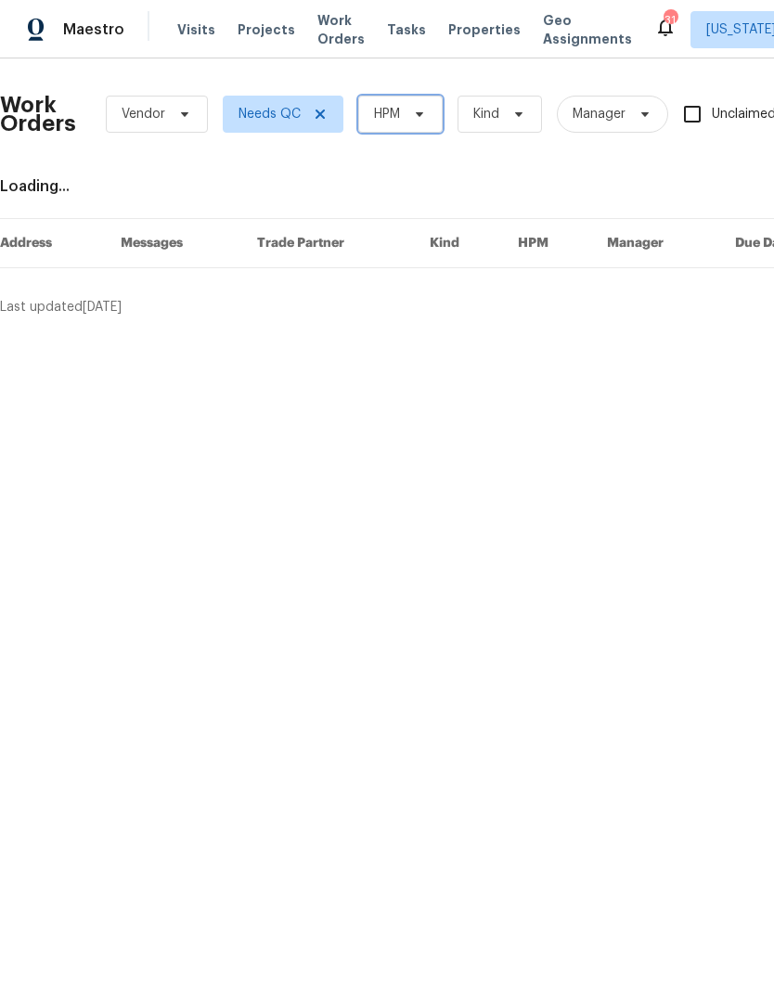
click at [410, 120] on span at bounding box center [417, 114] width 20 height 15
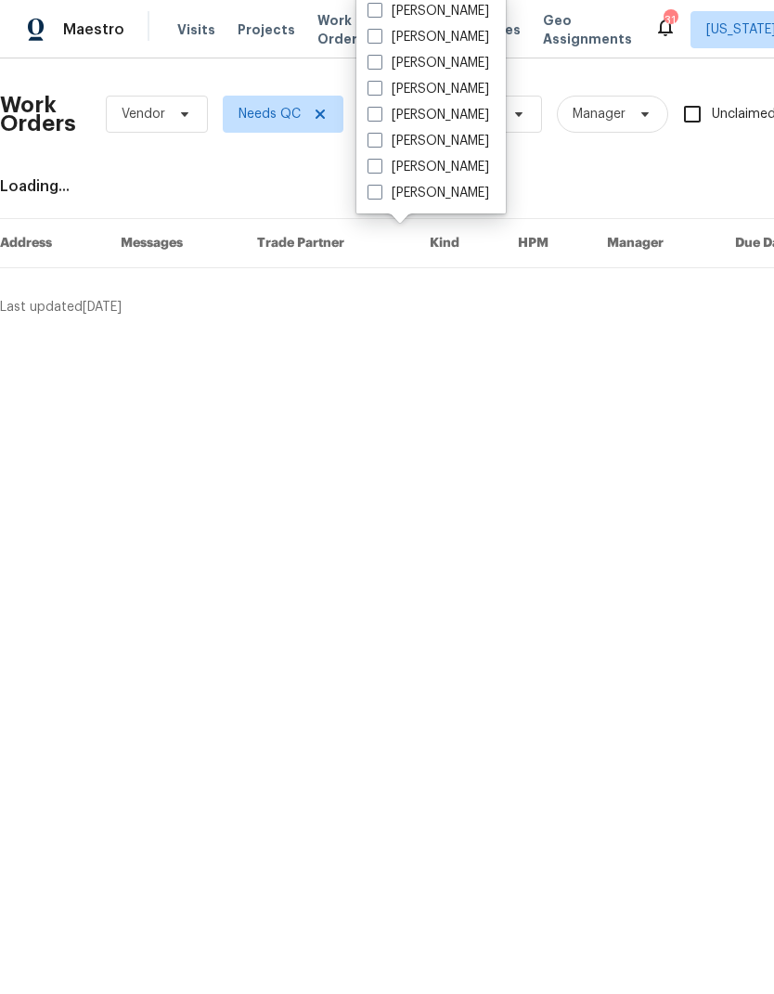
click at [371, 172] on span at bounding box center [375, 166] width 15 height 15
click at [371, 170] on input "[PERSON_NAME]" at bounding box center [374, 164] width 12 height 12
checkbox input "true"
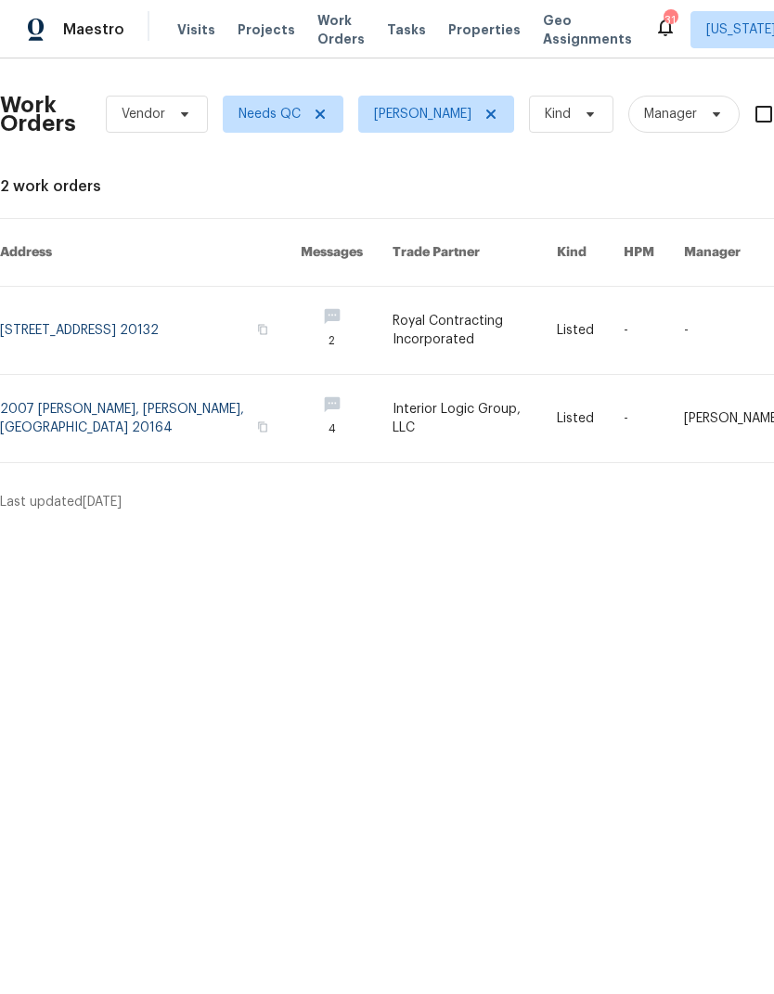
click at [463, 506] on div "Work Orders Vendor Needs QC [PERSON_NAME] Kind Manager Unclaimed ​ View Reno In…" at bounding box center [387, 292] width 774 height 468
click at [91, 307] on link at bounding box center [150, 330] width 301 height 87
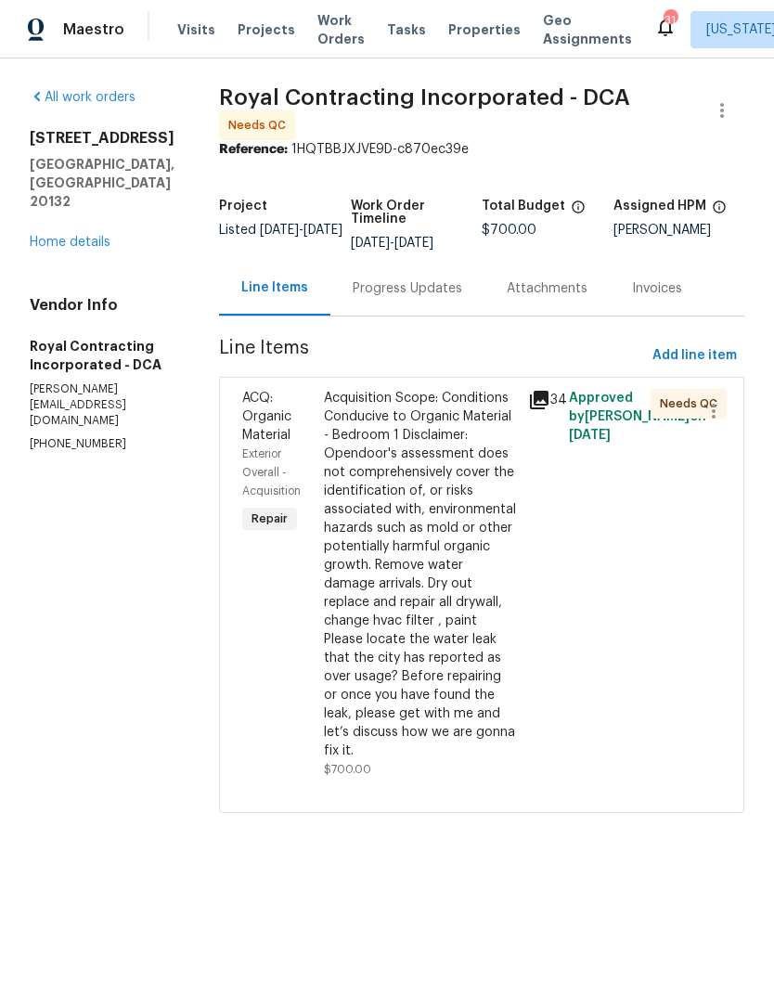
click at [460, 298] on div "Progress Updates" at bounding box center [408, 288] width 110 height 19
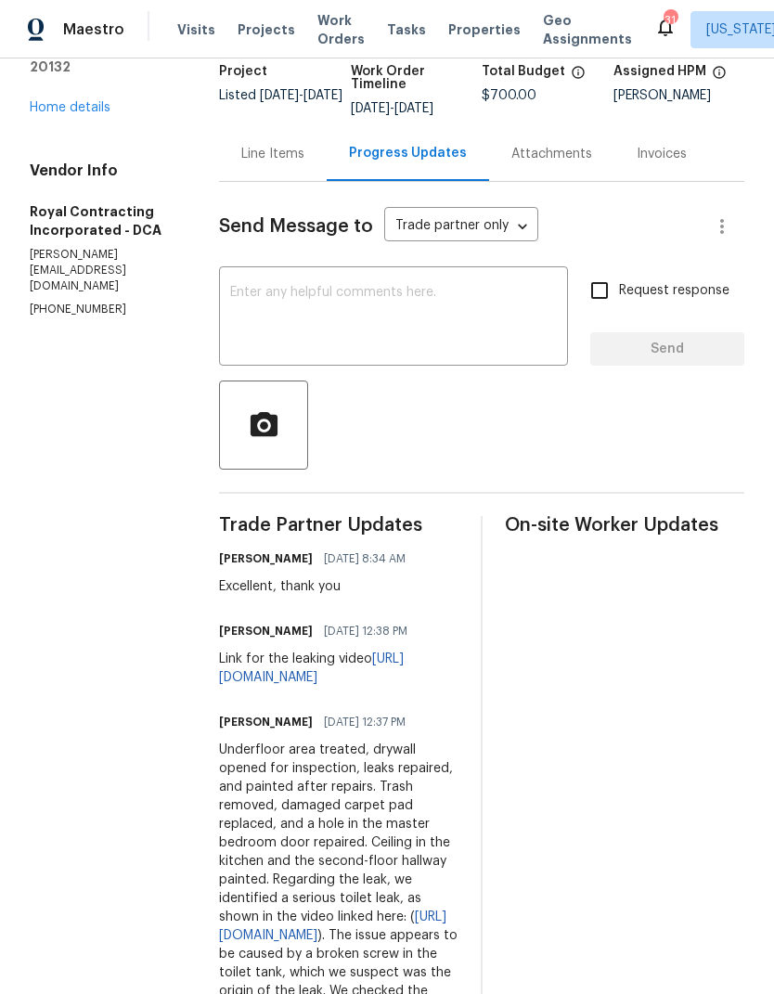
click at [301, 163] on div "Line Items" at bounding box center [272, 154] width 63 height 19
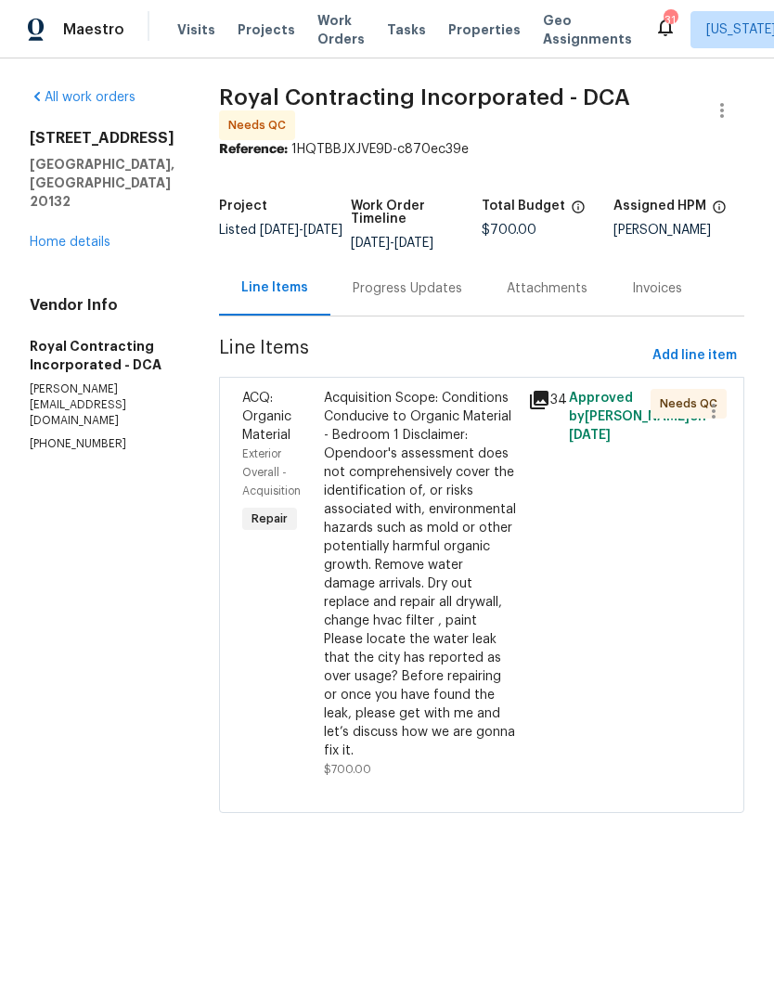
click at [461, 535] on div "Acquisition Scope: Conditions Conducive to Organic Material - Bedroom 1 Disclai…" at bounding box center [420, 574] width 193 height 371
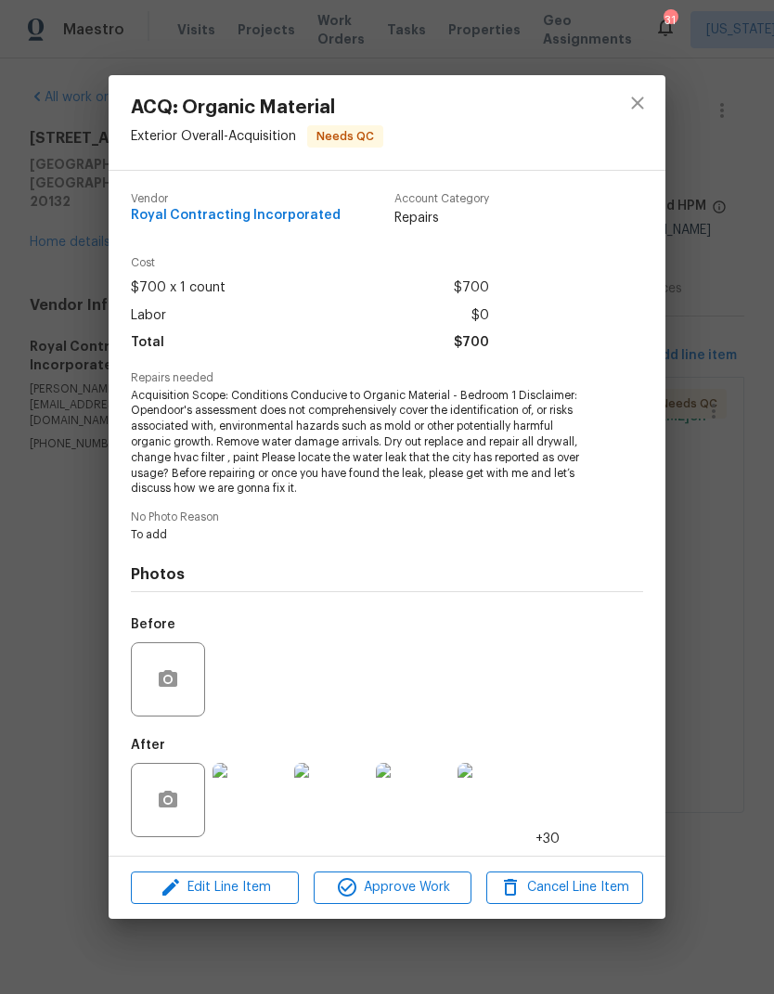
click at [413, 868] on div "Edit Line Item Approve Work Cancel Line Item" at bounding box center [387, 888] width 557 height 62
click at [432, 879] on span "Approve Work" at bounding box center [392, 887] width 146 height 23
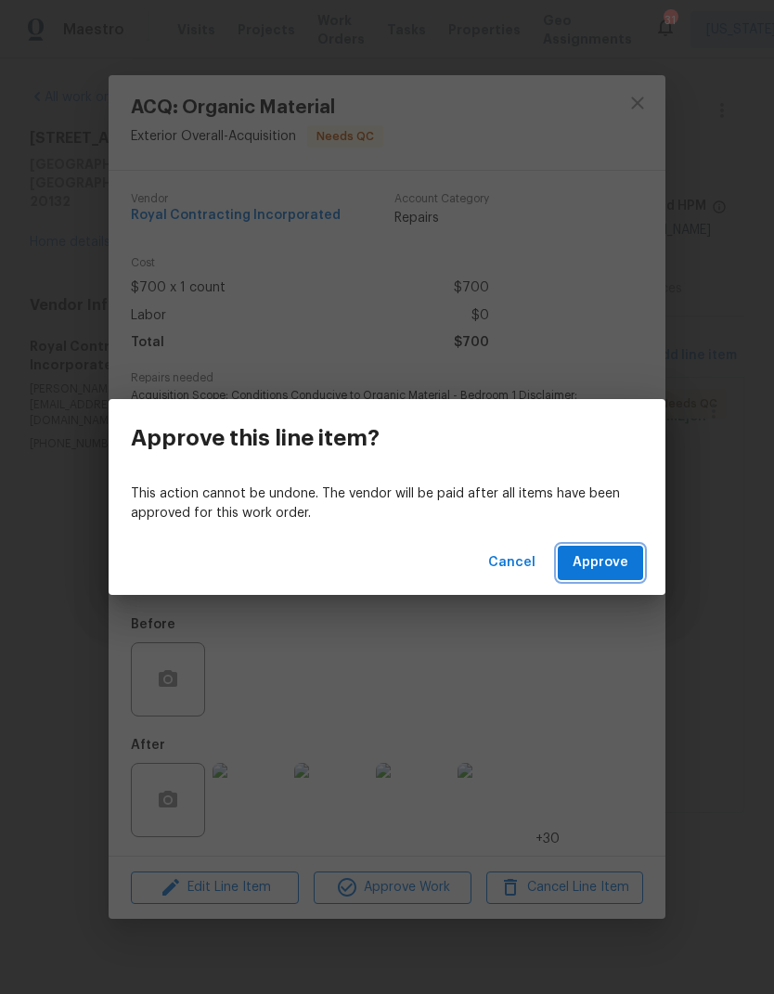
click at [612, 578] on button "Approve" at bounding box center [600, 563] width 85 height 34
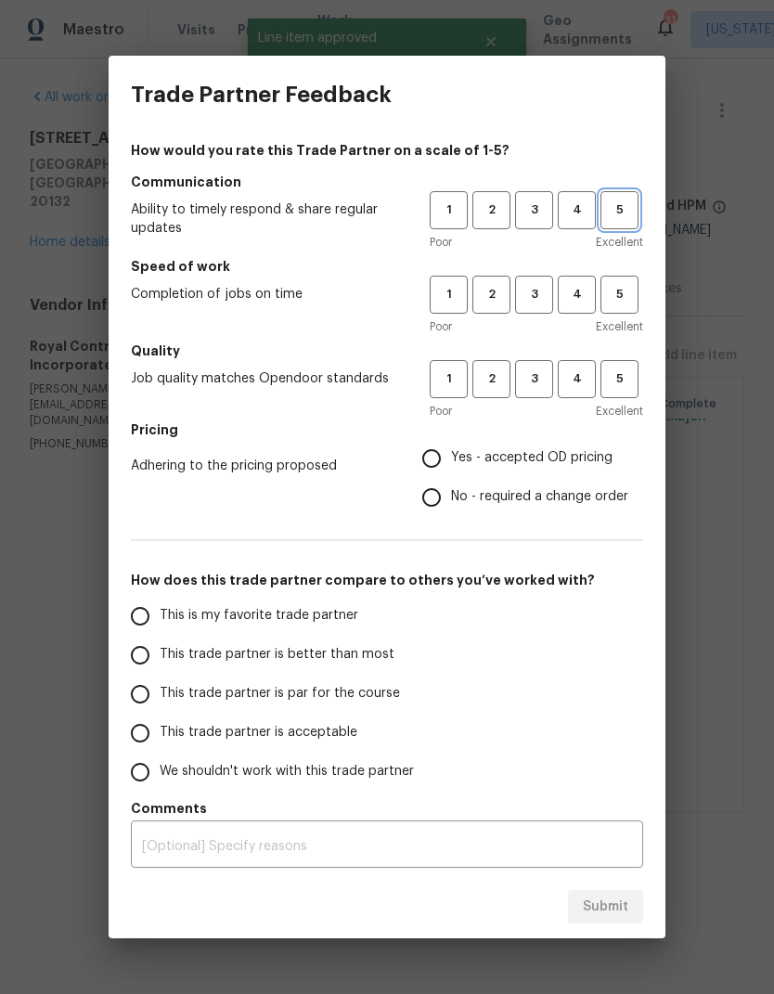
click at [615, 205] on span "5" at bounding box center [620, 210] width 34 height 21
click at [613, 292] on span "5" at bounding box center [620, 294] width 34 height 21
click at [624, 379] on span "5" at bounding box center [620, 379] width 34 height 21
click at [449, 439] on label "Yes - accepted OD pricing" at bounding box center [520, 458] width 216 height 39
click at [449, 439] on input "Yes - accepted OD pricing" at bounding box center [431, 458] width 39 height 39
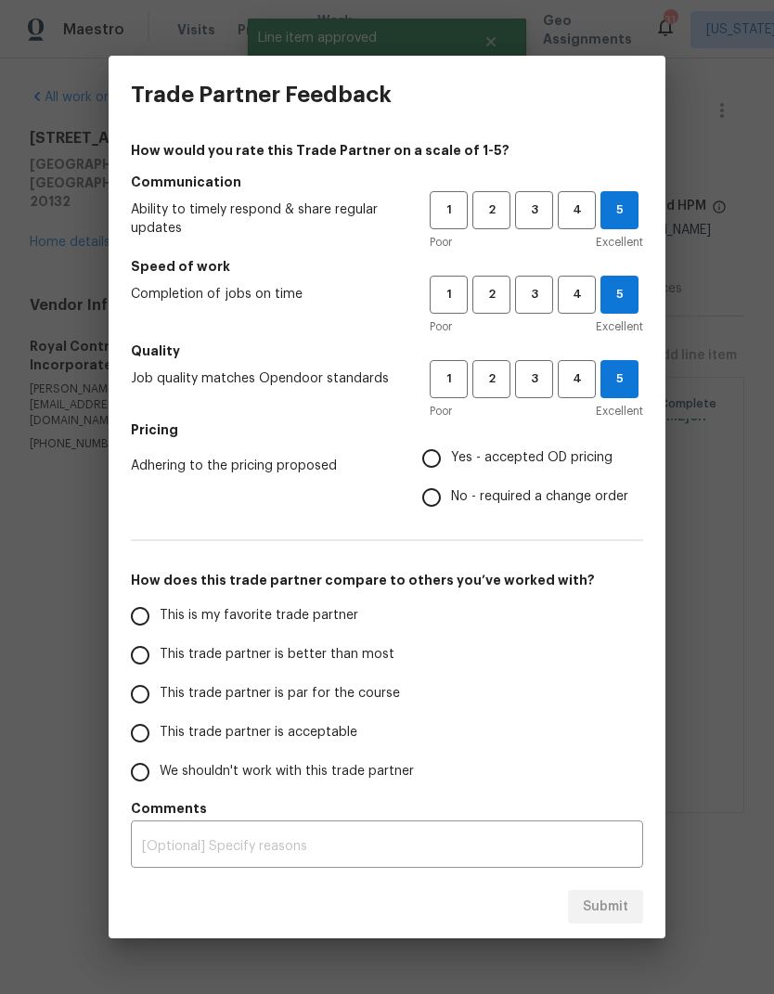
radio input "true"
click at [421, 453] on input "Yes - accepted OD pricing" at bounding box center [431, 458] width 39 height 39
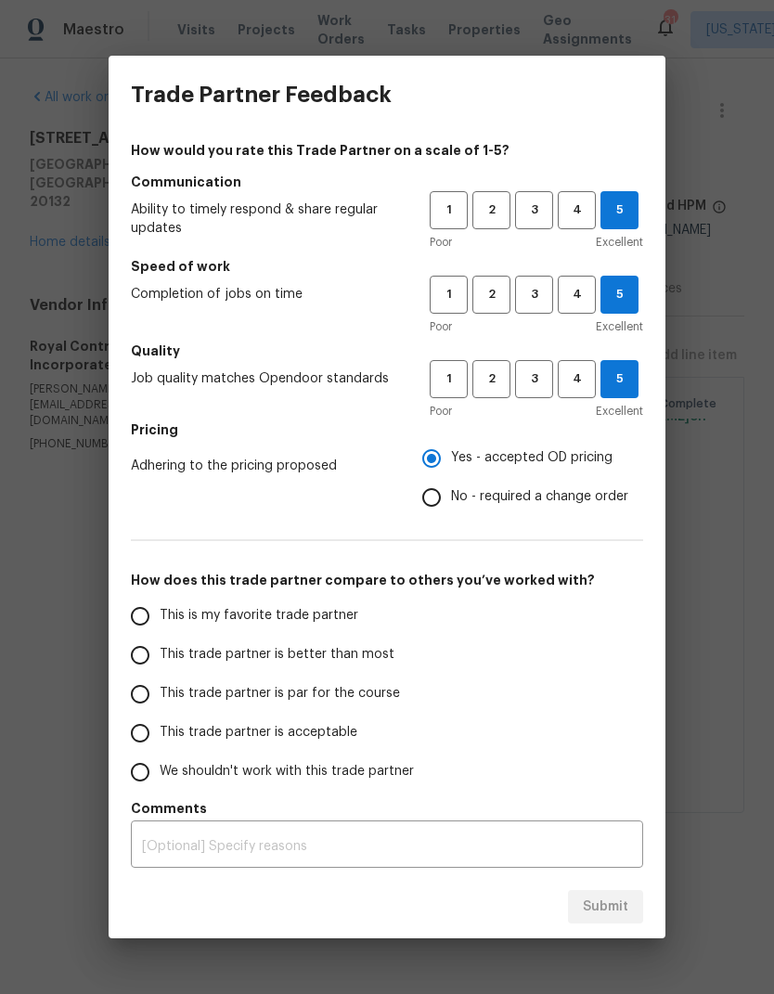
click at [147, 629] on input "This is my favorite trade partner" at bounding box center [140, 616] width 39 height 39
click at [622, 910] on span "Submit" at bounding box center [605, 907] width 45 height 23
radio input "true"
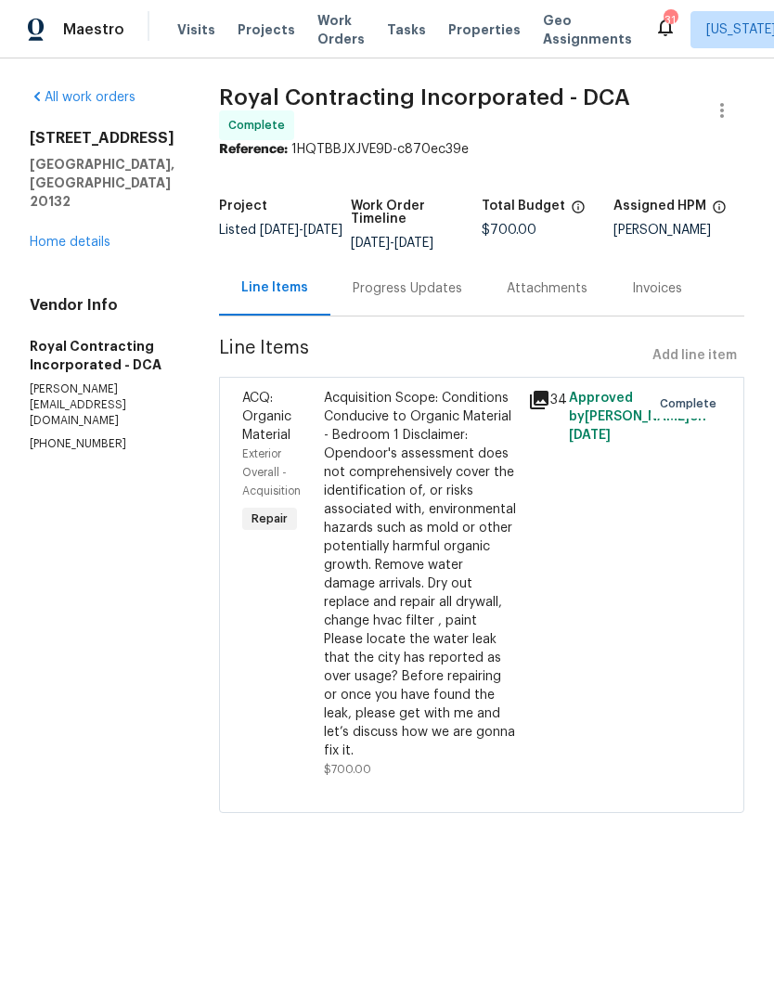
radio input "false"
